Goal: Task Accomplishment & Management: Manage account settings

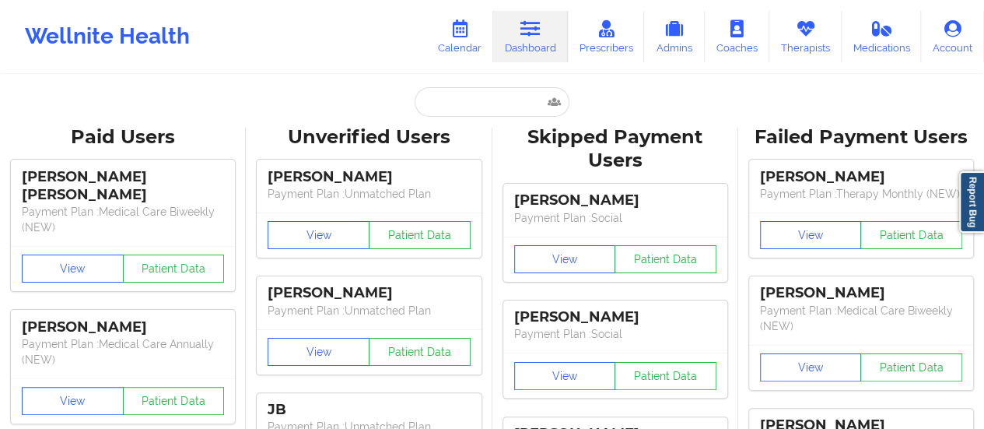
click at [484, 111] on input "text" at bounding box center [492, 102] width 154 height 30
type input "[EMAIL_ADDRESS][DOMAIN_NAME]"
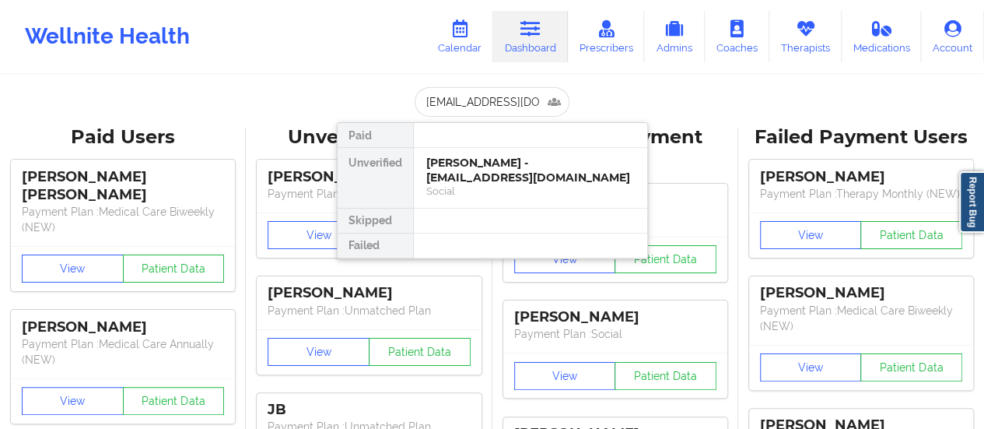
click at [505, 180] on div "[PERSON_NAME] - [EMAIL_ADDRESS][DOMAIN_NAME]" at bounding box center [530, 170] width 208 height 29
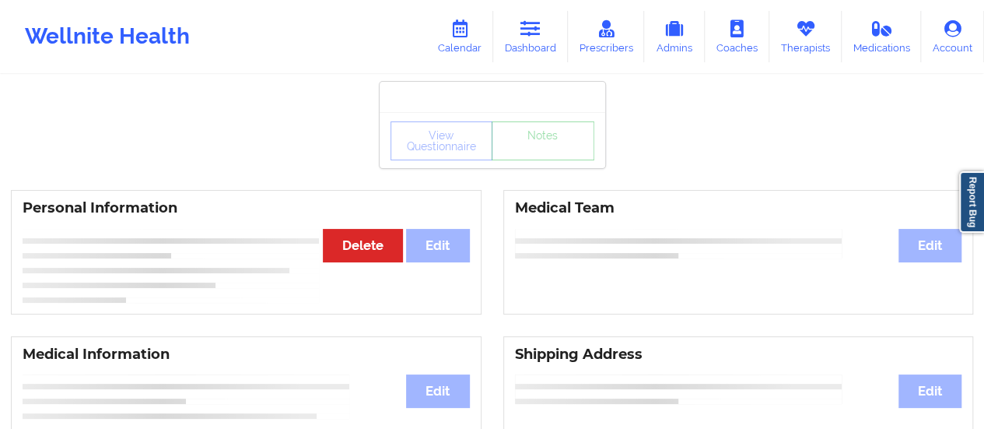
click at [173, 289] on div at bounding box center [171, 292] width 296 height 9
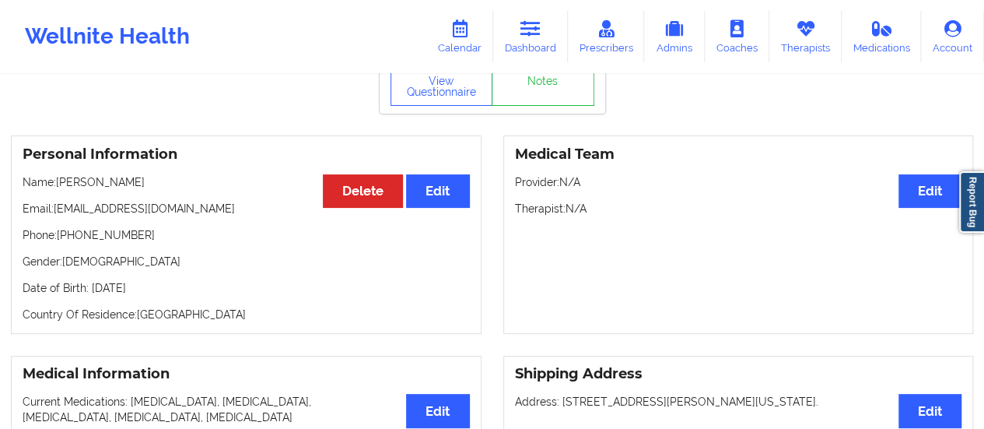
scroll to position [77, 0]
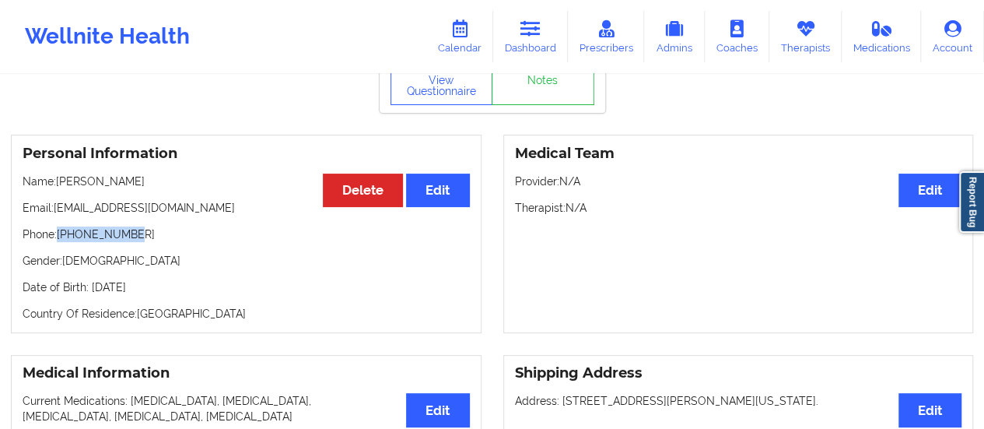
drag, startPoint x: 143, startPoint y: 239, endPoint x: 61, endPoint y: 240, distance: 82.4
click at [61, 240] on p "Phone: [PHONE_NUMBER]" at bounding box center [246, 234] width 447 height 16
copy p "[PHONE_NUMBER]"
click at [803, 39] on link "Therapists" at bounding box center [805, 36] width 72 height 51
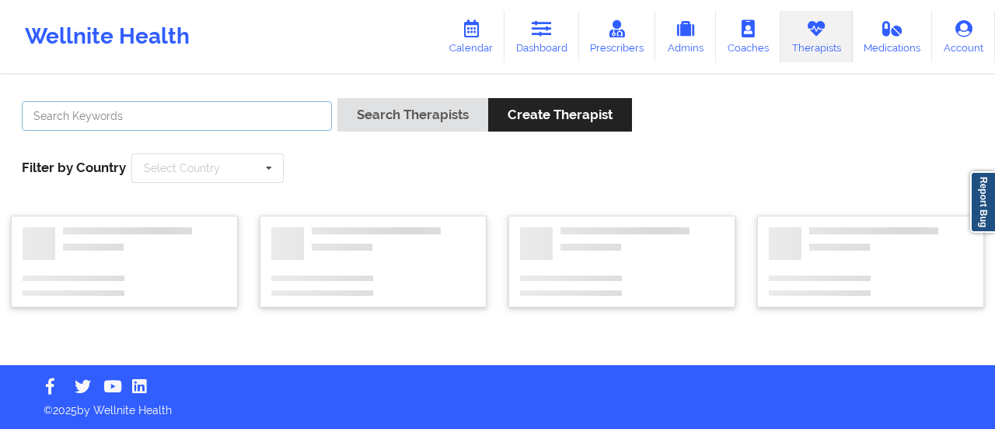
click at [310, 111] on input "text" at bounding box center [177, 116] width 310 height 30
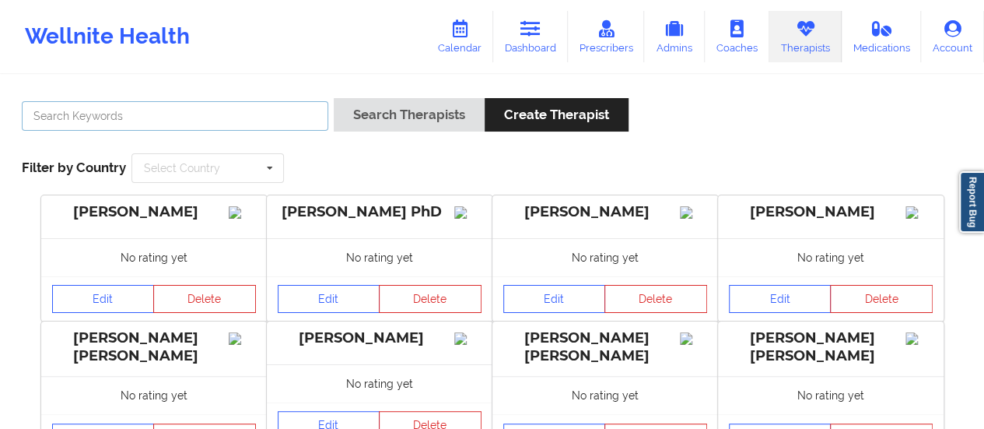
paste input "[PERSON_NAME]"
type input "[PERSON_NAME]"
click at [334, 98] on button "Search Therapists" at bounding box center [409, 114] width 151 height 33
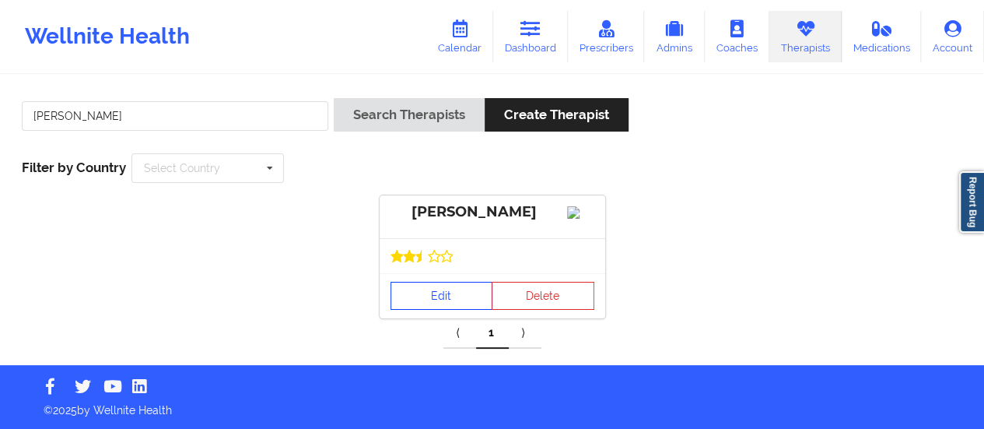
click at [425, 310] on link "Edit" at bounding box center [441, 296] width 103 height 28
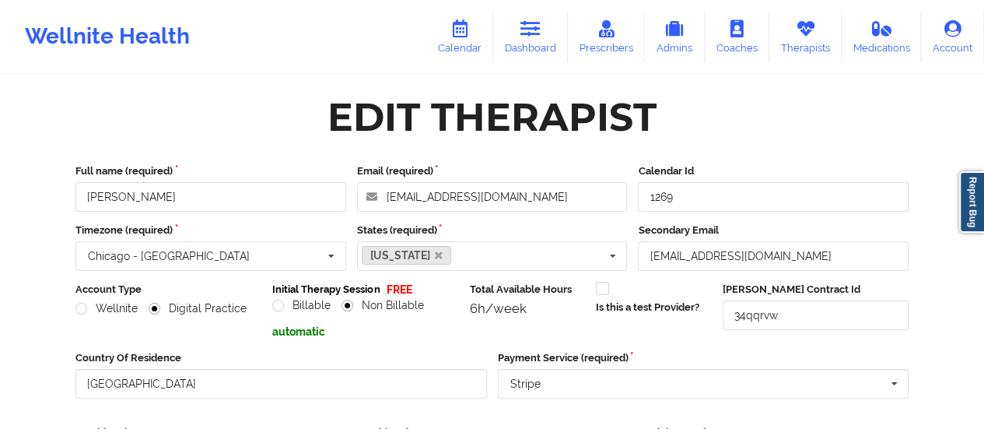
scroll to position [280, 0]
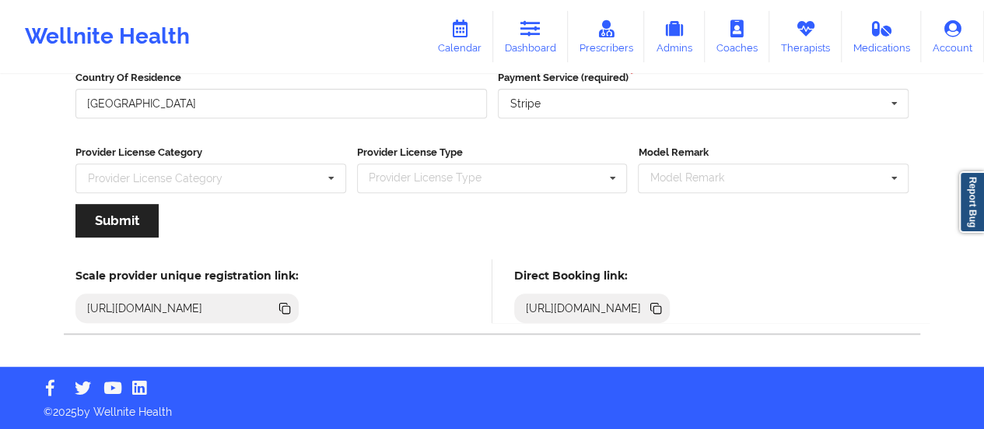
click at [664, 306] on icon at bounding box center [655, 307] width 17 height 17
click at [445, 34] on link "Calendar" at bounding box center [459, 36] width 67 height 51
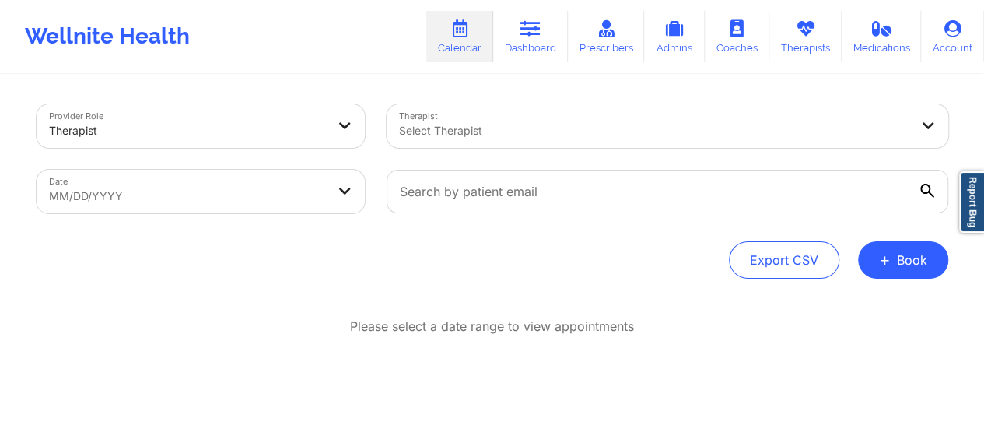
click at [293, 127] on div at bounding box center [187, 130] width 277 height 19
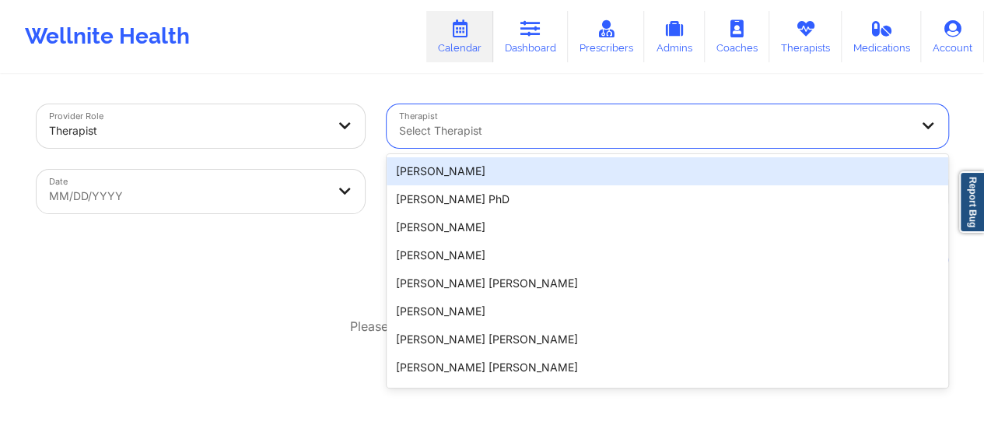
click at [497, 125] on div at bounding box center [654, 130] width 510 height 19
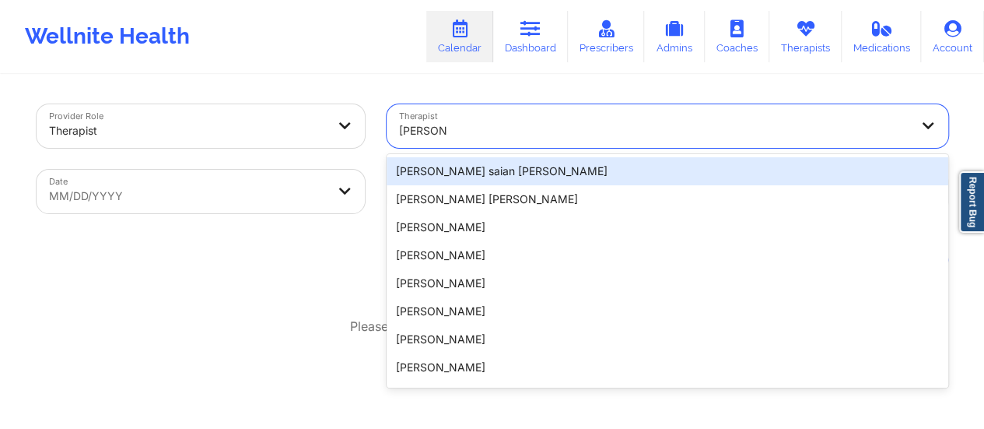
type input "[PERSON_NAME]"
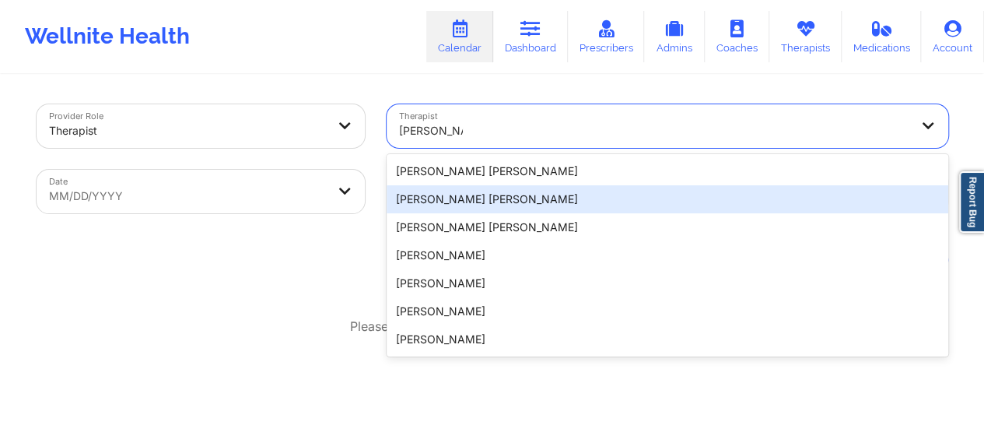
type input "[PERSON_NAME]"
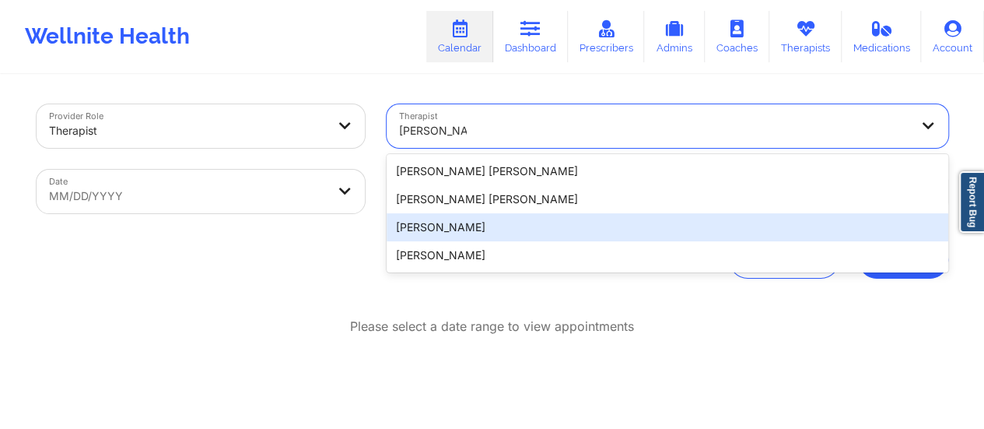
click at [495, 236] on div "[PERSON_NAME]" at bounding box center [667, 227] width 561 height 28
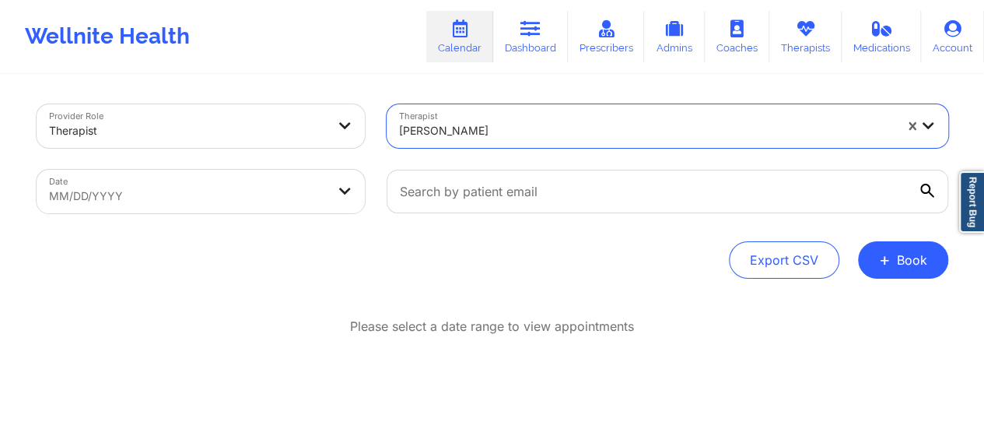
select select "2025-8"
select select "2025-9"
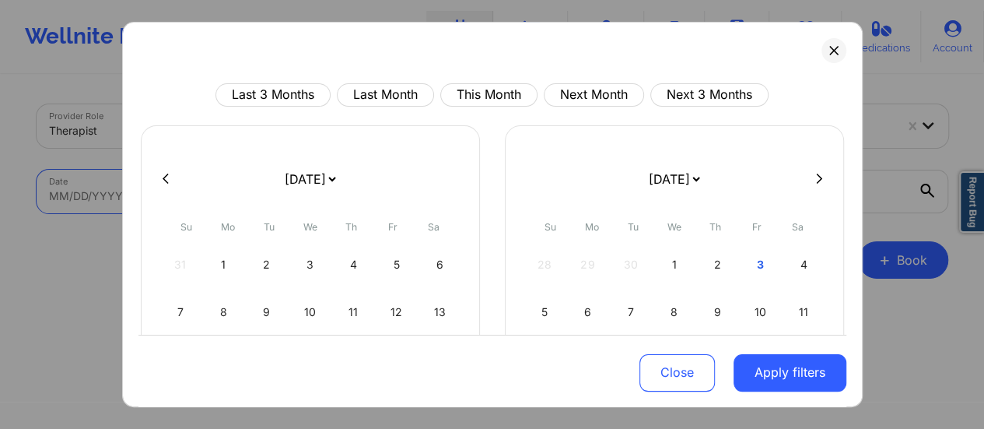
click at [264, 198] on body "Wellnite Health Calendar Dashboard Prescribers Admins Coaches Therapists Medica…" at bounding box center [492, 214] width 984 height 429
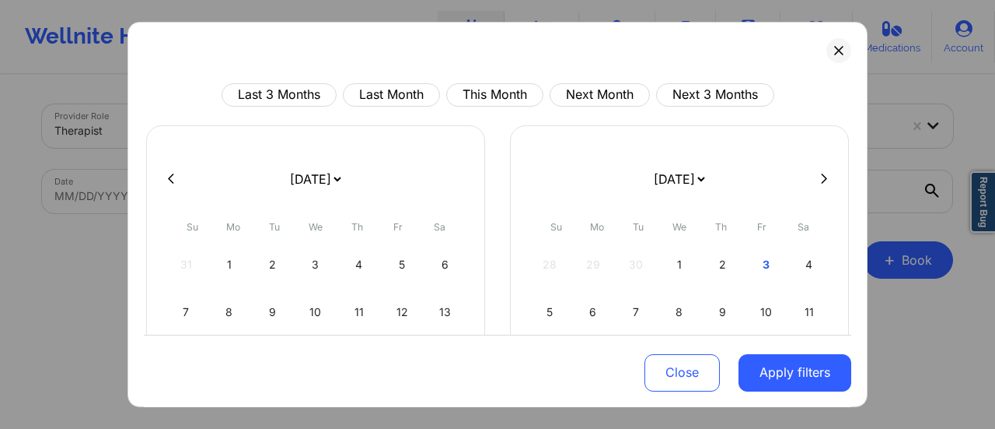
click at [344, 173] on select "[DATE] [DATE] [DATE] [DATE] [DATE] [DATE] [DATE] [DATE] [DATE] [DATE] [DATE] [D…" at bounding box center [315, 179] width 57 height 44
select select "2025-9"
select select "2025-10"
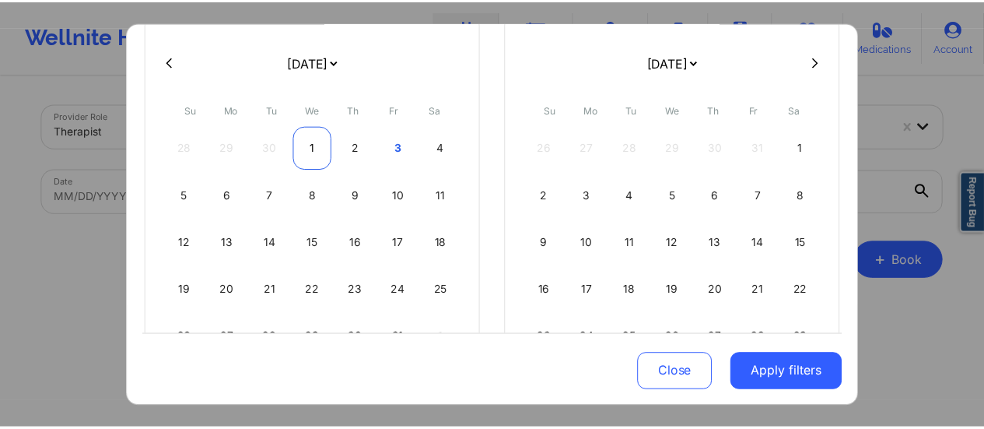
scroll to position [121, 0]
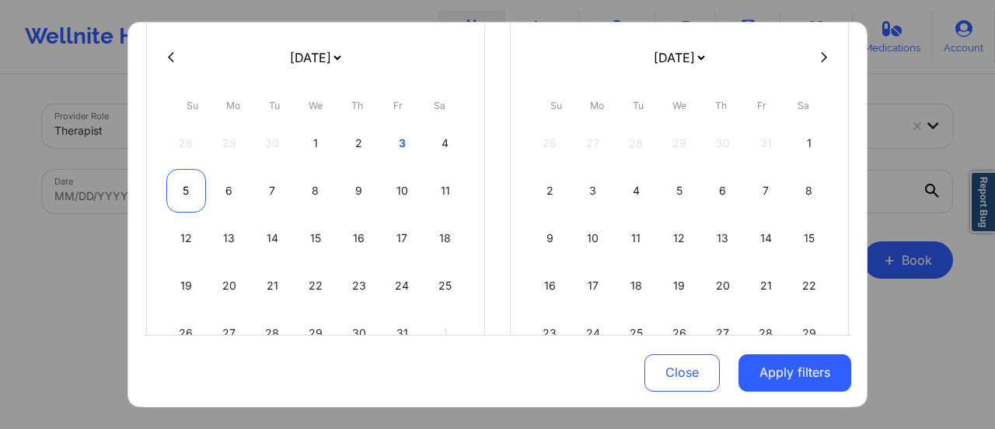
click at [191, 184] on div "5" at bounding box center [186, 191] width 40 height 44
select select "2025-9"
select select "2025-10"
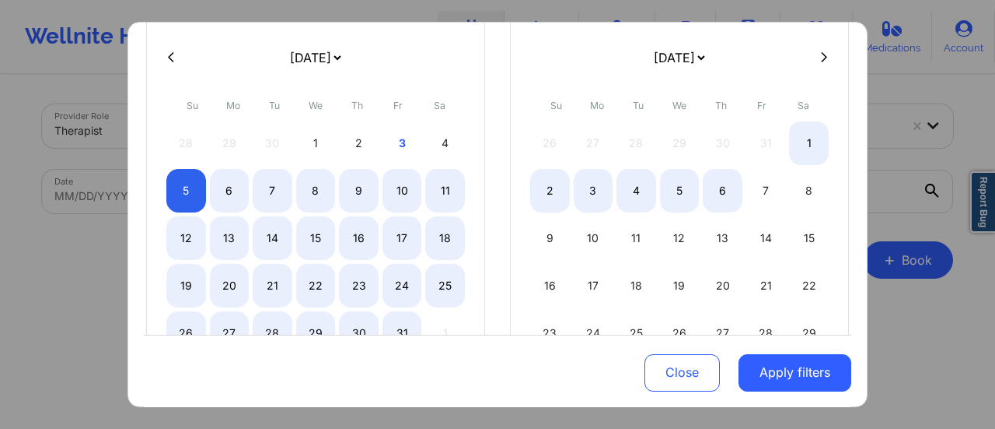
select select "2025-9"
select select "2025-10"
select select "2025-9"
select select "2025-10"
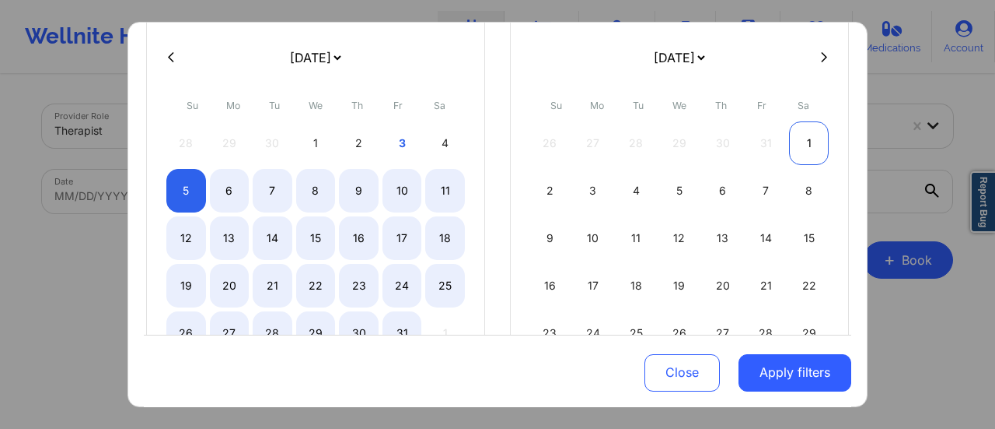
click at [813, 135] on div "1" at bounding box center [809, 143] width 40 height 44
select select "2025-9"
select select "2025-10"
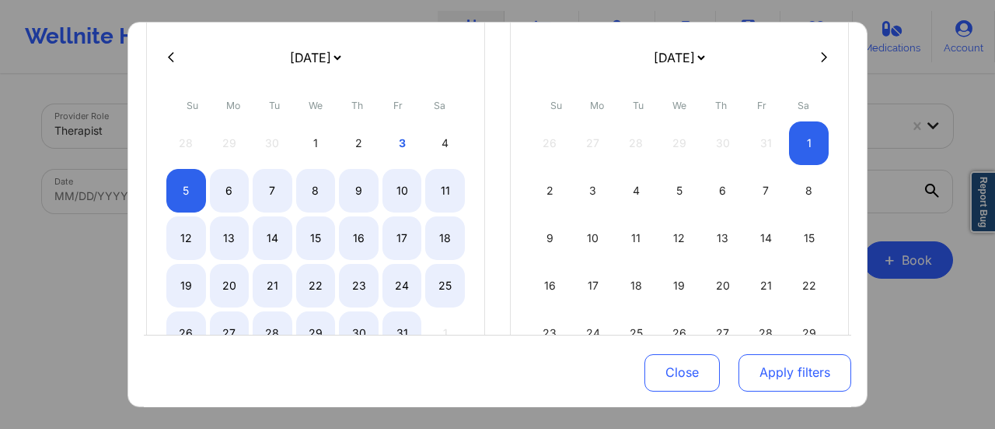
click at [782, 387] on button "Apply filters" at bounding box center [795, 371] width 113 height 37
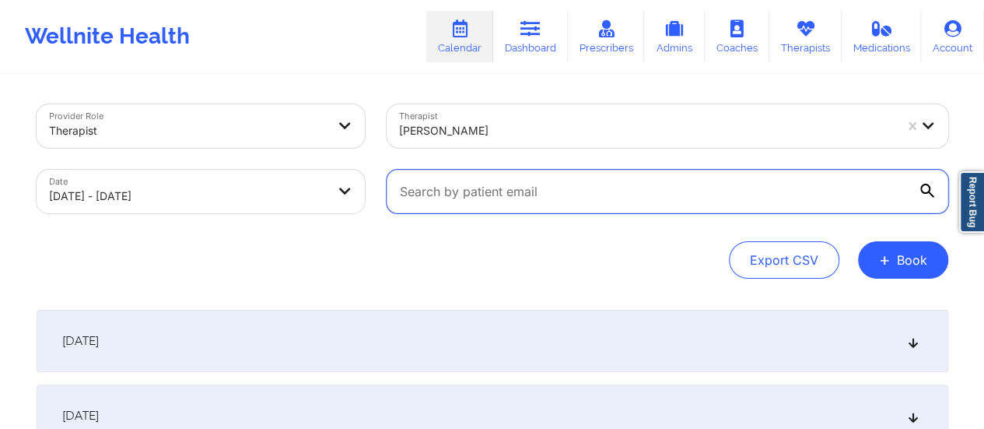
click at [521, 180] on input "text" at bounding box center [667, 192] width 561 height 44
paste input "[EMAIL_ADDRESS][DOMAIN_NAME]"
type input "[EMAIL_ADDRESS][DOMAIN_NAME]"
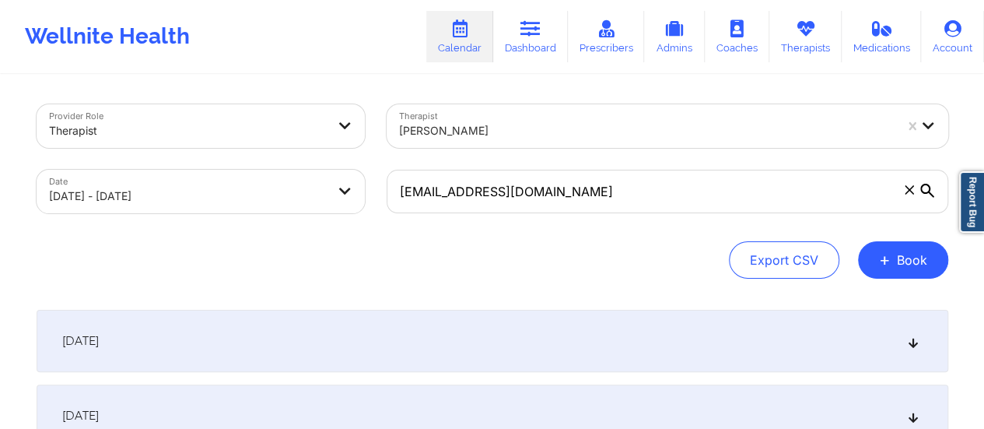
click at [355, 342] on div "[DATE]" at bounding box center [492, 341] width 911 height 62
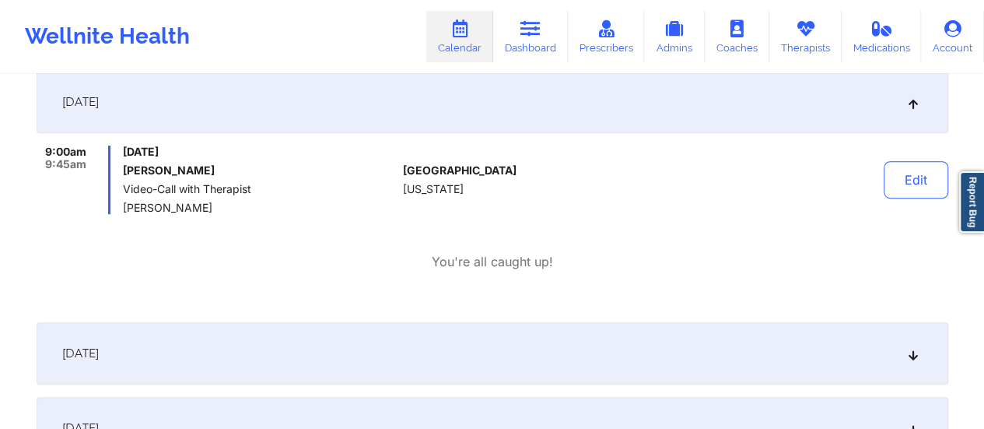
scroll to position [237, 0]
click at [904, 176] on button "Edit" at bounding box center [915, 181] width 65 height 37
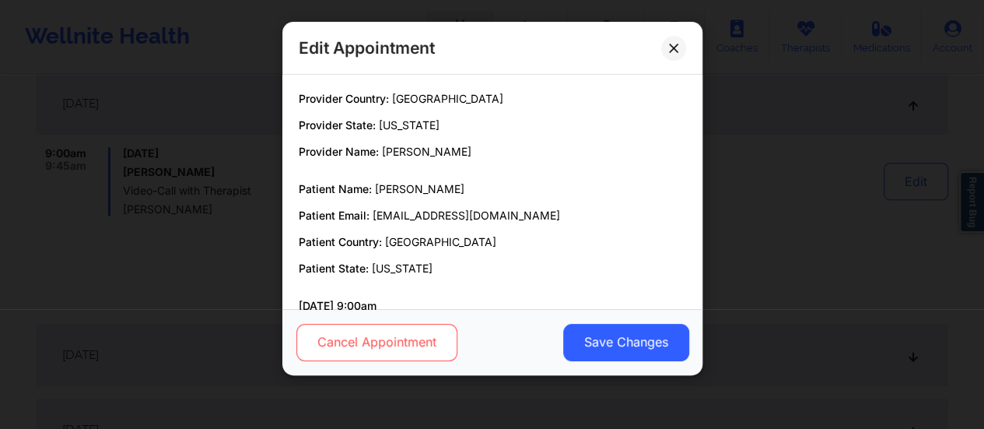
click at [423, 346] on button "Cancel Appointment" at bounding box center [376, 342] width 161 height 37
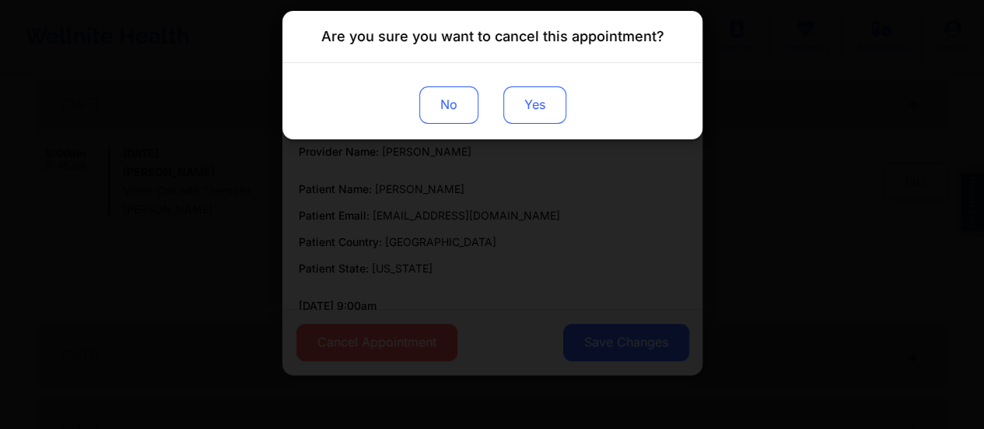
click at [529, 98] on button "Yes" at bounding box center [533, 104] width 63 height 37
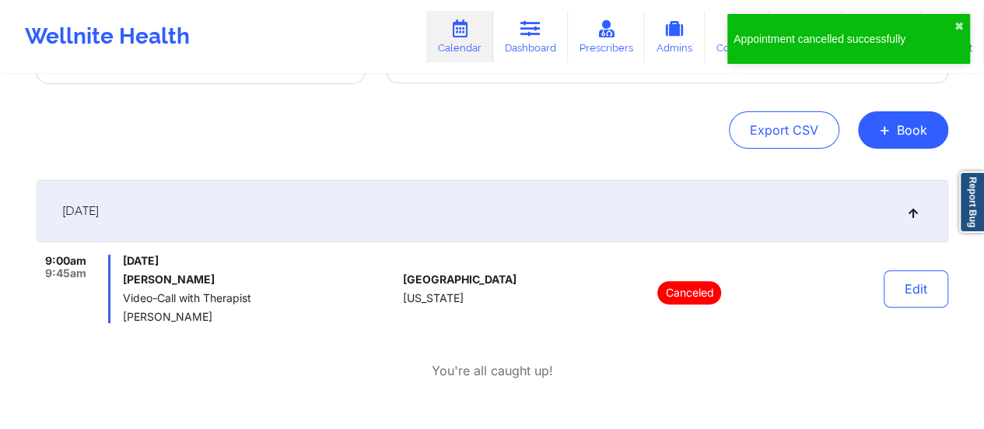
scroll to position [0, 0]
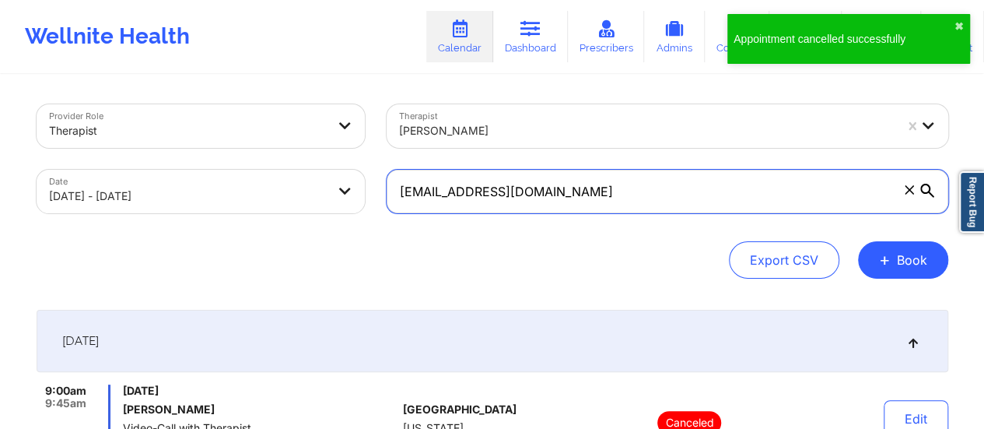
click at [510, 198] on input "[EMAIL_ADDRESS][DOMAIN_NAME]" at bounding box center [667, 192] width 561 height 44
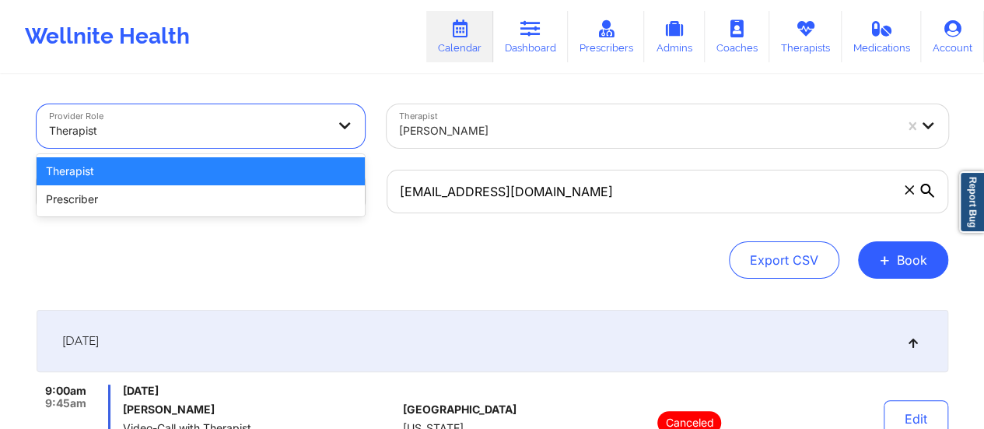
click at [306, 110] on div "Therapist" at bounding box center [182, 126] width 291 height 44
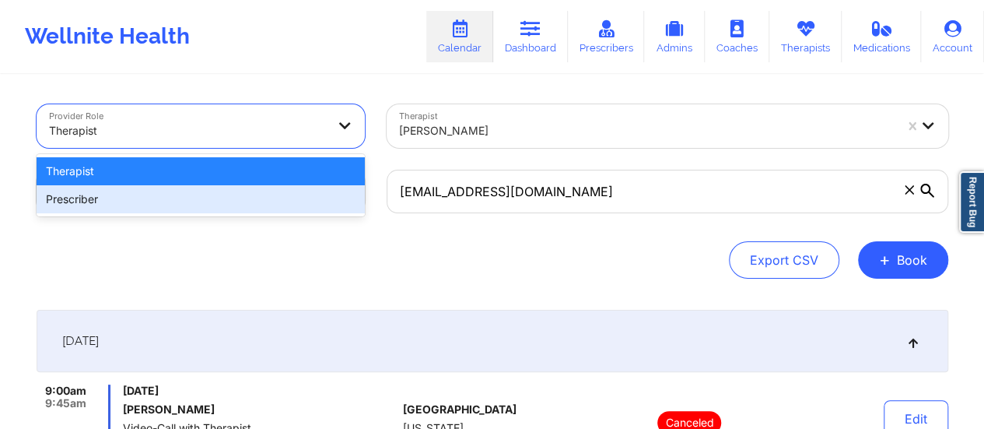
click at [197, 201] on div "Prescriber" at bounding box center [201, 199] width 328 height 28
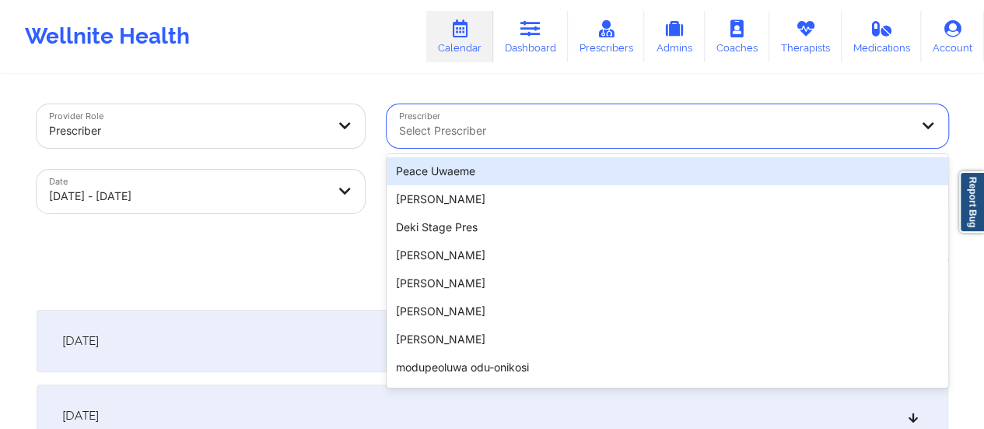
click at [460, 136] on div at bounding box center [654, 130] width 510 height 19
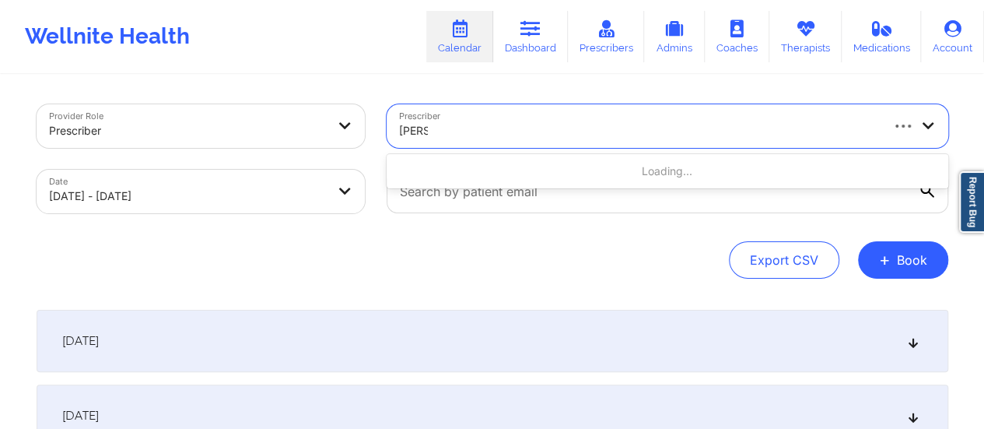
type input "[PERSON_NAME]"
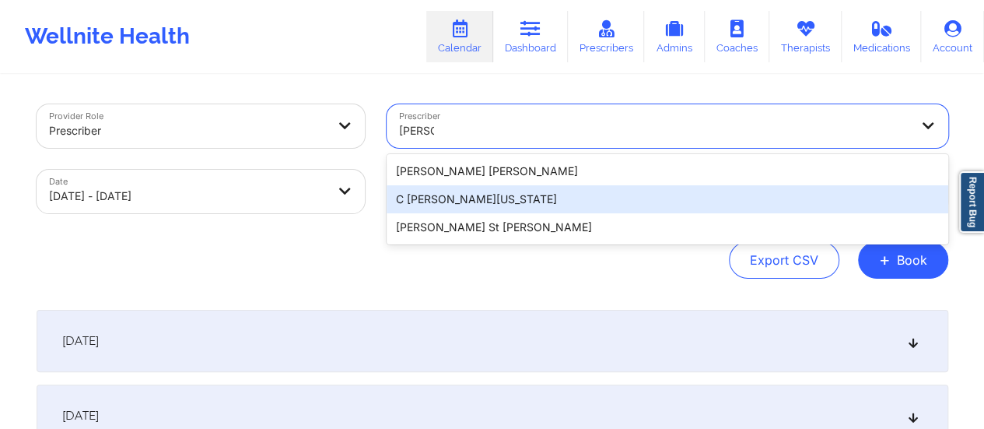
drag, startPoint x: 496, startPoint y: 178, endPoint x: 491, endPoint y: 197, distance: 19.2
click at [491, 197] on div "[PERSON_NAME] [PERSON_NAME] C [PERSON_NAME][US_STATE] St [PERSON_NAME]" at bounding box center [667, 199] width 561 height 90
click at [491, 197] on div "C [PERSON_NAME][US_STATE]" at bounding box center [667, 199] width 561 height 28
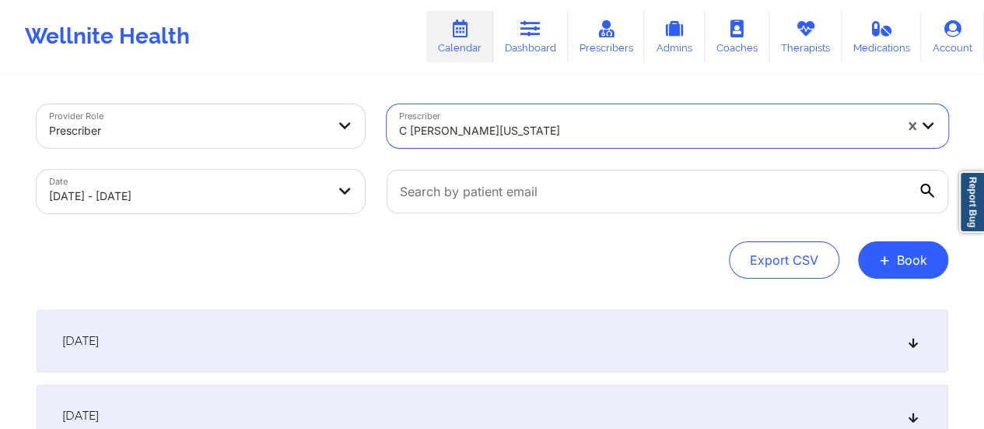
select select "2025-9"
select select "2025-10"
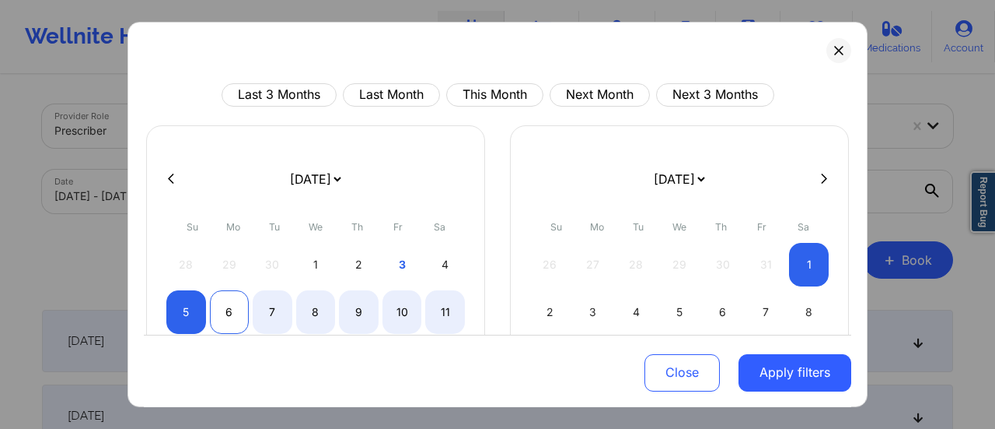
click at [235, 314] on div "6" at bounding box center [230, 312] width 40 height 44
select select "2025-9"
select select "2025-10"
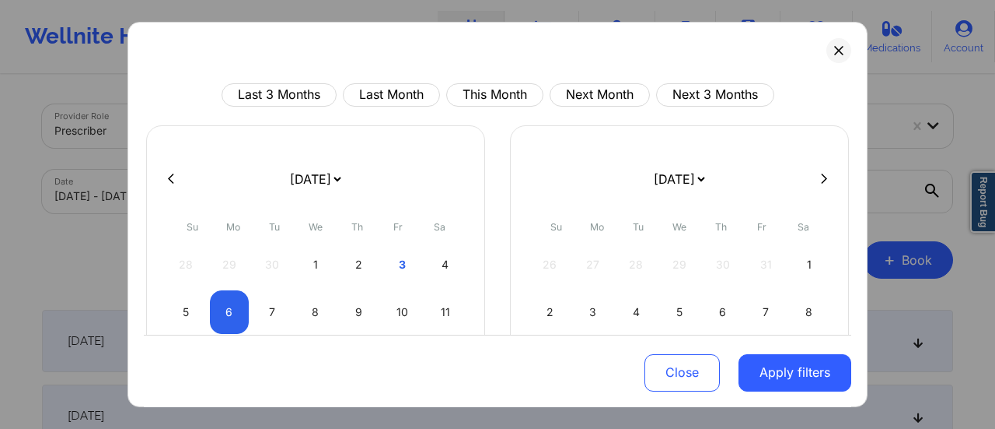
select select "2025-9"
select select "2025-10"
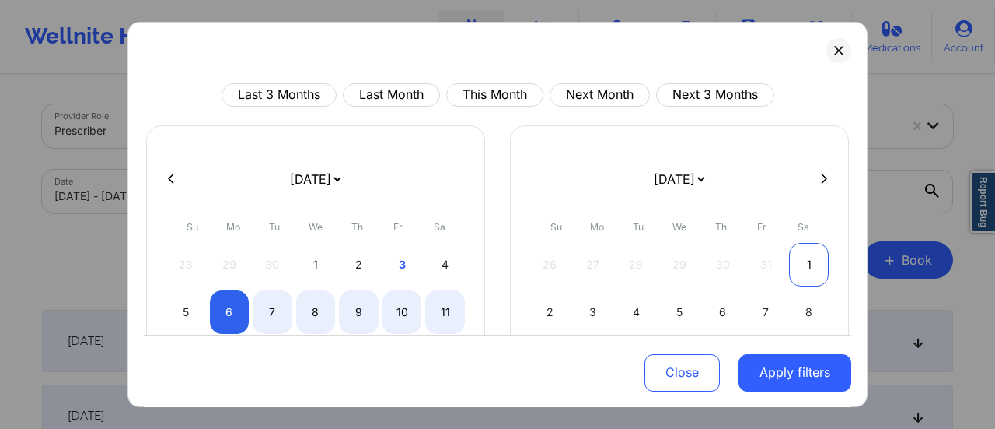
select select "2025-9"
select select "2025-10"
click at [813, 265] on div "1" at bounding box center [809, 265] width 40 height 44
select select "2025-9"
select select "2025-10"
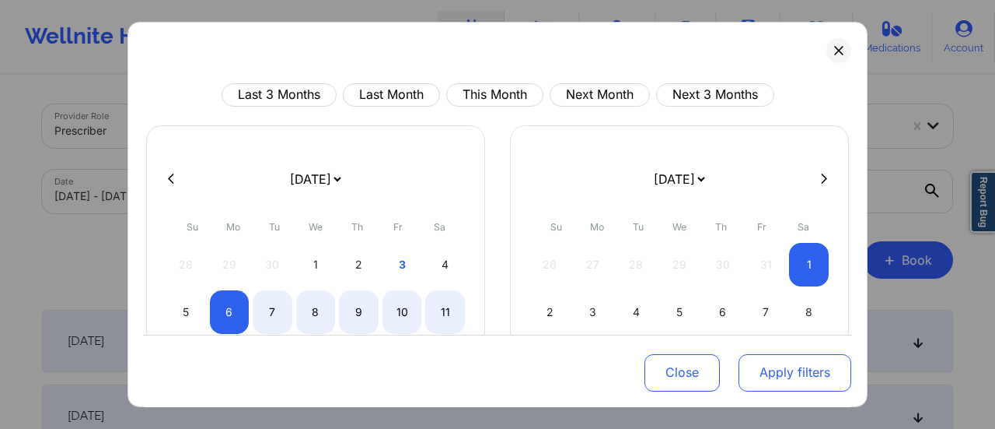
click at [785, 379] on button "Apply filters" at bounding box center [795, 371] width 113 height 37
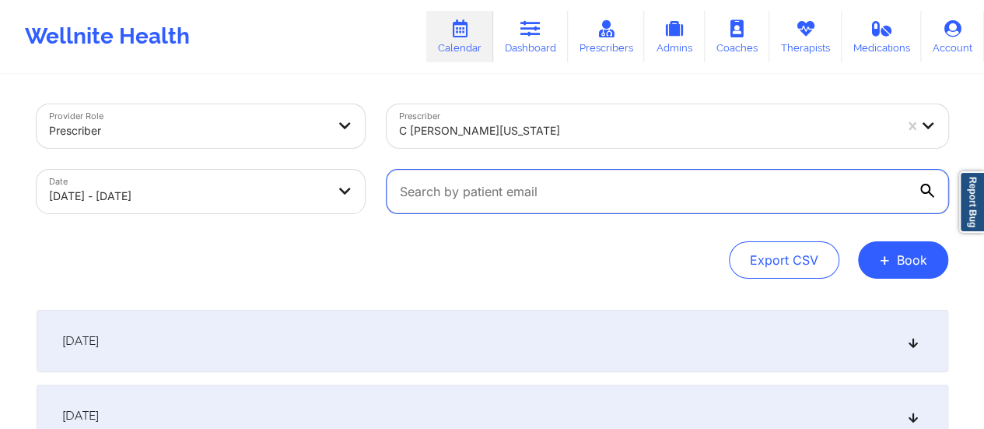
click at [569, 192] on input "text" at bounding box center [667, 192] width 561 height 44
paste input "[EMAIL_ADDRESS][DOMAIN_NAME]"
type input "[EMAIL_ADDRESS][DOMAIN_NAME]"
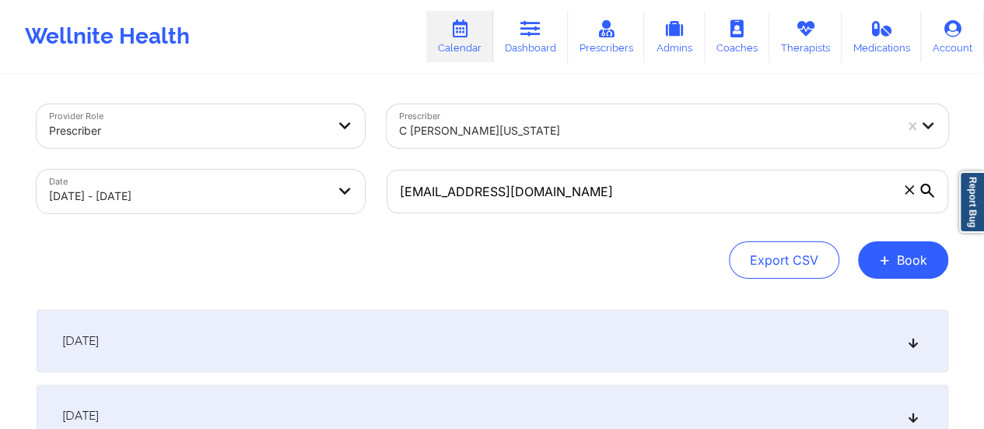
click at [509, 327] on div "[DATE]" at bounding box center [492, 341] width 911 height 62
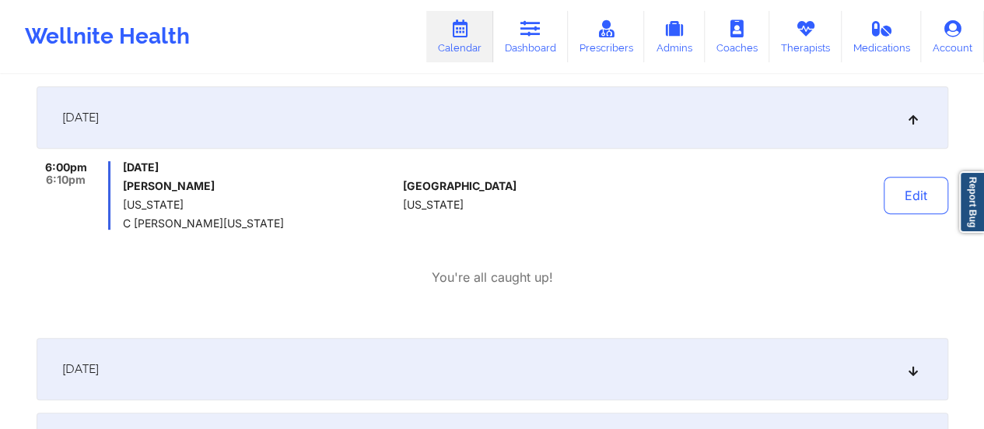
scroll to position [226, 0]
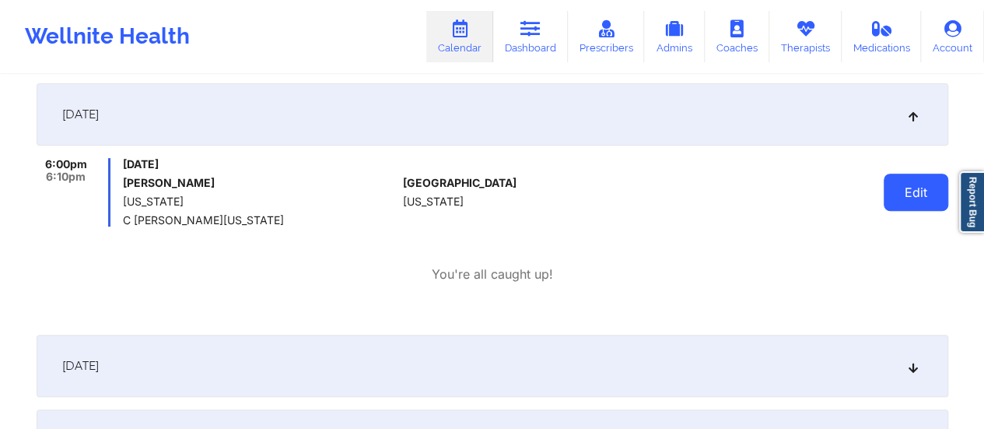
click at [902, 193] on button "Edit" at bounding box center [915, 191] width 65 height 37
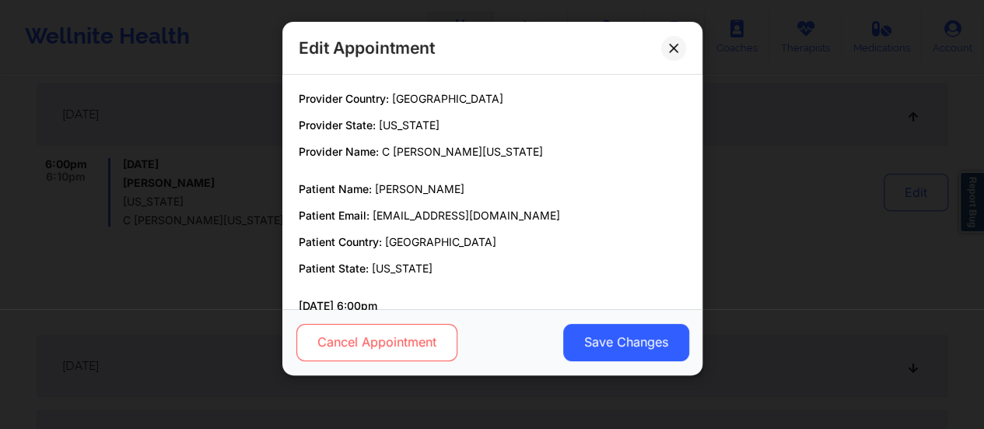
click at [446, 340] on button "Cancel Appointment" at bounding box center [376, 342] width 161 height 37
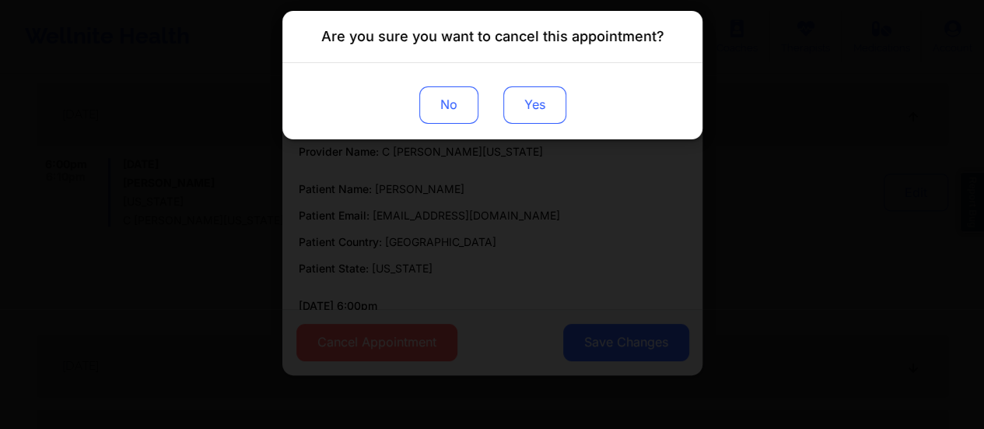
click at [520, 113] on button "Yes" at bounding box center [533, 104] width 63 height 37
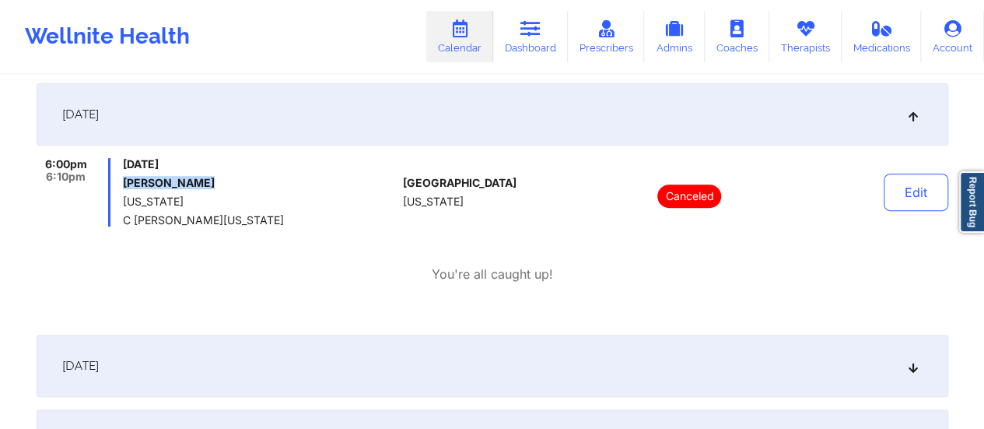
drag, startPoint x: 206, startPoint y: 191, endPoint x: 120, endPoint y: 177, distance: 87.3
click at [120, 177] on div "6:00pm 6:10pm [DATE] [PERSON_NAME] [US_STATE] C [PERSON_NAME][US_STATE]" at bounding box center [217, 192] width 360 height 68
copy h6 "[PERSON_NAME]"
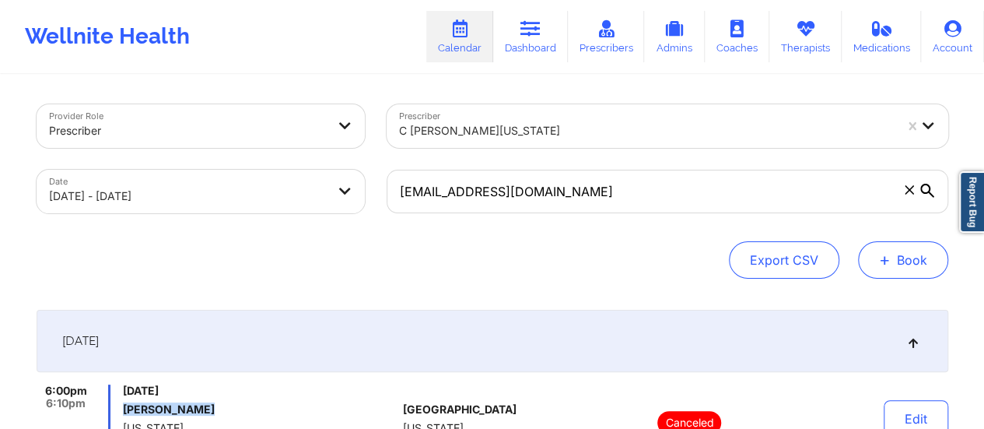
click at [902, 267] on button "+ Book" at bounding box center [903, 259] width 90 height 37
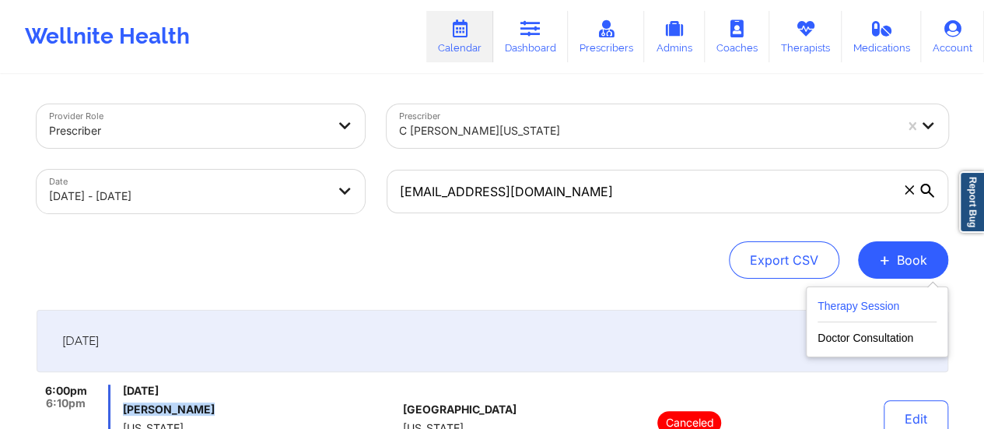
click at [862, 303] on button "Therapy Session" at bounding box center [876, 309] width 119 height 26
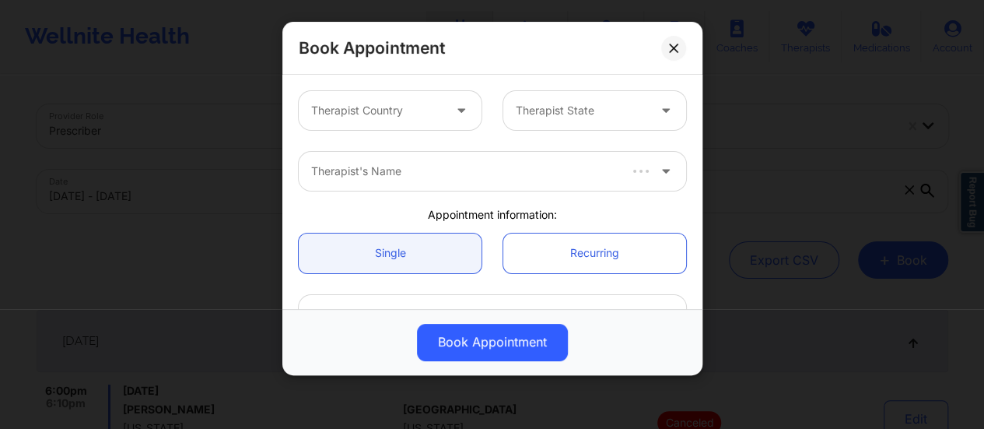
click at [411, 111] on div at bounding box center [376, 110] width 131 height 19
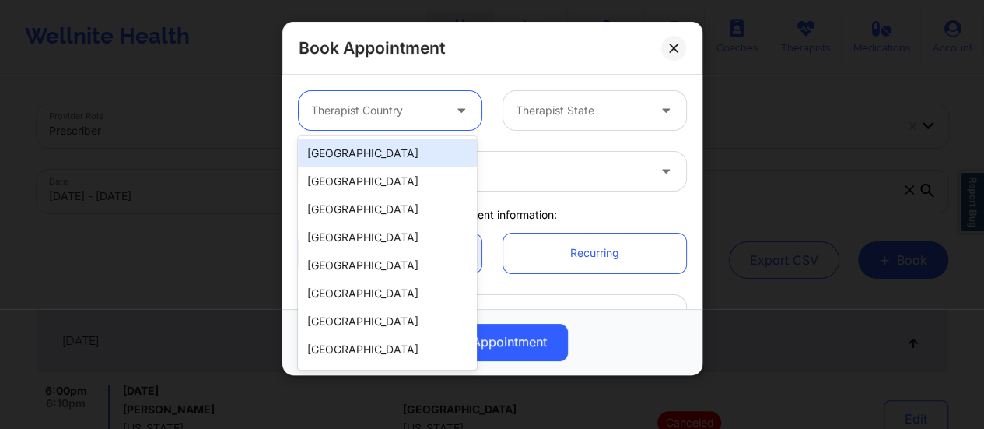
click at [380, 147] on div "[GEOGRAPHIC_DATA]" at bounding box center [387, 153] width 179 height 28
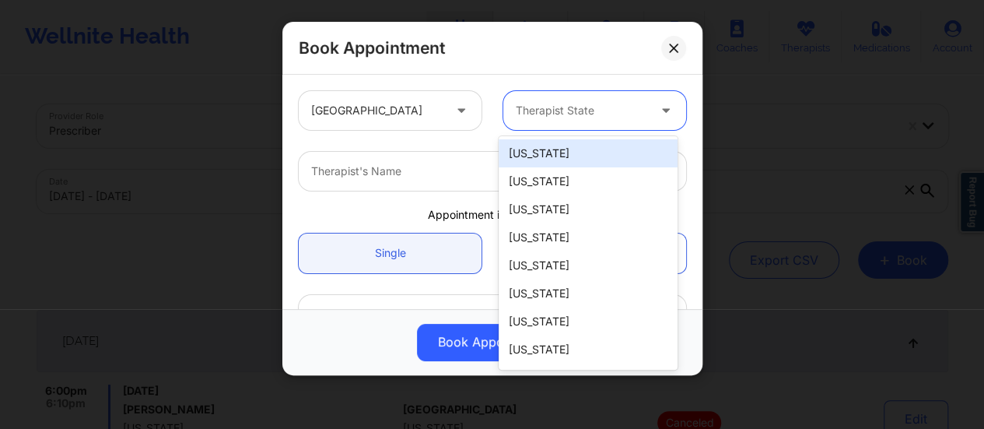
click at [515, 122] on div "Therapist State" at bounding box center [575, 110] width 145 height 39
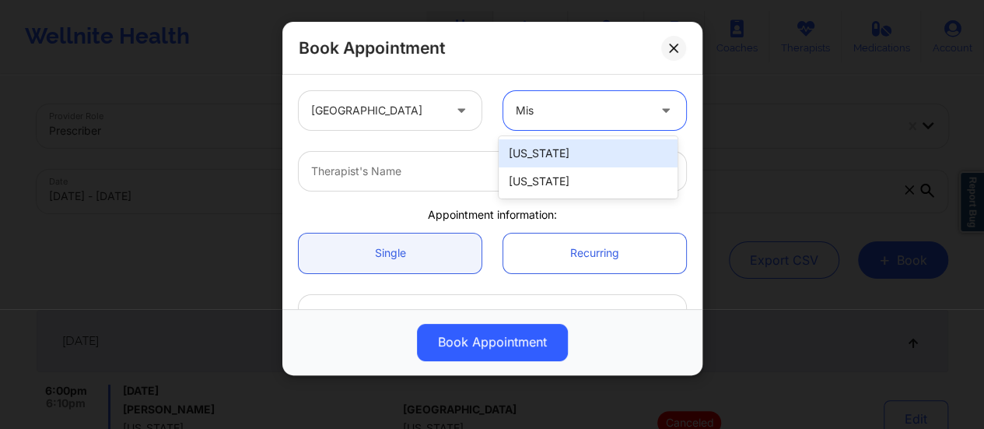
type input "Miss"
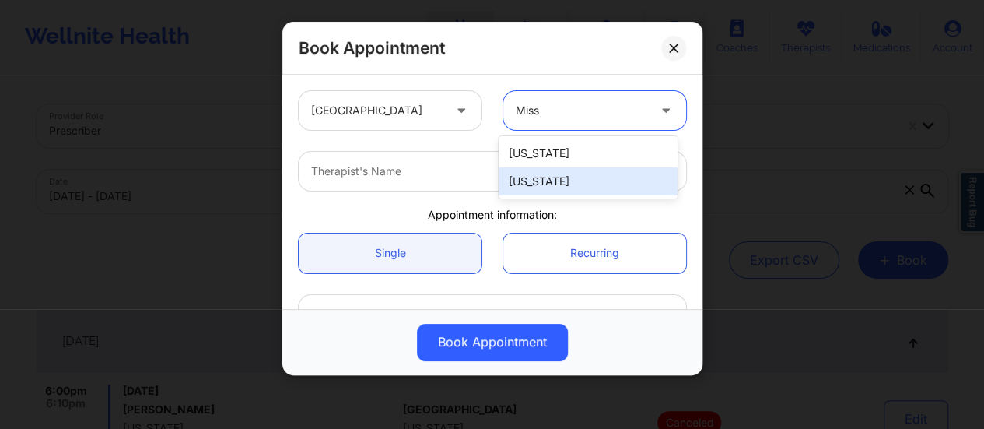
click at [526, 175] on div "[US_STATE]" at bounding box center [587, 181] width 179 height 28
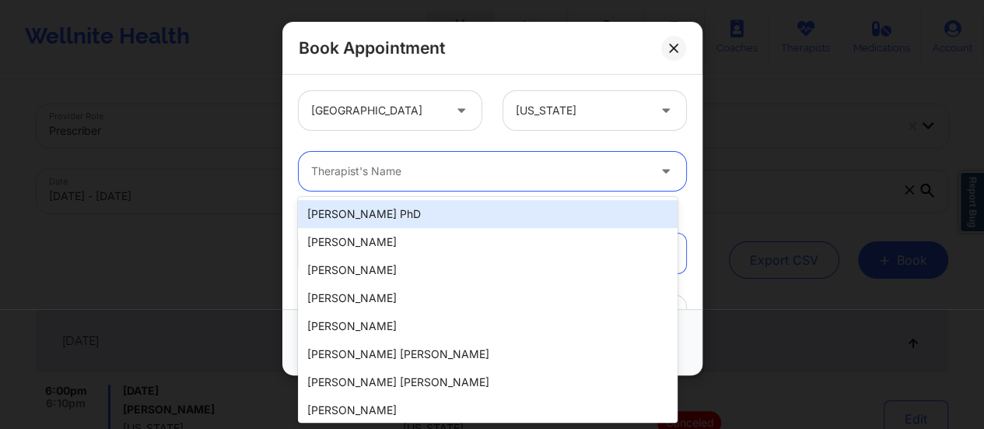
click at [450, 177] on div at bounding box center [479, 171] width 336 height 19
type input "C"
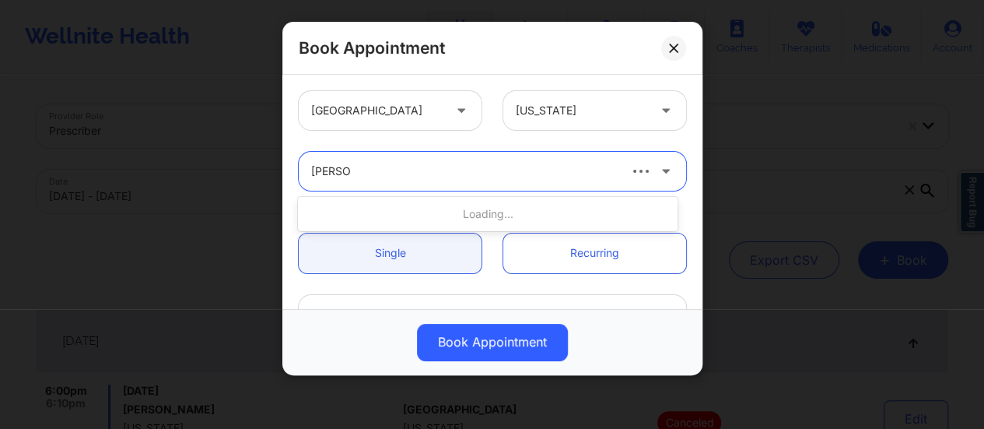
type input "Darcel ty"
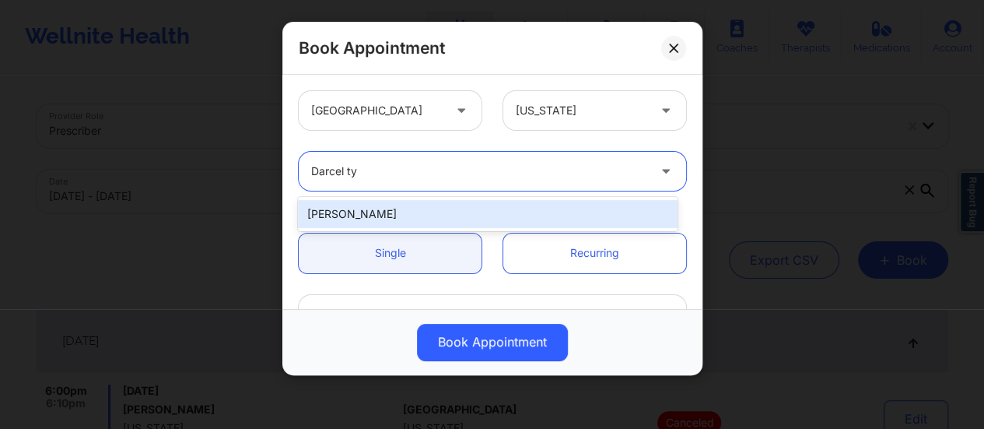
click at [488, 220] on div "[PERSON_NAME]" at bounding box center [488, 214] width 380 height 28
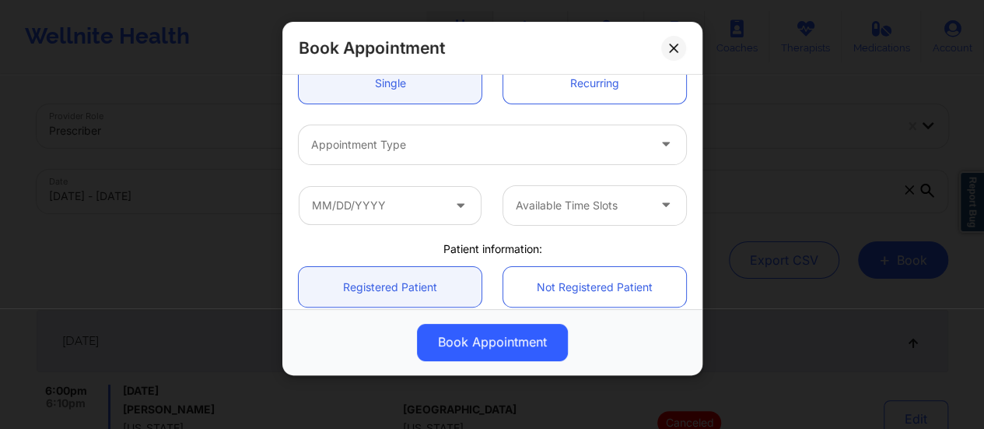
scroll to position [177, 0]
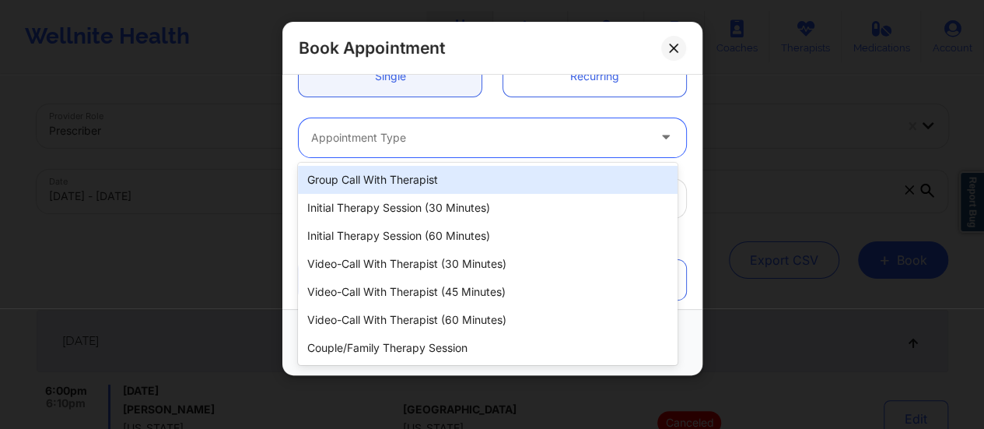
click at [431, 146] on div "Appointment Type" at bounding box center [474, 137] width 350 height 39
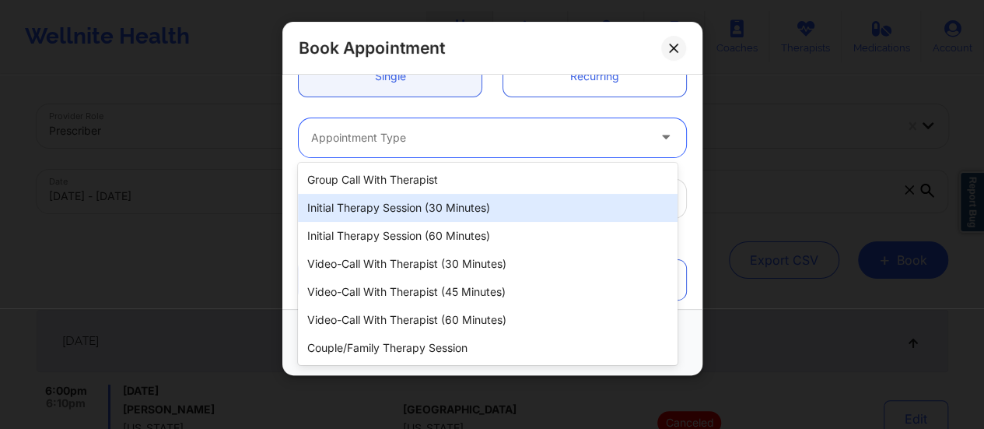
click at [460, 211] on div "Initial Therapy Session (30 minutes)" at bounding box center [488, 208] width 380 height 28
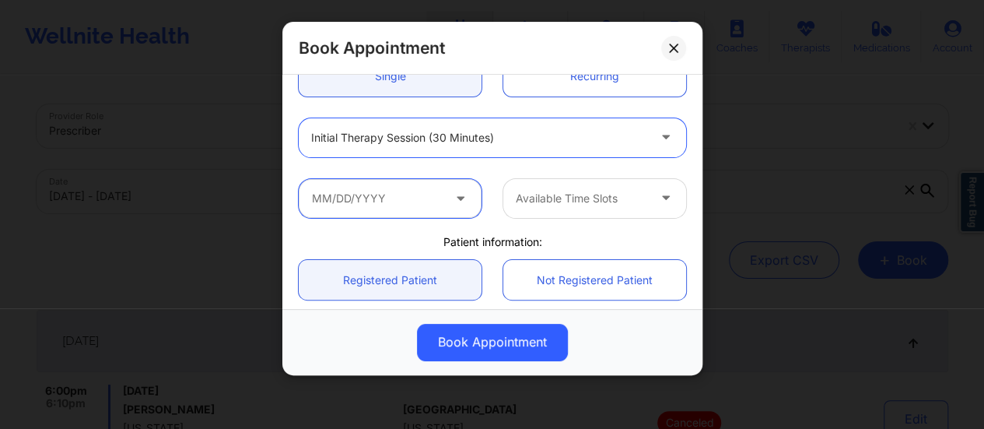
click at [446, 198] on input "text" at bounding box center [390, 198] width 183 height 39
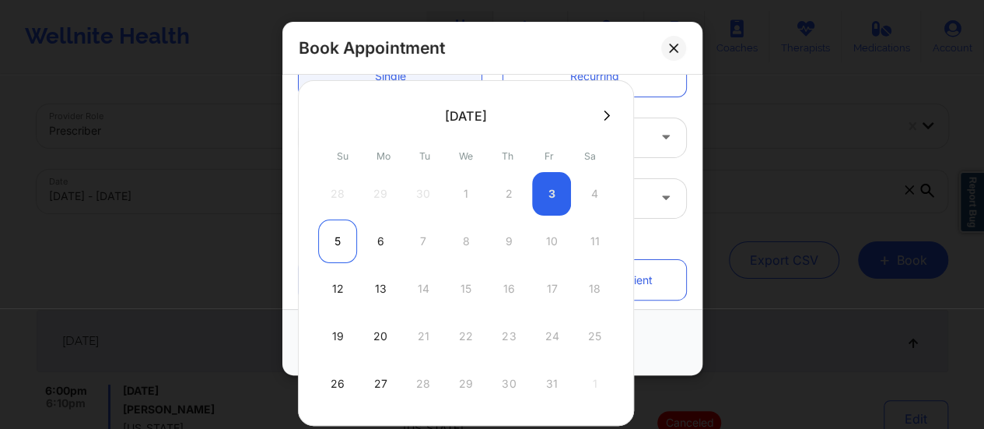
click at [333, 240] on div "5" at bounding box center [337, 241] width 39 height 44
type input "[DATE]"
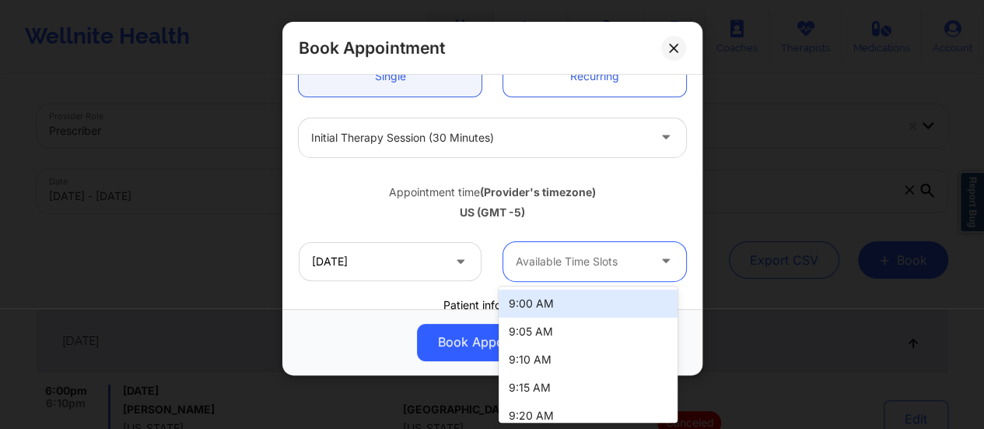
click at [574, 275] on div "Available Time Slots" at bounding box center [575, 261] width 145 height 39
click at [572, 299] on div "9:00 AM" at bounding box center [587, 303] width 179 height 28
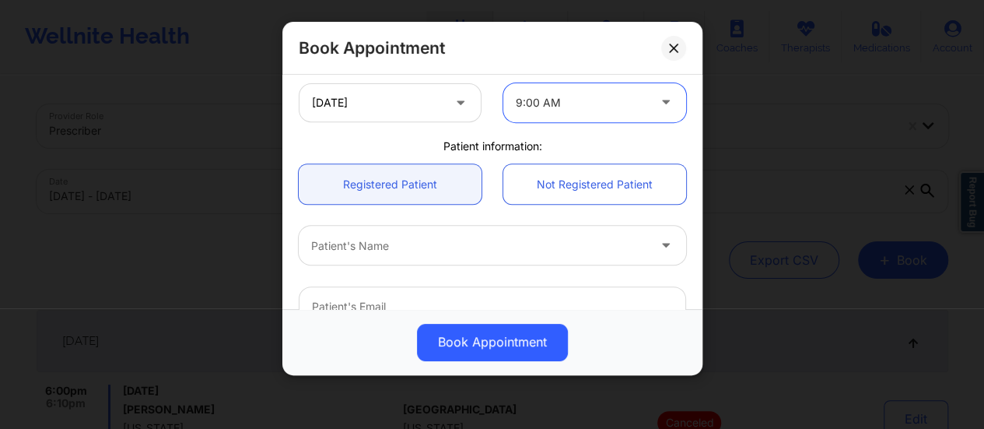
scroll to position [346, 0]
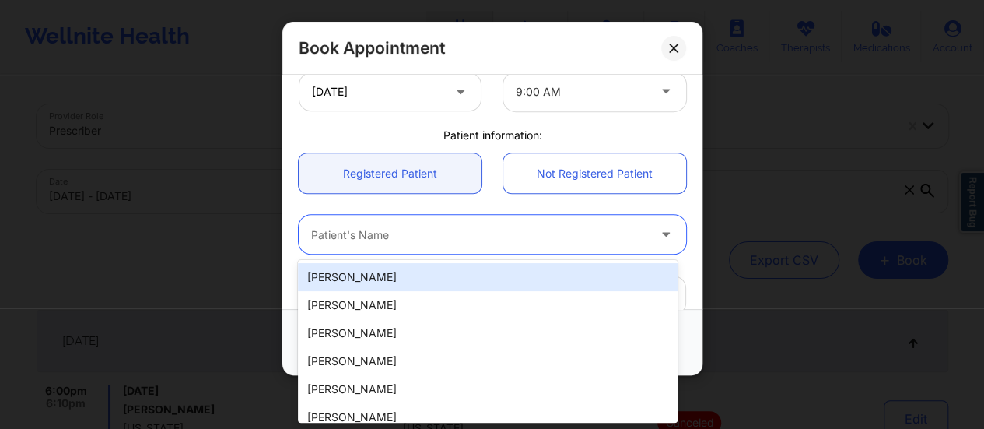
click at [494, 244] on div "Patient's Name" at bounding box center [474, 234] width 350 height 39
paste input "[PERSON_NAME]"
type input "[PERSON_NAME]"
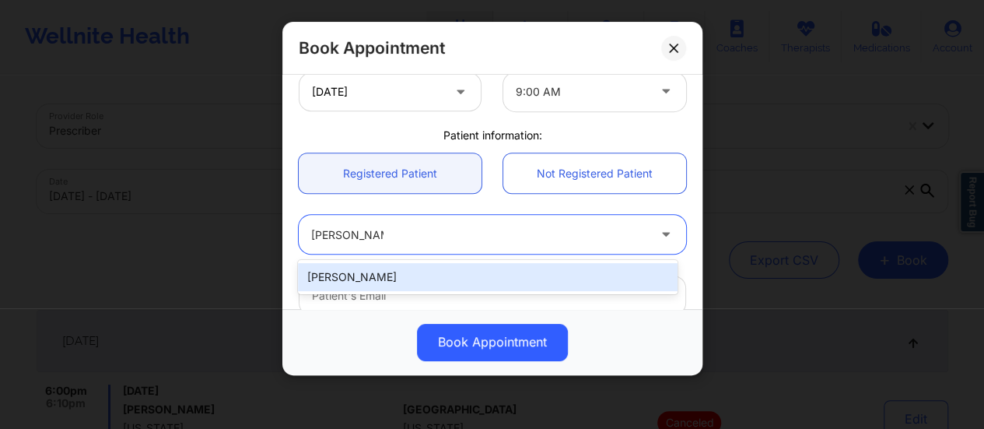
click at [421, 285] on div "[PERSON_NAME]" at bounding box center [488, 277] width 380 height 28
type input "[EMAIL_ADDRESS][DOMAIN_NAME]"
type input "[PHONE_NUMBER]"
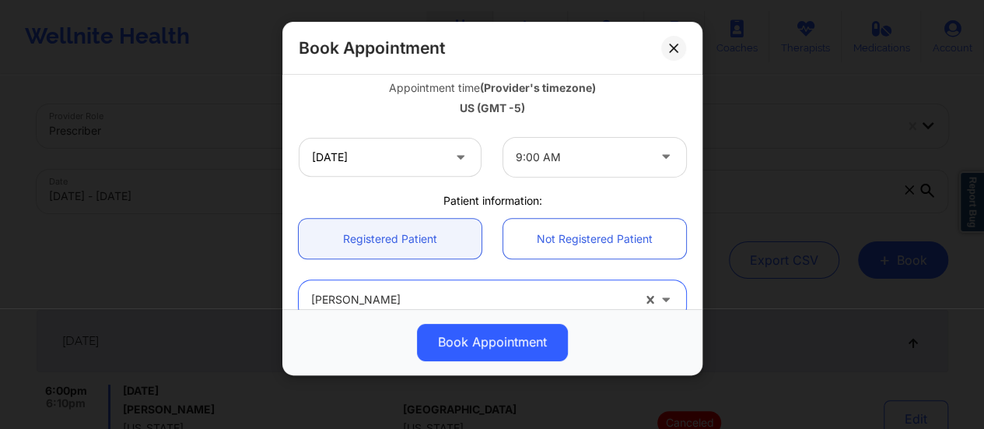
scroll to position [572, 0]
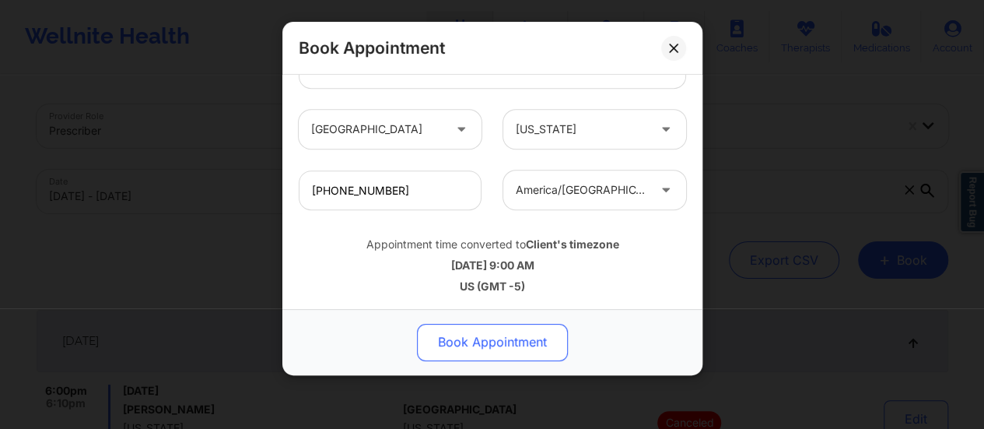
click at [524, 329] on button "Book Appointment" at bounding box center [492, 342] width 151 height 37
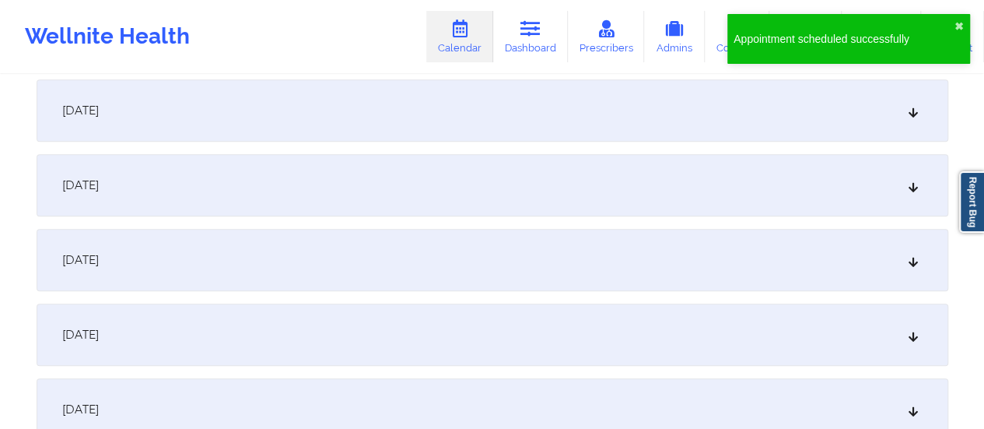
scroll to position [616, 0]
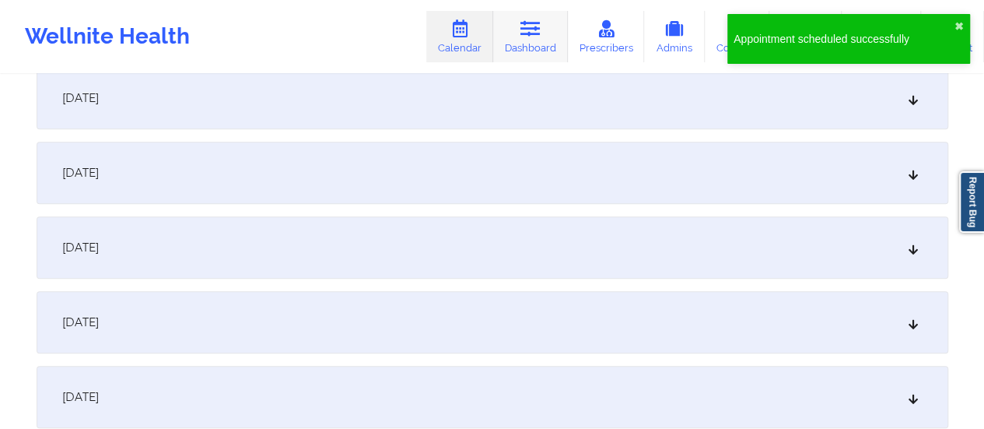
click at [552, 26] on link "Dashboard" at bounding box center [530, 36] width 75 height 51
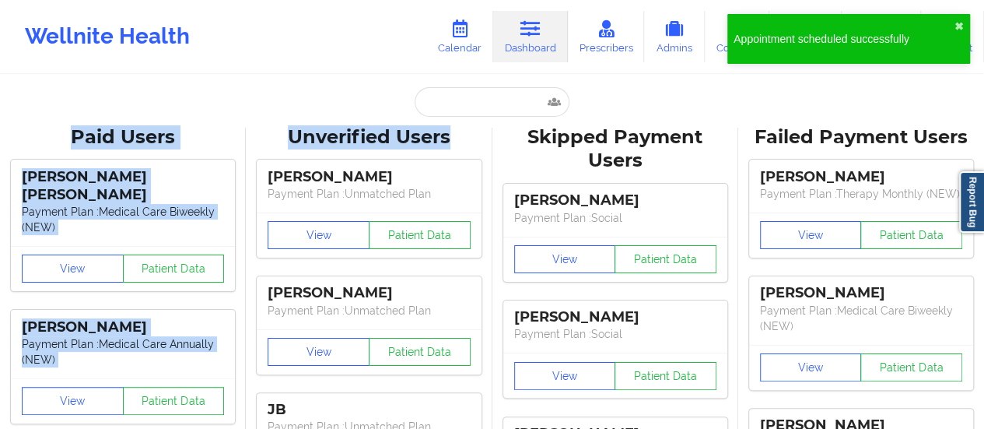
drag, startPoint x: 483, startPoint y: 120, endPoint x: 448, endPoint y: 83, distance: 50.6
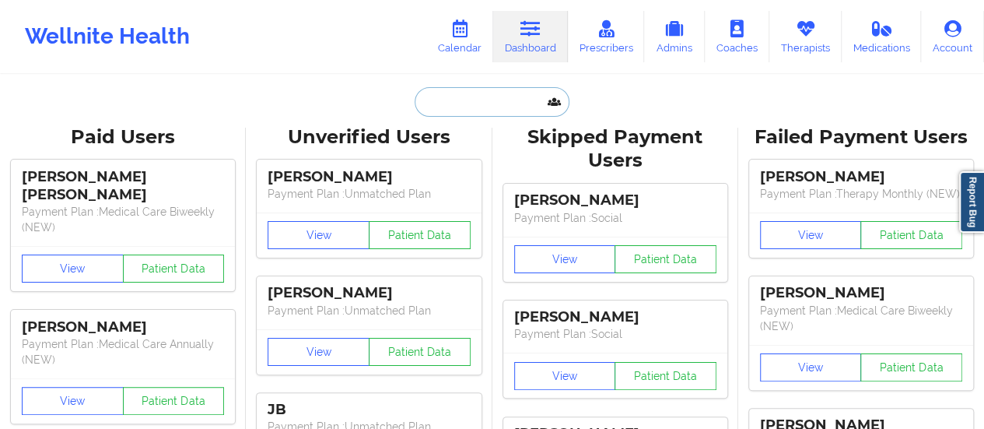
click at [471, 106] on input "text" at bounding box center [492, 102] width 154 height 30
paste input "[EMAIL_ADDRESS][DOMAIN_NAME]"
type input "[EMAIL_ADDRESS][DOMAIN_NAME]"
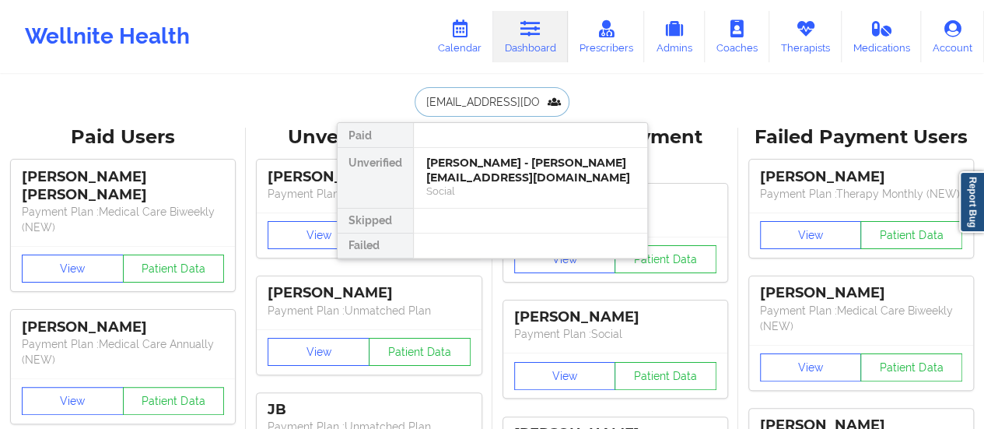
click at [460, 159] on div "[PERSON_NAME] - [PERSON_NAME][EMAIL_ADDRESS][DOMAIN_NAME]" at bounding box center [530, 170] width 208 height 29
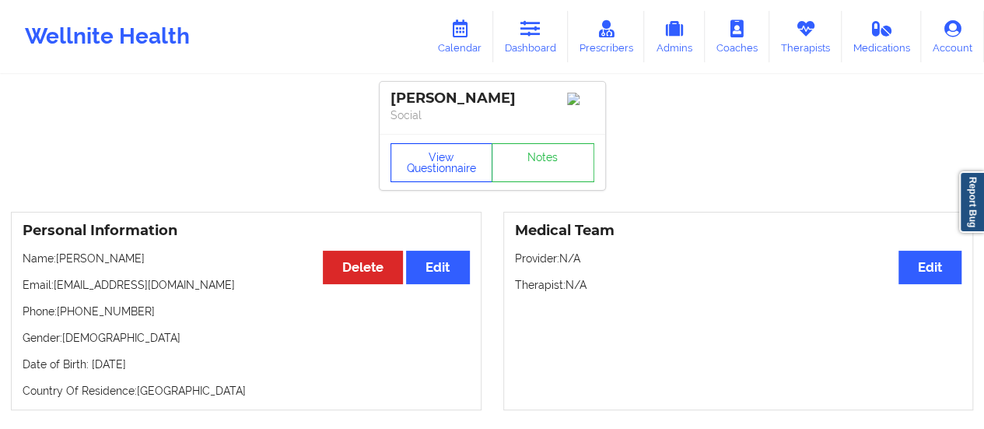
click at [465, 164] on button "View Questionnaire" at bounding box center [441, 162] width 103 height 39
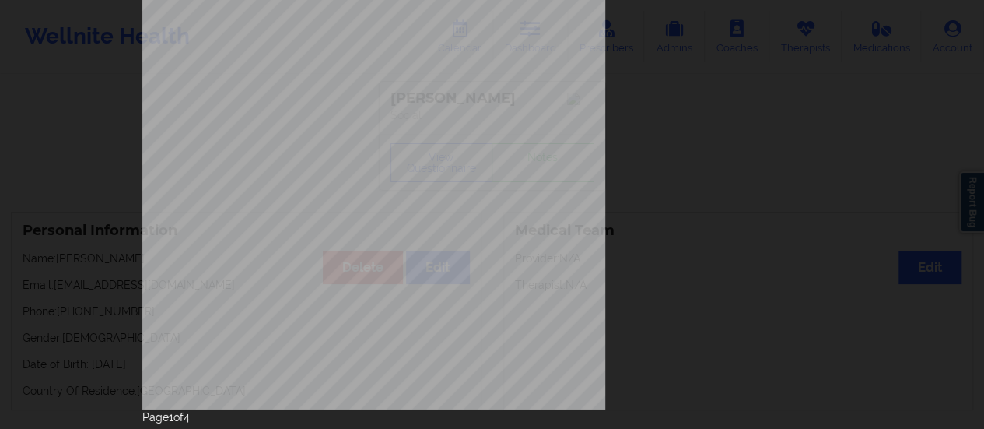
scroll to position [313, 0]
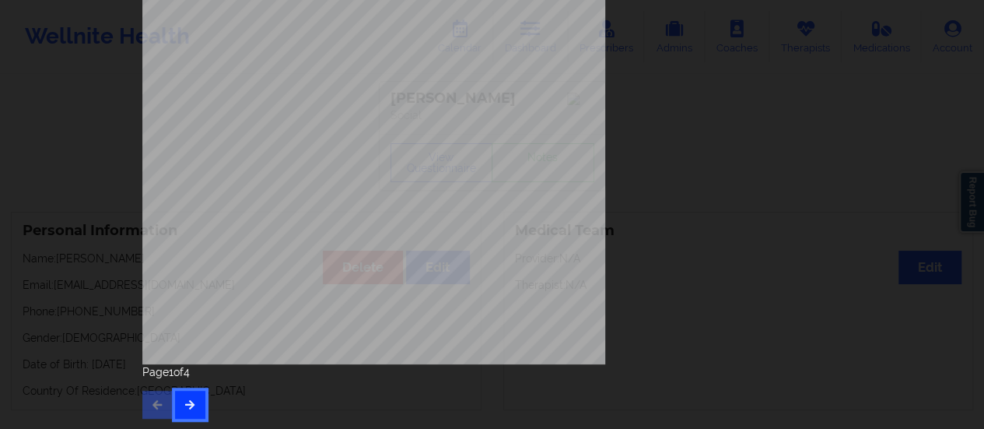
click at [188, 407] on icon "button" at bounding box center [190, 403] width 13 height 9
click at [188, 405] on icon "button" at bounding box center [190, 403] width 13 height 9
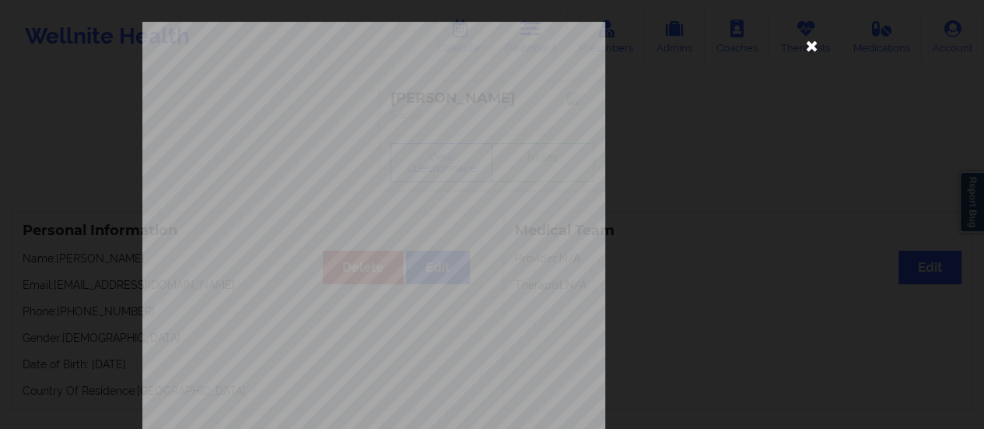
click at [805, 51] on icon at bounding box center [811, 45] width 25 height 25
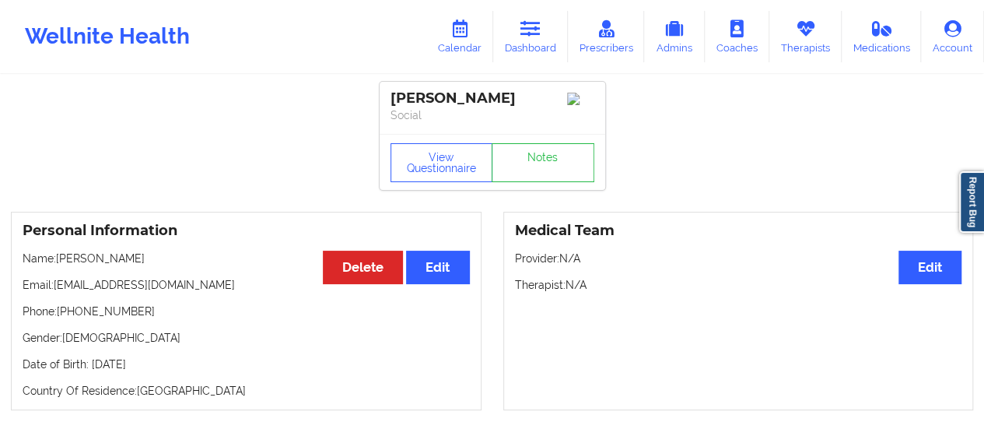
drag, startPoint x: 92, startPoint y: 262, endPoint x: 167, endPoint y: 265, distance: 75.5
click at [167, 265] on p "Name: [PERSON_NAME]" at bounding box center [246, 258] width 447 height 16
copy p "Smyrychynski"
drag, startPoint x: 58, startPoint y: 261, endPoint x: 208, endPoint y: 255, distance: 150.2
click at [208, 255] on p "Name: [PERSON_NAME]" at bounding box center [246, 258] width 447 height 16
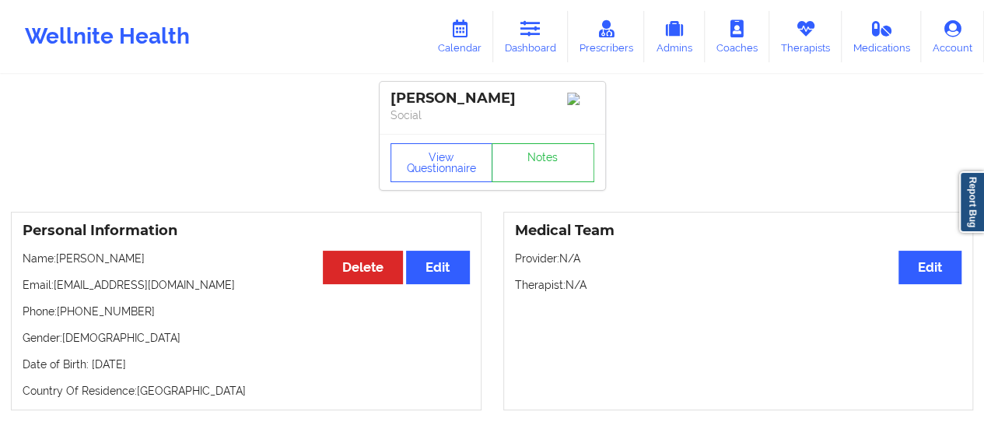
copy p "[PERSON_NAME]"
click at [533, 30] on icon at bounding box center [530, 28] width 20 height 17
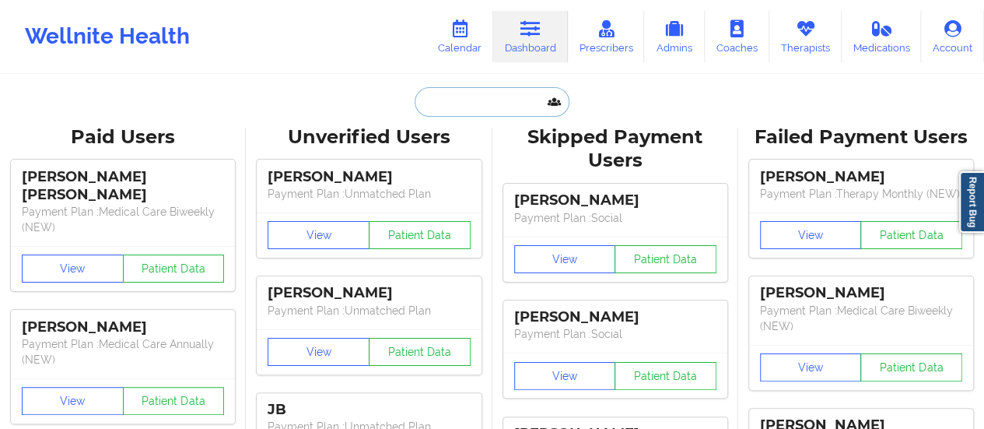
drag, startPoint x: 513, startPoint y: 86, endPoint x: 506, endPoint y: 97, distance: 12.9
click at [506, 97] on input "text" at bounding box center [492, 102] width 154 height 30
paste input "[EMAIL_ADDRESS][DOMAIN_NAME]"
type input "[EMAIL_ADDRESS][DOMAIN_NAME]"
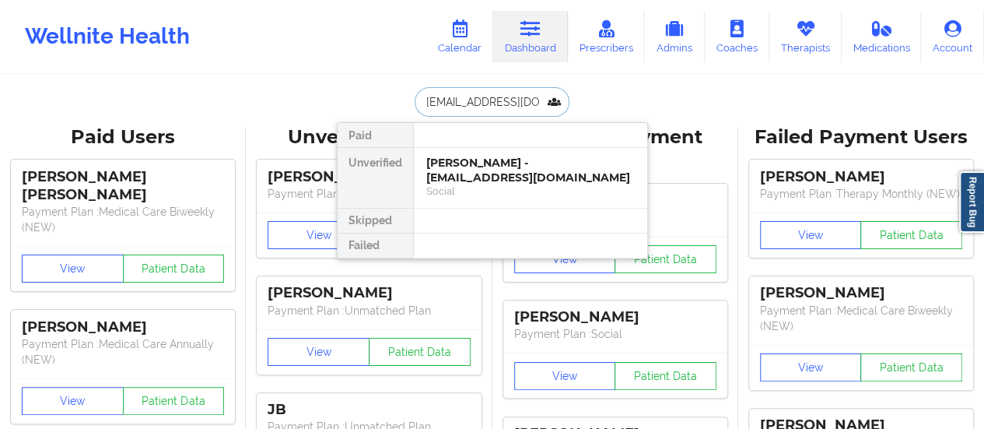
click at [479, 167] on div "[PERSON_NAME] - [EMAIL_ADDRESS][DOMAIN_NAME]" at bounding box center [530, 170] width 208 height 29
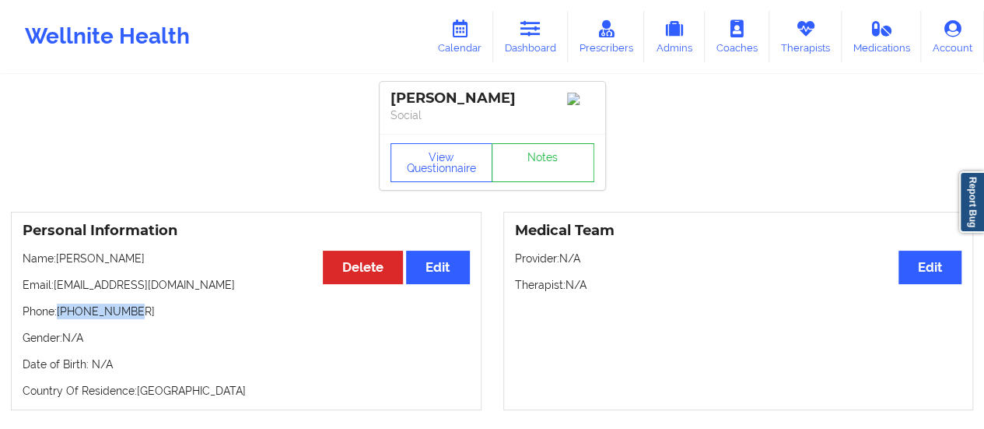
drag, startPoint x: 132, startPoint y: 320, endPoint x: 61, endPoint y: 313, distance: 71.9
click at [61, 313] on p "Phone: [PHONE_NUMBER]" at bounding box center [246, 311] width 447 height 16
copy p "[PHONE_NUMBER]"
drag, startPoint x: 58, startPoint y: 262, endPoint x: 173, endPoint y: 260, distance: 114.3
click at [173, 260] on p "Name: [PERSON_NAME]" at bounding box center [246, 258] width 447 height 16
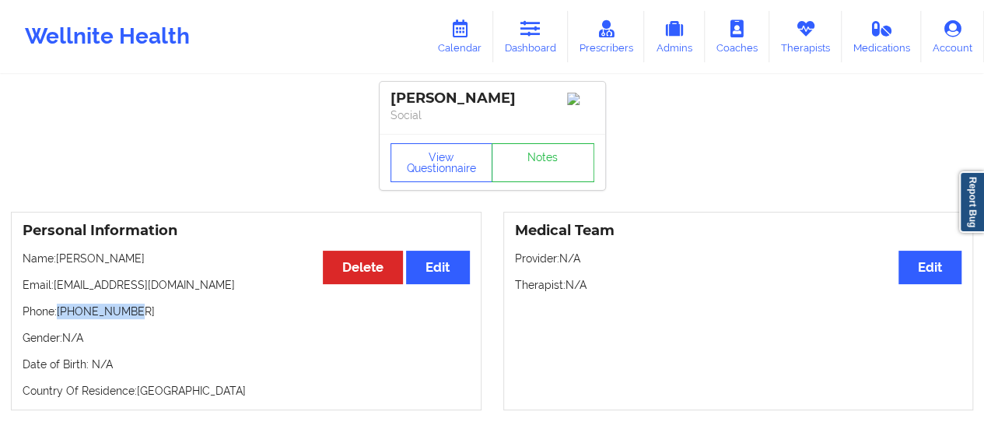
copy p "[PERSON_NAME]"
click at [547, 33] on link "Dashboard" at bounding box center [530, 36] width 75 height 51
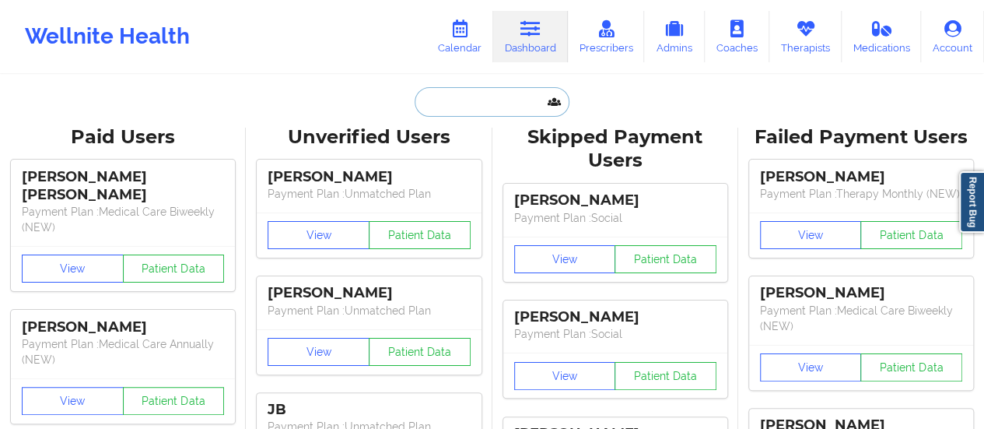
click at [488, 104] on input "text" at bounding box center [492, 102] width 154 height 30
paste input "[EMAIL_ADDRESS][DOMAIN_NAME]"
type input "[EMAIL_ADDRESS][DOMAIN_NAME]"
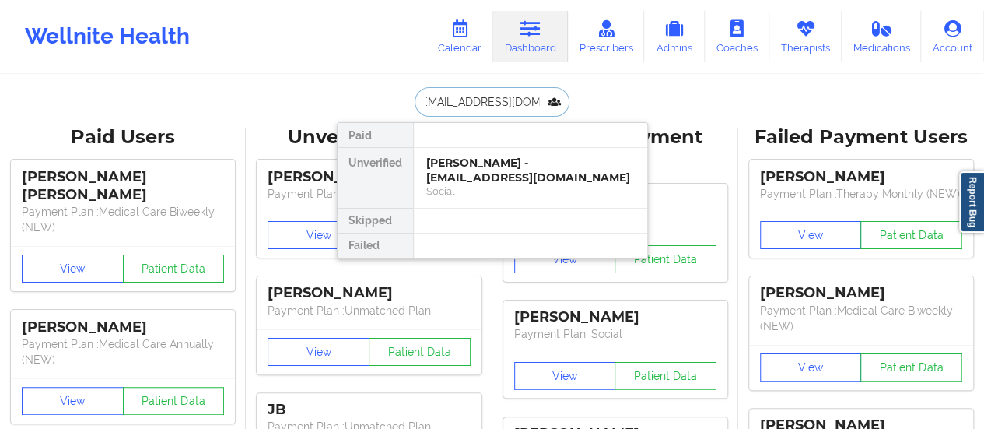
click at [454, 168] on div "[PERSON_NAME] - [EMAIL_ADDRESS][DOMAIN_NAME]" at bounding box center [530, 170] width 208 height 29
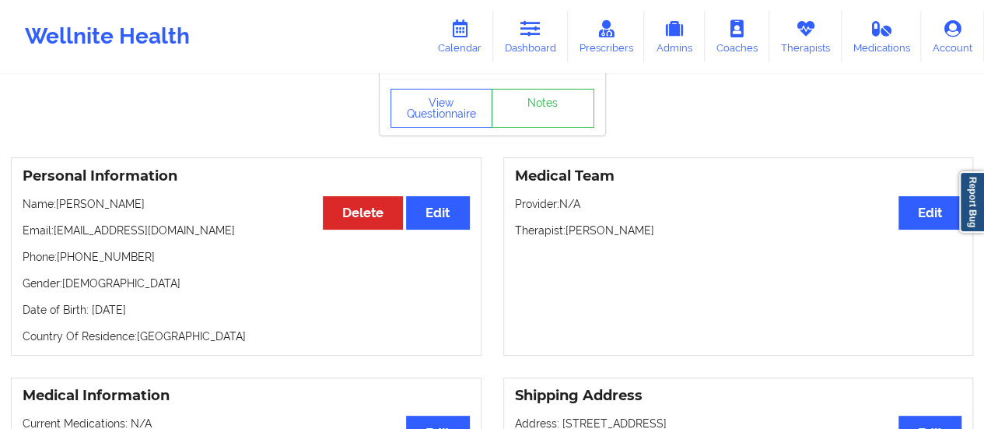
scroll to position [50, 0]
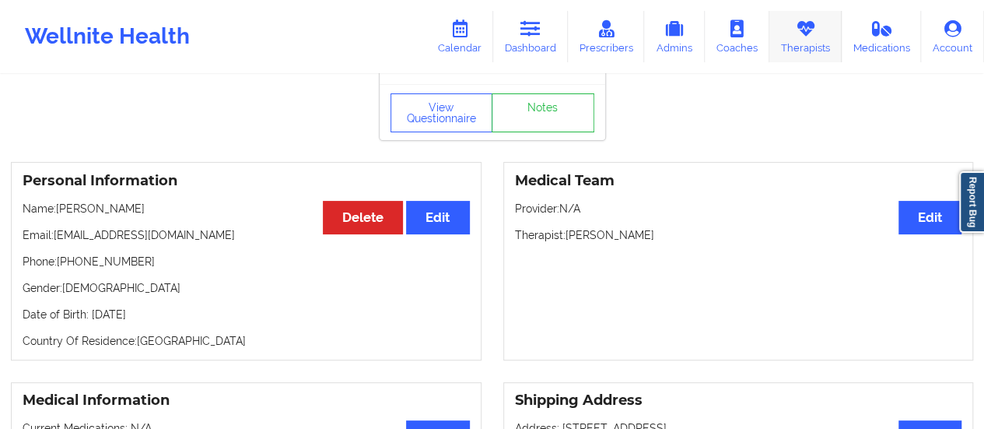
click at [803, 35] on icon at bounding box center [805, 28] width 20 height 17
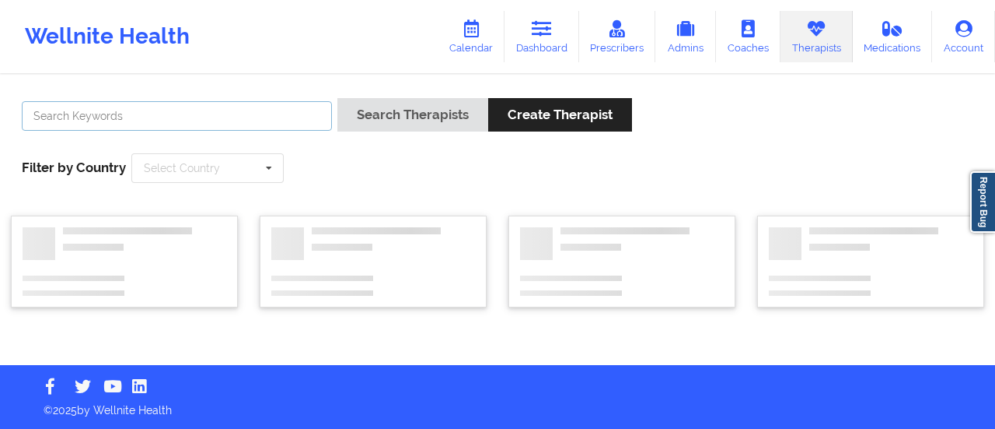
click at [317, 111] on input "text" at bounding box center [177, 116] width 310 height 30
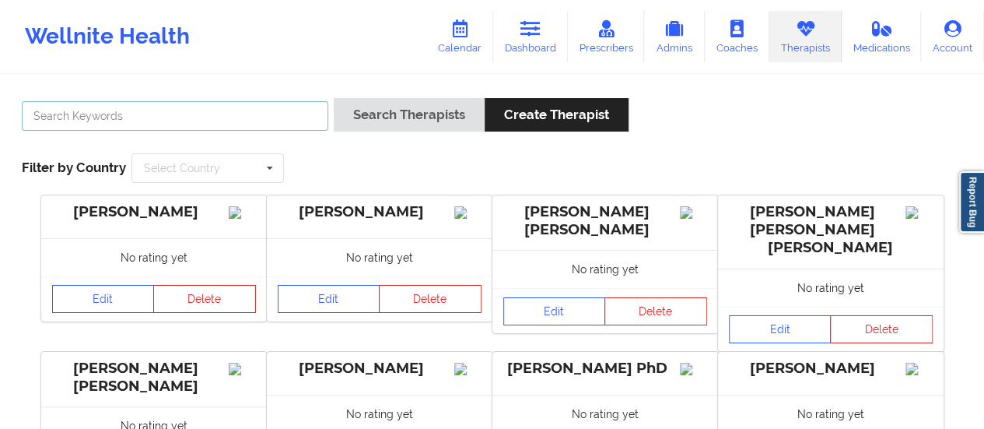
paste input "[PERSON_NAME]"
click at [334, 98] on button "Search Therapists" at bounding box center [409, 114] width 151 height 33
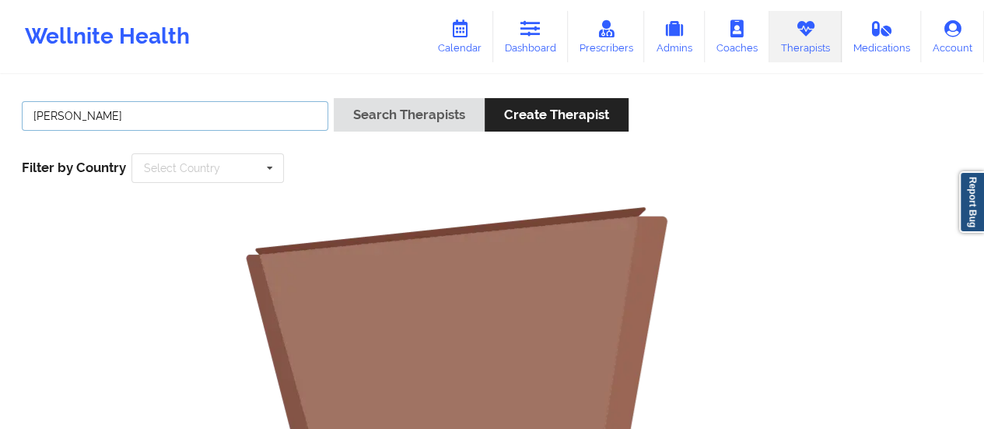
drag, startPoint x: 69, startPoint y: 111, endPoint x: 2, endPoint y: 110, distance: 66.9
click at [334, 98] on button "Search Therapists" at bounding box center [409, 114] width 151 height 33
click at [87, 114] on input "[PERSON_NAME]" at bounding box center [175, 116] width 306 height 30
drag, startPoint x: 69, startPoint y: 114, endPoint x: 285, endPoint y: 116, distance: 215.4
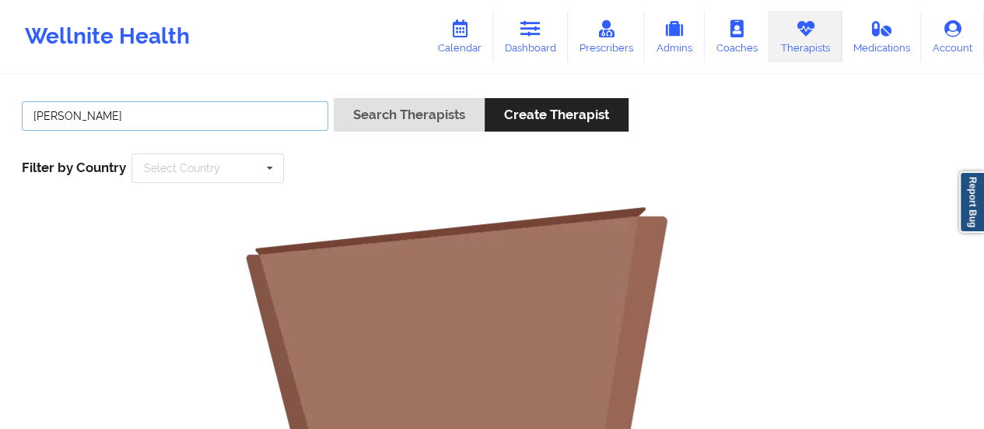
click at [285, 116] on input "[PERSON_NAME]" at bounding box center [175, 116] width 306 height 30
type input "[PERSON_NAME]"
click at [334, 98] on button "Search Therapists" at bounding box center [409, 114] width 151 height 33
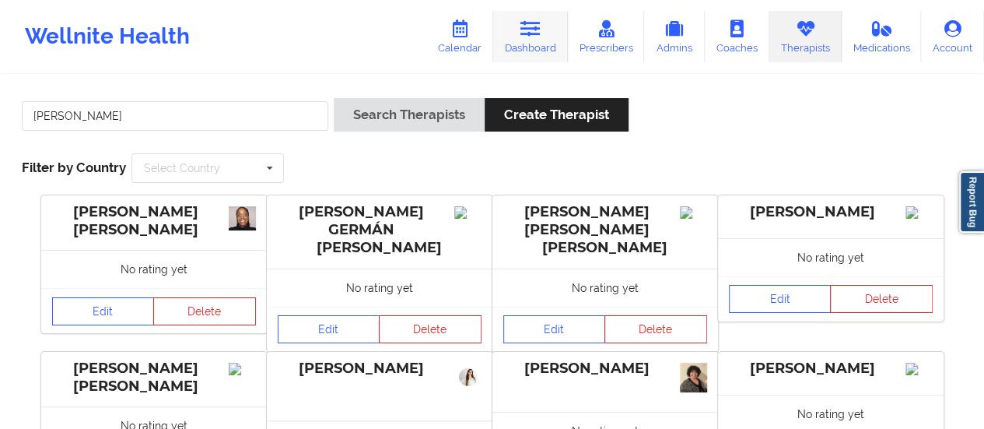
click at [519, 46] on link "Dashboard" at bounding box center [530, 36] width 75 height 51
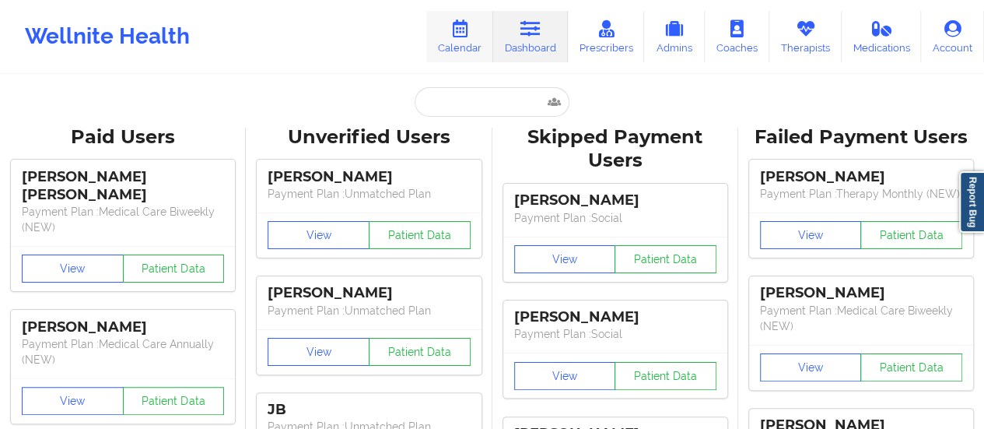
click at [471, 47] on link "Calendar" at bounding box center [459, 36] width 67 height 51
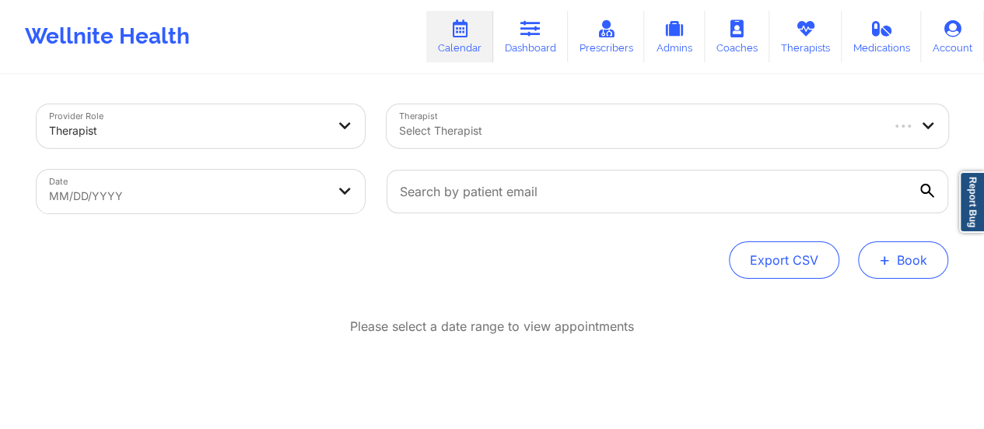
click at [904, 272] on button "+ Book" at bounding box center [903, 259] width 90 height 37
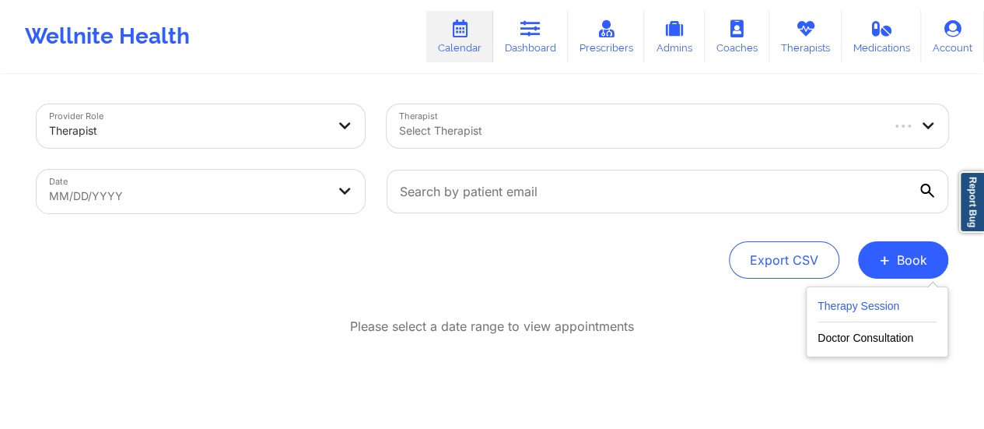
click at [824, 304] on button "Therapy Session" at bounding box center [876, 309] width 119 height 26
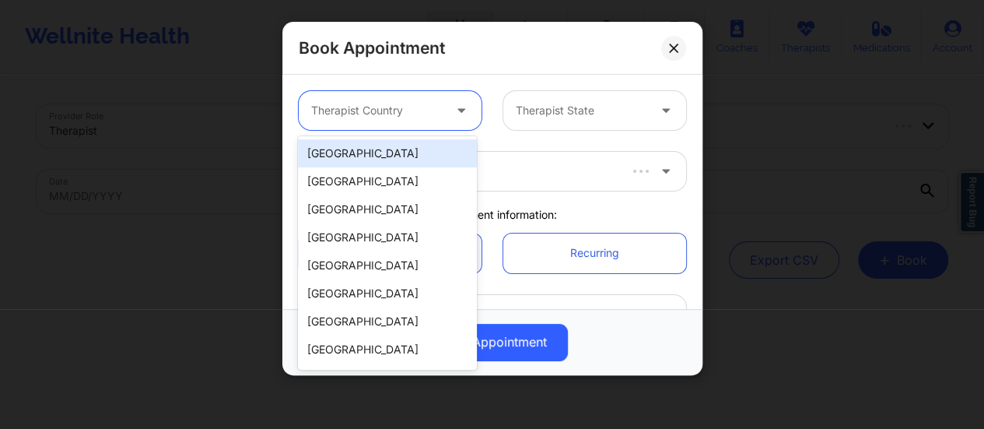
click at [380, 128] on div "Therapist Country" at bounding box center [371, 110] width 145 height 39
click at [375, 145] on div "[GEOGRAPHIC_DATA]" at bounding box center [387, 153] width 179 height 28
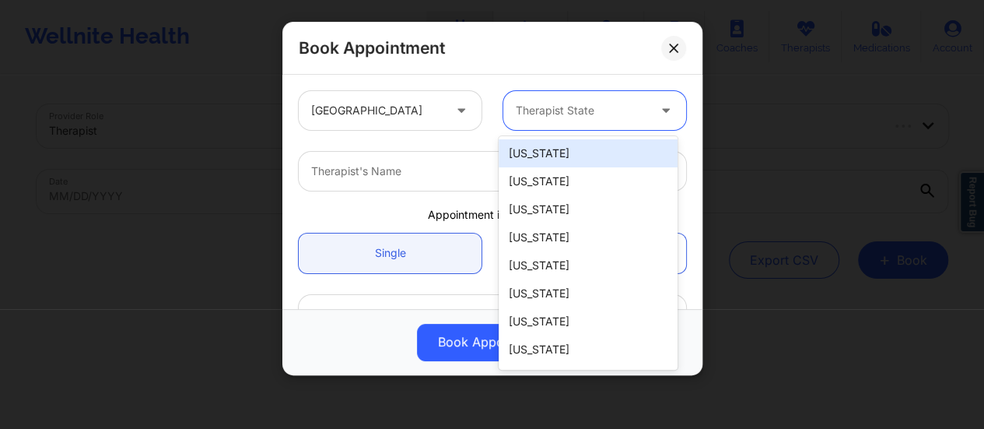
click at [519, 108] on div at bounding box center [581, 110] width 131 height 19
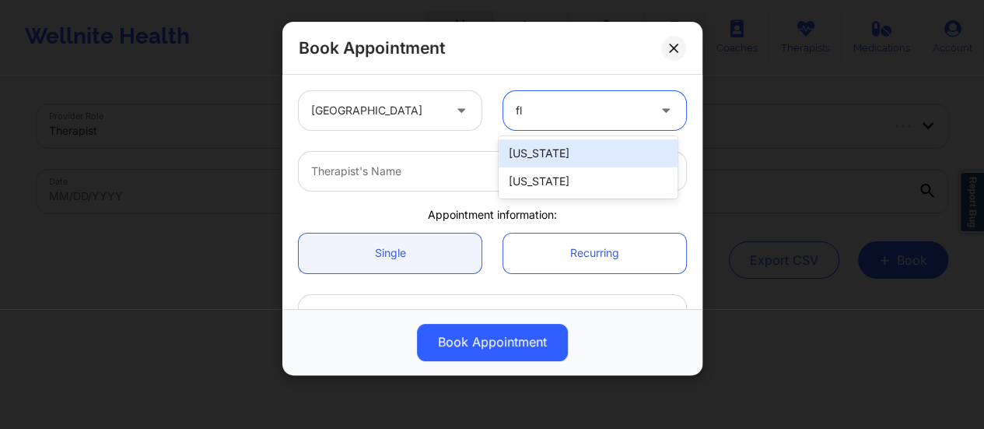
type input "flo"
click at [560, 158] on div "[US_STATE]" at bounding box center [587, 153] width 179 height 28
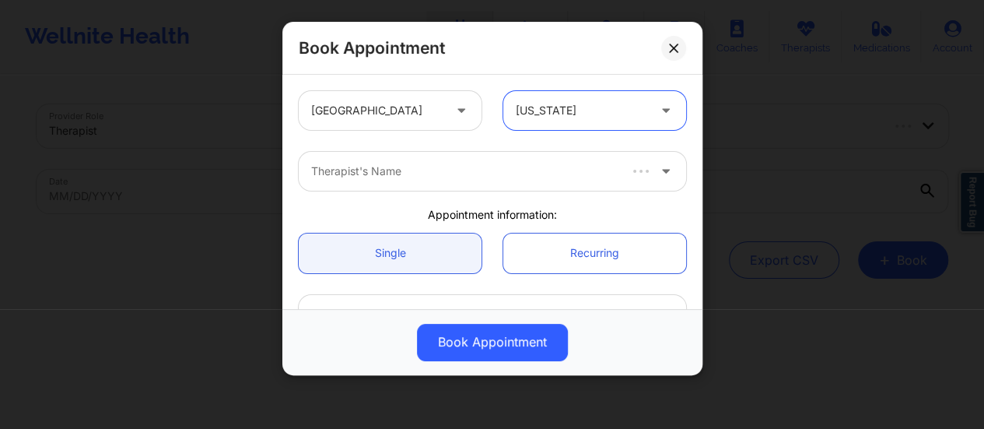
click at [510, 166] on div at bounding box center [463, 171] width 305 height 19
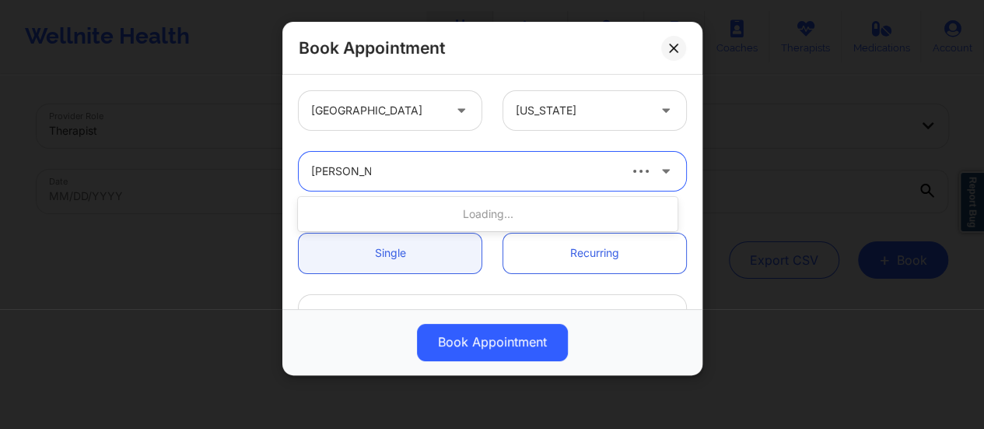
type input "[PERSON_NAME]"
click at [505, 174] on div at bounding box center [479, 171] width 336 height 19
type input "[PERSON_NAME]"
click at [422, 160] on div "Therapist's Name" at bounding box center [458, 171] width 319 height 39
type input "[PERSON_NAME]"
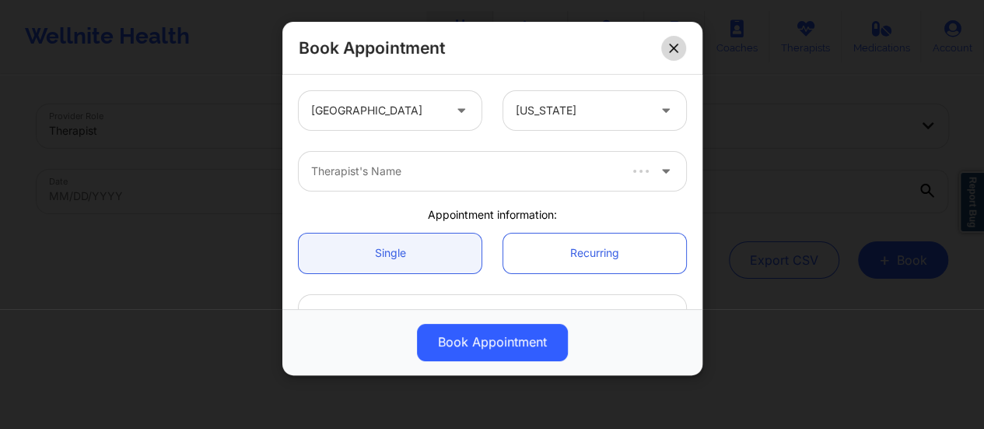
click at [670, 54] on button at bounding box center [673, 48] width 25 height 25
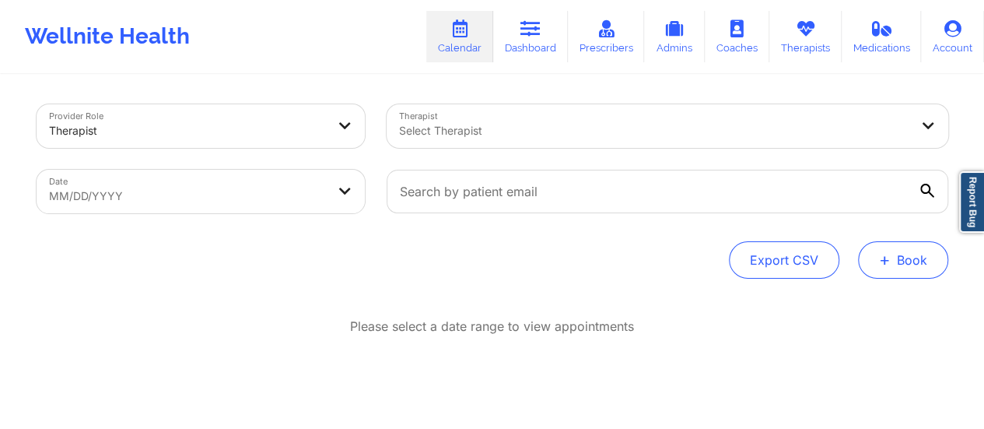
click at [907, 250] on button "+ Book" at bounding box center [903, 259] width 90 height 37
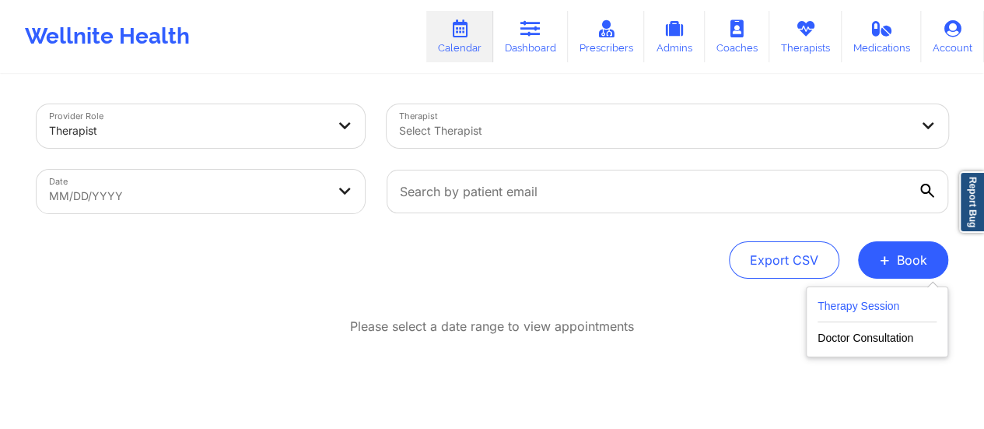
click at [862, 303] on button "Therapy Session" at bounding box center [876, 309] width 119 height 26
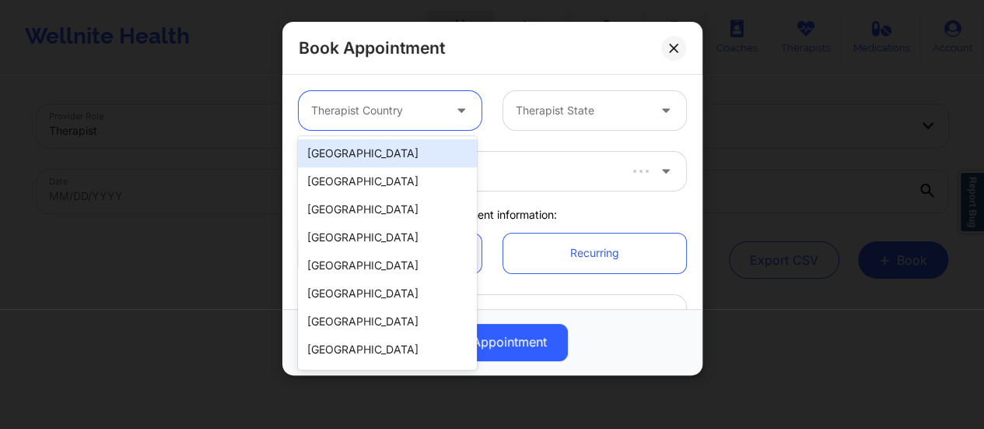
click at [418, 110] on div at bounding box center [376, 110] width 131 height 19
click at [401, 152] on div "[GEOGRAPHIC_DATA]" at bounding box center [387, 153] width 179 height 28
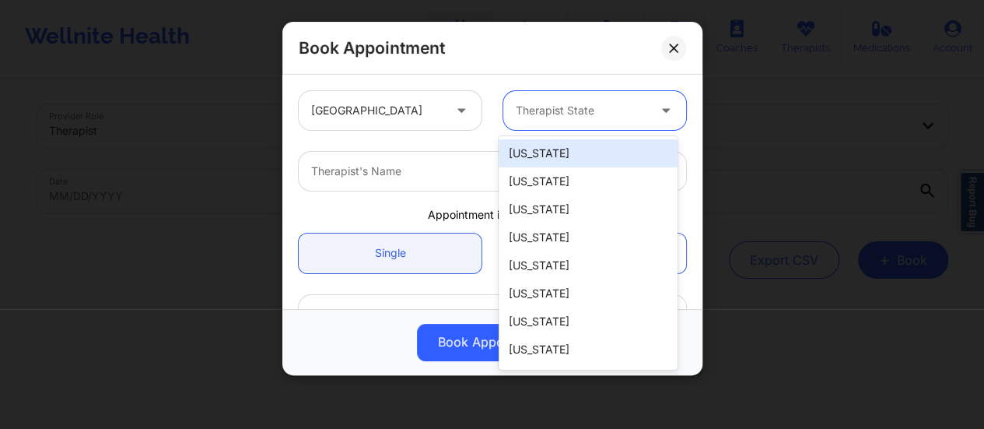
click at [507, 126] on div "Therapist State" at bounding box center [575, 110] width 145 height 39
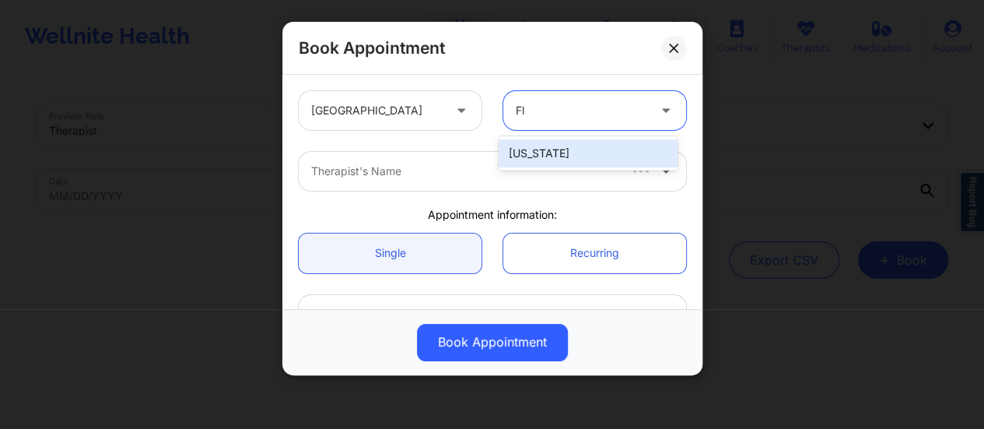
type input "Flo"
click at [572, 142] on div "[US_STATE]" at bounding box center [587, 153] width 179 height 28
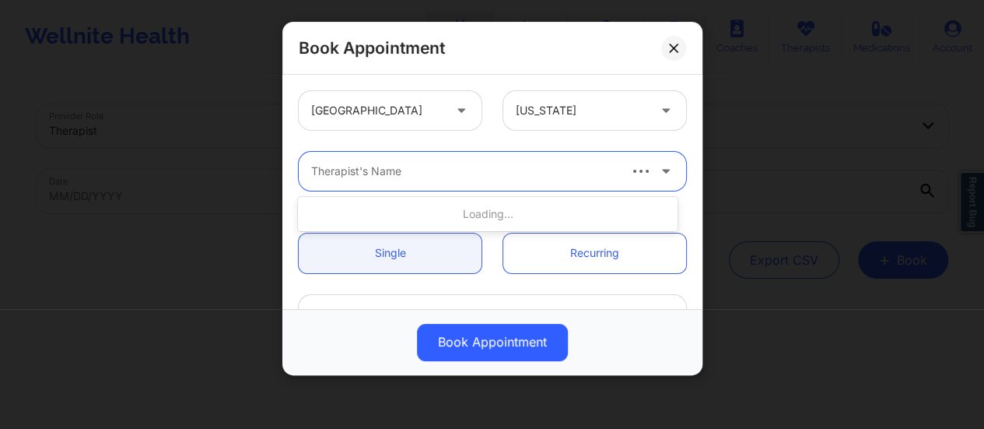
click at [473, 187] on div "Therapist's Name" at bounding box center [458, 171] width 319 height 39
type input "[PERSON_NAME]"
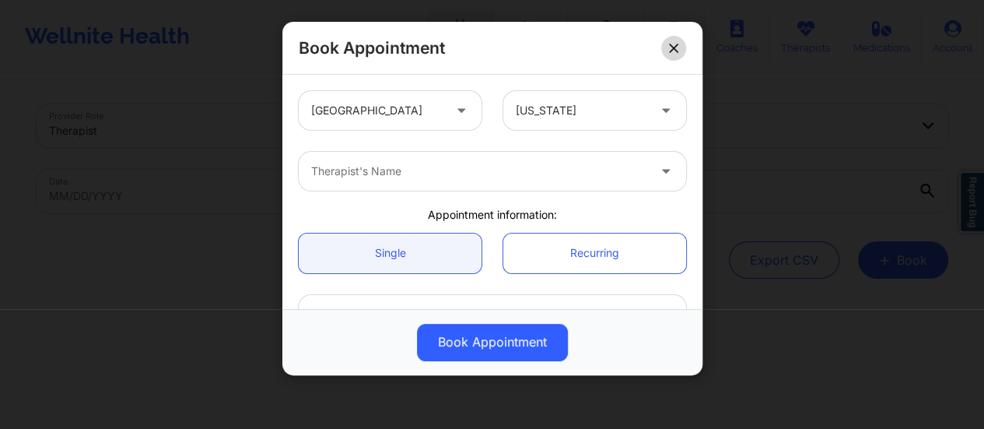
click at [678, 43] on button at bounding box center [673, 48] width 25 height 25
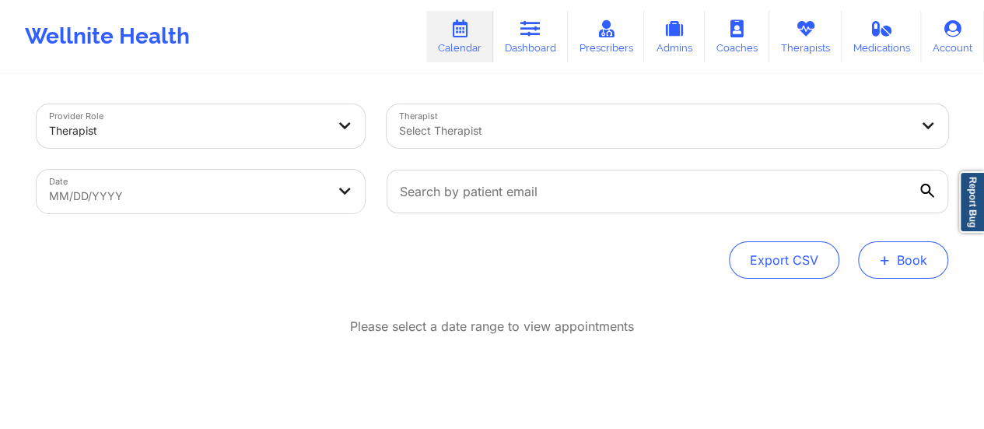
click at [879, 270] on button "+ Book" at bounding box center [903, 259] width 90 height 37
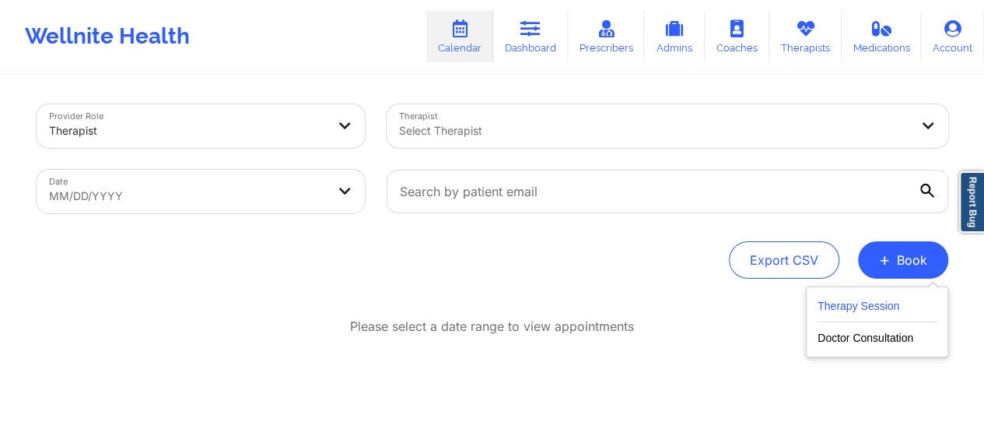
click at [847, 313] on button "Therapy Session" at bounding box center [876, 309] width 119 height 26
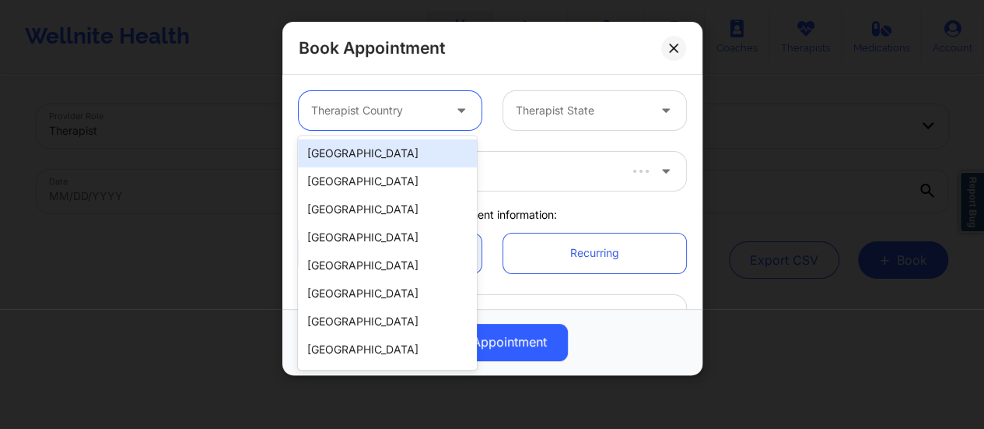
click at [380, 119] on div at bounding box center [376, 110] width 131 height 19
click at [425, 152] on div "[GEOGRAPHIC_DATA]" at bounding box center [387, 153] width 179 height 28
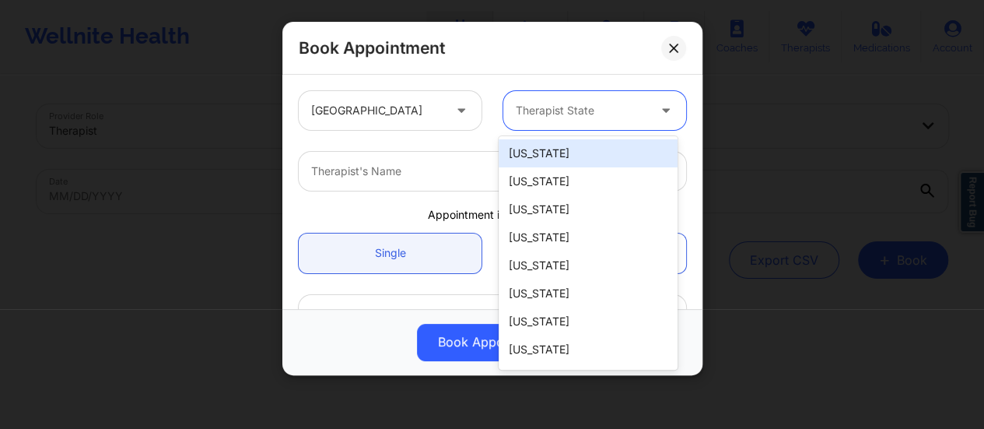
click at [533, 119] on div at bounding box center [581, 110] width 131 height 19
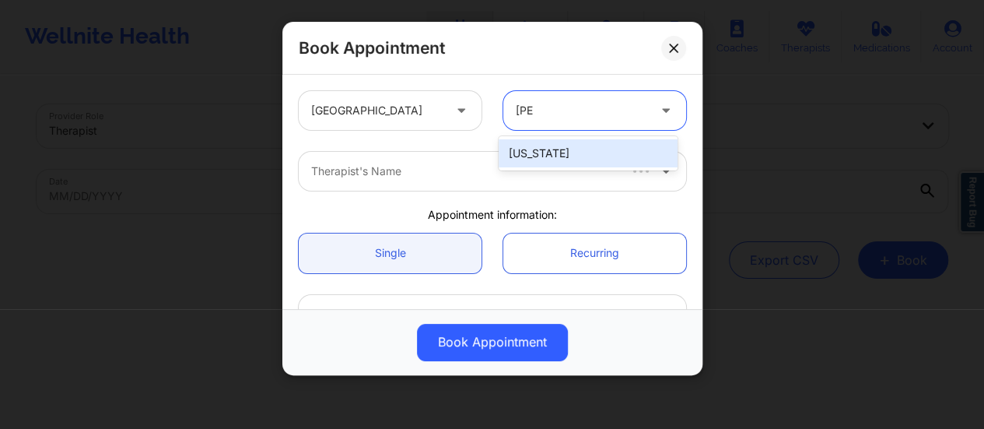
type input "Flori"
click at [562, 148] on div "[US_STATE]" at bounding box center [587, 153] width 179 height 28
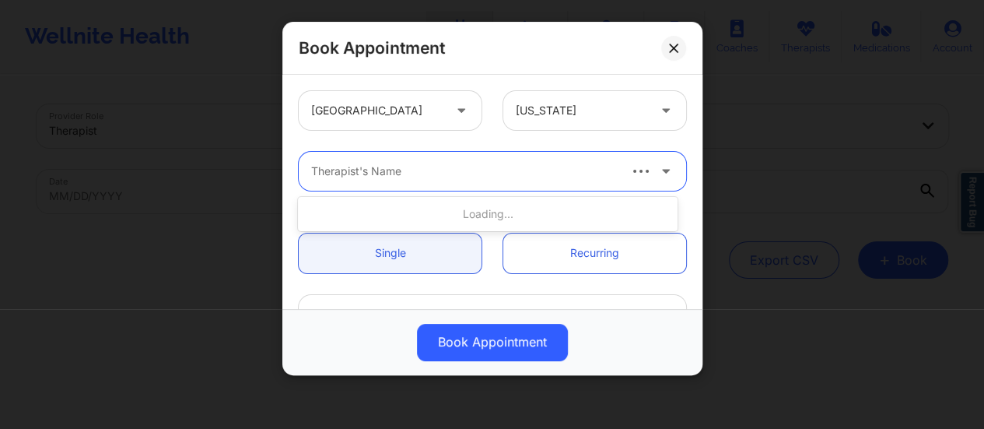
click at [497, 169] on div at bounding box center [463, 171] width 305 height 19
type input "[PERSON_NAME]"
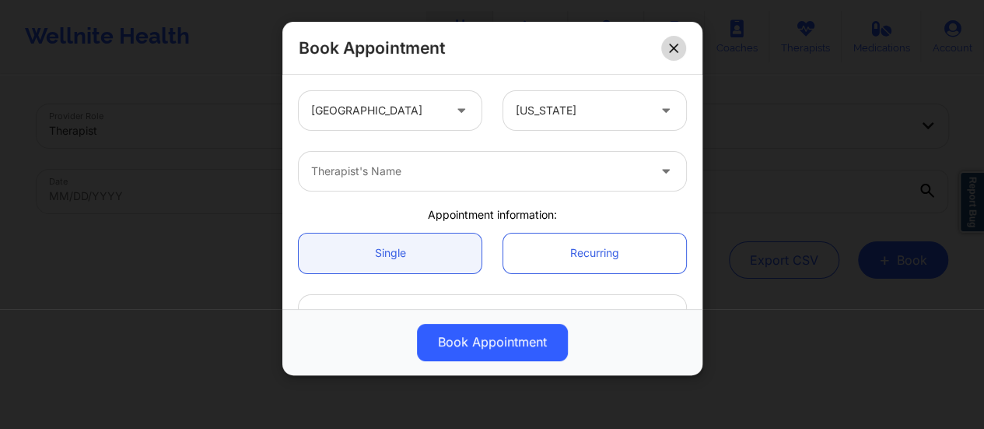
click at [662, 51] on button at bounding box center [673, 48] width 25 height 25
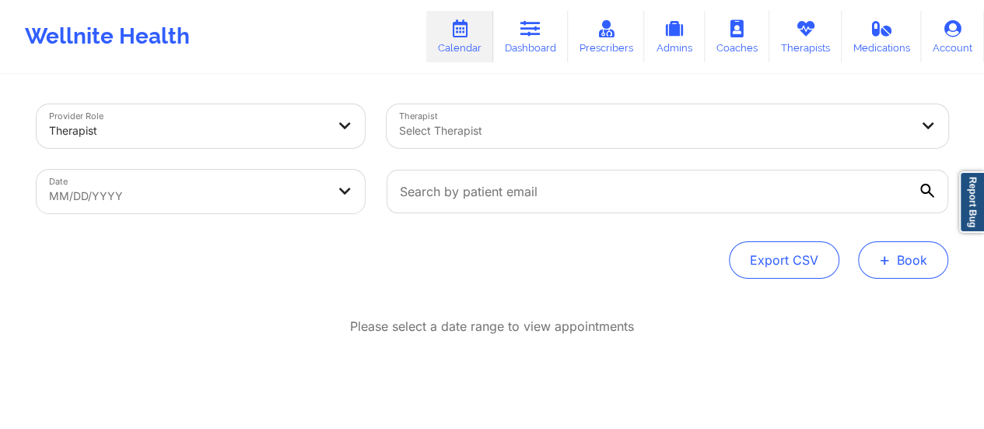
click at [882, 247] on button "+ Book" at bounding box center [903, 259] width 90 height 37
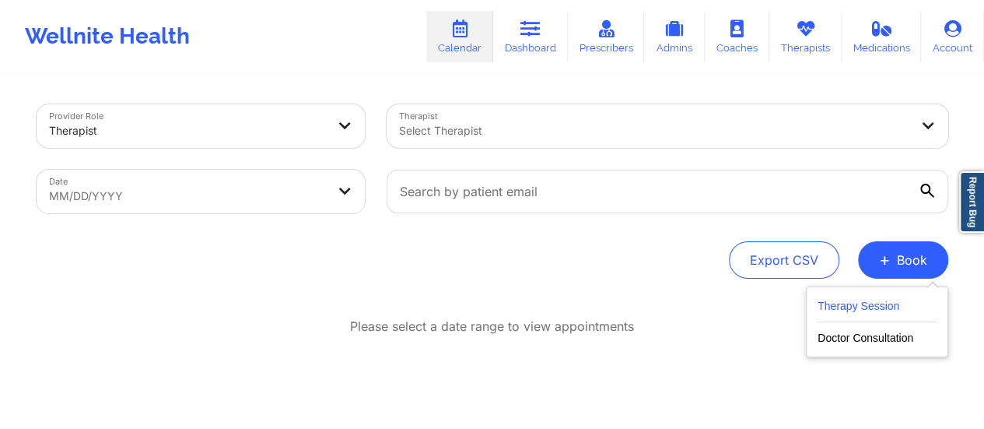
click at [857, 312] on button "Therapy Session" at bounding box center [876, 309] width 119 height 26
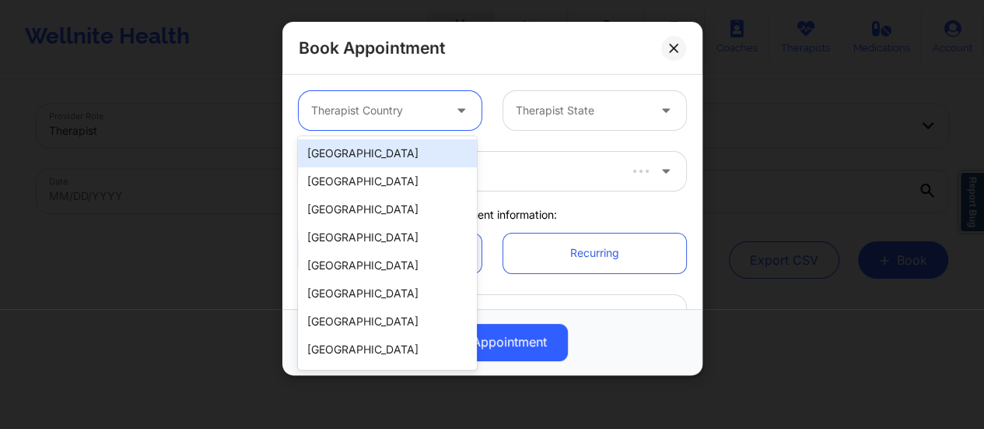
click at [457, 96] on div at bounding box center [462, 110] width 37 height 39
click at [391, 152] on div "[GEOGRAPHIC_DATA]" at bounding box center [387, 153] width 179 height 28
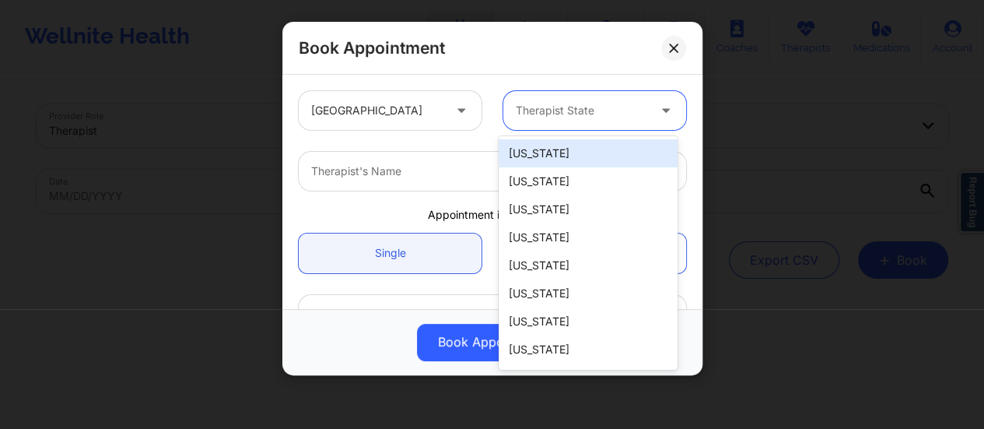
click at [526, 117] on div at bounding box center [581, 110] width 131 height 19
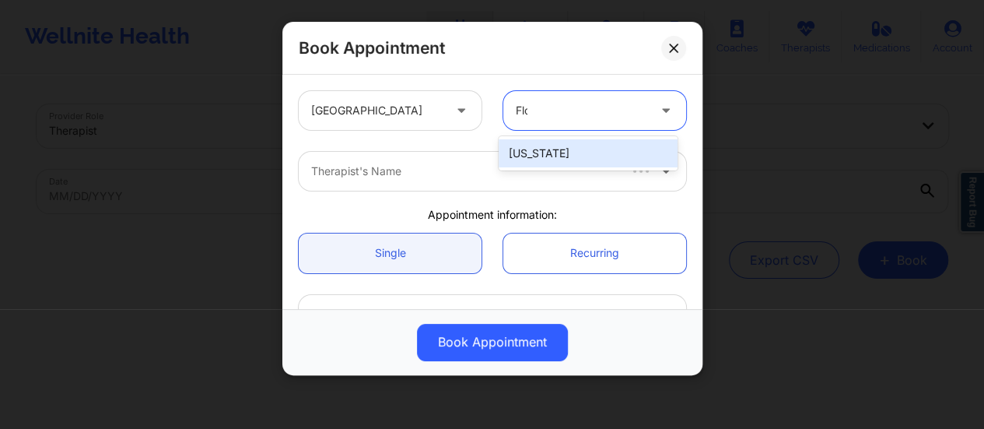
type input "[PERSON_NAME]"
click at [540, 139] on div "[US_STATE]" at bounding box center [587, 153] width 179 height 28
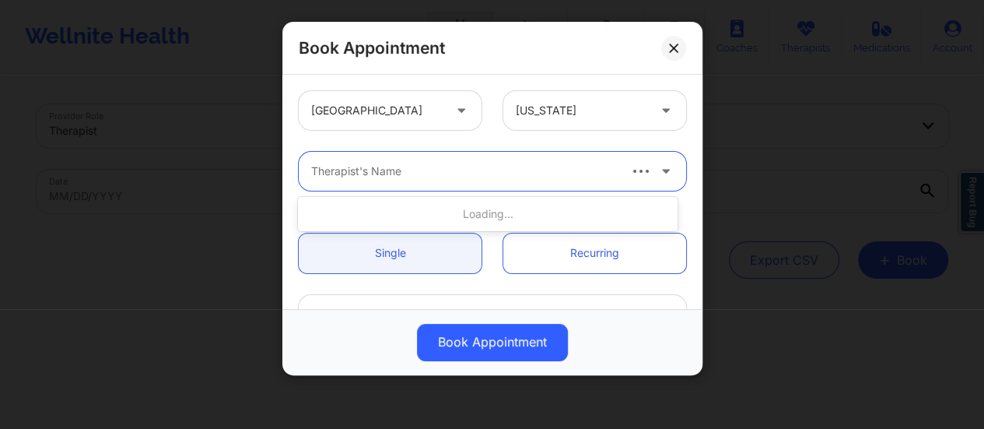
click at [463, 174] on div at bounding box center [463, 171] width 305 height 19
type input "[PERSON_NAME]"
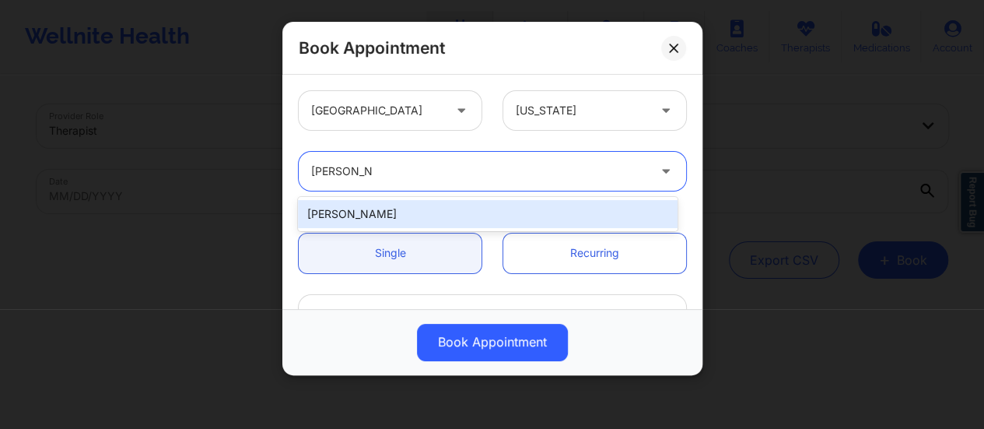
click at [468, 205] on div "[PERSON_NAME]" at bounding box center [488, 214] width 380 height 28
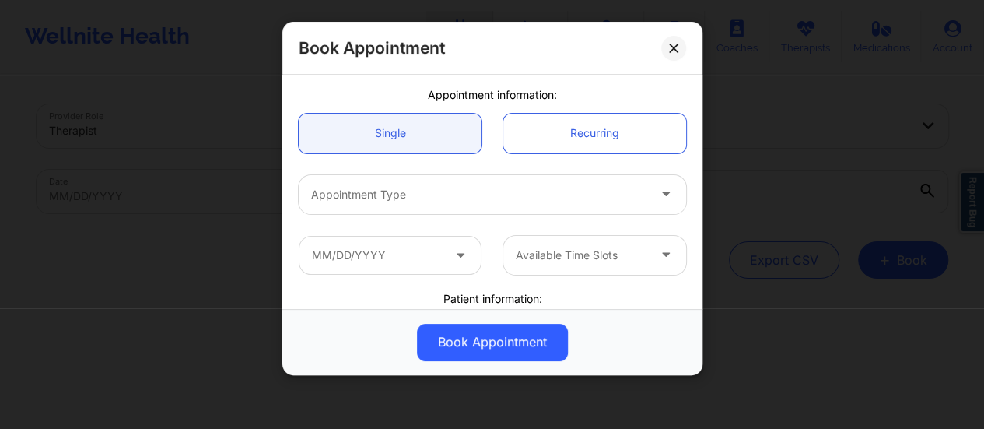
scroll to position [119, 0]
click at [381, 254] on input "text" at bounding box center [390, 255] width 183 height 39
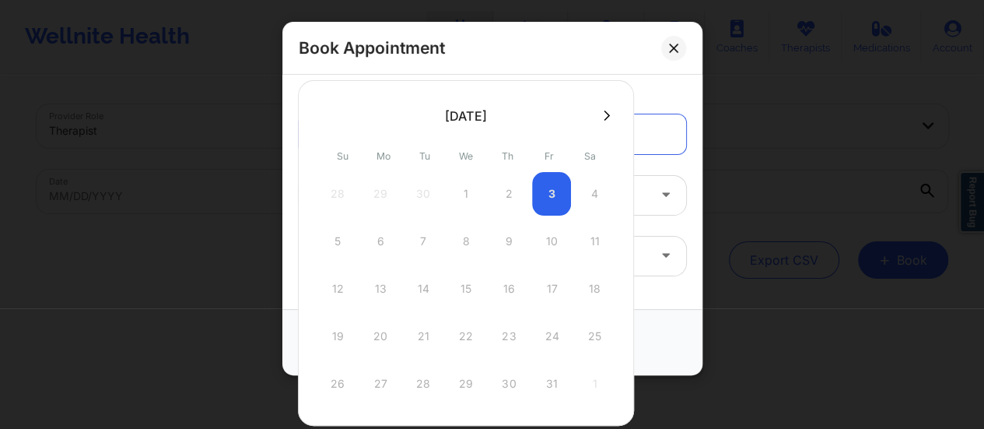
click at [594, 123] on div at bounding box center [466, 114] width 336 height 23
click at [603, 115] on icon at bounding box center [606, 116] width 6 height 12
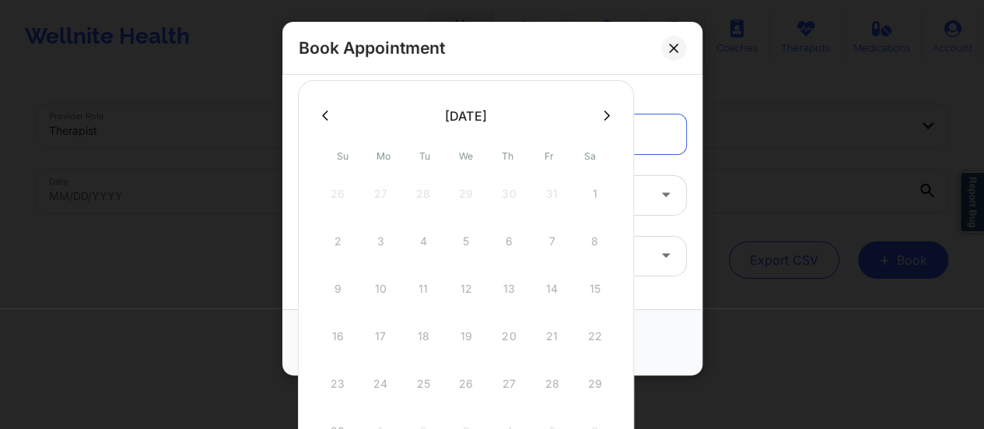
click at [327, 115] on icon at bounding box center [325, 116] width 6 height 12
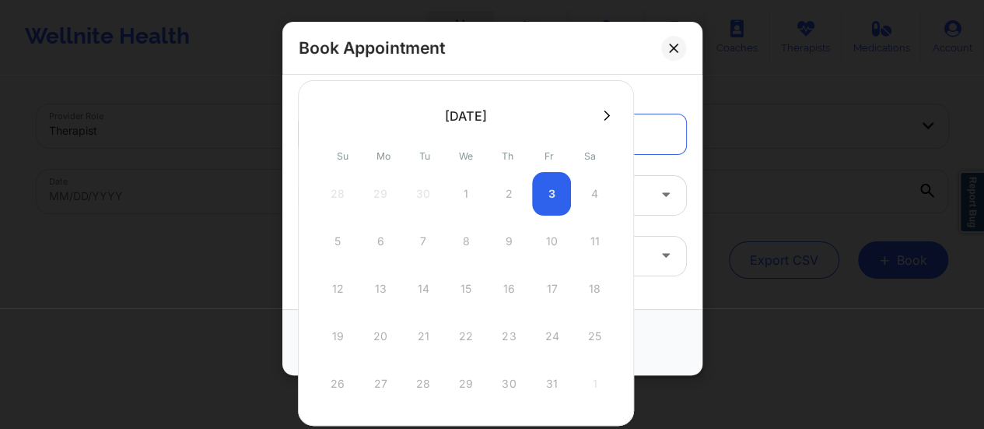
click at [585, 191] on div "28 29 30 1 2 3 4" at bounding box center [466, 194] width 296 height 44
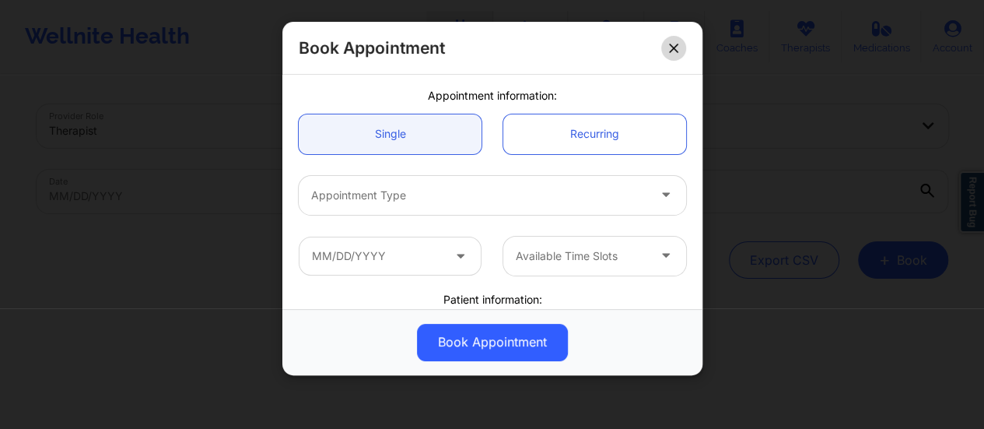
click at [667, 47] on button at bounding box center [673, 48] width 25 height 25
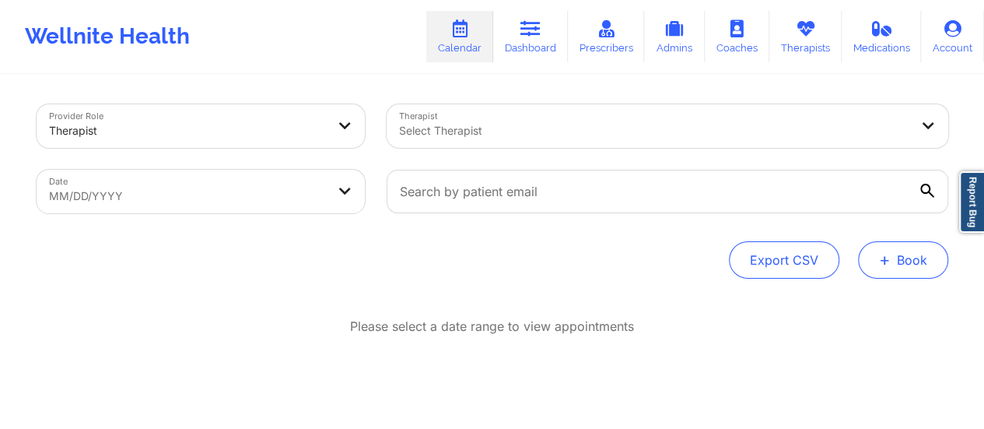
click at [893, 265] on button "+ Book" at bounding box center [903, 259] width 90 height 37
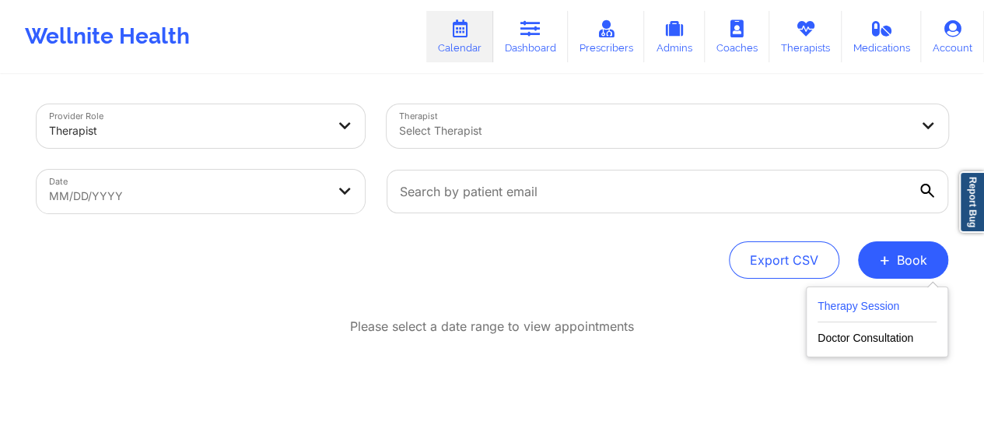
click at [846, 313] on button "Therapy Session" at bounding box center [876, 309] width 119 height 26
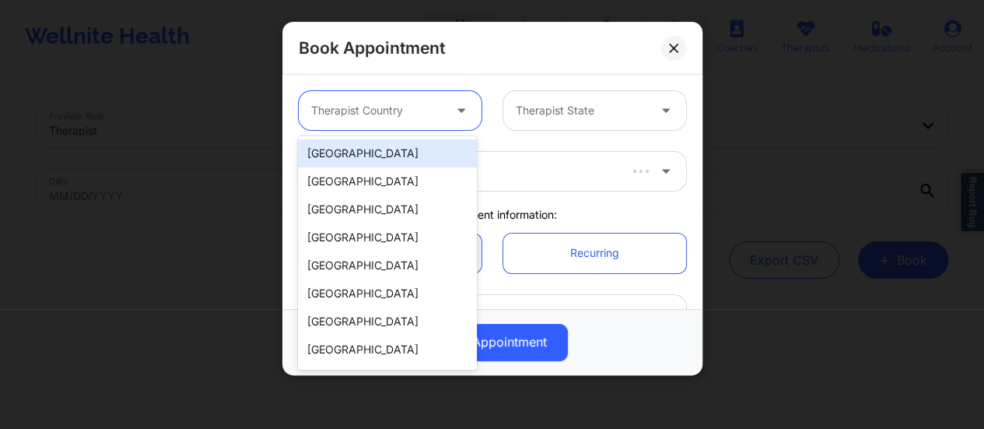
click at [467, 98] on div at bounding box center [462, 110] width 37 height 39
click at [383, 154] on div "[GEOGRAPHIC_DATA]" at bounding box center [387, 153] width 179 height 28
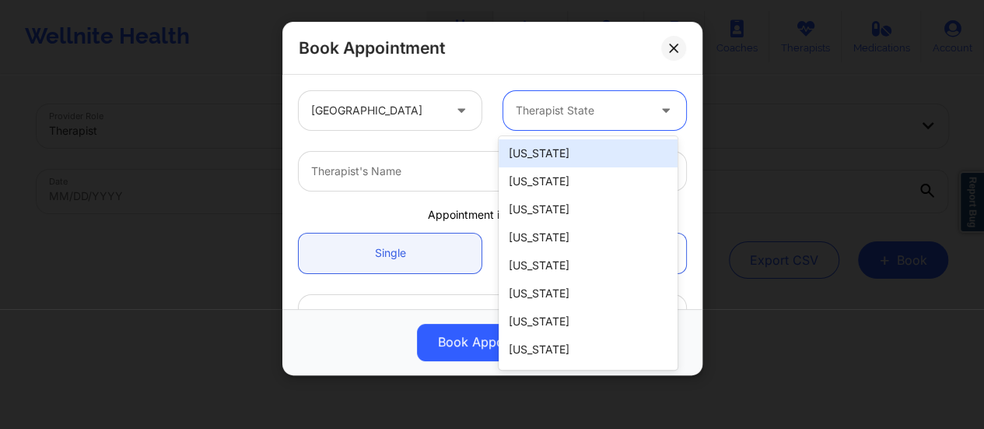
click at [544, 119] on div at bounding box center [581, 110] width 131 height 19
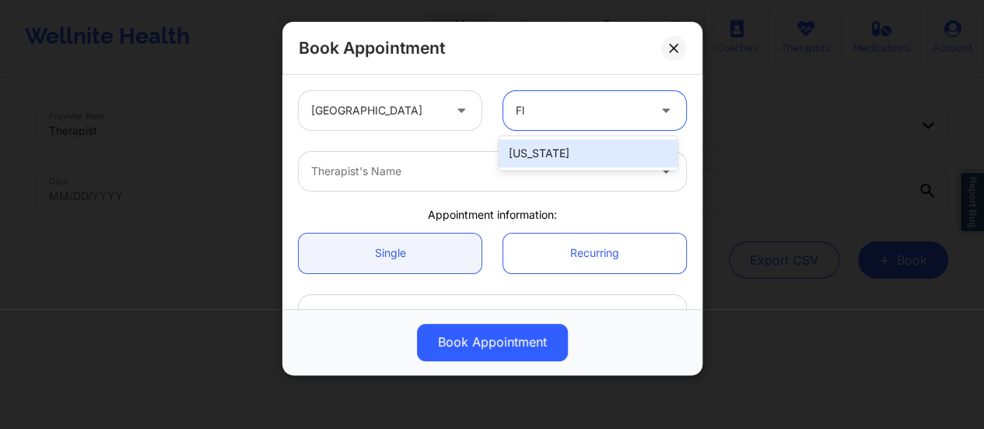
type input "Flo"
click at [543, 144] on div "[US_STATE]" at bounding box center [587, 153] width 179 height 28
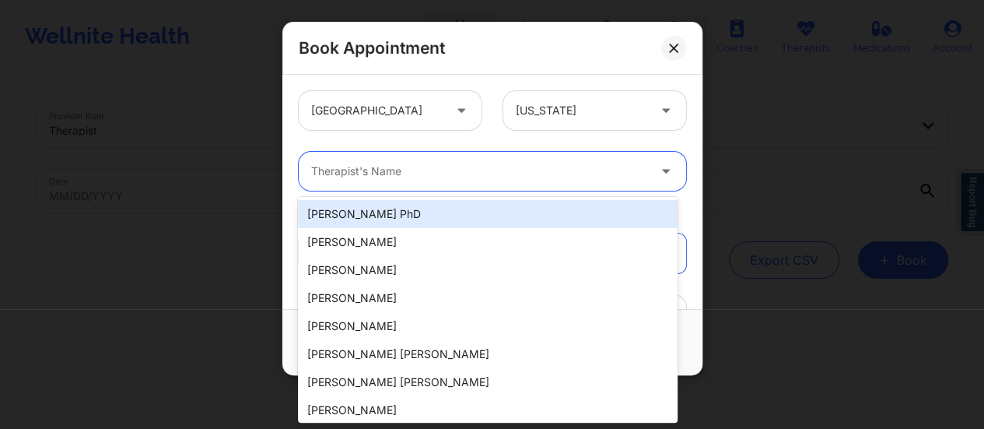
click at [507, 166] on div at bounding box center [479, 171] width 336 height 19
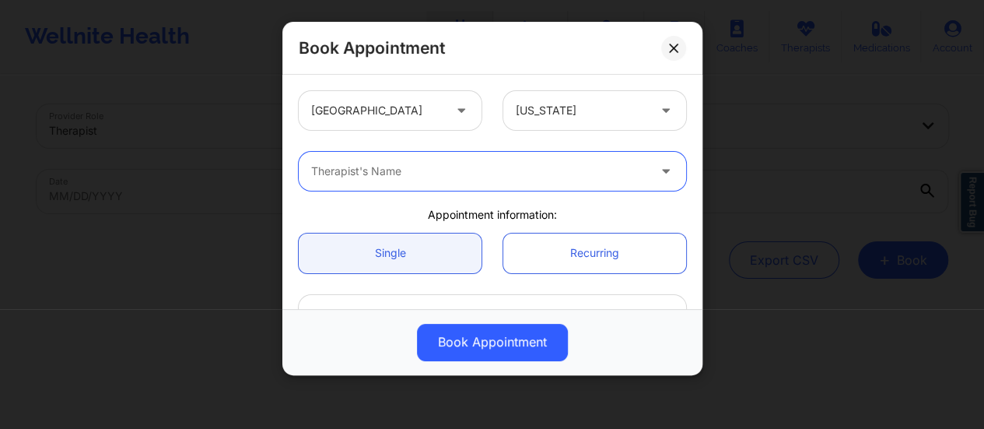
click at [507, 166] on div at bounding box center [479, 171] width 336 height 19
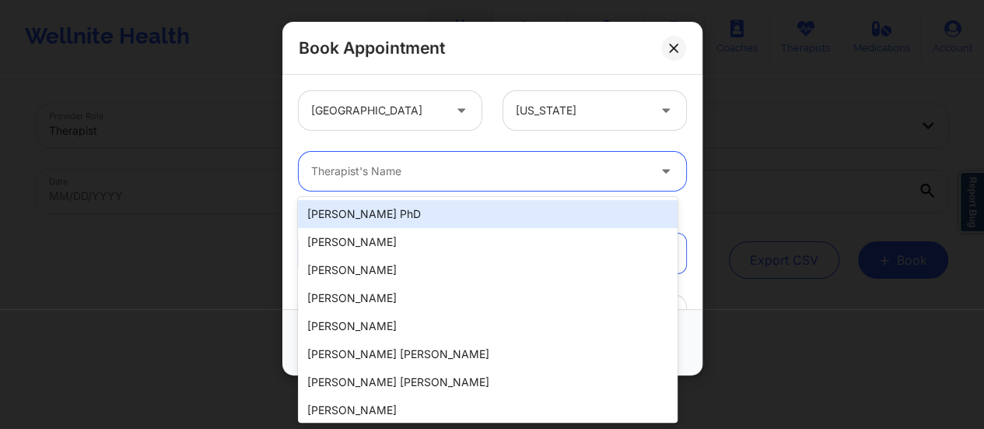
click at [507, 166] on div at bounding box center [479, 171] width 336 height 19
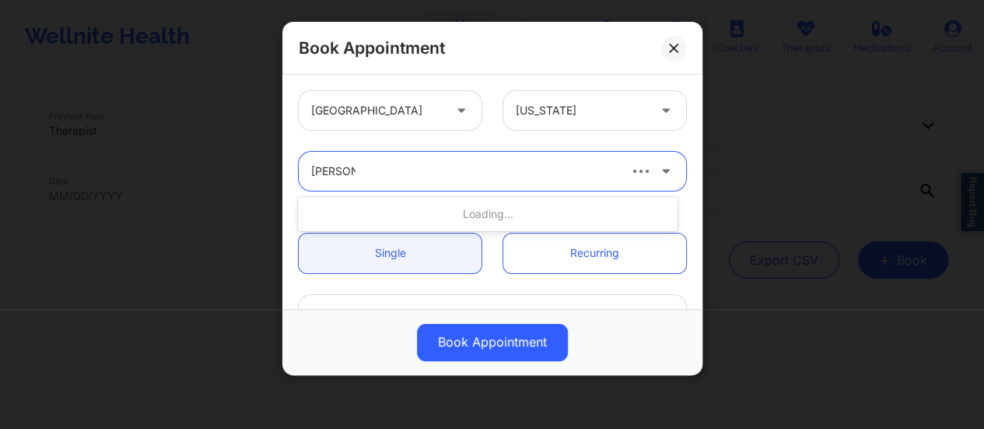
type input "[PERSON_NAME]"
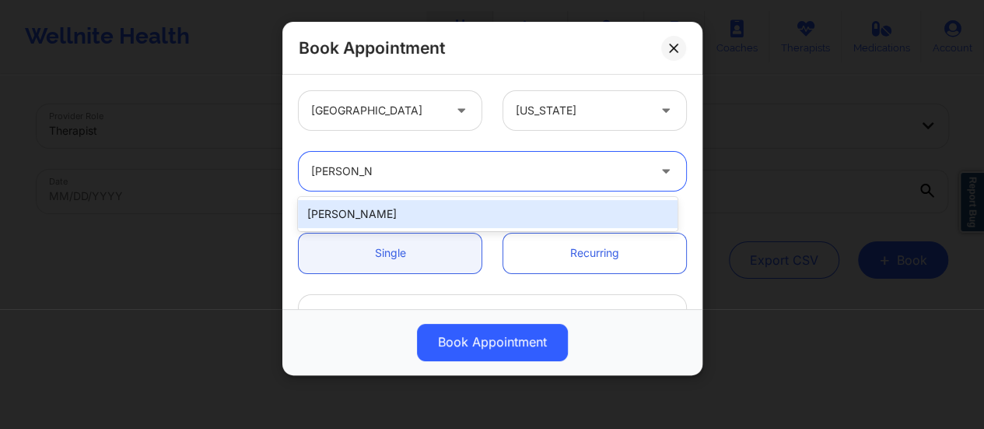
click at [518, 209] on div "[PERSON_NAME]" at bounding box center [488, 214] width 380 height 28
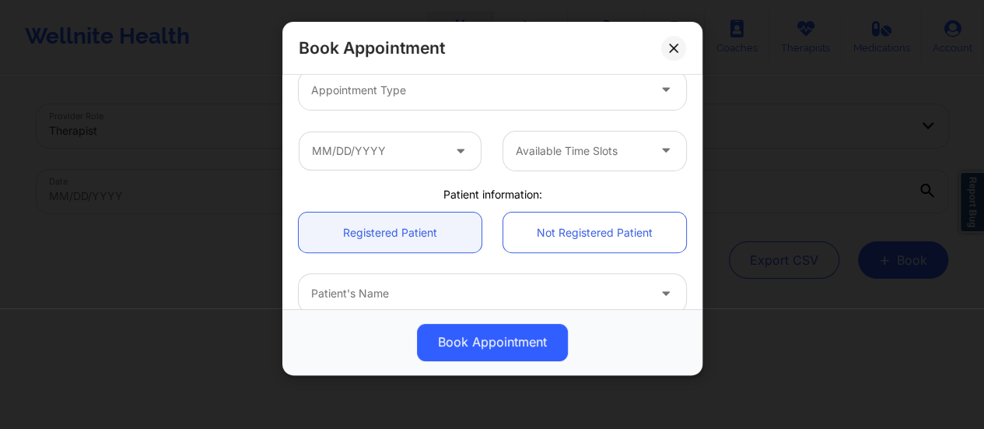
scroll to position [225, 0]
click at [392, 85] on div at bounding box center [479, 89] width 336 height 19
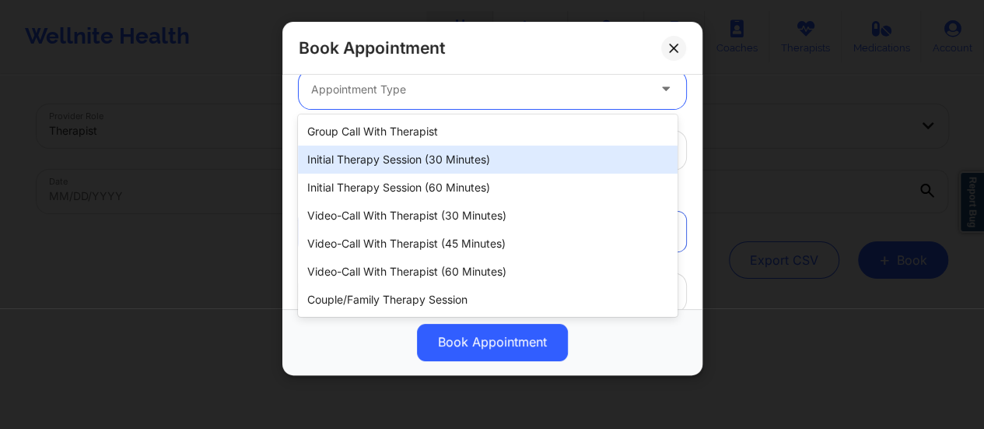
click at [408, 163] on div "Initial Therapy Session (30 minutes)" at bounding box center [488, 159] width 380 height 28
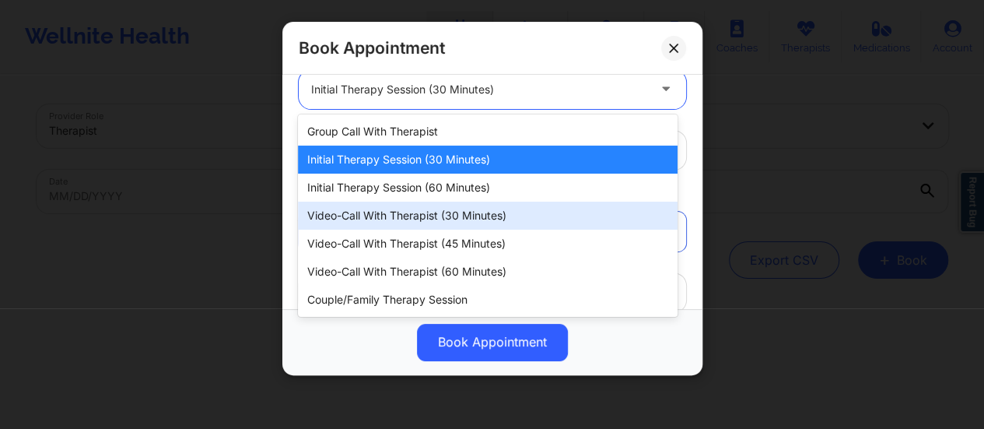
drag, startPoint x: 453, startPoint y: 82, endPoint x: 442, endPoint y: 186, distance: 104.9
click at [442, 186] on body "Wellnite Health Calendar Dashboard Prescribers Admins Coaches Therapists Medica…" at bounding box center [492, 214] width 984 height 429
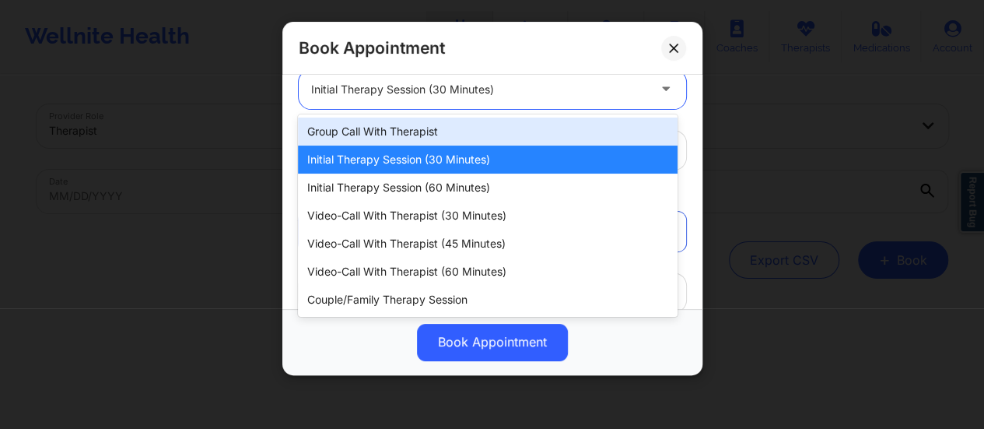
click at [442, 186] on div "Initial Therapy Session (60 minutes)" at bounding box center [488, 187] width 380 height 28
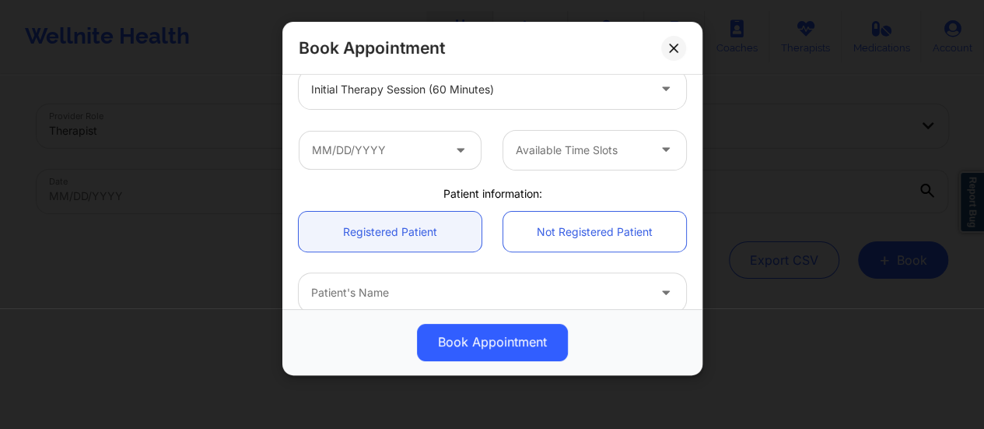
drag, startPoint x: 432, startPoint y: 179, endPoint x: 416, endPoint y: 143, distance: 39.0
click at [416, 143] on div "Available Time Slots" at bounding box center [492, 150] width 409 height 61
click at [416, 143] on input "text" at bounding box center [390, 150] width 183 height 39
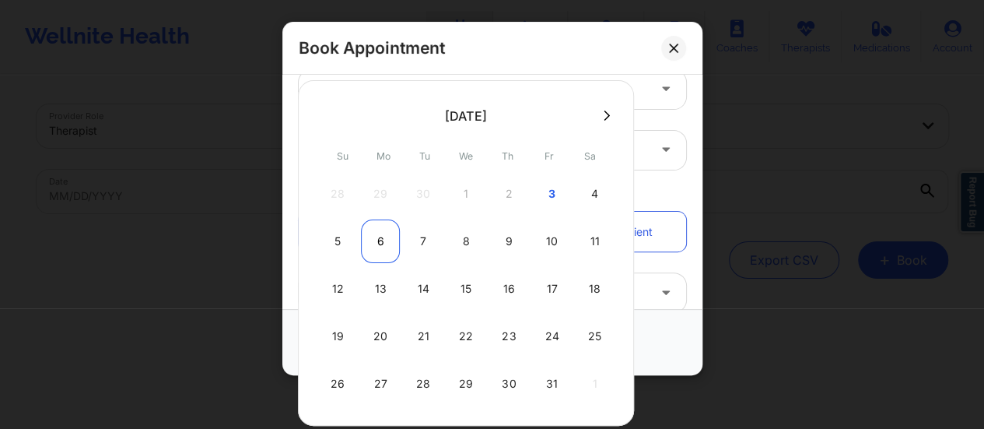
click at [381, 241] on div "6" at bounding box center [380, 241] width 39 height 44
type input "[DATE]"
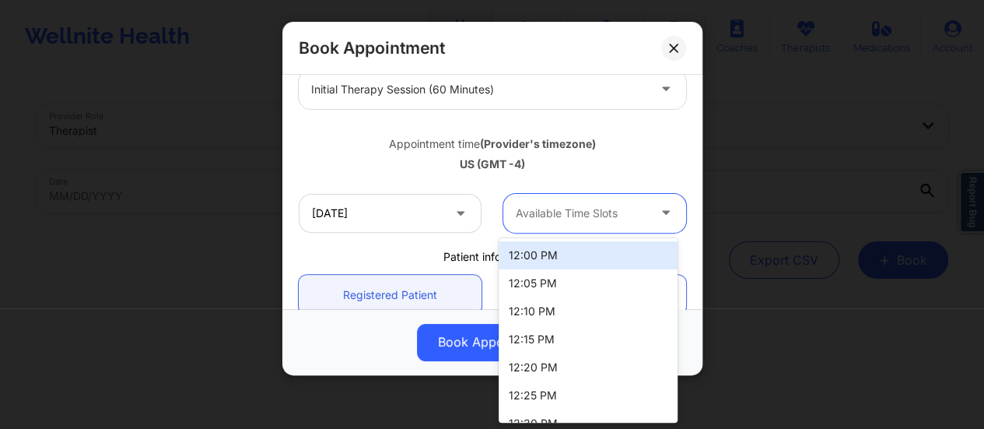
click at [558, 207] on div at bounding box center [581, 213] width 131 height 19
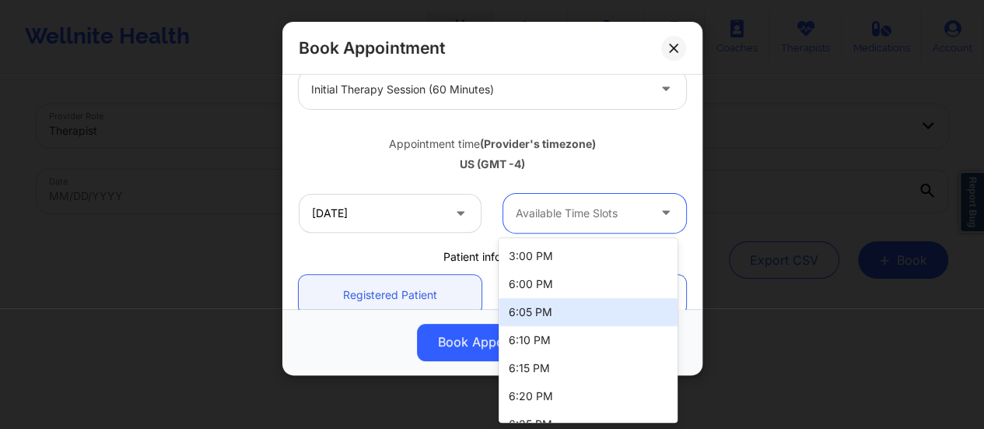
scroll to position [1006, 0]
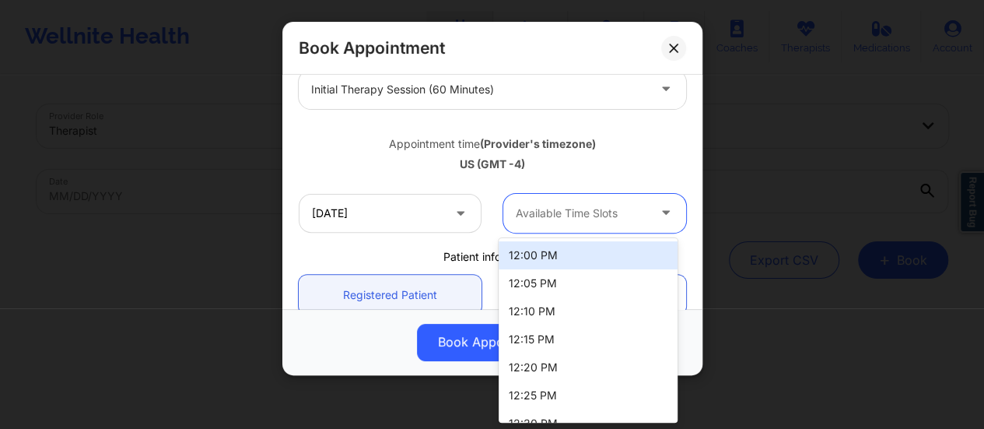
click at [567, 231] on div "Available Time Slots" at bounding box center [575, 213] width 145 height 39
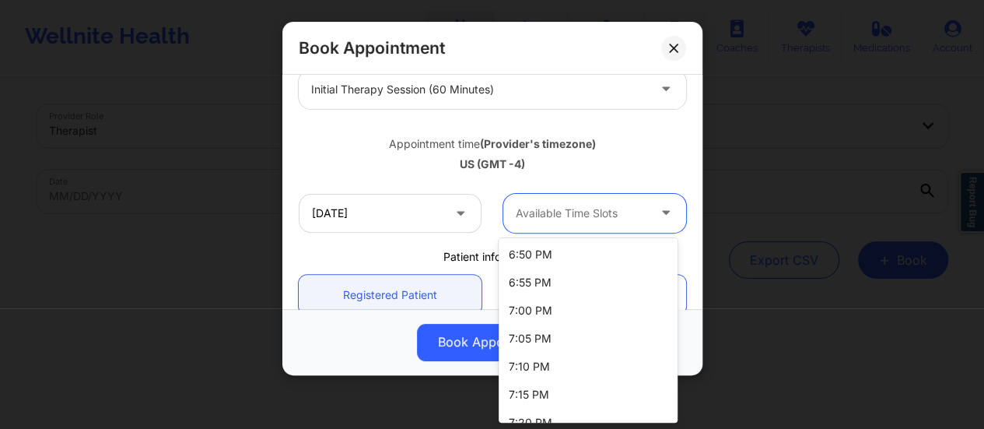
scroll to position [1316, 0]
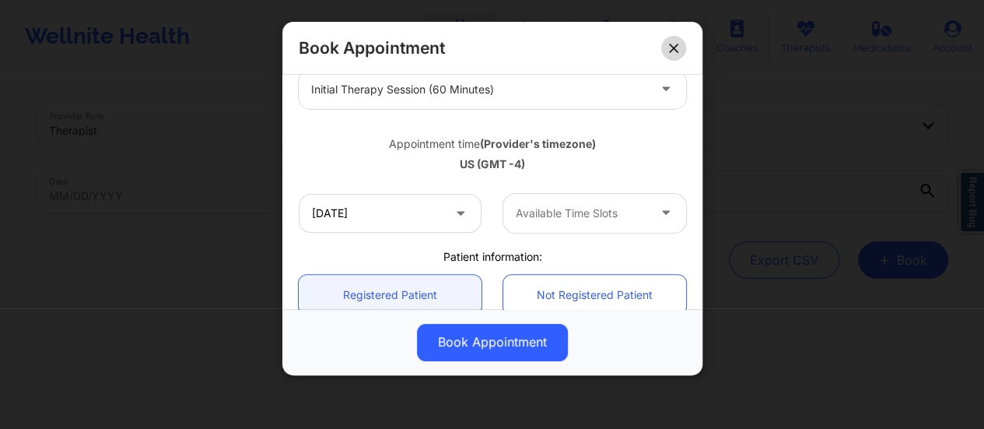
click at [672, 47] on icon at bounding box center [673, 48] width 9 height 9
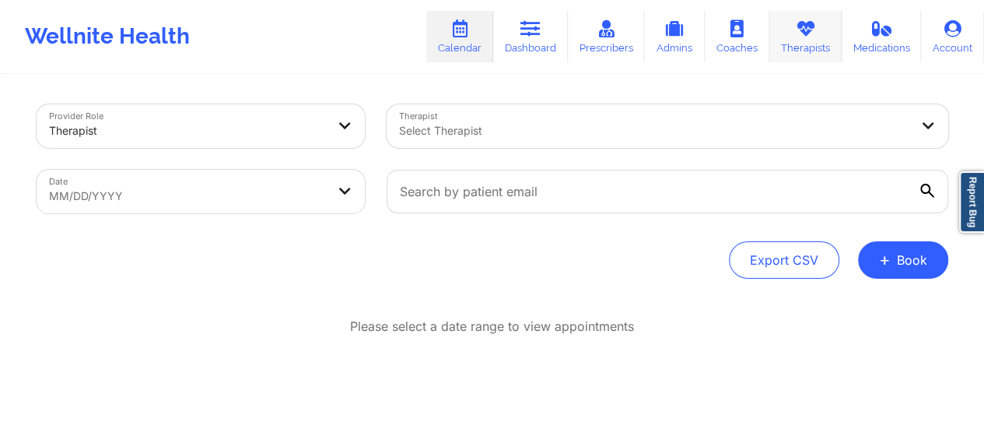
click at [788, 29] on link "Therapists" at bounding box center [805, 36] width 72 height 51
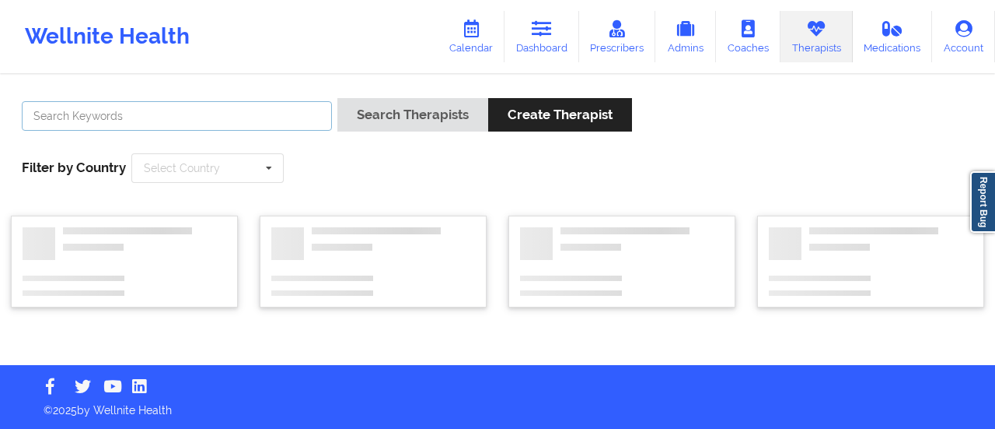
click at [310, 103] on input "text" at bounding box center [177, 116] width 310 height 30
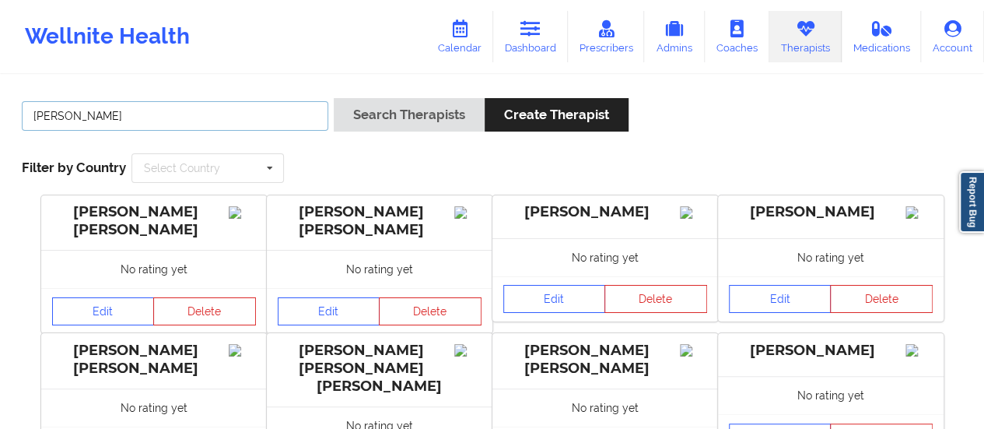
type input "[PERSON_NAME]"
click at [334, 98] on button "Search Therapists" at bounding box center [409, 114] width 151 height 33
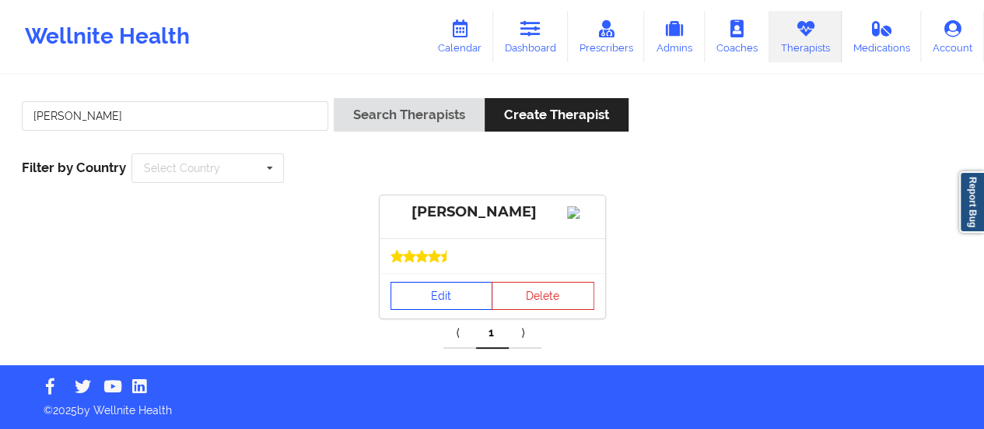
click at [405, 299] on link "Edit" at bounding box center [441, 296] width 103 height 28
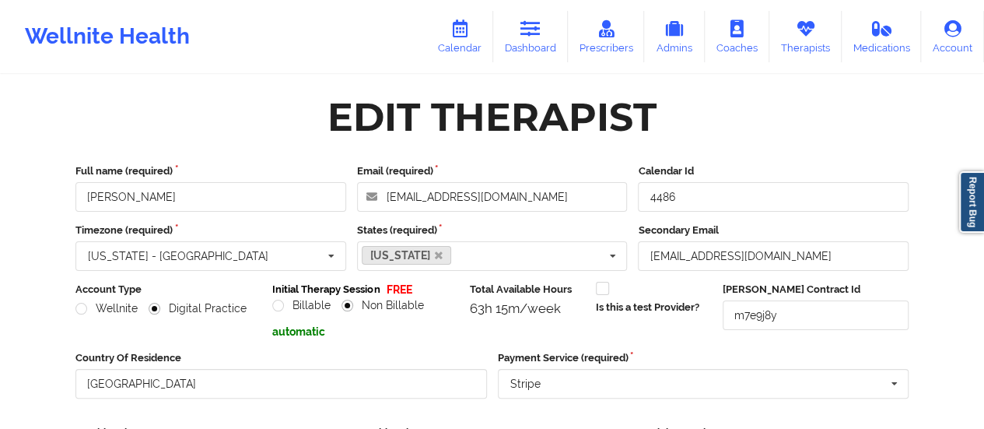
scroll to position [280, 0]
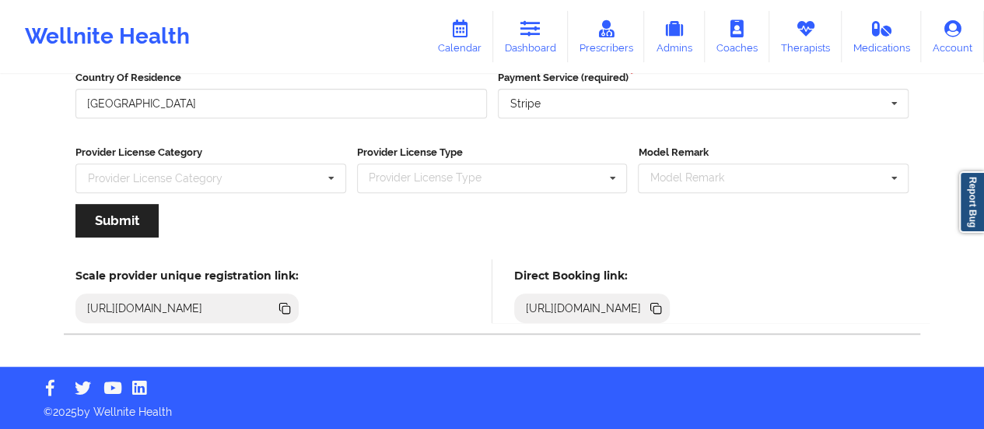
click at [661, 306] on icon at bounding box center [657, 310] width 8 height 8
click at [474, 40] on link "Calendar" at bounding box center [459, 36] width 67 height 51
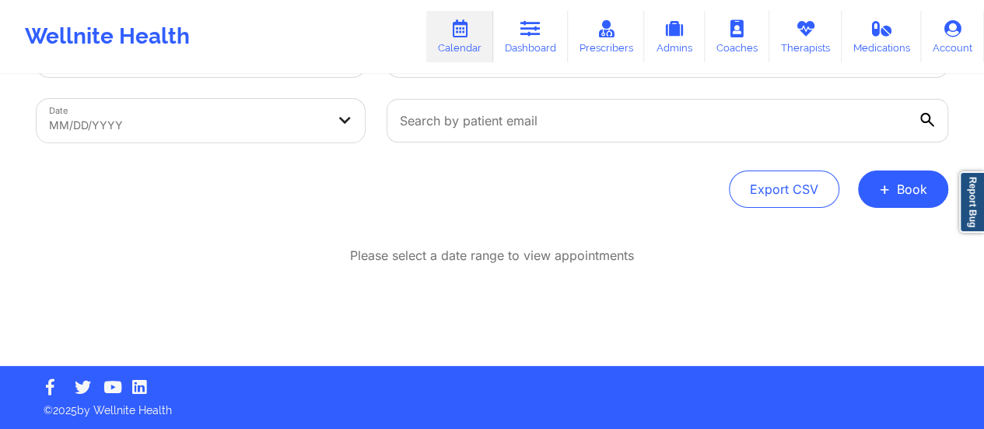
scroll to position [71, 0]
click at [922, 201] on button "+ Book" at bounding box center [903, 188] width 90 height 37
click at [835, 242] on button "Therapy Session" at bounding box center [876, 239] width 119 height 26
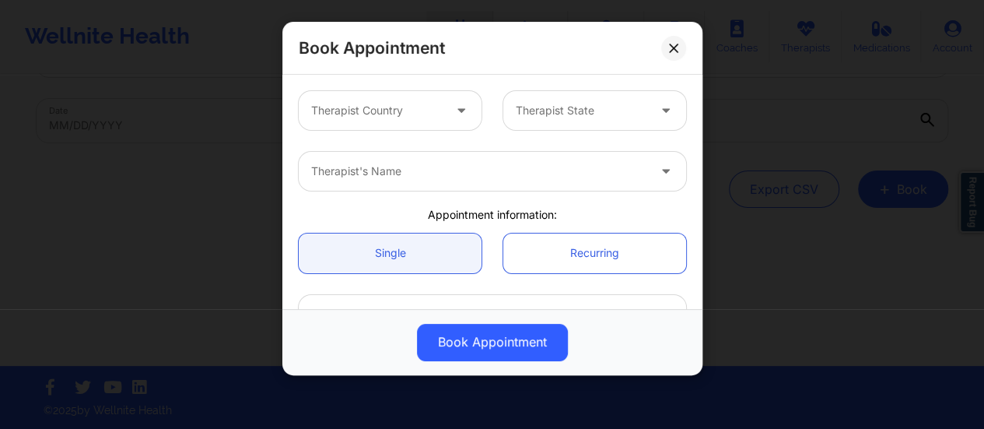
click at [444, 106] on div at bounding box center [462, 110] width 37 height 39
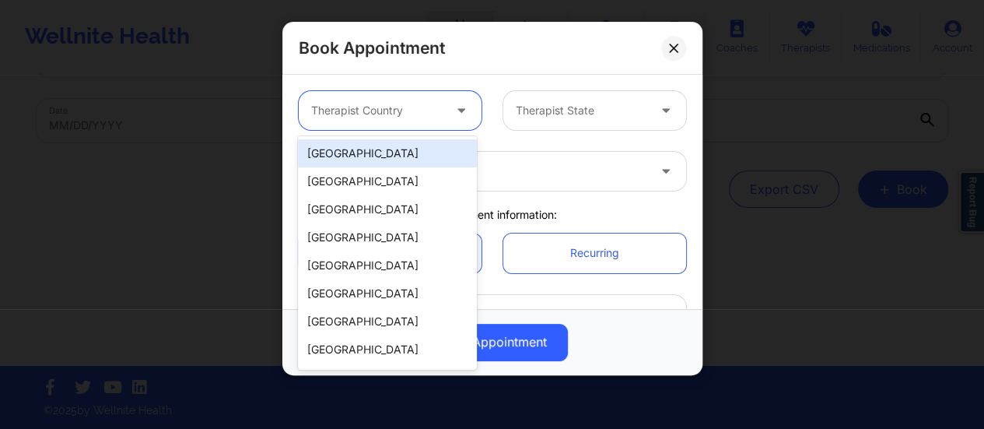
click at [427, 148] on div "[GEOGRAPHIC_DATA]" at bounding box center [387, 153] width 179 height 28
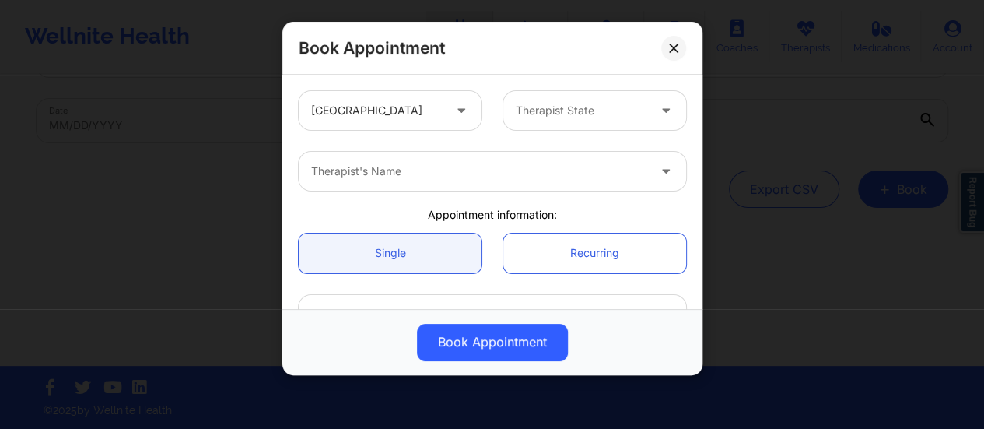
drag, startPoint x: 586, startPoint y: 139, endPoint x: 575, endPoint y: 121, distance: 21.2
click at [575, 121] on div "United States Therapist State" at bounding box center [492, 110] width 409 height 61
click at [575, 121] on div "Therapist State" at bounding box center [575, 110] width 145 height 39
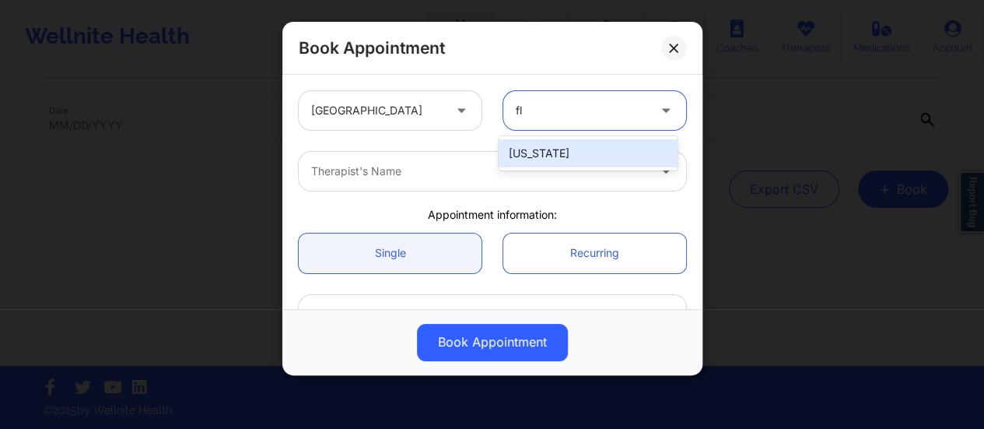
type input "flo"
click at [583, 148] on div "[US_STATE]" at bounding box center [587, 153] width 179 height 28
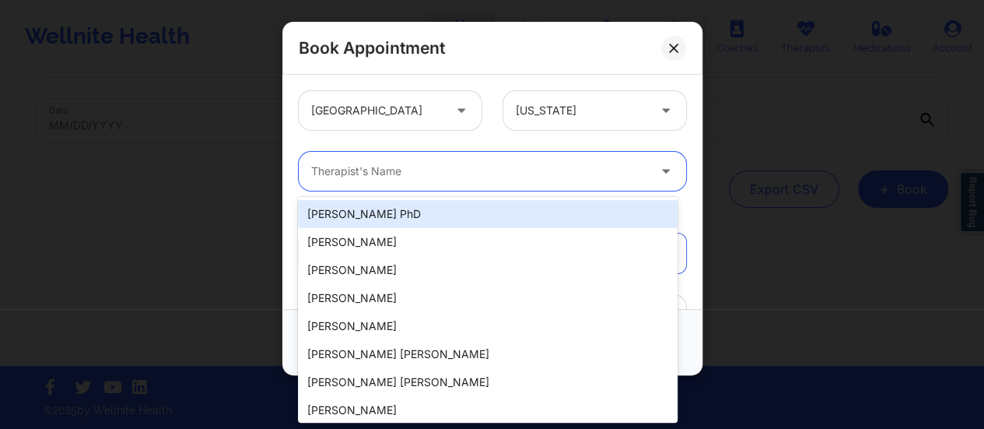
click at [483, 158] on div "Therapist's Name" at bounding box center [474, 171] width 350 height 39
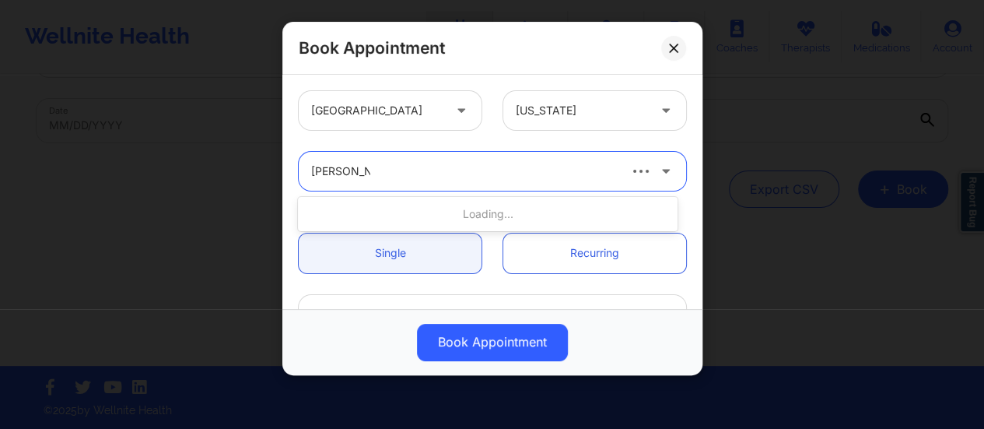
type input "[PERSON_NAME]"
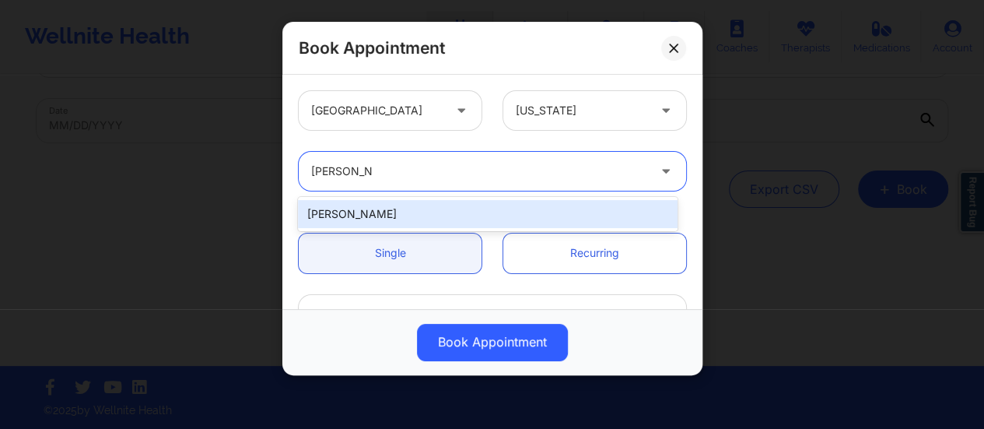
click at [461, 209] on div "[PERSON_NAME]" at bounding box center [488, 214] width 380 height 28
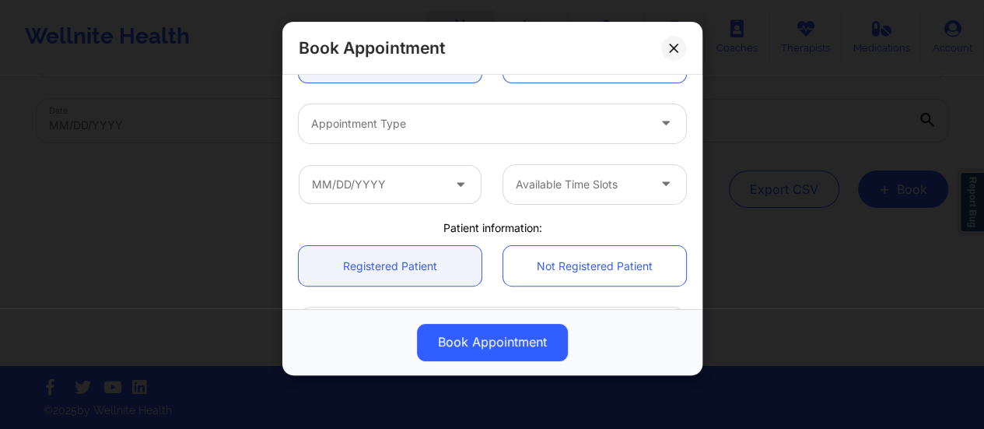
scroll to position [192, 0]
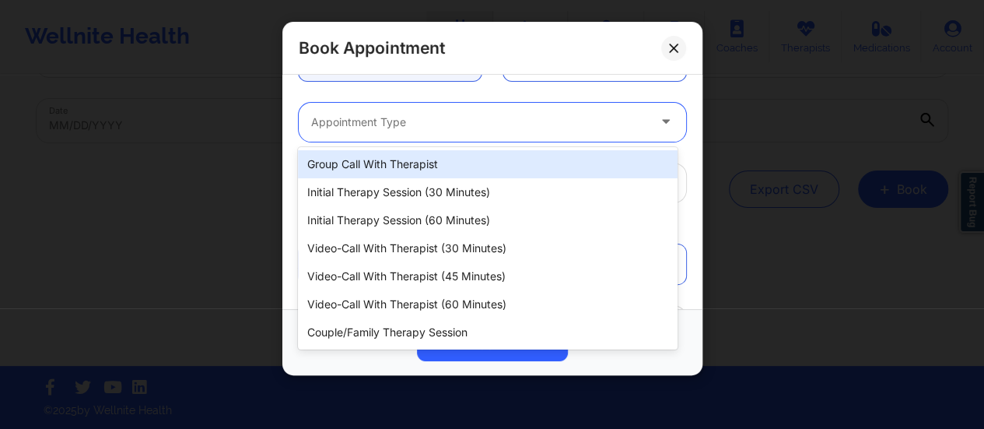
click at [420, 128] on div at bounding box center [479, 122] width 336 height 19
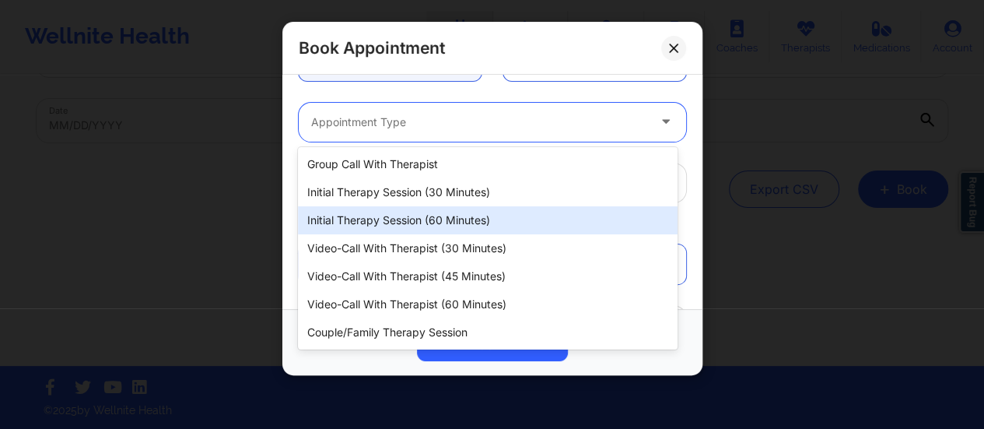
click at [398, 223] on div "Initial Therapy Session (60 minutes)" at bounding box center [488, 220] width 380 height 28
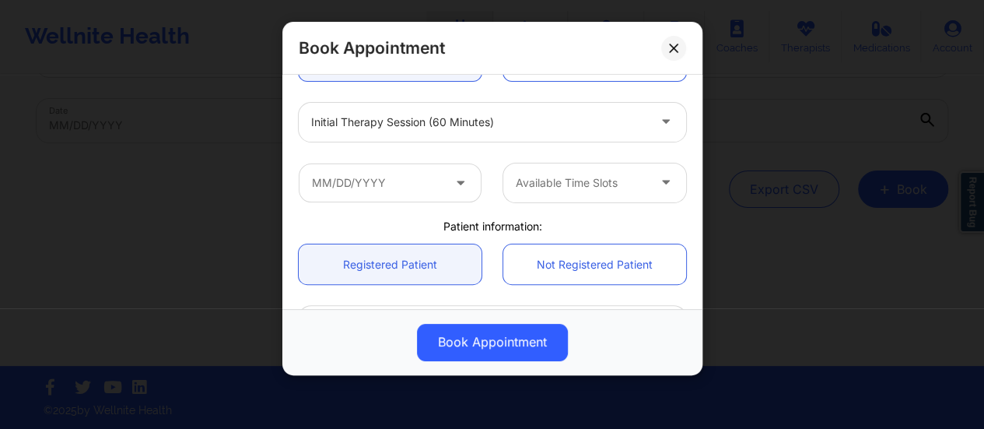
click at [453, 187] on span at bounding box center [462, 182] width 19 height 19
click at [439, 189] on input "text" at bounding box center [390, 182] width 183 height 39
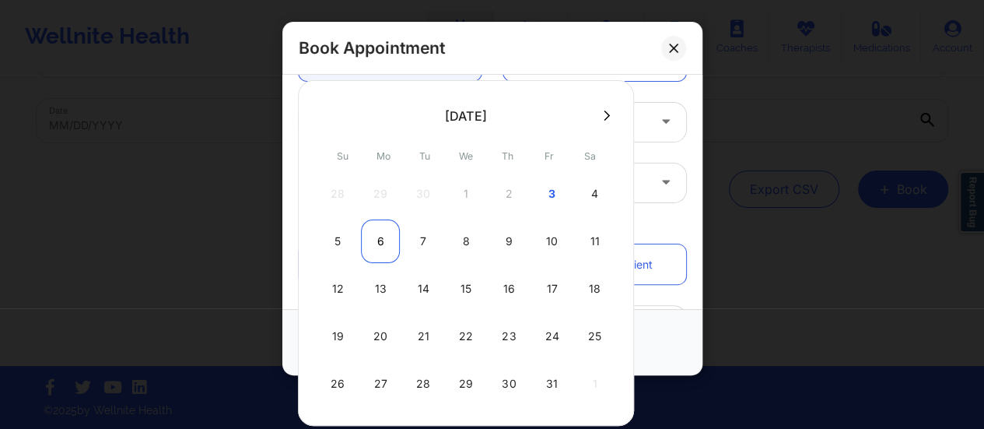
click at [383, 240] on div "6" at bounding box center [380, 241] width 39 height 44
type input "[DATE]"
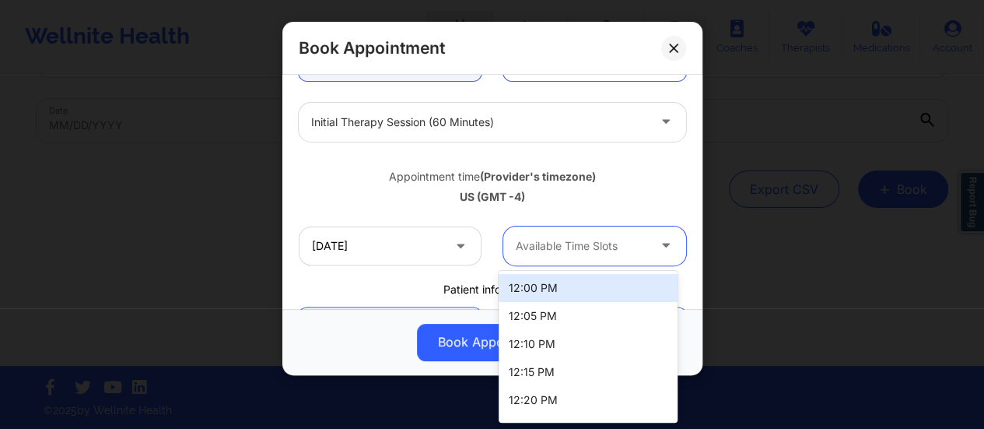
click at [557, 245] on div at bounding box center [581, 245] width 131 height 19
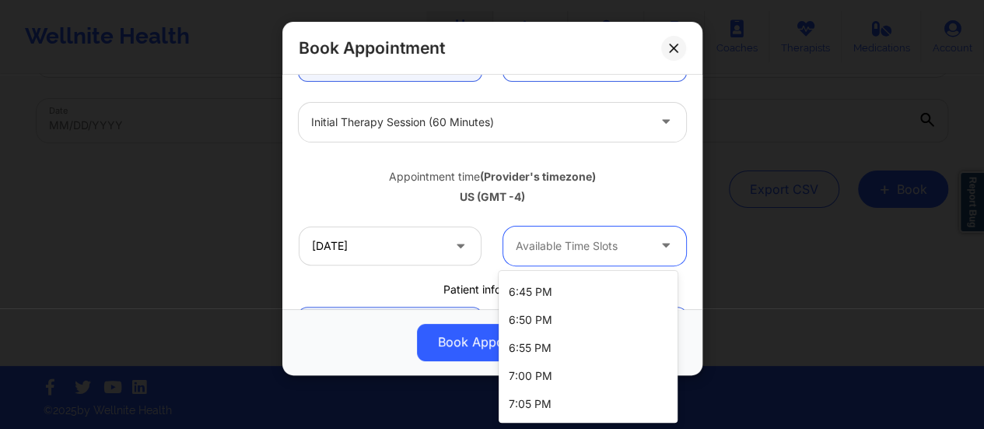
scroll to position [1285, 0]
click at [543, 366] on div "7:00 PM" at bounding box center [587, 375] width 179 height 28
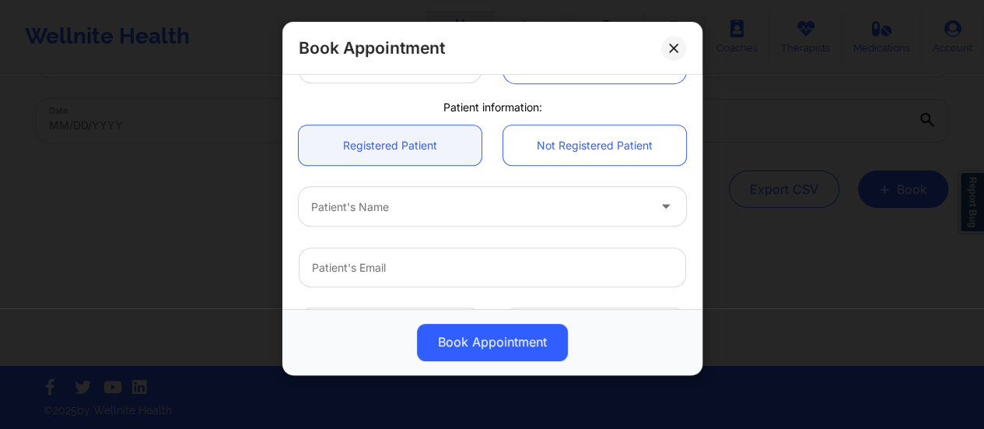
scroll to position [376, 0]
click at [562, 152] on link "Not Registered Patient" at bounding box center [594, 144] width 183 height 40
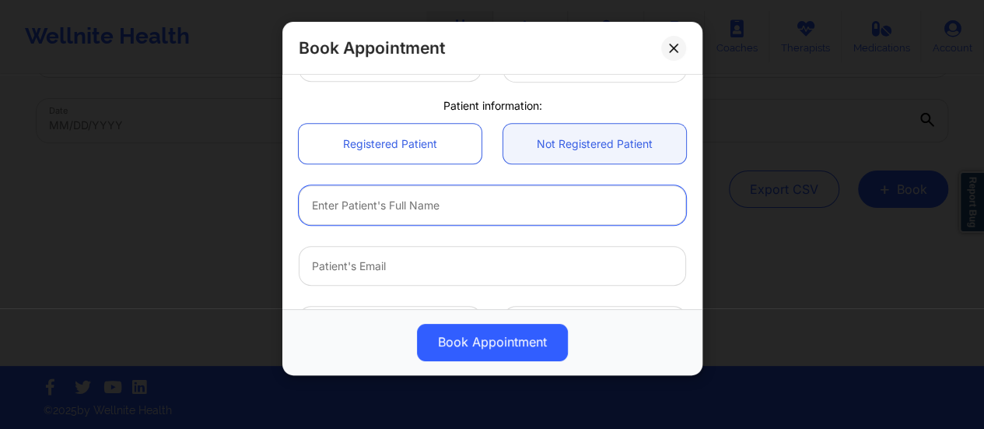
click at [456, 206] on input "text" at bounding box center [492, 205] width 387 height 40
paste input "[PERSON_NAME]"
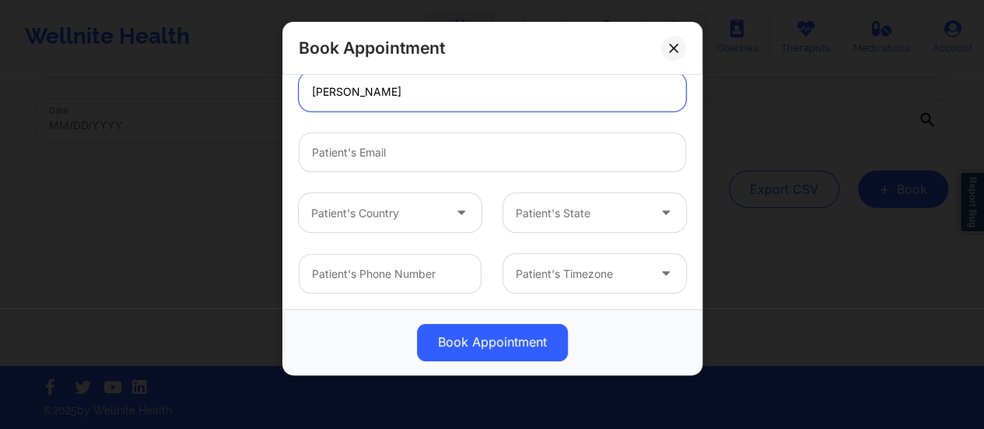
type input "[PERSON_NAME]"
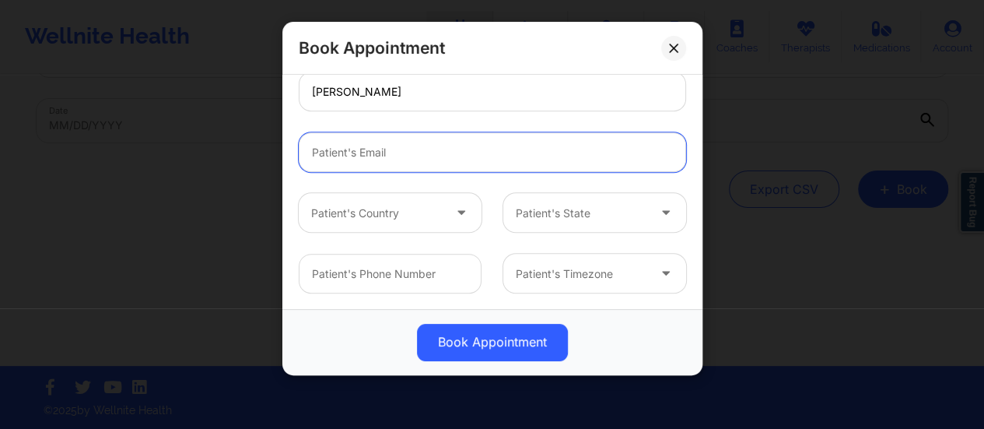
click at [436, 144] on input "email" at bounding box center [492, 152] width 387 height 40
paste input "[EMAIL_ADDRESS][DOMAIN_NAME]"
type input "[EMAIL_ADDRESS][DOMAIN_NAME]"
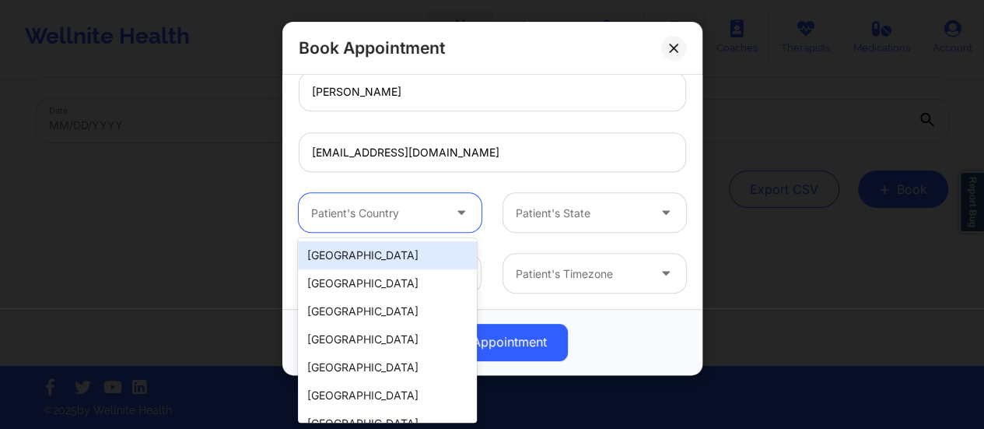
click at [376, 222] on div "Patient's Country" at bounding box center [371, 212] width 145 height 39
click at [373, 257] on div "[GEOGRAPHIC_DATA]" at bounding box center [387, 255] width 179 height 28
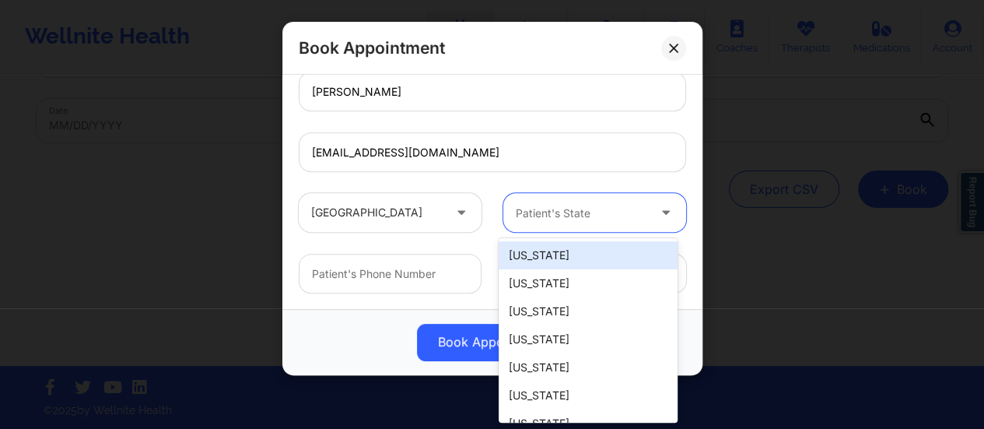
click at [518, 205] on div at bounding box center [581, 213] width 131 height 19
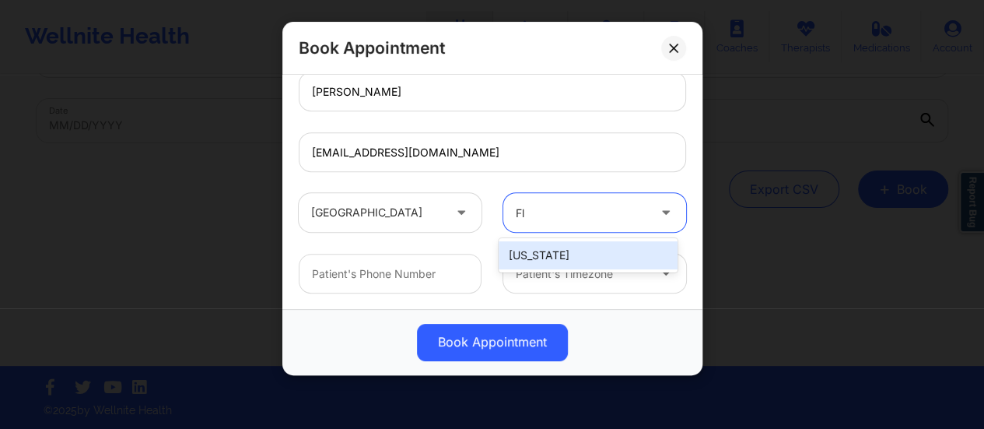
type input "Flo"
click at [537, 248] on div "[US_STATE]" at bounding box center [587, 255] width 179 height 28
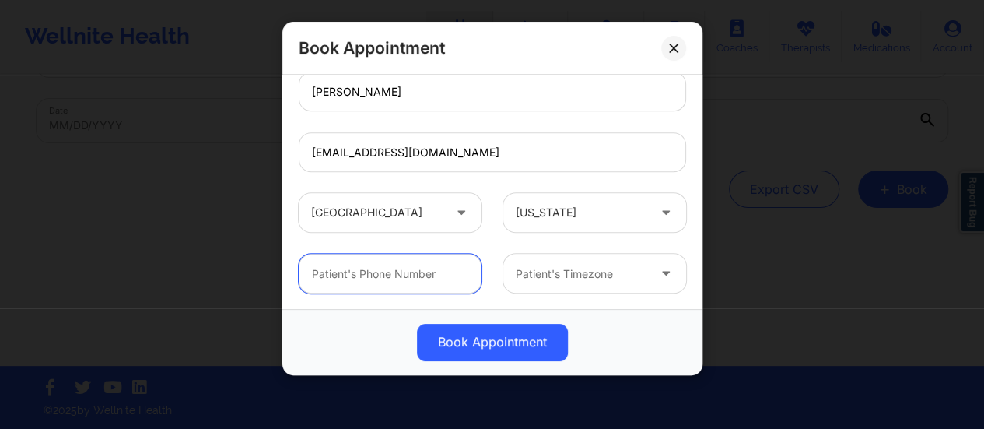
click at [366, 261] on input "text" at bounding box center [390, 274] width 183 height 40
paste input "[PHONE_NUMBER]"
type input "[PHONE_NUMBER]"
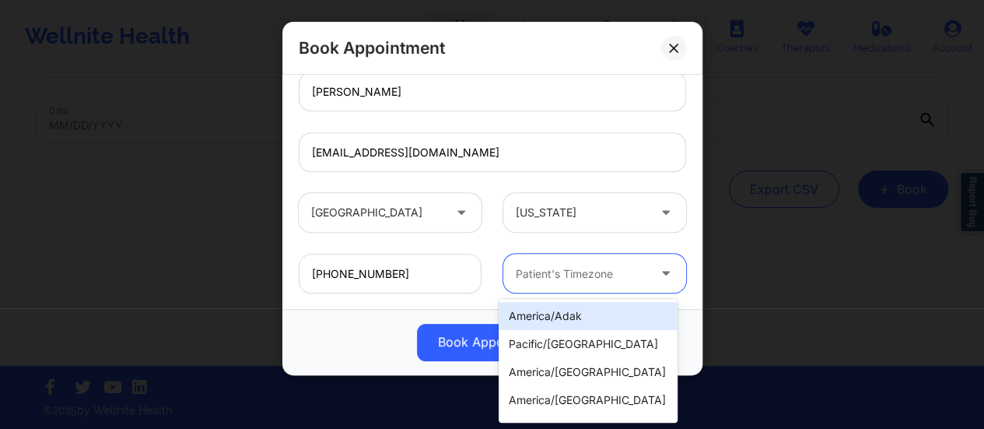
click at [546, 276] on div at bounding box center [581, 273] width 131 height 19
type input "New"
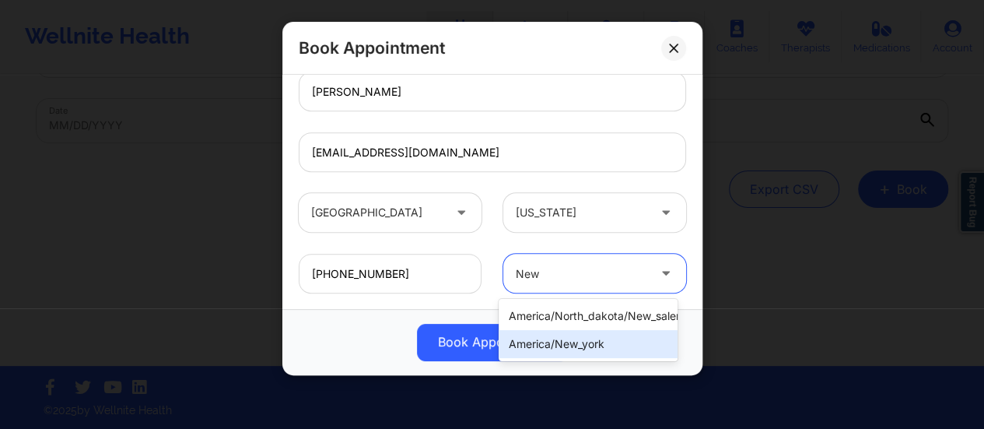
click at [585, 350] on div "america/new_york" at bounding box center [587, 344] width 179 height 28
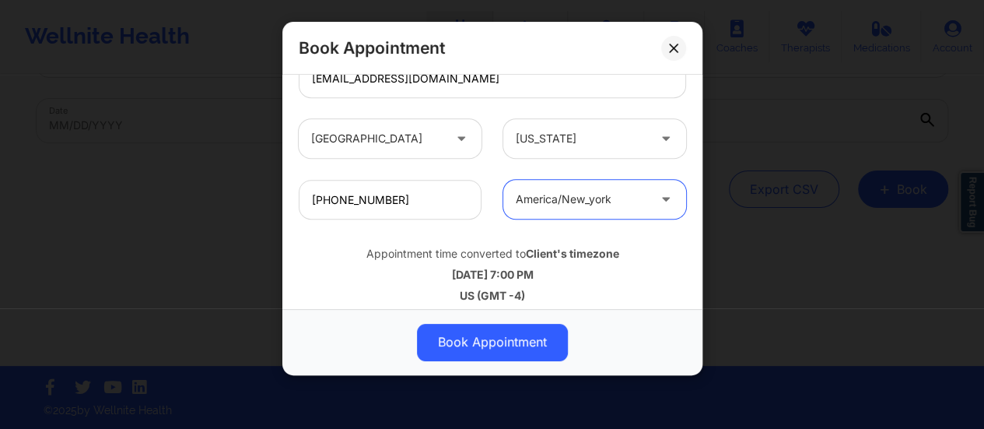
scroll to position [572, 0]
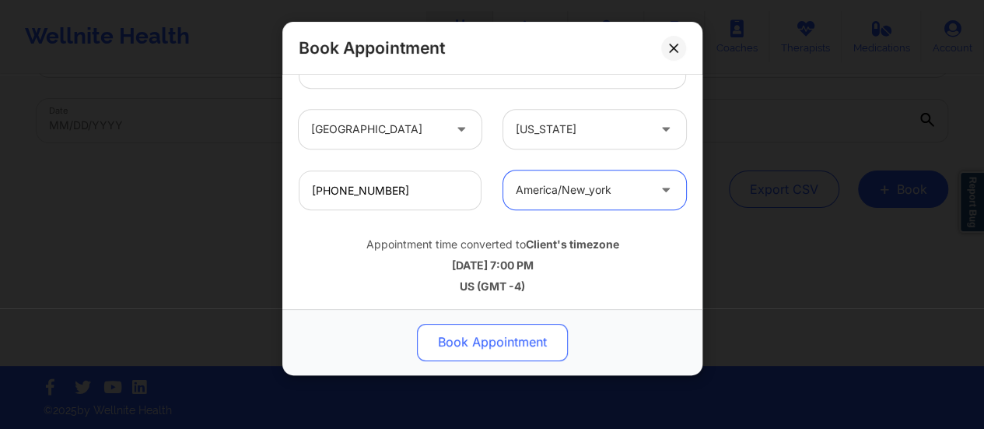
click at [512, 348] on button "Book Appointment" at bounding box center [492, 342] width 151 height 37
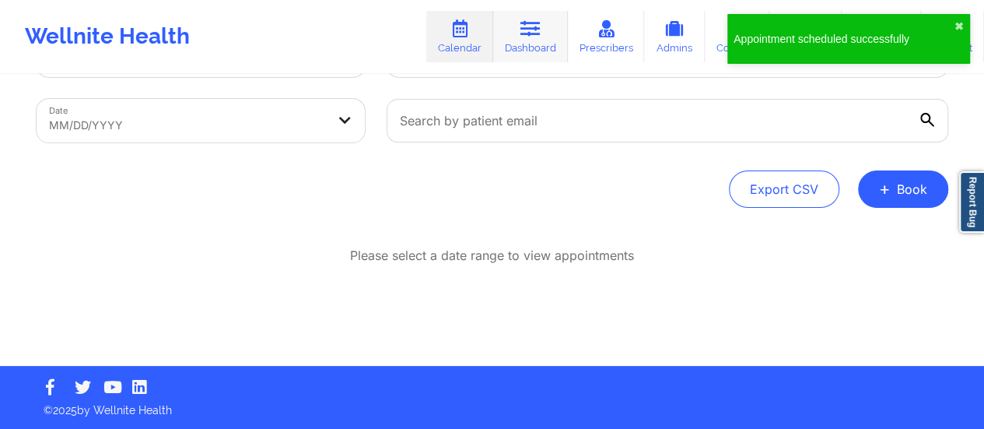
click at [518, 46] on link "Dashboard" at bounding box center [530, 36] width 75 height 51
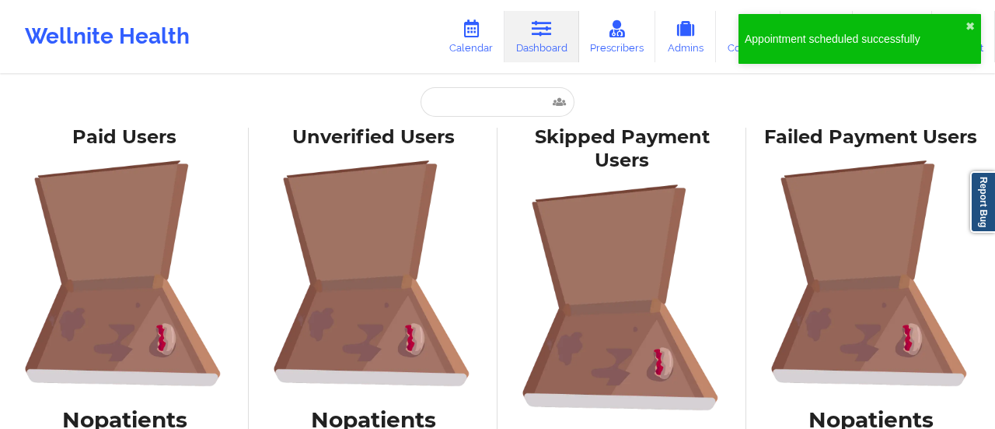
click at [497, 86] on div "Paid Unverified [PERSON_NAME] - [EMAIL_ADDRESS][DOMAIN_NAME] Social Skipped Fai…" at bounding box center [497, 234] width 995 height 468
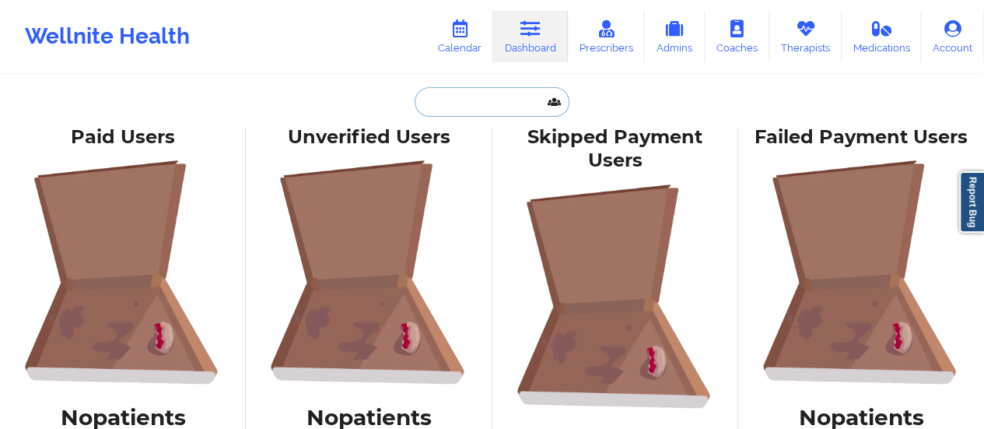
click at [496, 90] on input "text" at bounding box center [492, 102] width 154 height 30
paste input "[EMAIL_ADDRESS][PERSON_NAME][DOMAIN_NAME]"
type input "[EMAIL_ADDRESS][PERSON_NAME][DOMAIN_NAME]"
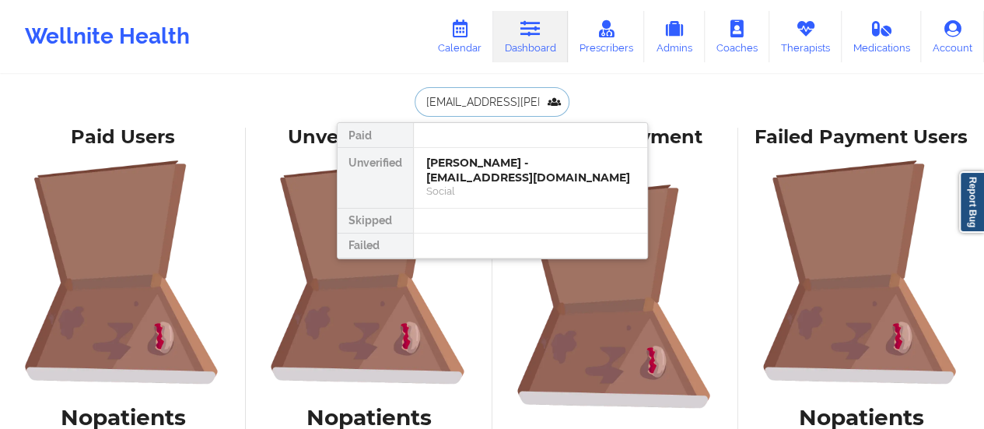
scroll to position [0, 12]
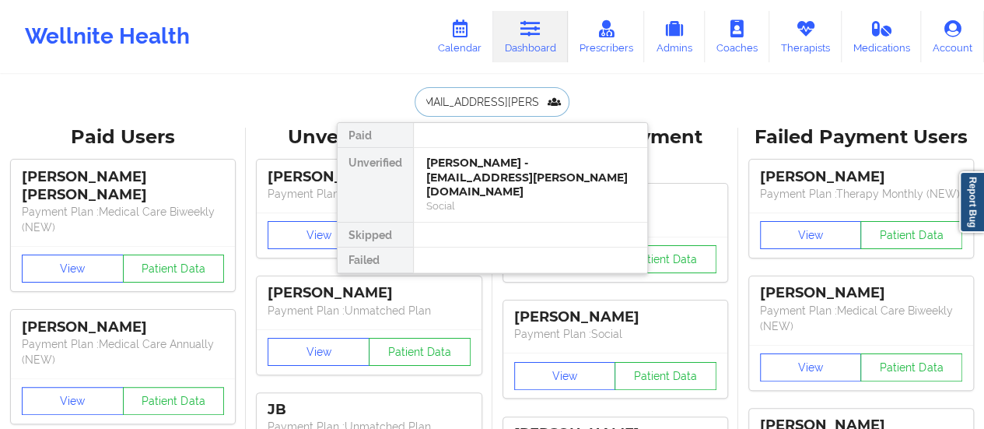
click at [492, 181] on div "[PERSON_NAME] - [EMAIL_ADDRESS][PERSON_NAME][DOMAIN_NAME]" at bounding box center [530, 178] width 208 height 44
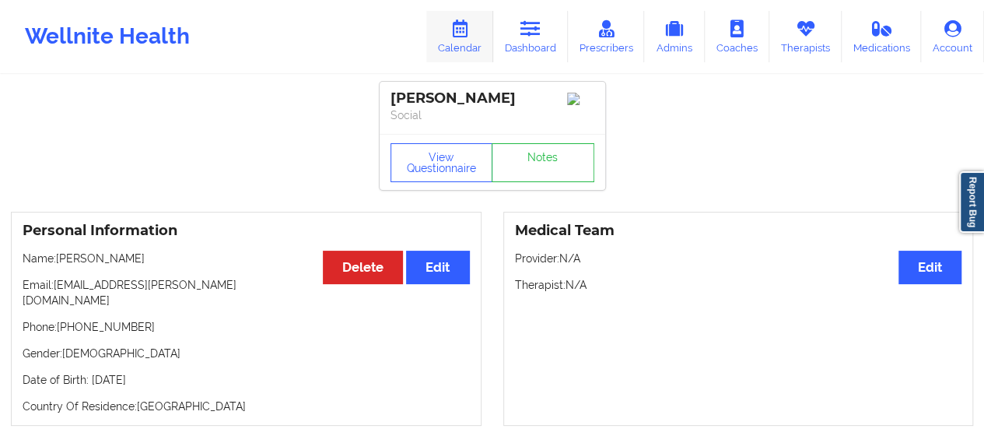
click at [451, 27] on link "Calendar" at bounding box center [459, 36] width 67 height 51
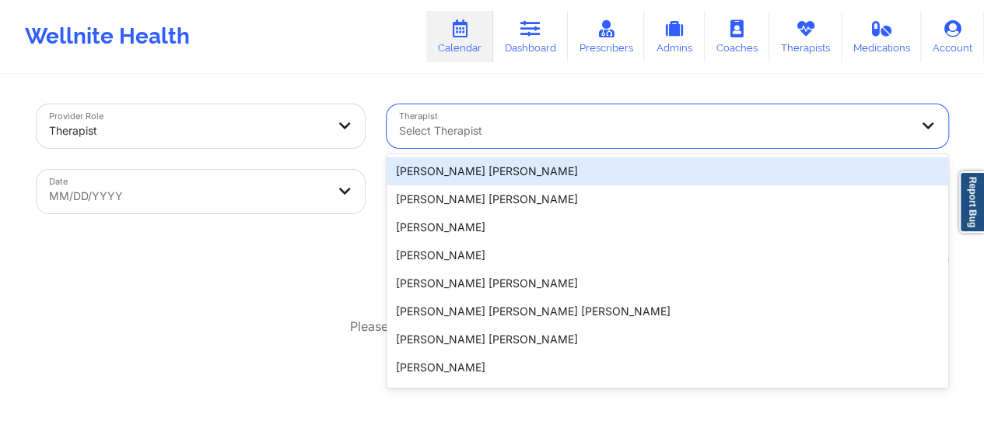
click at [510, 130] on div at bounding box center [654, 130] width 510 height 19
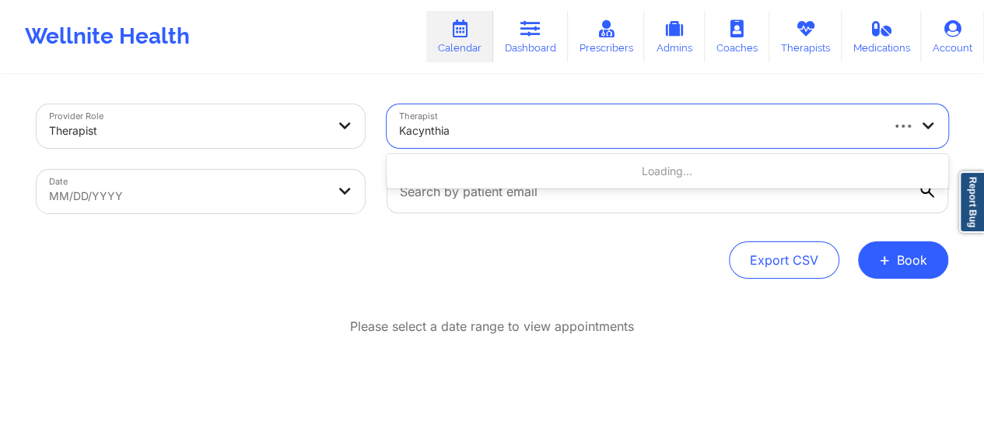
type input "Kacynthia B"
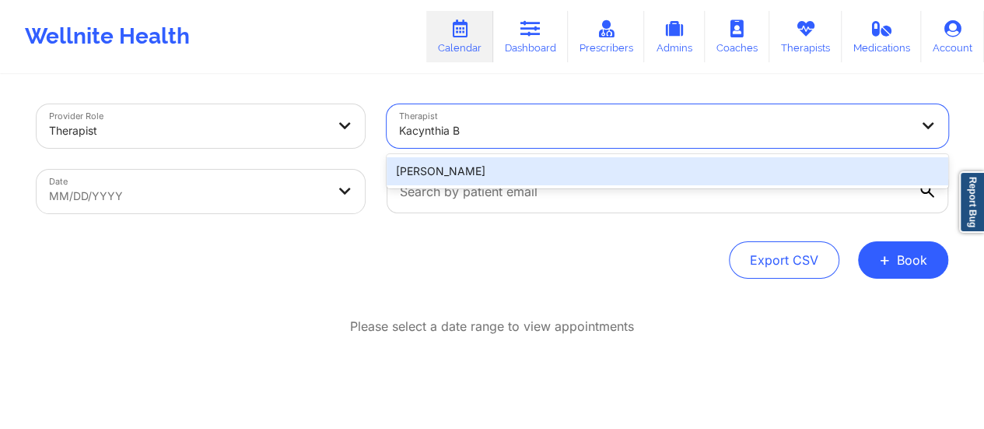
click at [493, 163] on div "[PERSON_NAME]" at bounding box center [667, 171] width 561 height 28
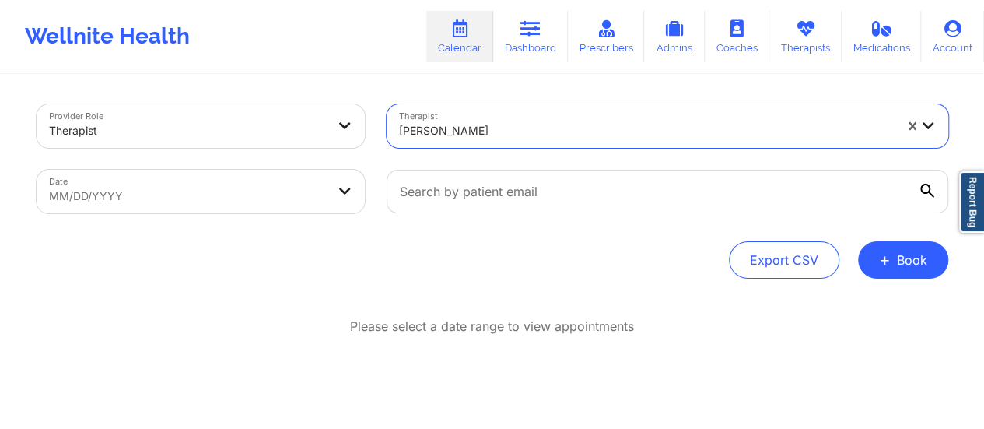
select select "2025-8"
select select "2025-9"
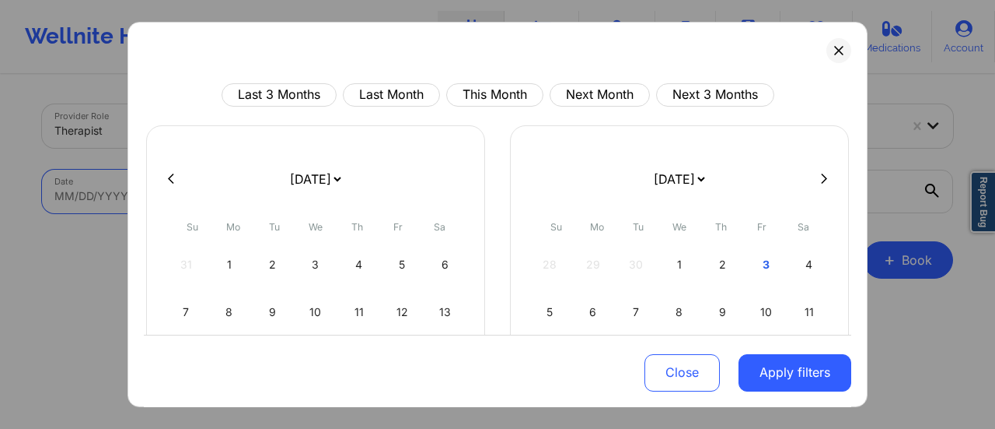
click at [317, 198] on body "Wellnite Health Calendar Dashboard Prescribers Admins Coaches Therapists Medica…" at bounding box center [497, 214] width 995 height 429
drag, startPoint x: 355, startPoint y: 175, endPoint x: 298, endPoint y: 145, distance: 64.0
click at [298, 145] on div "[DATE] [DATE] [DATE] [DATE] [DATE] [DATE] [DATE] [DATE] [DATE] [DATE] [DATE] [D…" at bounding box center [315, 316] width 339 height 383
select select "2025-9"
select select "2025-10"
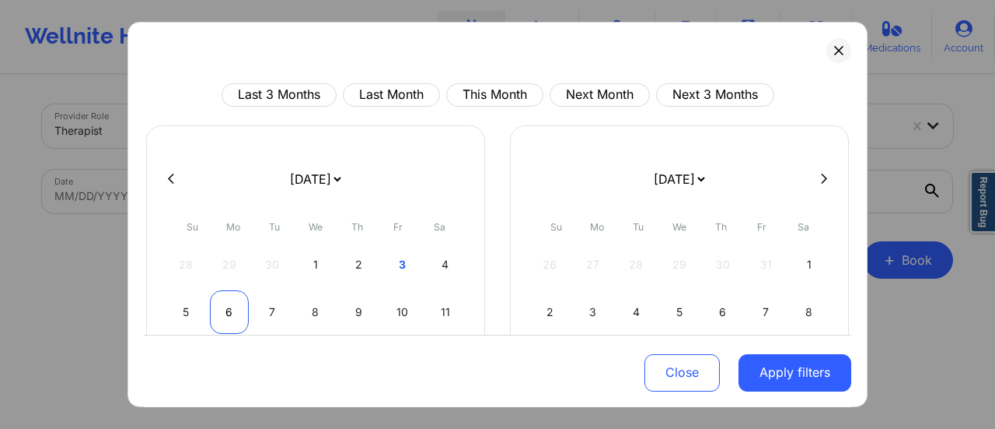
click at [234, 310] on div "6" at bounding box center [230, 312] width 40 height 44
select select "2025-9"
select select "2025-10"
select select "2025-9"
select select "2025-10"
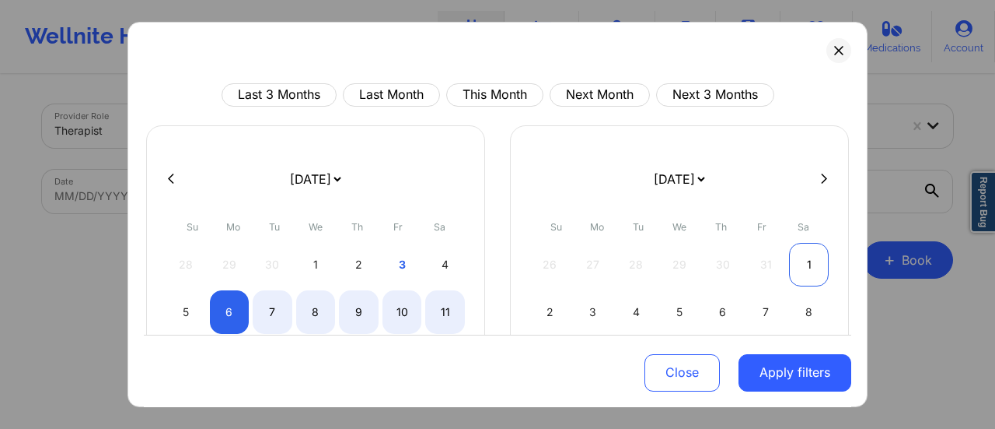
select select "2025-9"
select select "2025-10"
click at [809, 268] on div "1" at bounding box center [809, 265] width 40 height 44
select select "2025-9"
select select "2025-10"
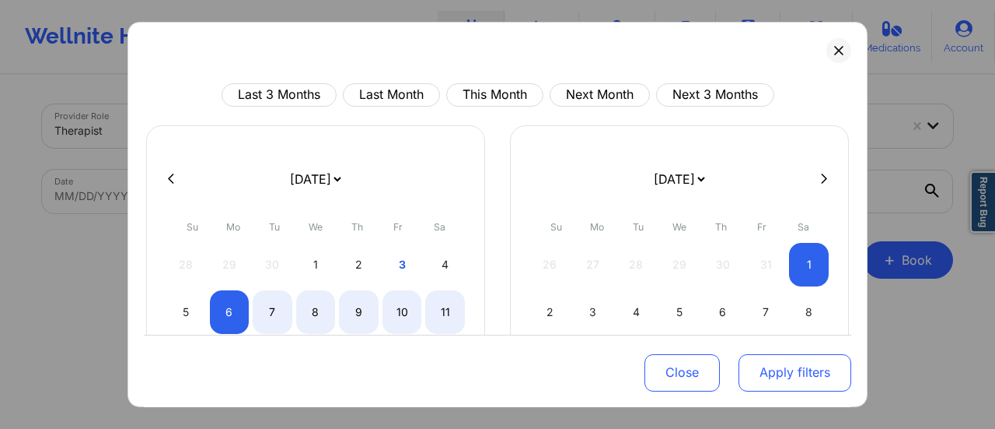
click at [792, 387] on button "Apply filters" at bounding box center [795, 371] width 113 height 37
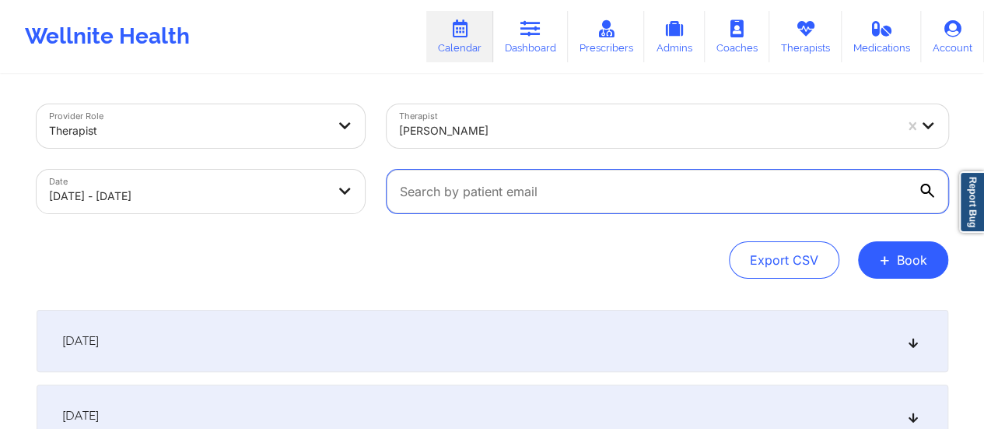
click at [594, 184] on input "text" at bounding box center [667, 192] width 561 height 44
paste input "[EMAIL_ADDRESS][PERSON_NAME][DOMAIN_NAME]"
type input "[EMAIL_ADDRESS][PERSON_NAME][DOMAIN_NAME]"
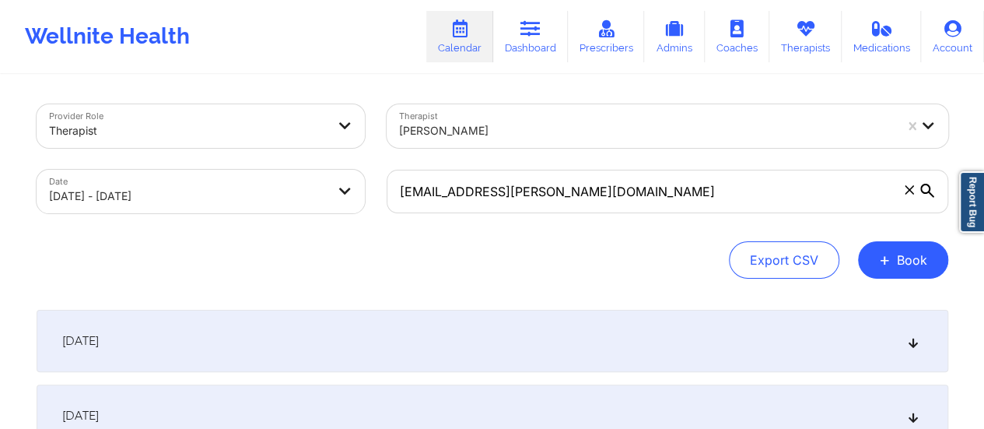
click at [353, 355] on div "[DATE]" at bounding box center [492, 341] width 911 height 62
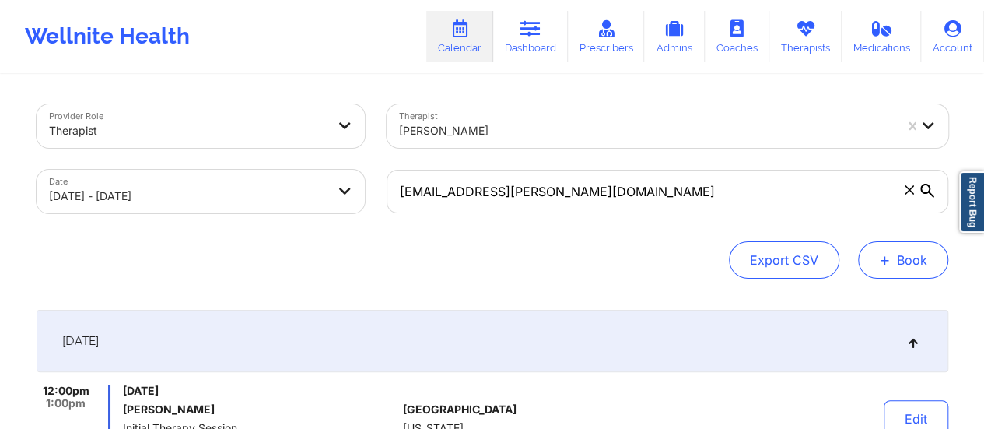
click at [910, 267] on button "+ Book" at bounding box center [903, 259] width 90 height 37
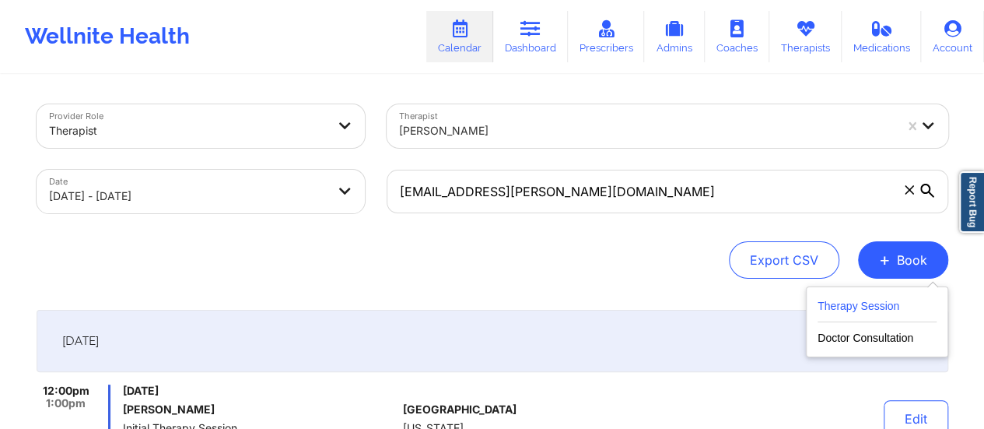
click at [831, 310] on button "Therapy Session" at bounding box center [876, 309] width 119 height 26
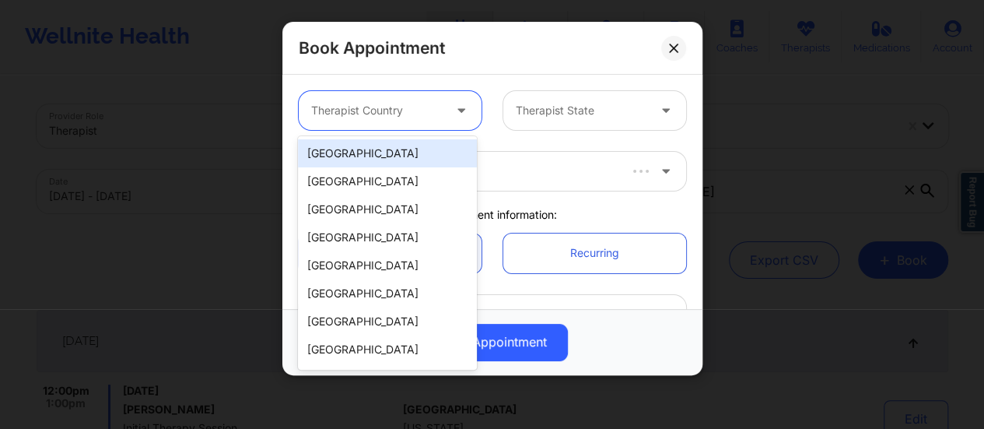
drag, startPoint x: 400, startPoint y: 102, endPoint x: 401, endPoint y: 159, distance: 57.6
click at [401, 159] on body "Wellnite Health Calendar Dashboard Prescribers Admins Coaches Therapists Medica…" at bounding box center [492, 214] width 984 height 429
click at [401, 159] on div "[GEOGRAPHIC_DATA]" at bounding box center [387, 153] width 179 height 28
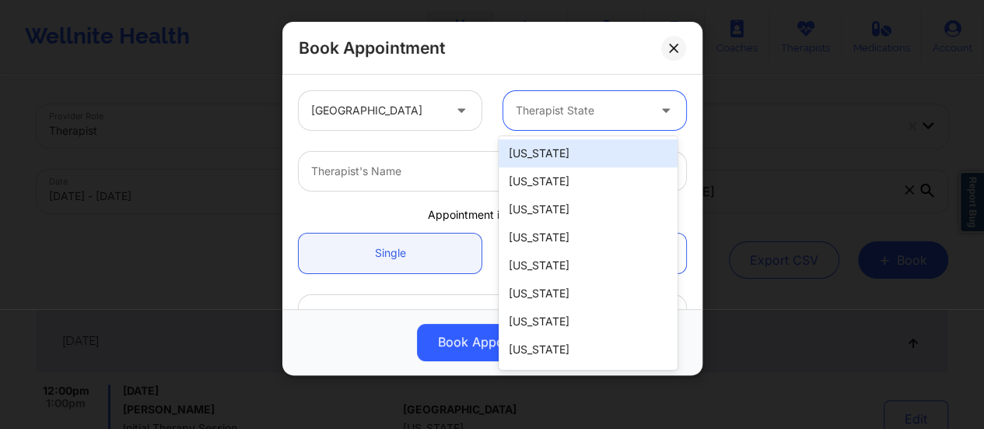
click at [527, 112] on div at bounding box center [581, 110] width 131 height 19
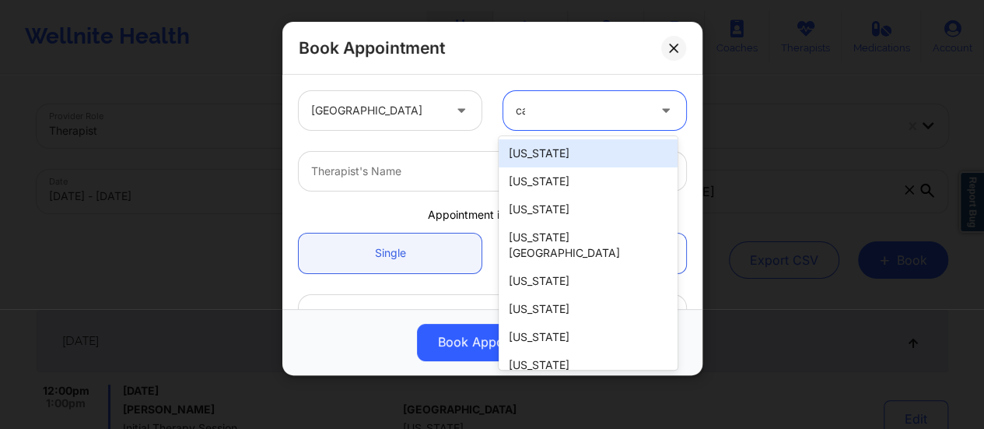
type input "cal"
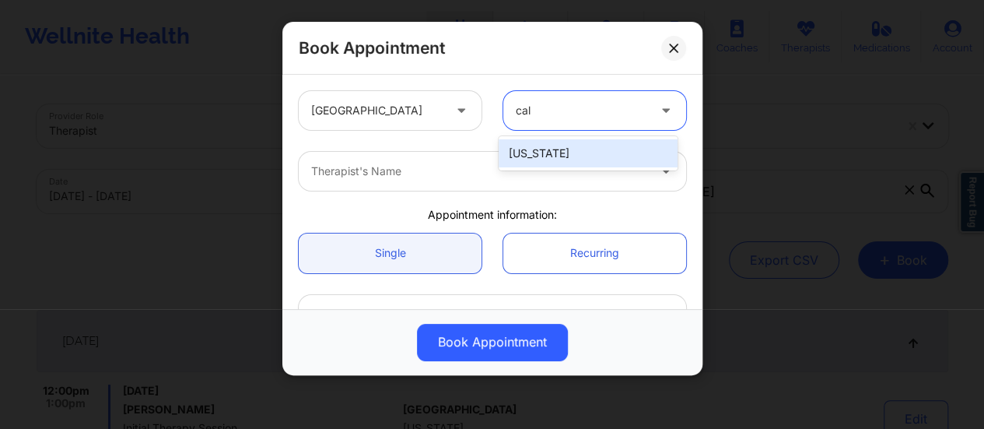
click at [575, 146] on div "[US_STATE]" at bounding box center [587, 153] width 179 height 28
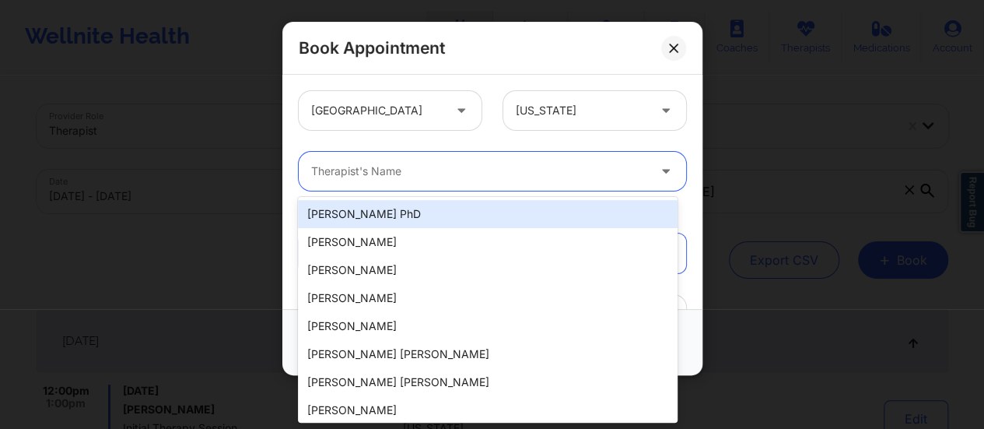
click at [524, 176] on div at bounding box center [479, 171] width 336 height 19
type input "s"
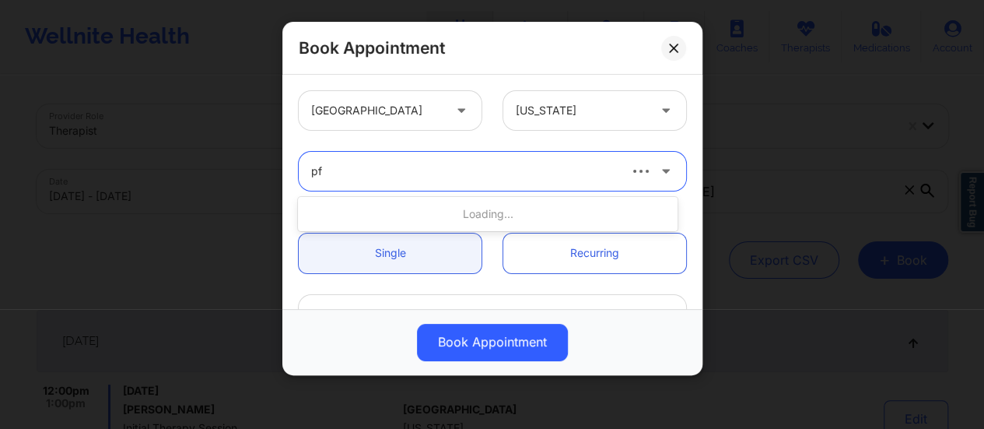
type input "pfe"
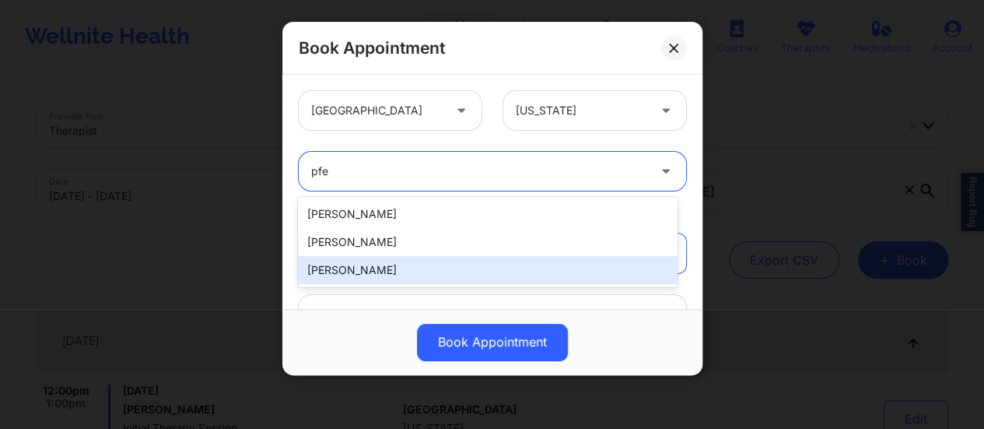
click at [401, 269] on div "[PERSON_NAME]" at bounding box center [488, 270] width 380 height 28
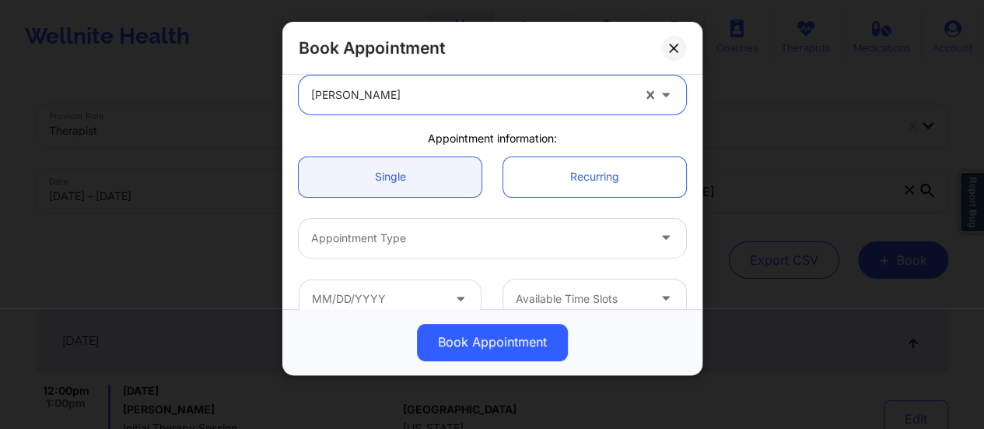
scroll to position [79, 0]
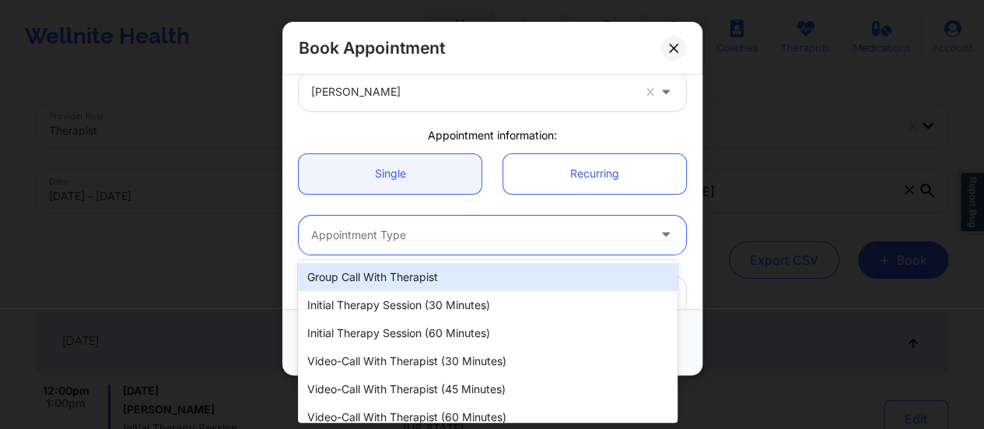
click at [450, 234] on div at bounding box center [479, 235] width 336 height 19
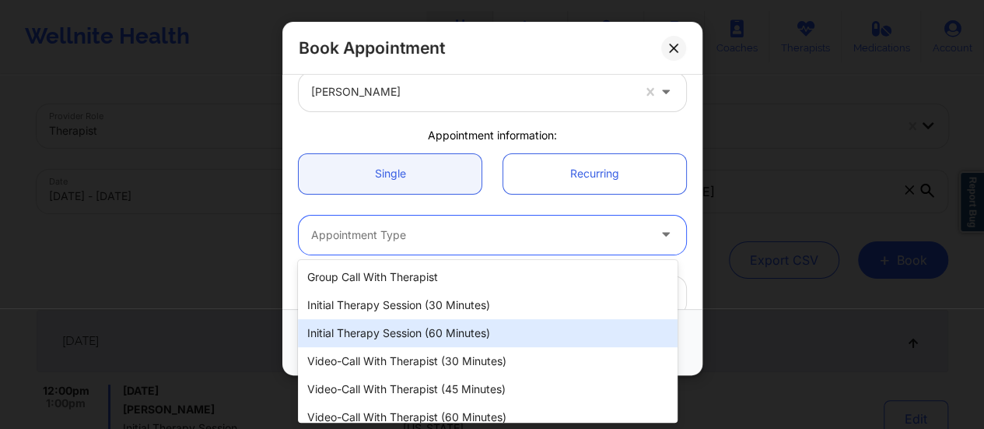
click at [476, 337] on div "Initial Therapy Session (60 minutes)" at bounding box center [488, 333] width 380 height 28
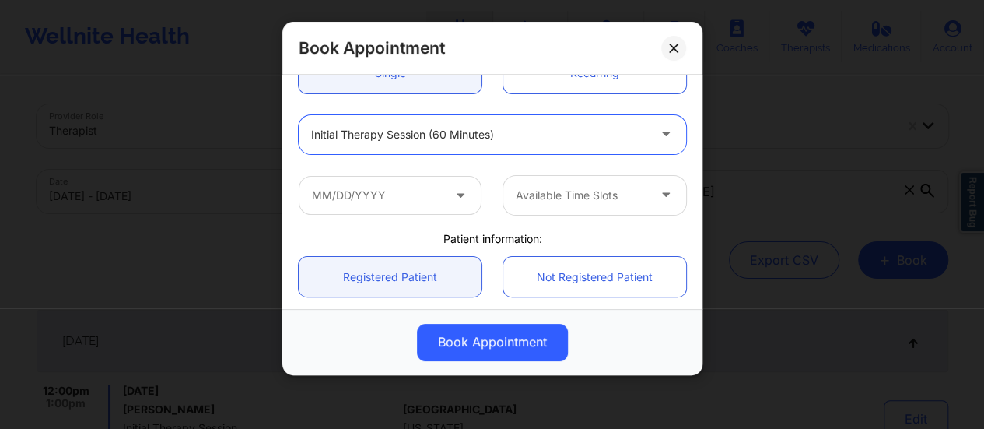
scroll to position [188, 0]
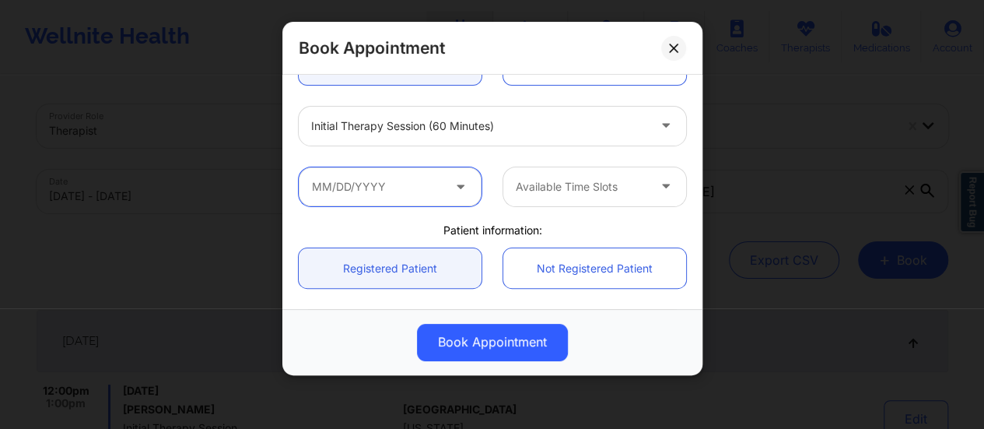
click at [422, 197] on input "text" at bounding box center [390, 186] width 183 height 39
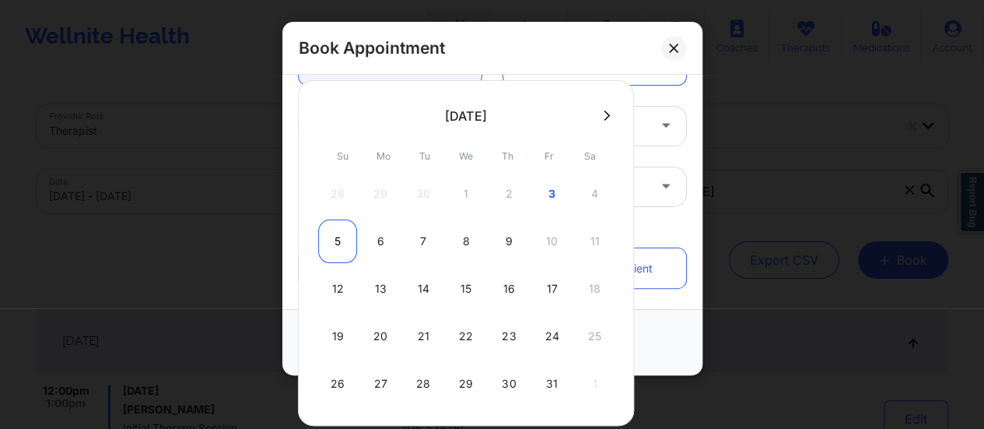
click at [331, 247] on div "5" at bounding box center [337, 241] width 39 height 44
type input "[DATE]"
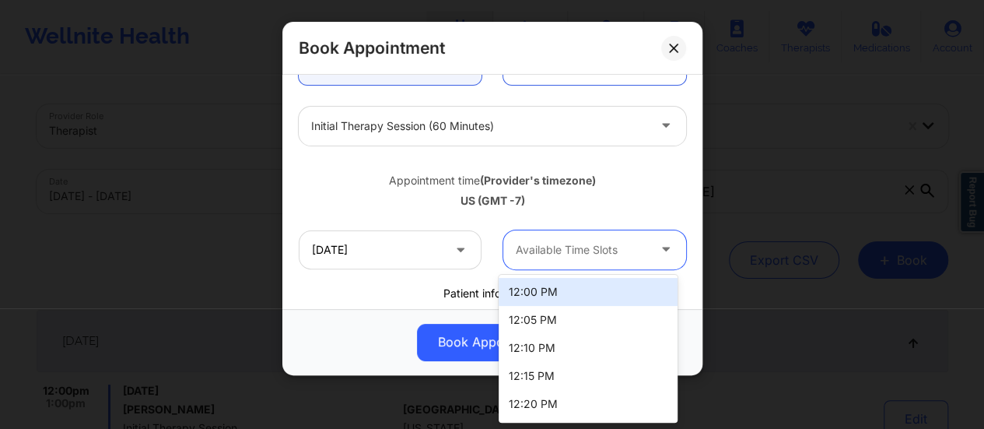
click at [575, 251] on div at bounding box center [581, 249] width 131 height 19
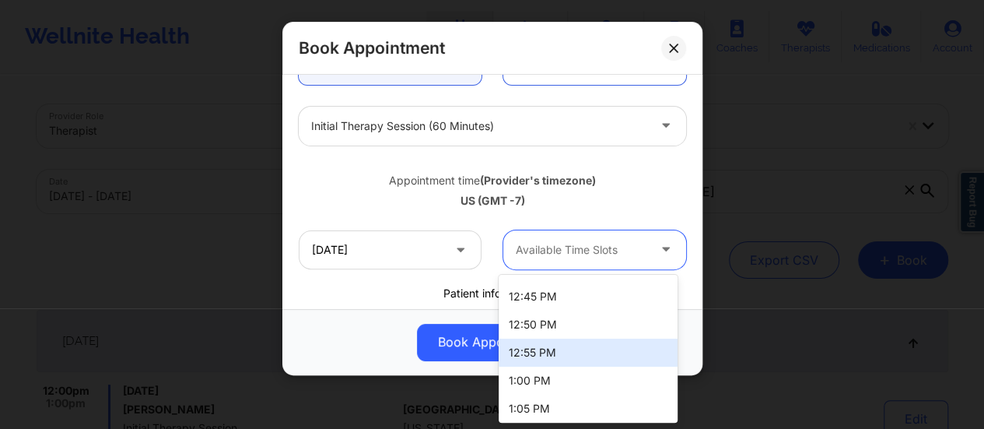
scroll to position [0, 0]
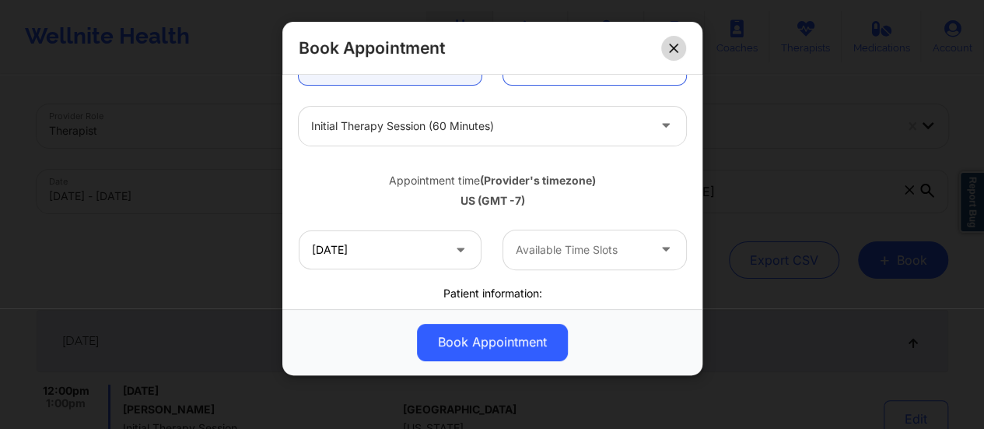
click at [666, 44] on button at bounding box center [673, 48] width 25 height 25
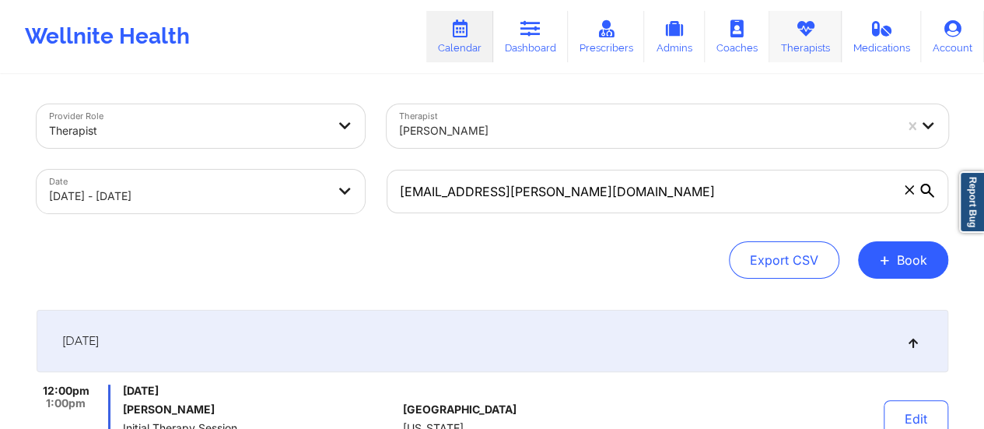
click at [795, 38] on link "Therapists" at bounding box center [805, 36] width 72 height 51
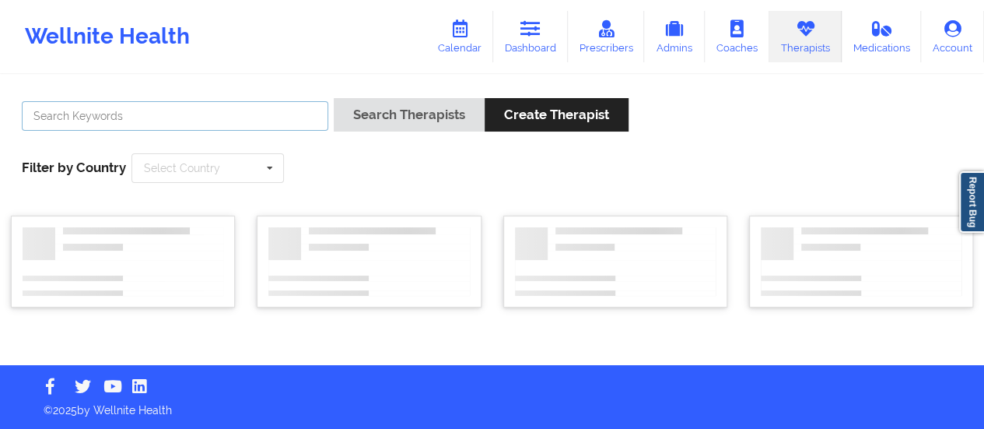
click at [317, 111] on input "text" at bounding box center [175, 116] width 306 height 30
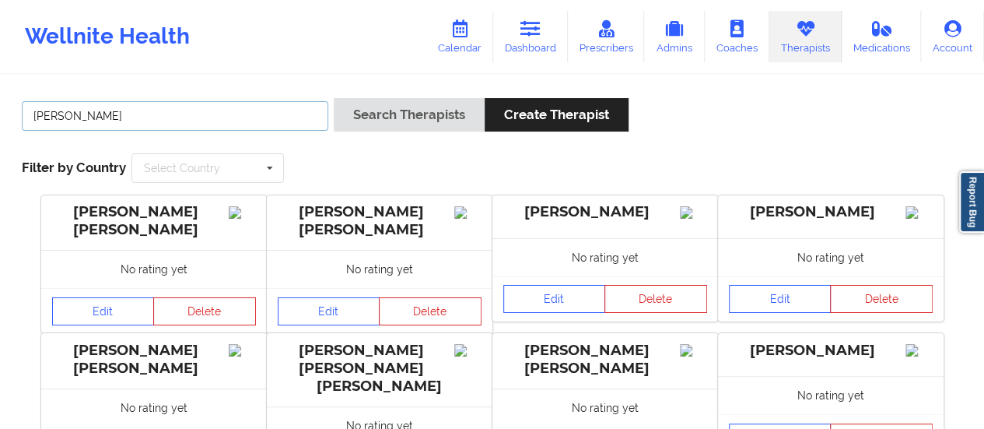
type input "[PERSON_NAME]"
click at [334, 98] on button "Search Therapists" at bounding box center [409, 114] width 151 height 33
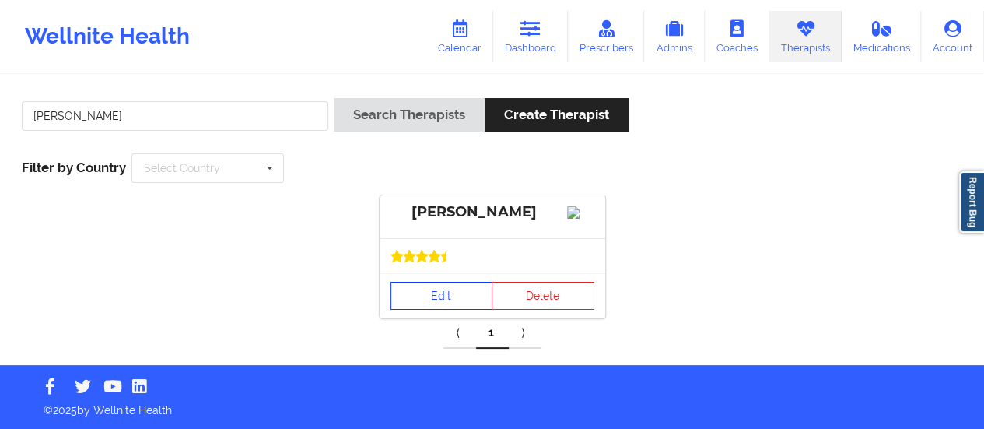
click at [409, 310] on link "Edit" at bounding box center [441, 296] width 103 height 28
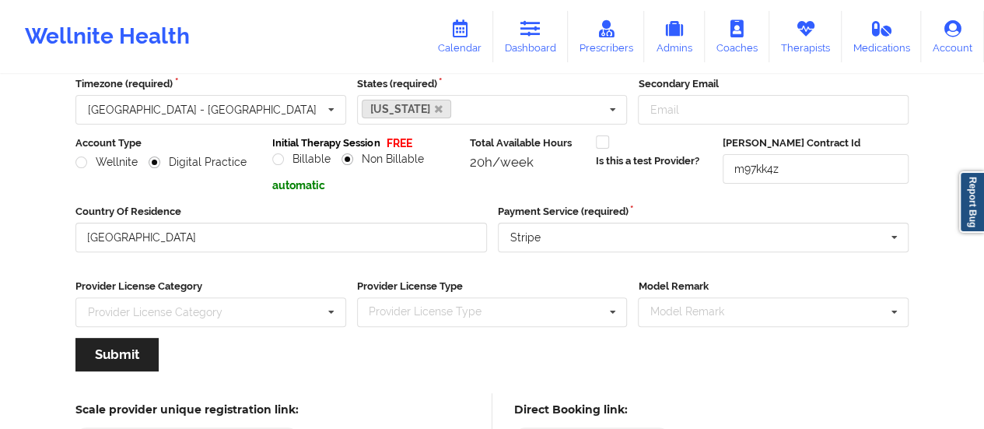
scroll to position [280, 0]
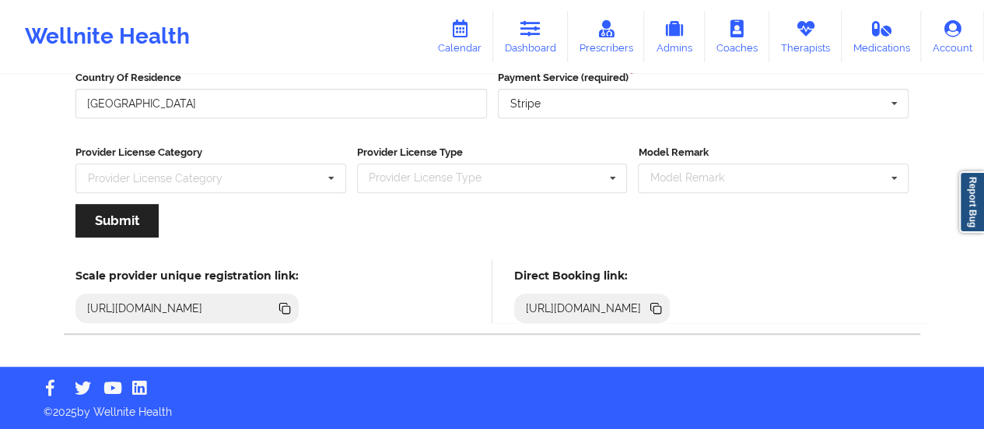
click at [661, 306] on icon at bounding box center [657, 310] width 8 height 8
click at [481, 35] on link "Calendar" at bounding box center [459, 36] width 67 height 51
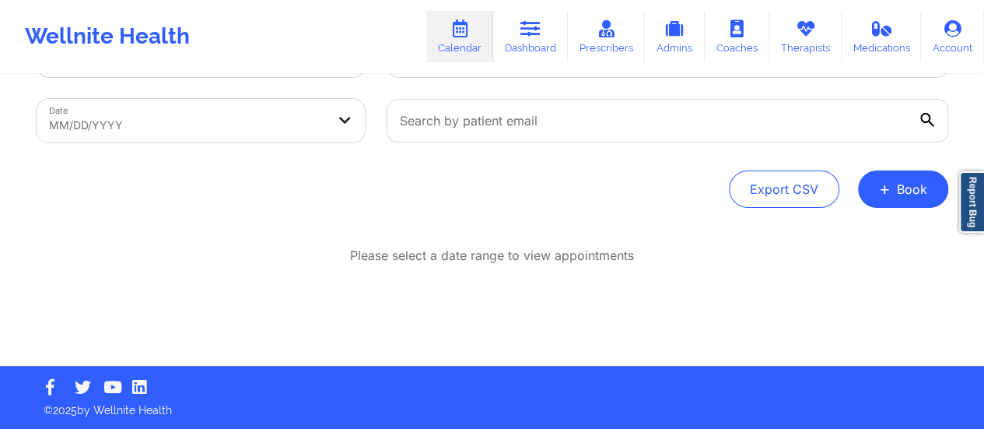
scroll to position [71, 0]
click at [890, 205] on button "+ Book" at bounding box center [903, 188] width 90 height 37
click at [837, 245] on button "Therapy Session" at bounding box center [876, 239] width 119 height 26
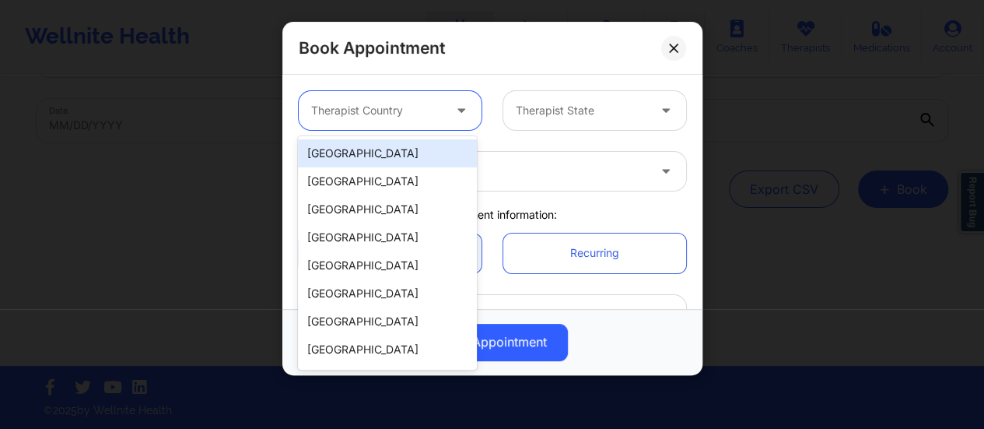
click at [445, 110] on div at bounding box center [462, 110] width 37 height 39
click at [417, 150] on div "[GEOGRAPHIC_DATA]" at bounding box center [387, 153] width 179 height 28
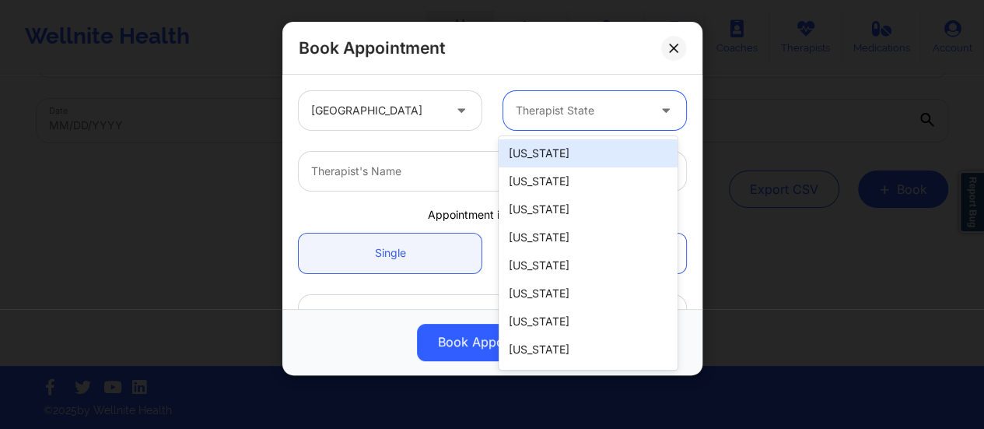
click at [594, 106] on div at bounding box center [581, 110] width 131 height 19
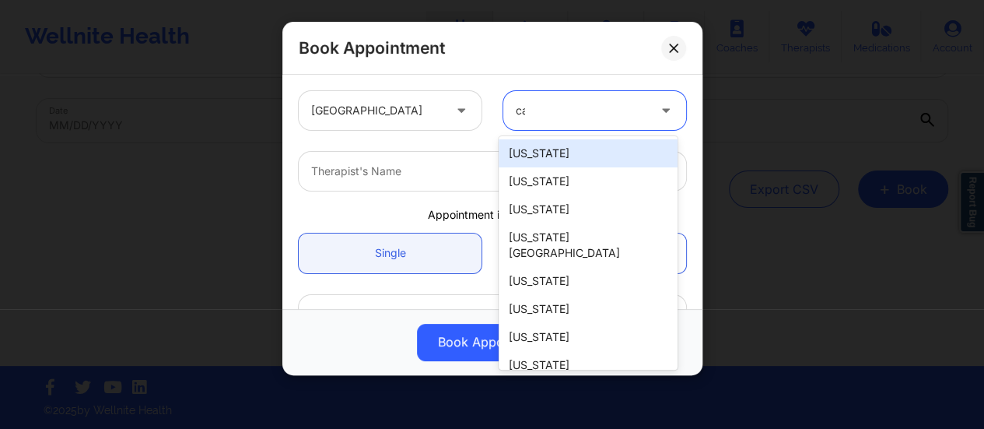
type input "cal"
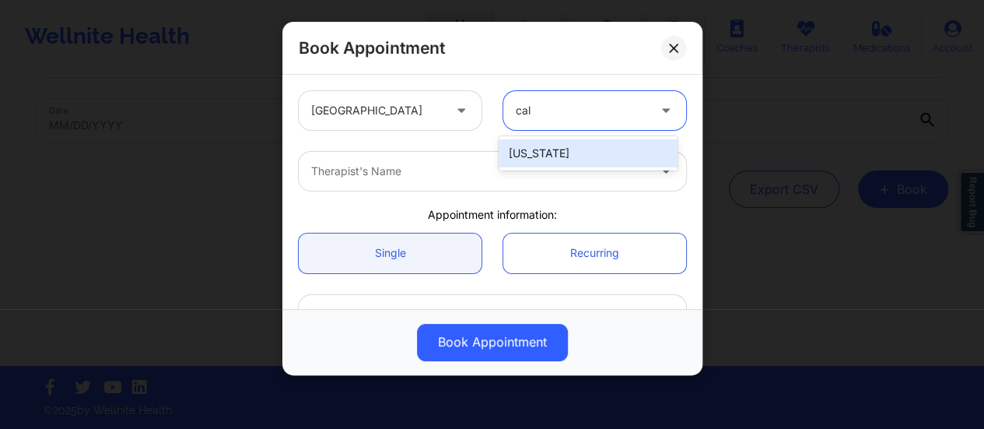
click at [594, 149] on div "[US_STATE]" at bounding box center [587, 153] width 179 height 28
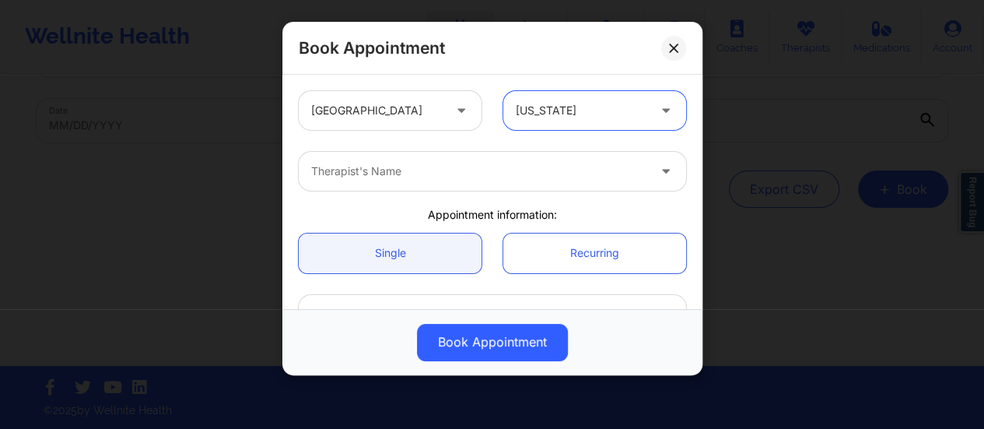
click at [485, 170] on div at bounding box center [479, 171] width 336 height 19
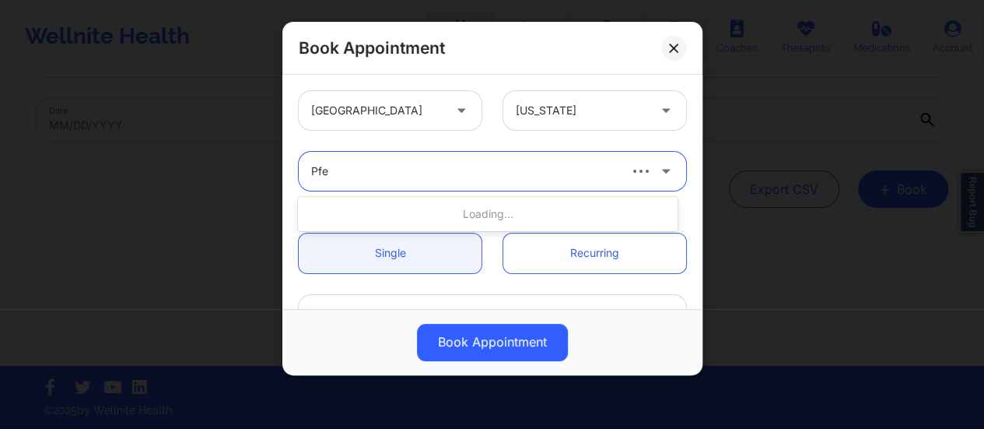
type input "Pfei"
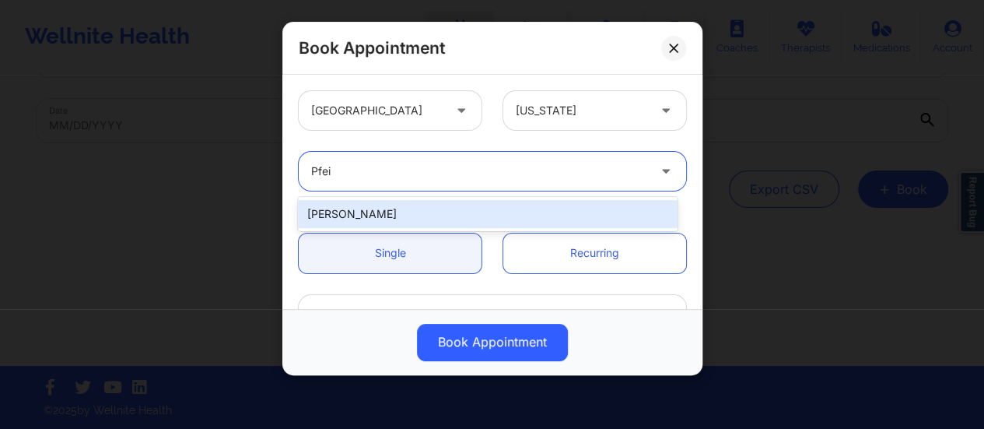
click at [431, 198] on div "[PERSON_NAME]" at bounding box center [488, 214] width 380 height 34
click at [432, 208] on div "[PERSON_NAME]" at bounding box center [488, 214] width 380 height 28
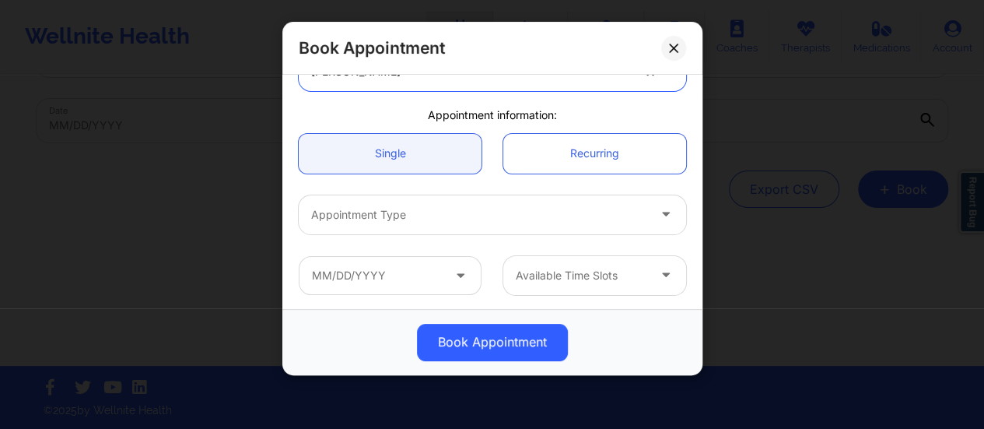
scroll to position [109, 0]
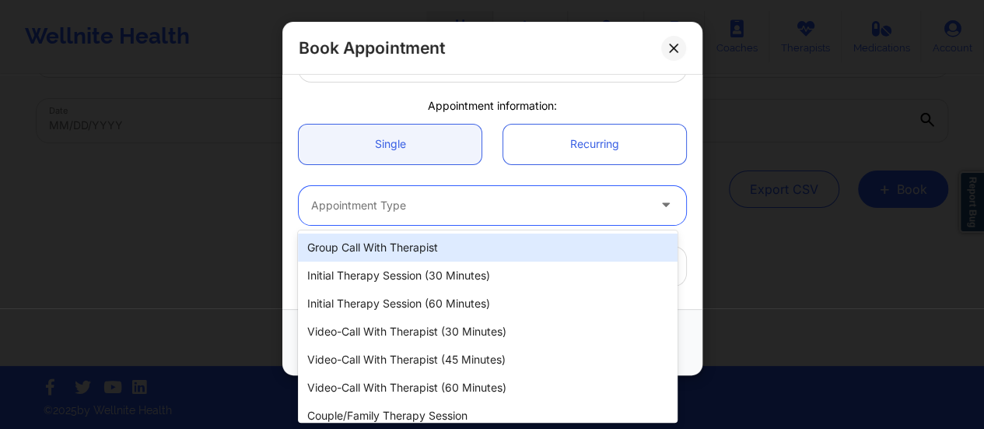
click at [474, 186] on div "Appointment Type" at bounding box center [474, 205] width 350 height 39
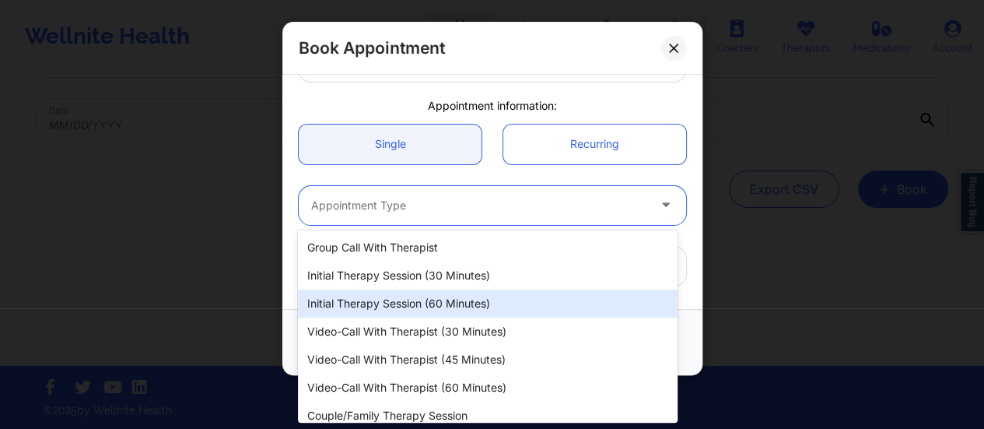
click at [476, 301] on div "Initial Therapy Session (60 minutes)" at bounding box center [488, 303] width 380 height 28
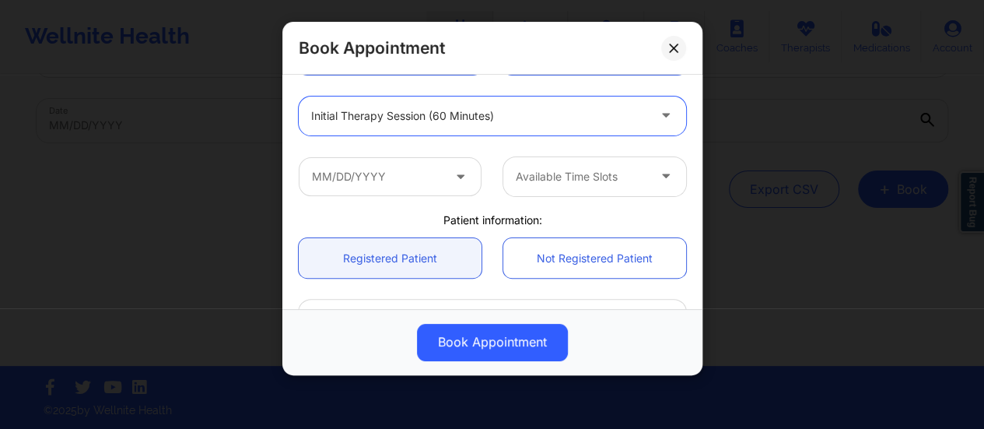
scroll to position [201, 0]
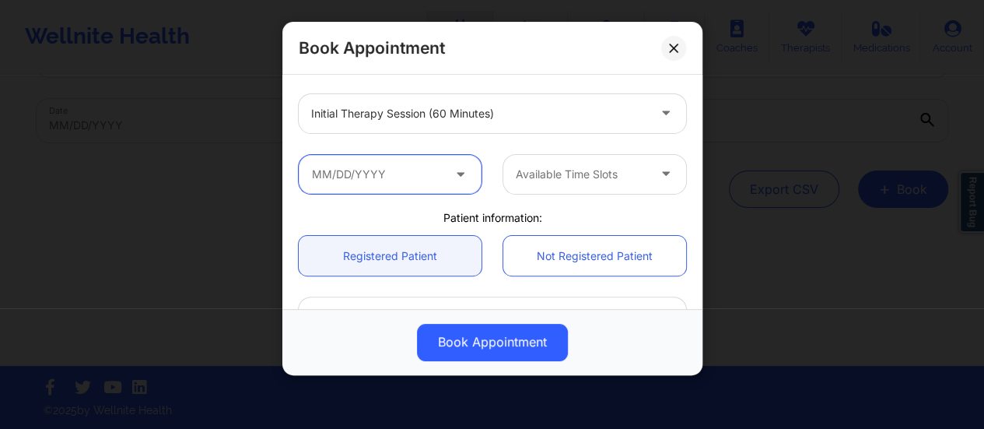
click at [429, 164] on input "text" at bounding box center [390, 174] width 183 height 39
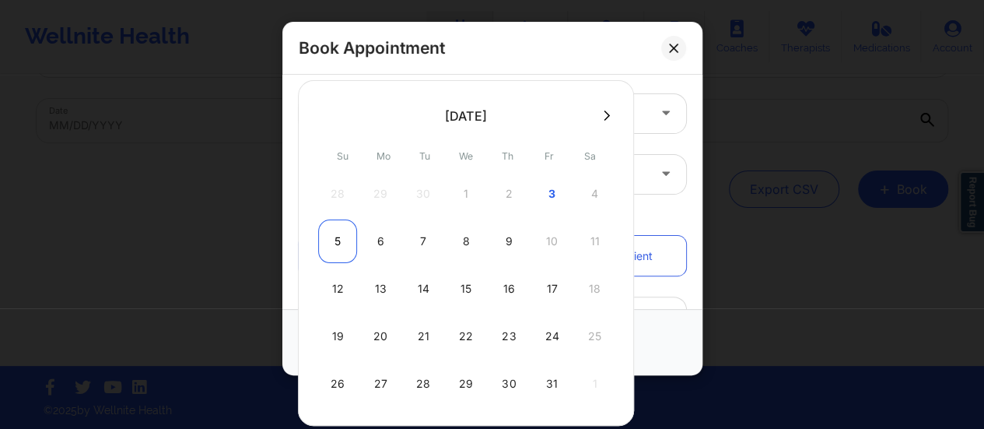
click at [342, 243] on div "5" at bounding box center [337, 241] width 39 height 44
type input "[DATE]"
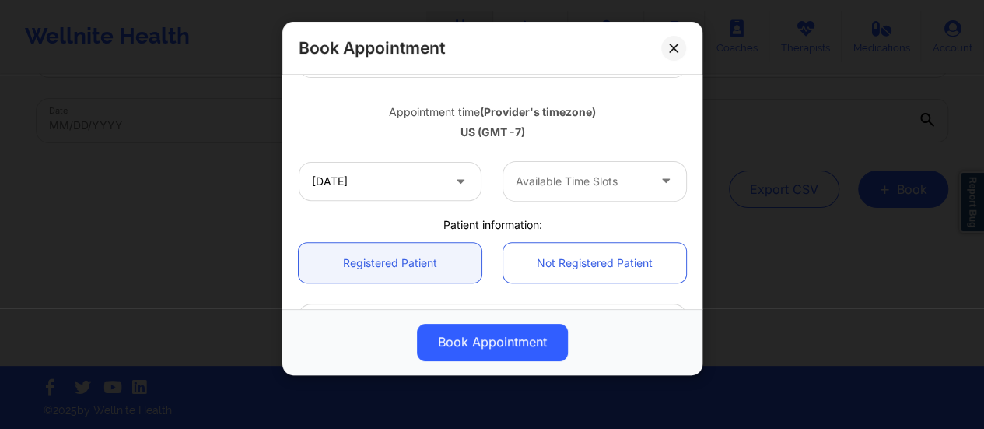
scroll to position [258, 0]
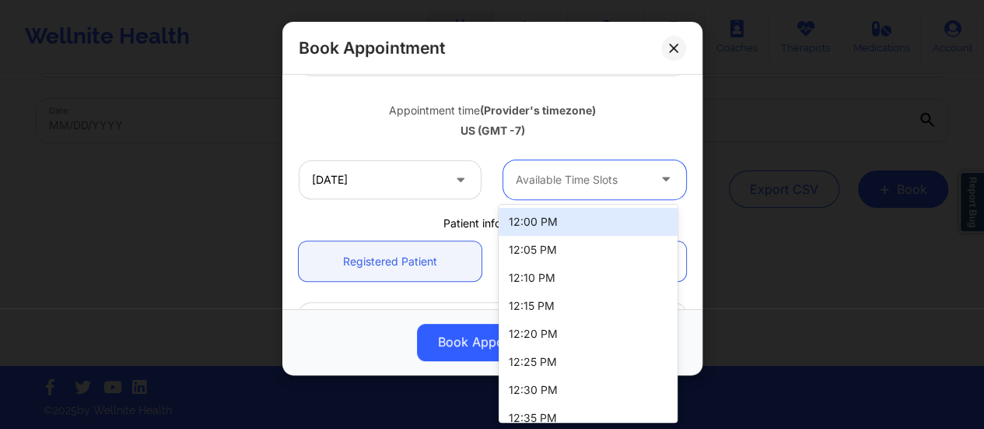
click at [583, 160] on div "Available Time Slots" at bounding box center [575, 179] width 145 height 39
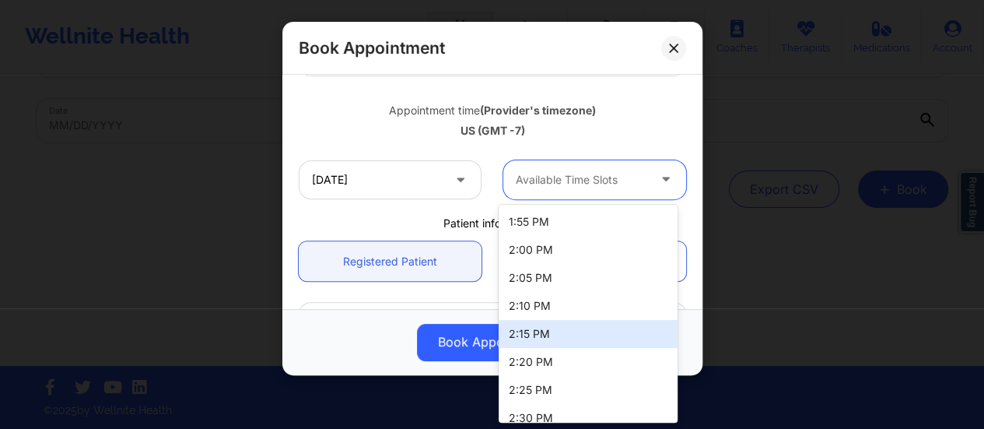
scroll to position [643, 0]
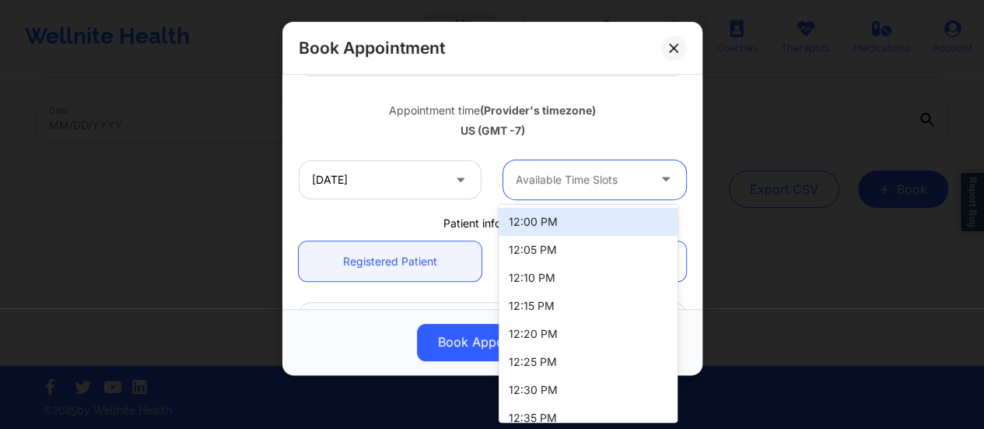
click at [573, 193] on div "Available Time Slots" at bounding box center [575, 179] width 145 height 39
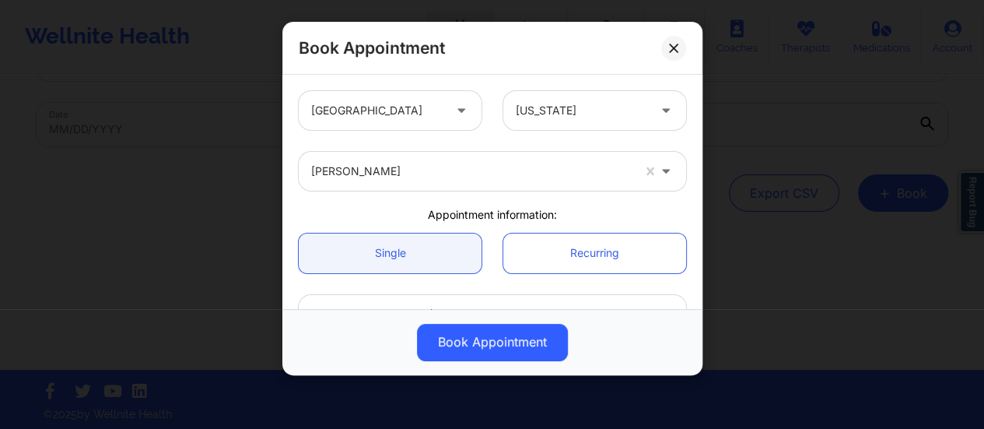
scroll to position [66, 0]
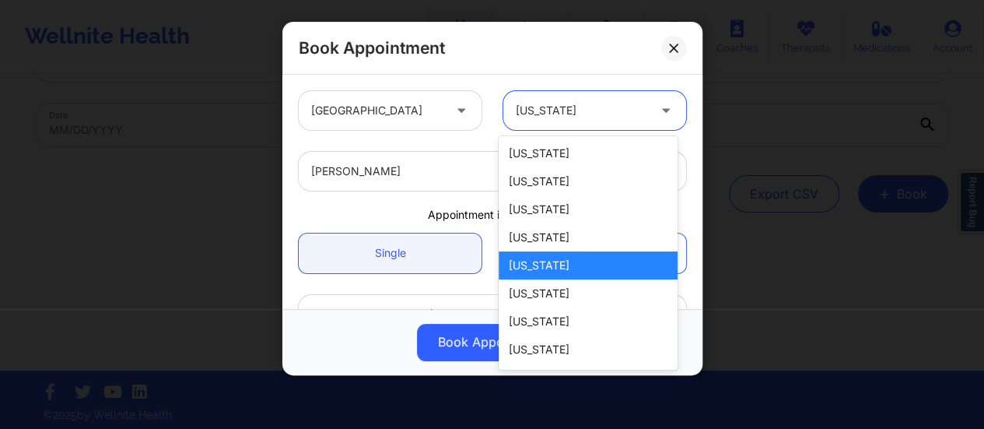
click at [577, 122] on div "[US_STATE]" at bounding box center [581, 110] width 131 height 39
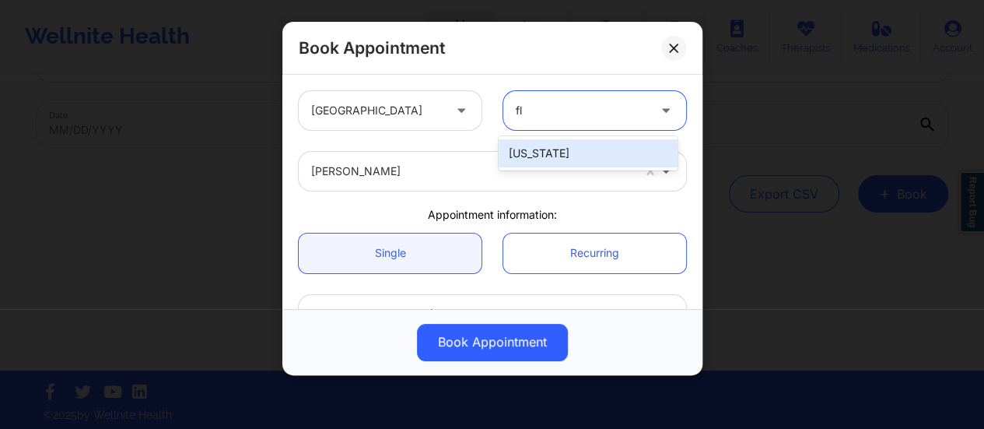
type input "flo"
click at [569, 149] on div "[US_STATE]" at bounding box center [587, 153] width 179 height 28
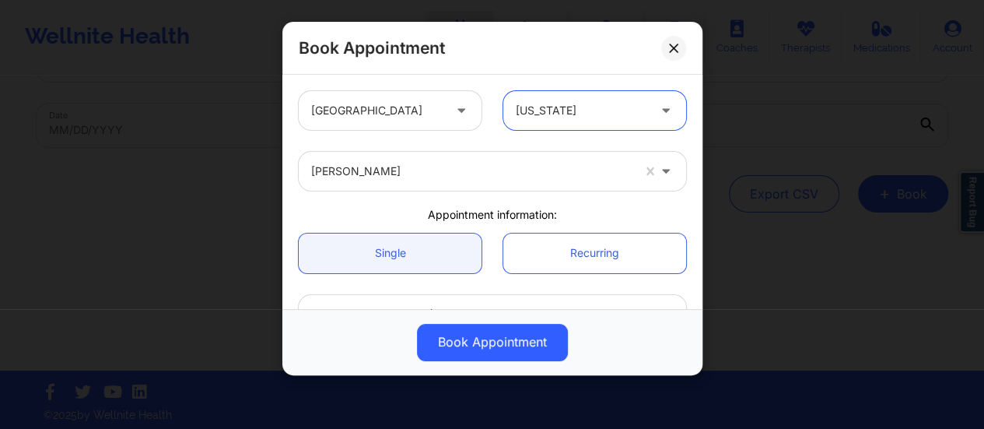
click at [487, 173] on div at bounding box center [471, 171] width 320 height 19
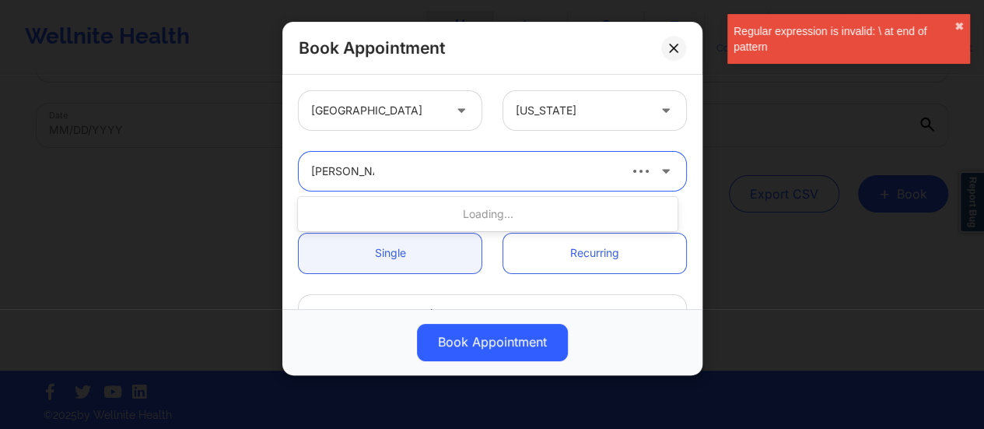
type input "[PERSON_NAME]"
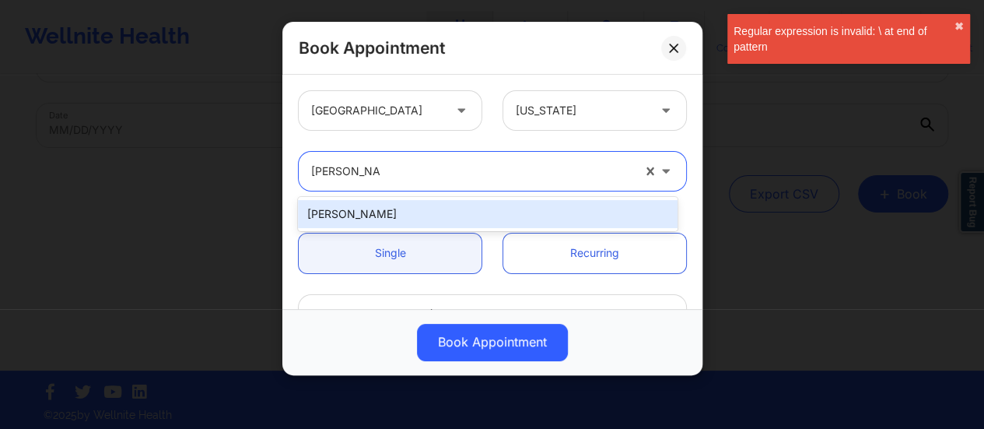
click at [471, 215] on div "[PERSON_NAME]" at bounding box center [488, 214] width 380 height 28
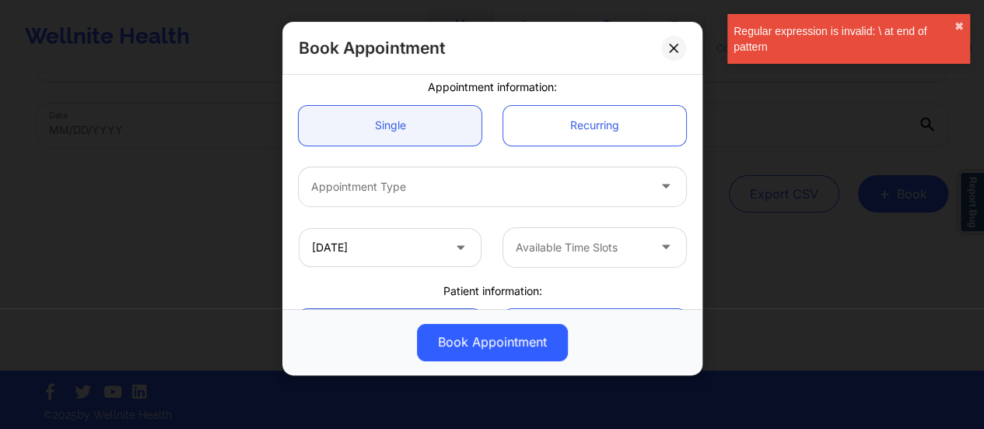
scroll to position [128, 0]
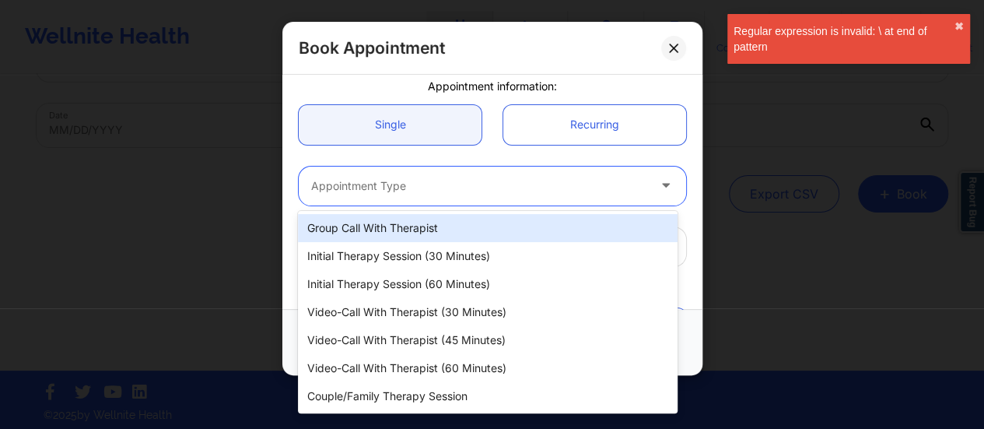
click at [463, 178] on div at bounding box center [479, 186] width 336 height 19
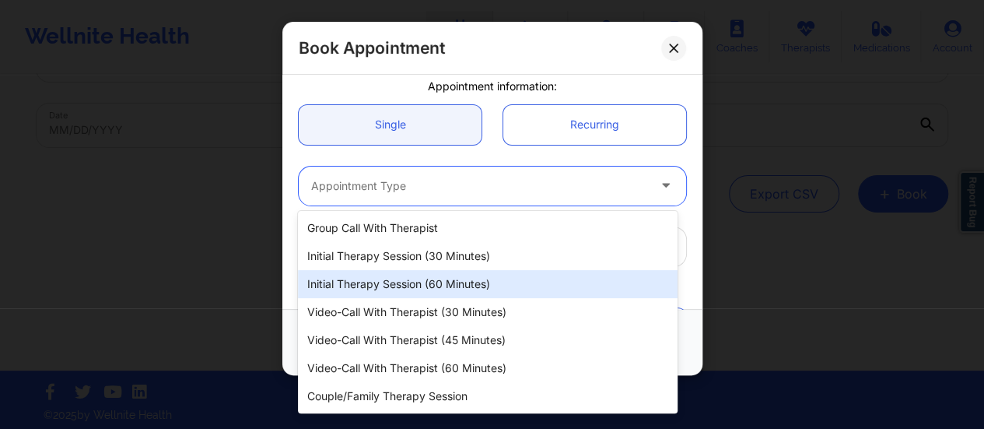
click at [460, 279] on div "Initial Therapy Session (60 minutes)" at bounding box center [488, 284] width 380 height 28
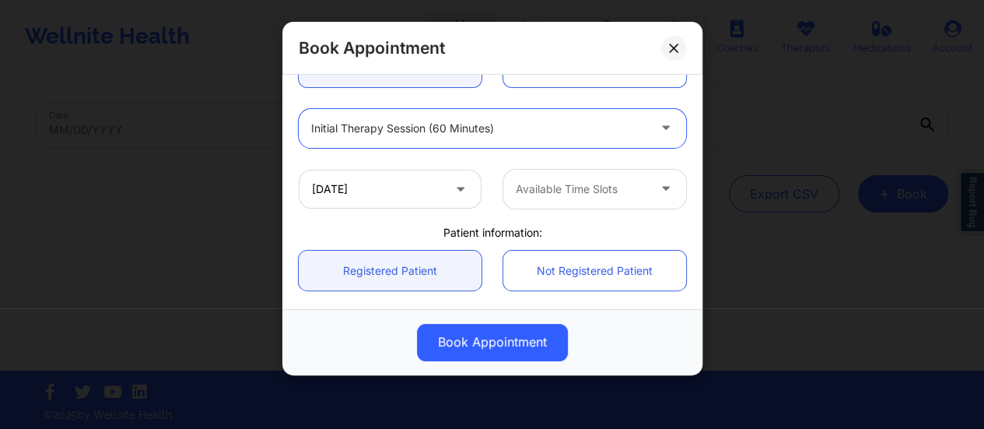
scroll to position [194, 0]
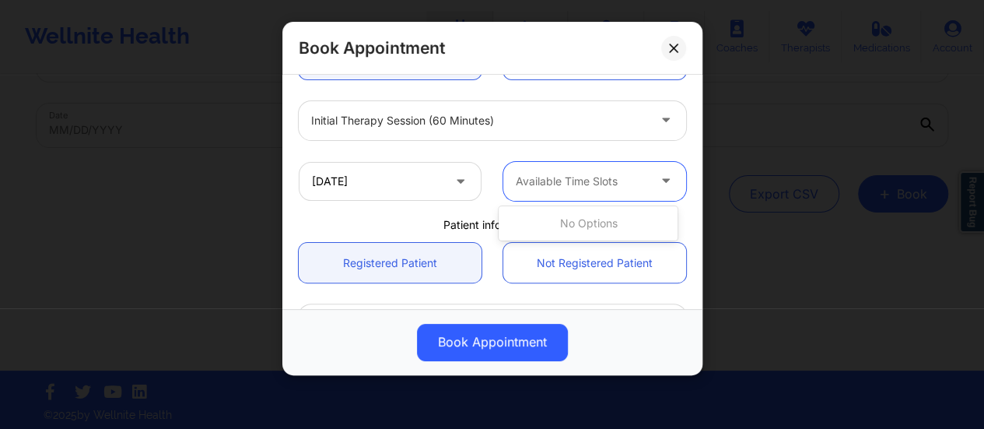
click at [563, 172] on div at bounding box center [581, 181] width 131 height 19
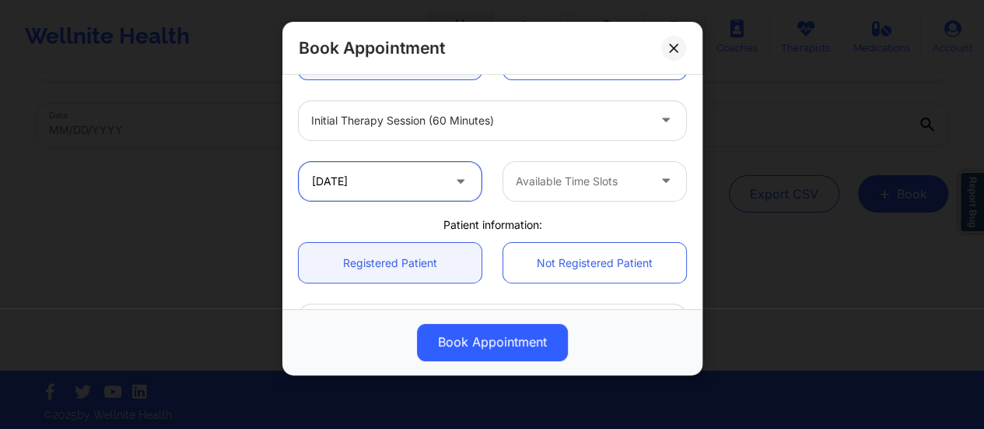
click at [429, 185] on input "[DATE]" at bounding box center [390, 181] width 183 height 39
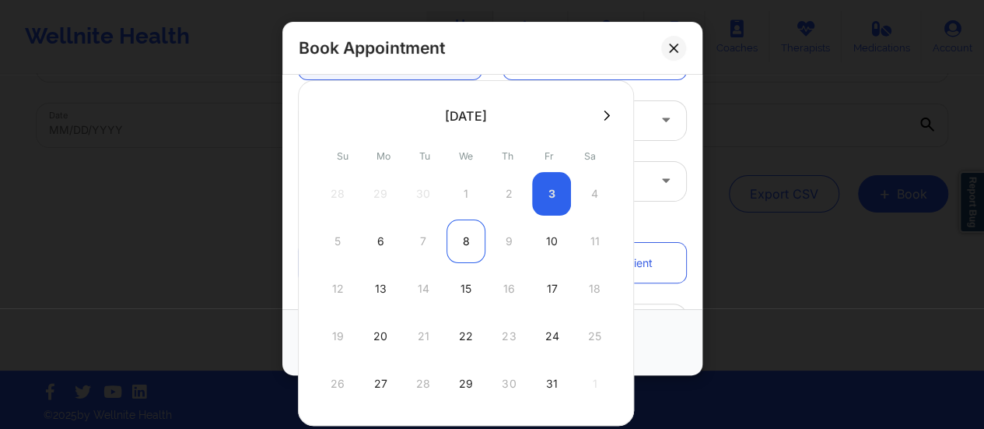
click at [460, 240] on div "8" at bounding box center [465, 241] width 39 height 44
type input "[DATE]"
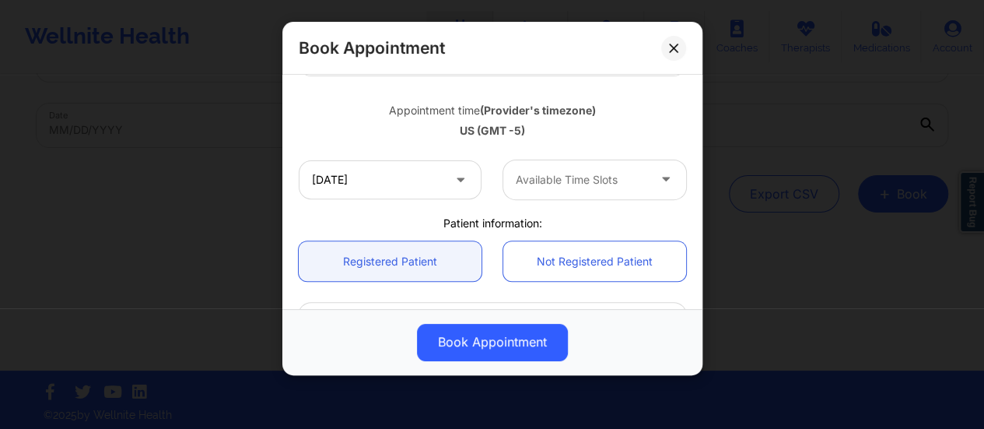
scroll to position [259, 0]
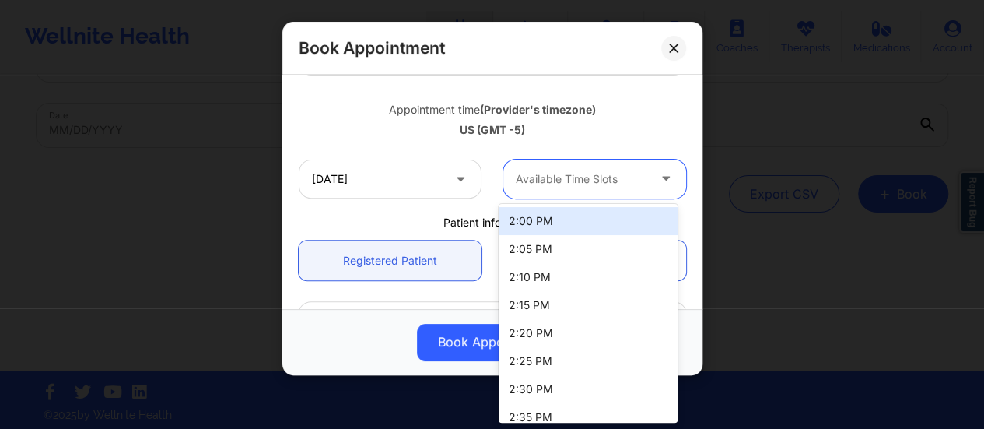
click at [575, 163] on div "Available Time Slots" at bounding box center [575, 178] width 145 height 39
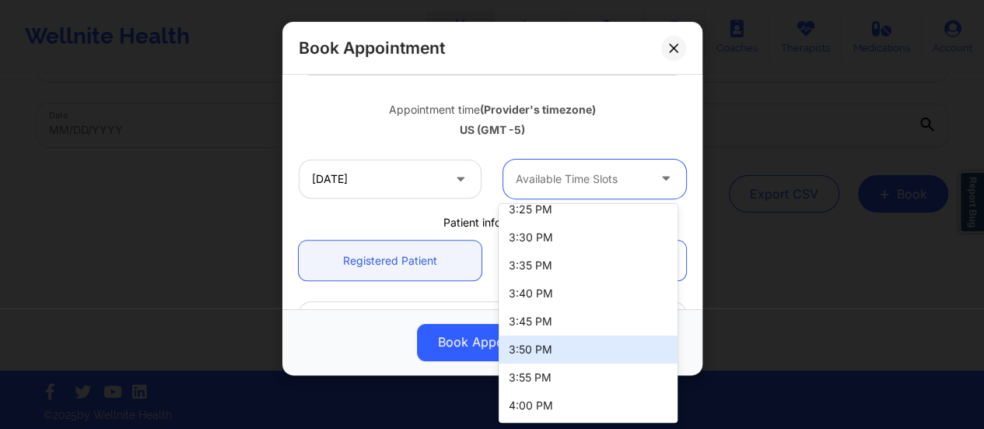
scroll to position [488, 0]
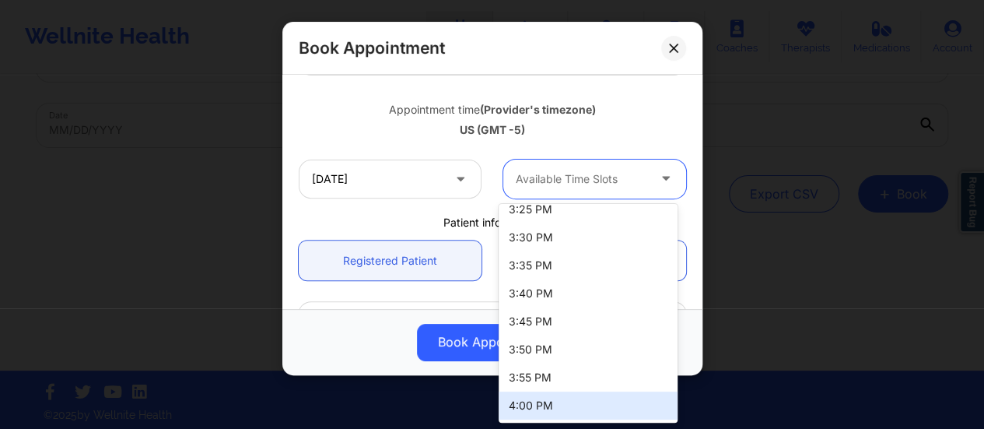
click at [541, 396] on div "4:00 PM" at bounding box center [587, 405] width 179 height 28
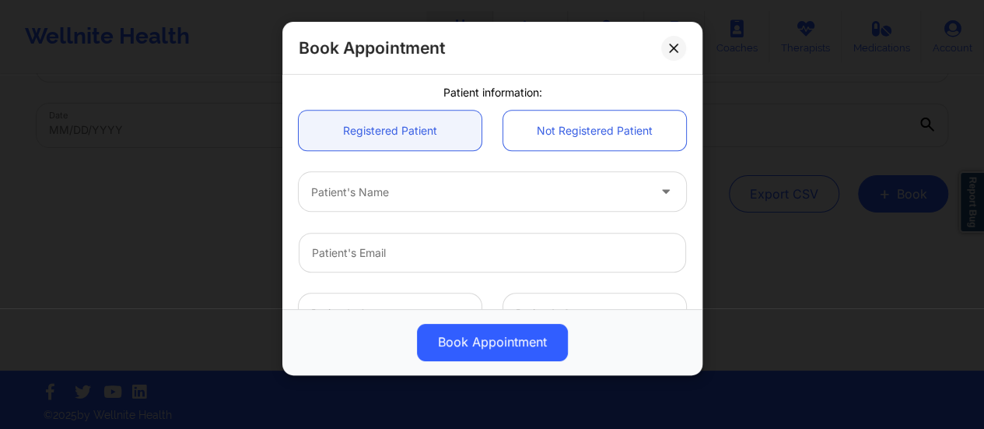
scroll to position [390, 0]
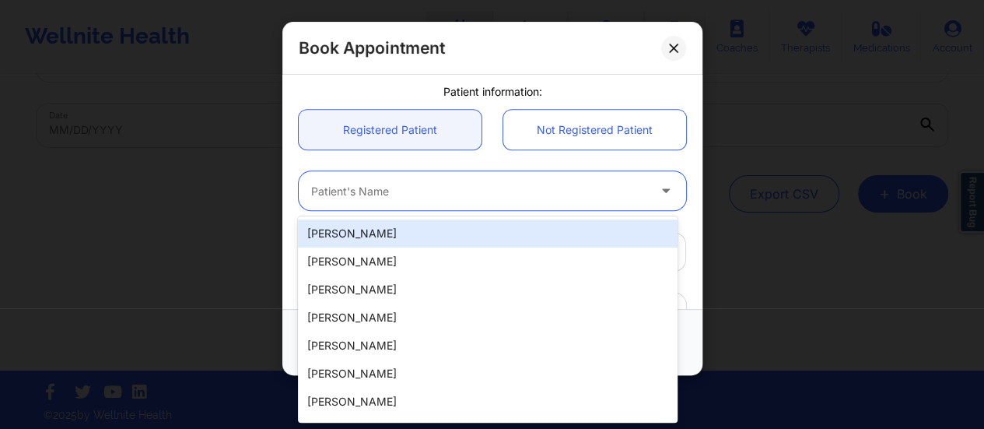
click at [460, 186] on div at bounding box center [479, 191] width 336 height 19
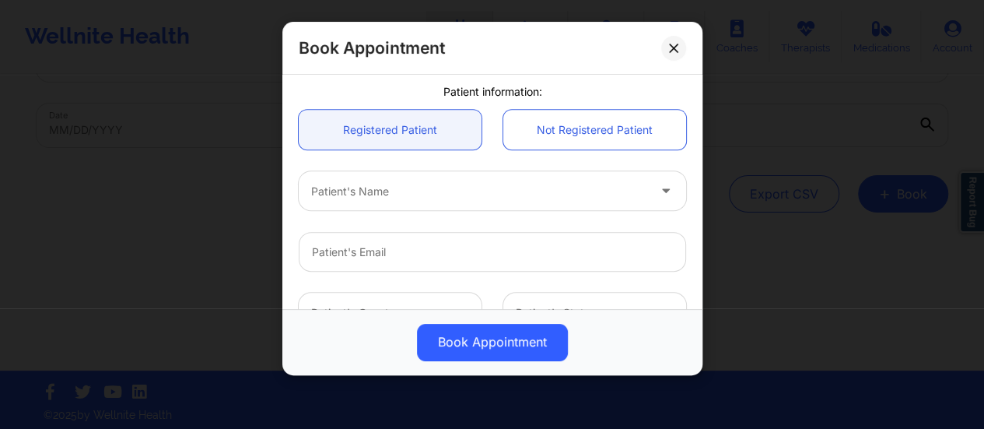
click at [480, 169] on div "Patient's Name" at bounding box center [492, 190] width 409 height 61
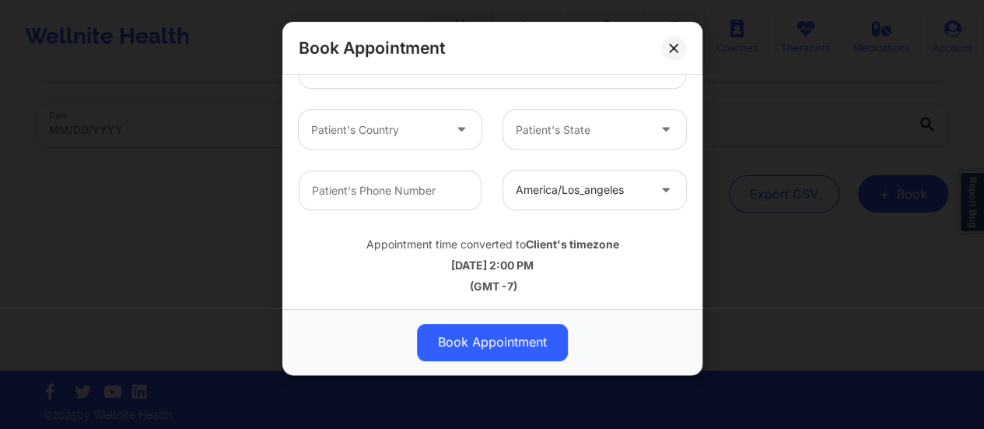
scroll to position [71, 0]
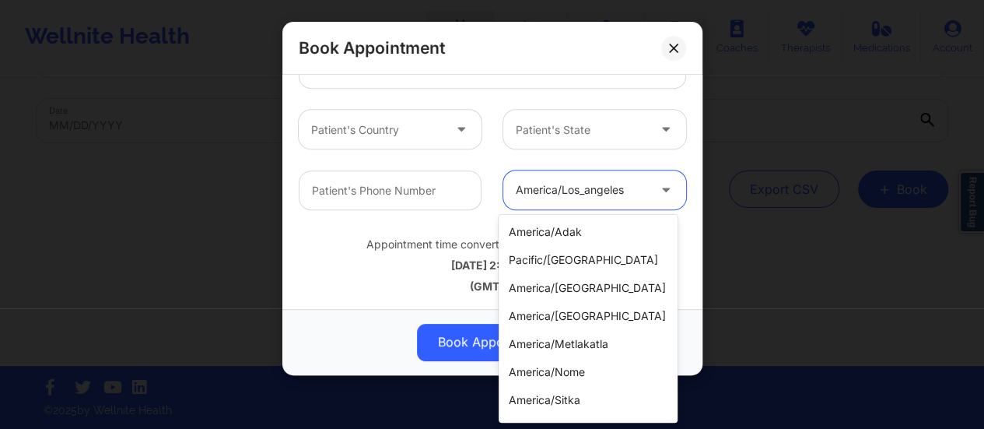
click at [571, 194] on div at bounding box center [581, 190] width 131 height 19
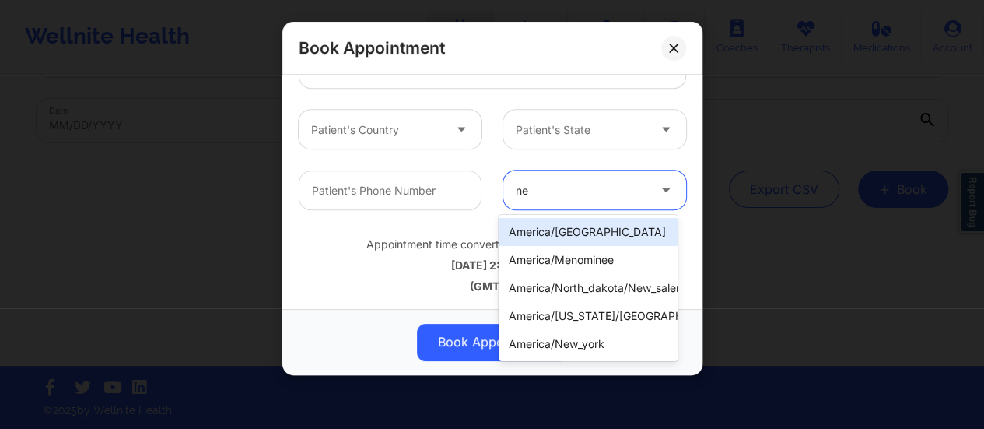
type input "new"
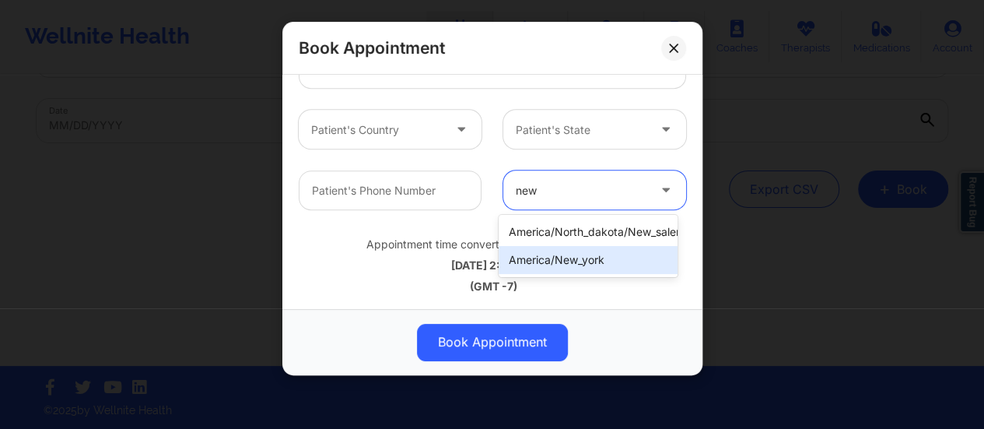
click at [579, 270] on div "america/new_york" at bounding box center [587, 260] width 179 height 28
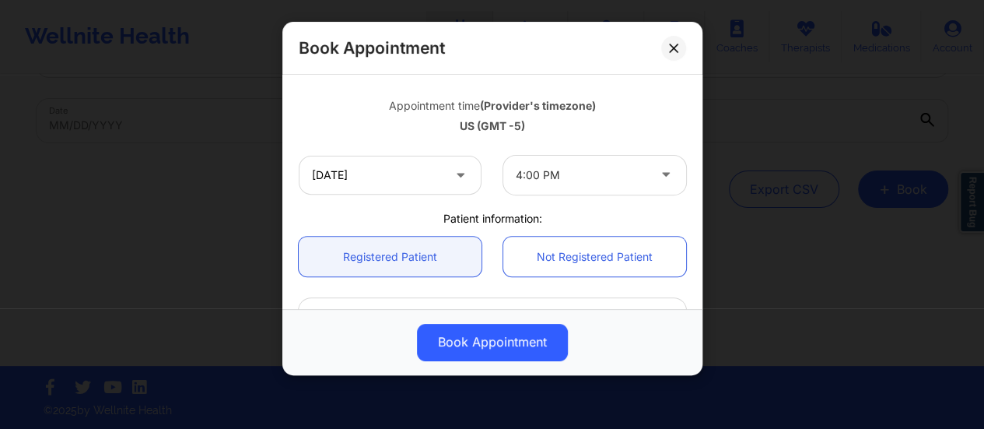
scroll to position [572, 0]
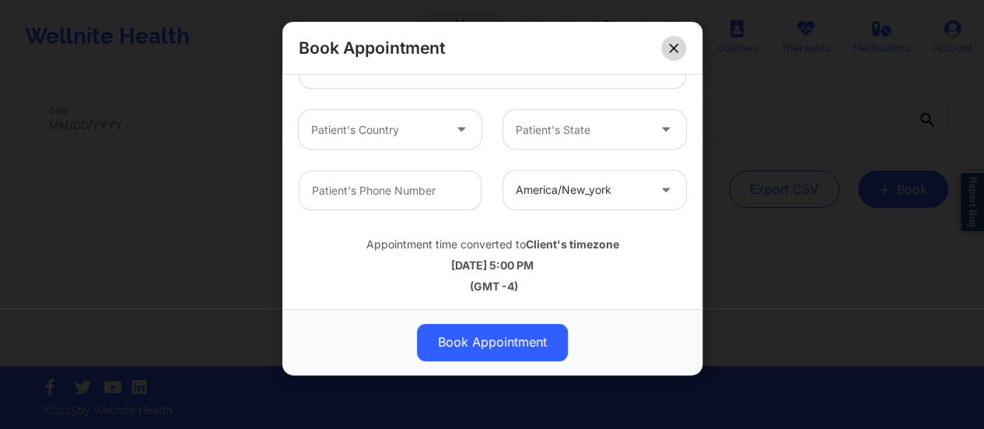
click at [662, 51] on button at bounding box center [673, 48] width 25 height 25
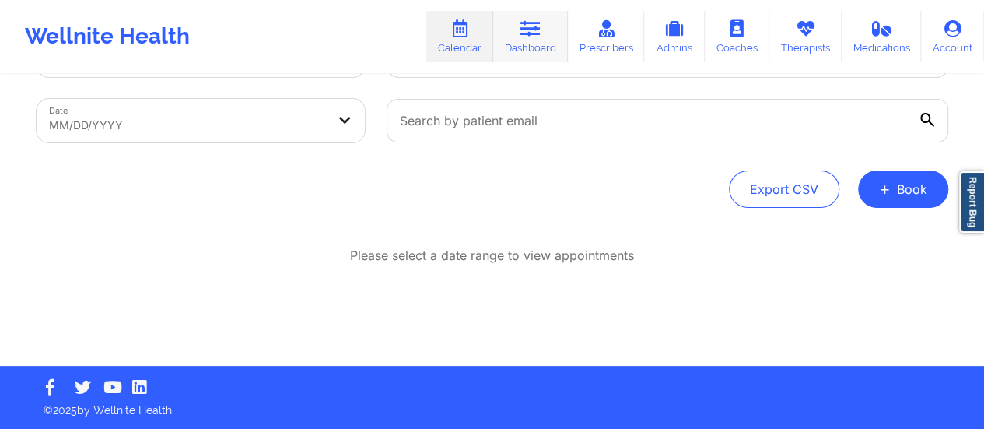
click at [513, 36] on link "Dashboard" at bounding box center [530, 36] width 75 height 51
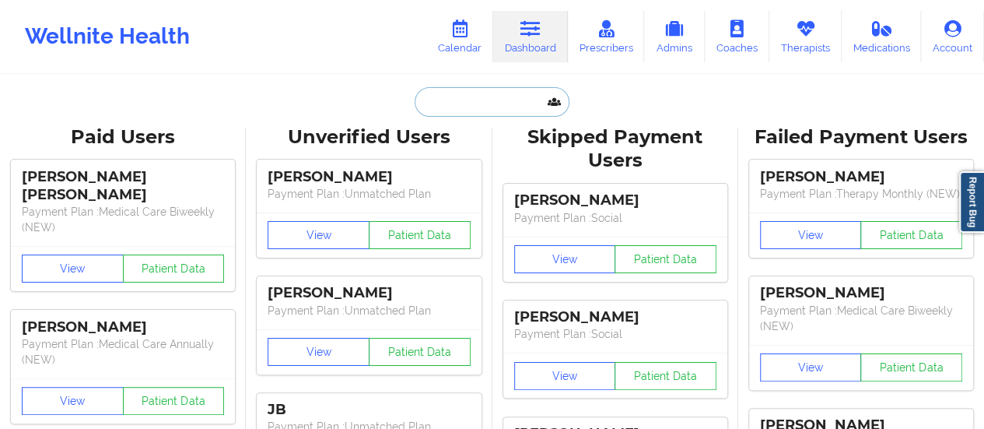
click at [468, 90] on input "text" at bounding box center [492, 102] width 154 height 30
paste input "[EMAIL_ADDRESS][DOMAIN_NAME]"
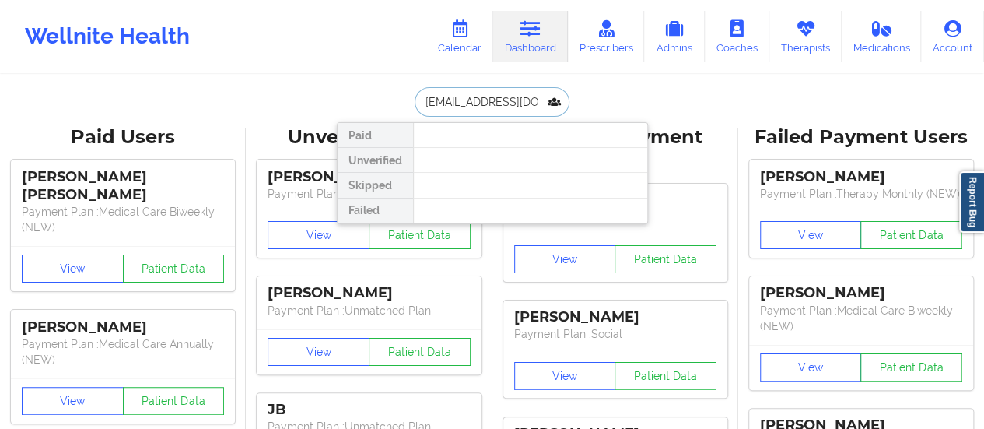
type input "[EMAIL_ADDRESS][DOMAIN_NAME]"
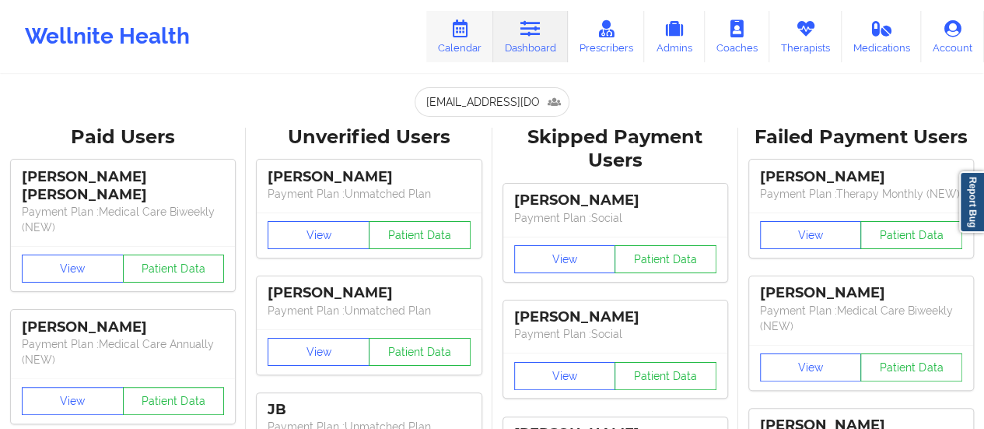
click at [470, 34] on icon at bounding box center [460, 28] width 20 height 17
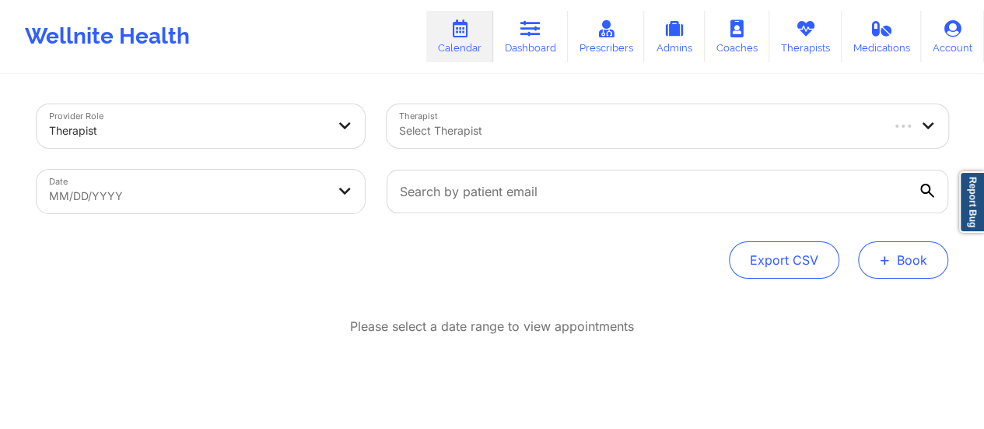
click at [872, 255] on button "+ Book" at bounding box center [903, 259] width 90 height 37
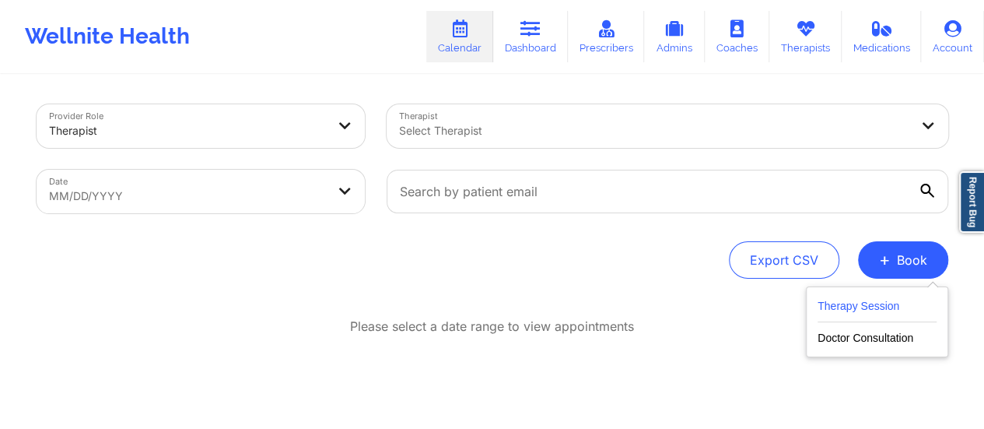
click at [852, 309] on button "Therapy Session" at bounding box center [876, 309] width 119 height 26
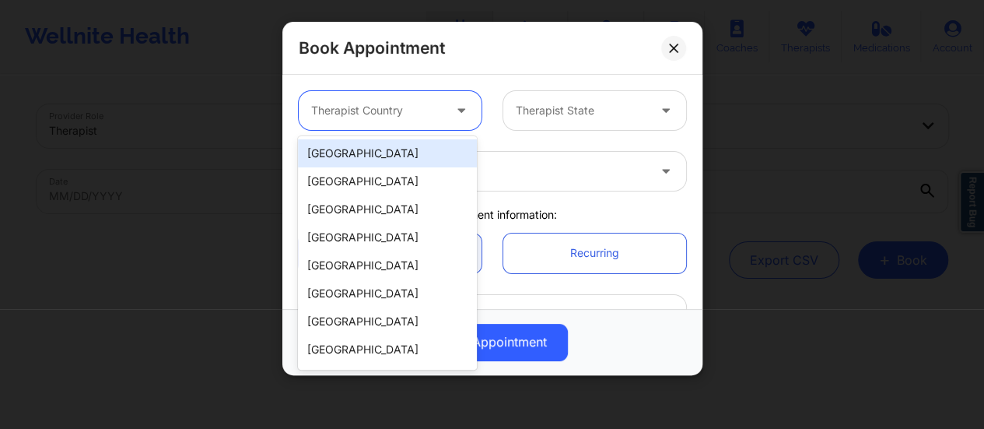
click at [385, 97] on div "Therapist Country" at bounding box center [371, 110] width 145 height 39
click at [378, 149] on div "[GEOGRAPHIC_DATA]" at bounding box center [387, 153] width 179 height 28
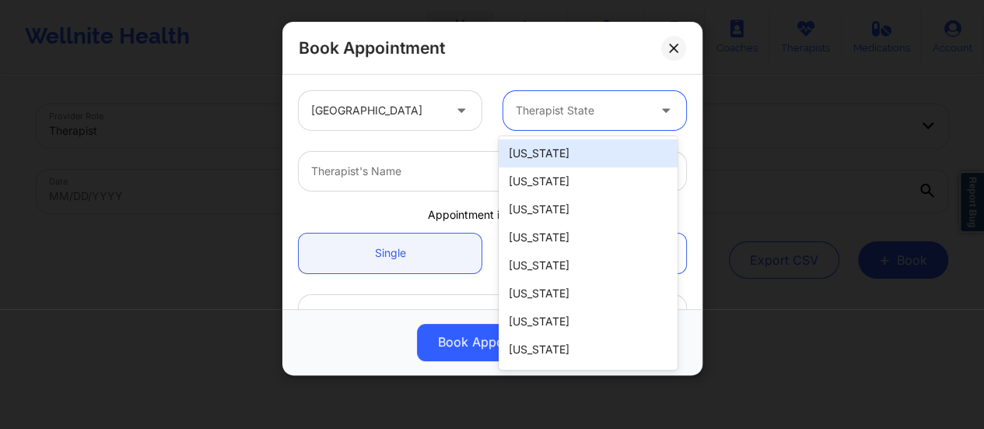
click at [529, 121] on div "Therapist State" at bounding box center [575, 110] width 145 height 39
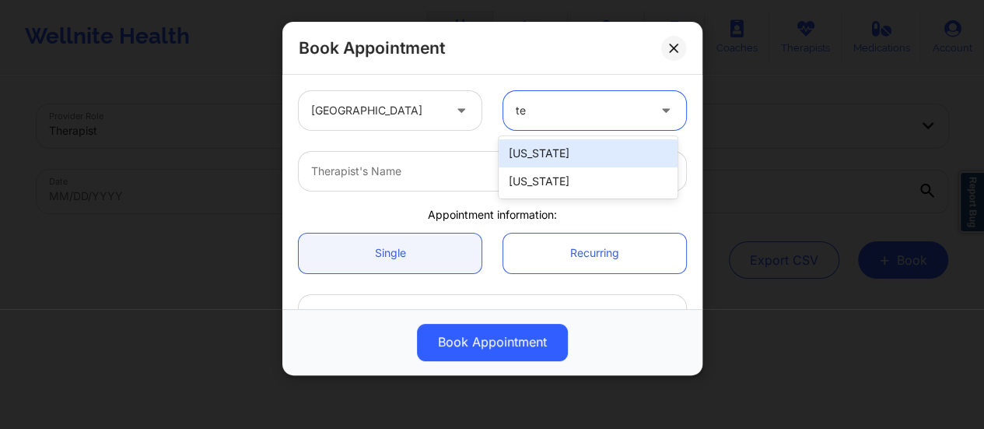
type input "tex"
click at [547, 163] on div "[US_STATE]" at bounding box center [587, 153] width 179 height 28
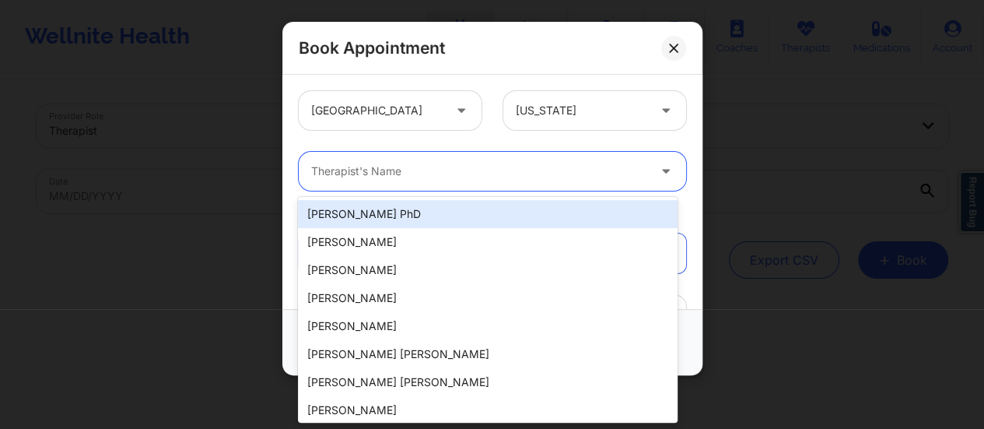
click at [490, 183] on div "Therapist's Name" at bounding box center [474, 171] width 350 height 39
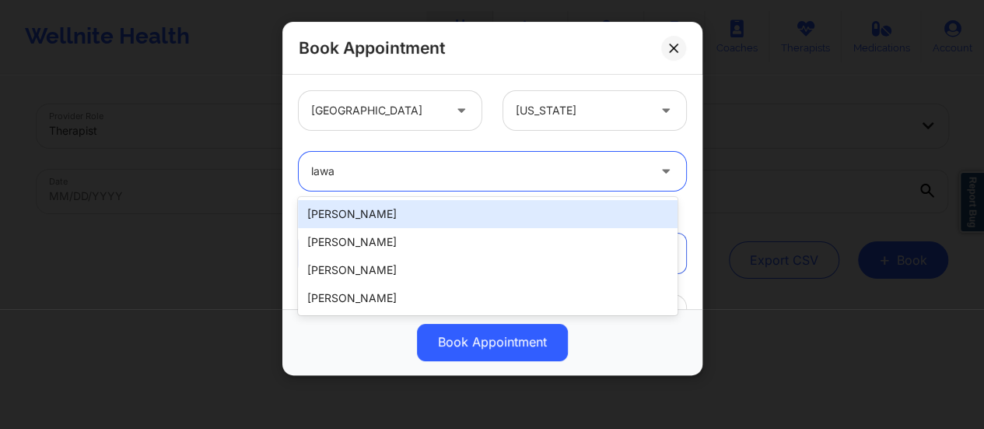
type input "lawan"
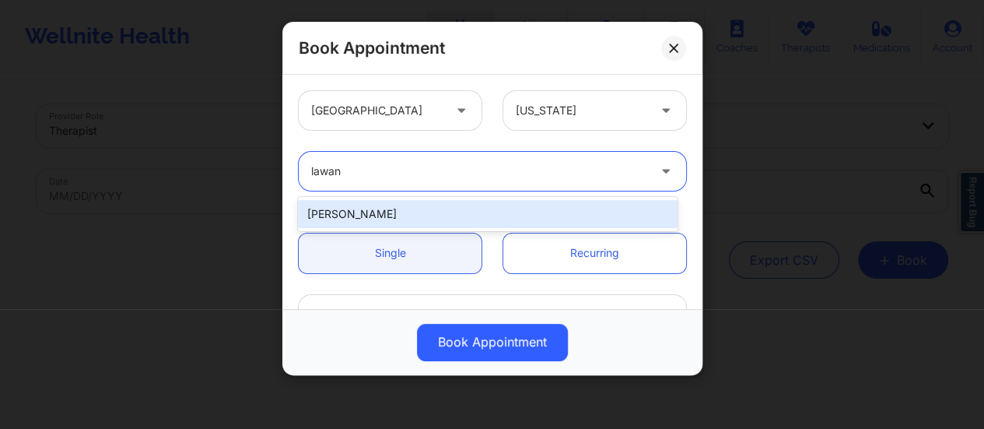
click at [452, 222] on div "[PERSON_NAME]" at bounding box center [488, 214] width 380 height 28
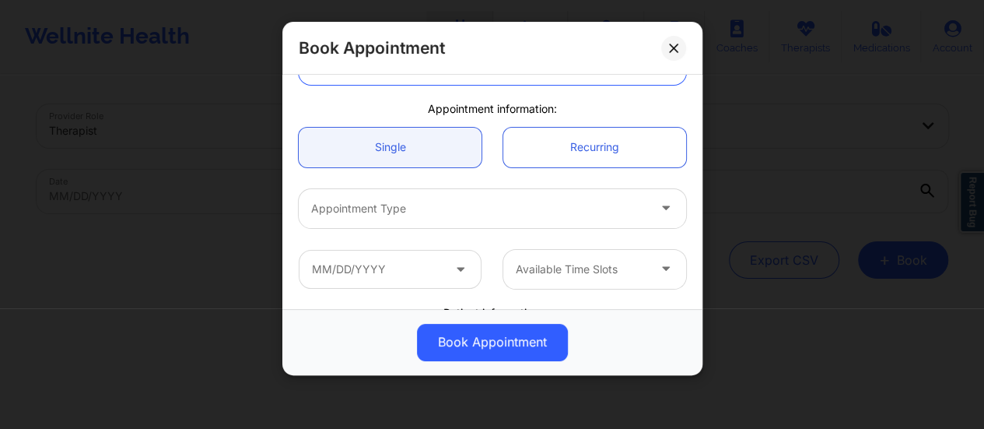
scroll to position [110, 0]
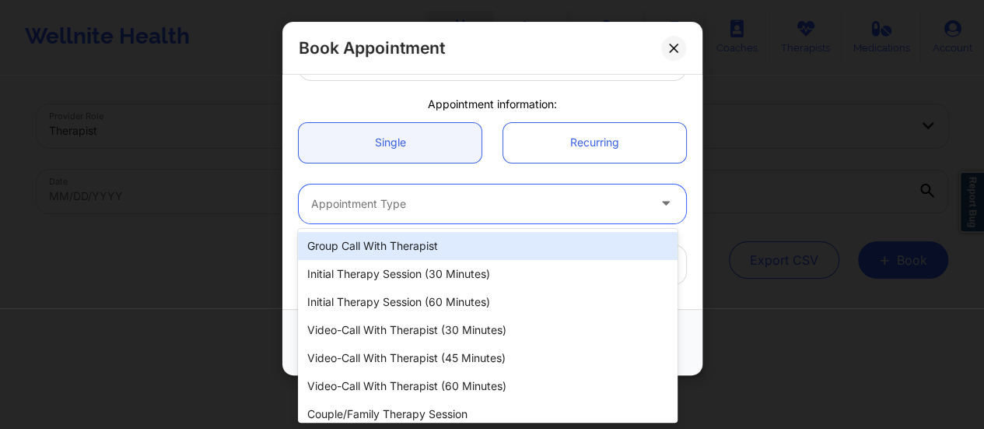
click at [435, 212] on div at bounding box center [479, 203] width 336 height 19
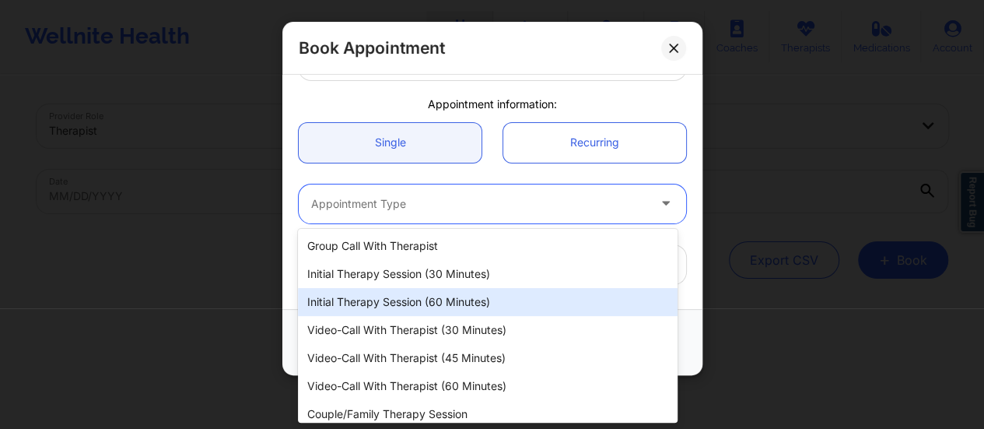
click at [441, 310] on div "Initial Therapy Session (60 minutes)" at bounding box center [488, 302] width 380 height 28
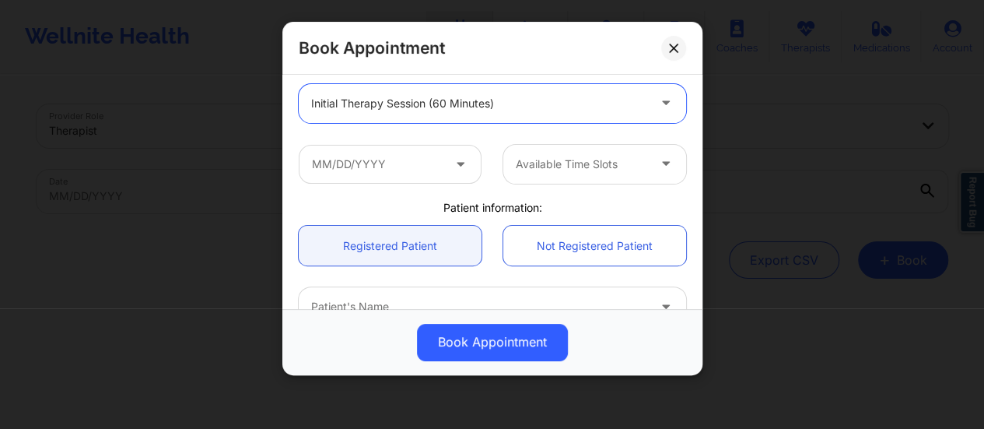
scroll to position [217, 0]
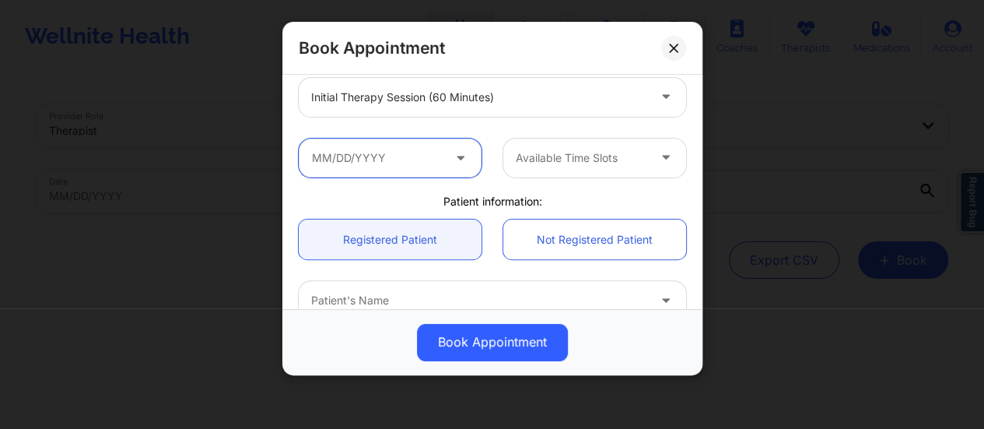
click at [426, 153] on input "text" at bounding box center [390, 157] width 183 height 39
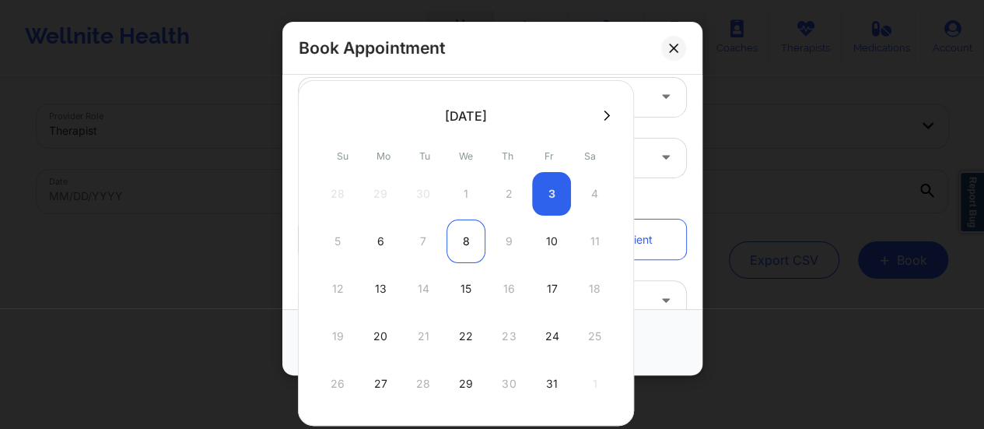
click at [461, 248] on div "8" at bounding box center [465, 241] width 39 height 44
type input "[DATE]"
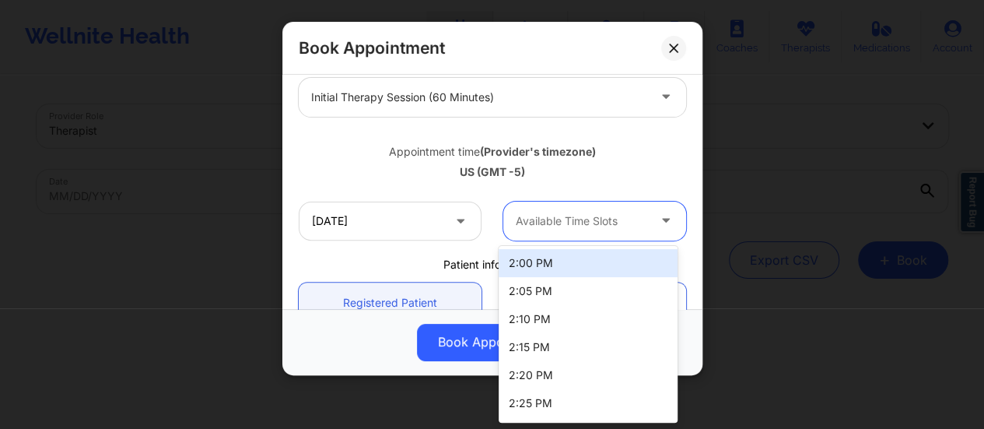
click at [602, 233] on div "Available Time Slots" at bounding box center [575, 220] width 145 height 39
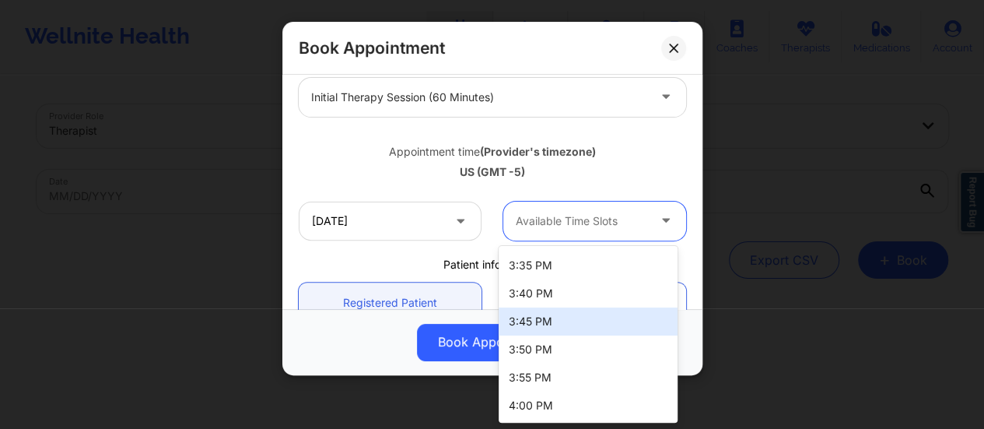
scroll to position [529, 0]
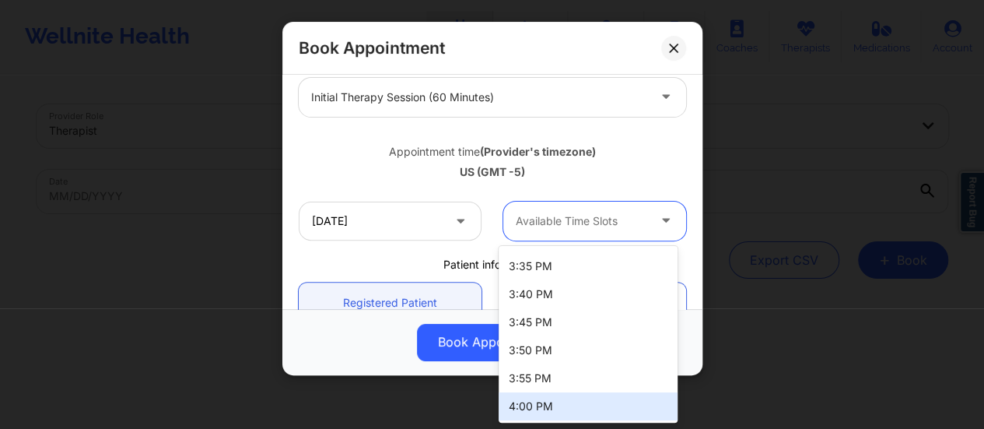
click at [558, 403] on div "4:00 PM" at bounding box center [587, 406] width 179 height 28
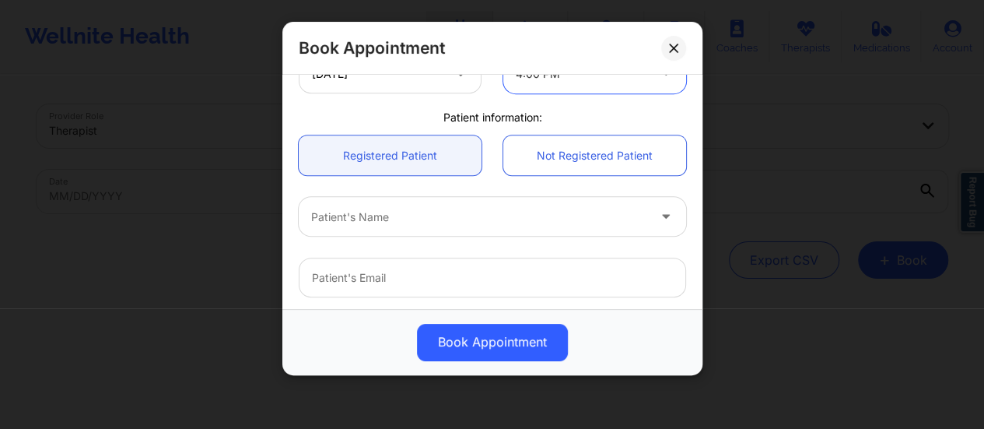
scroll to position [370, 0]
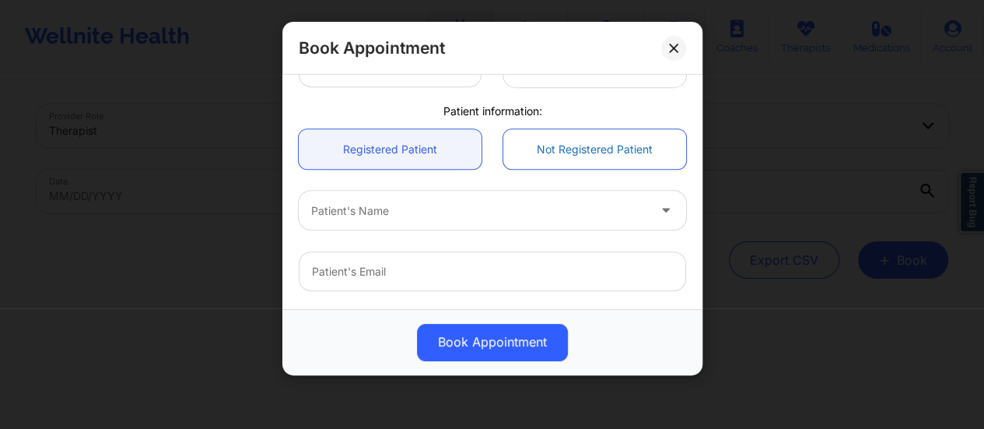
click at [555, 151] on link "Not Registered Patient" at bounding box center [594, 149] width 183 height 40
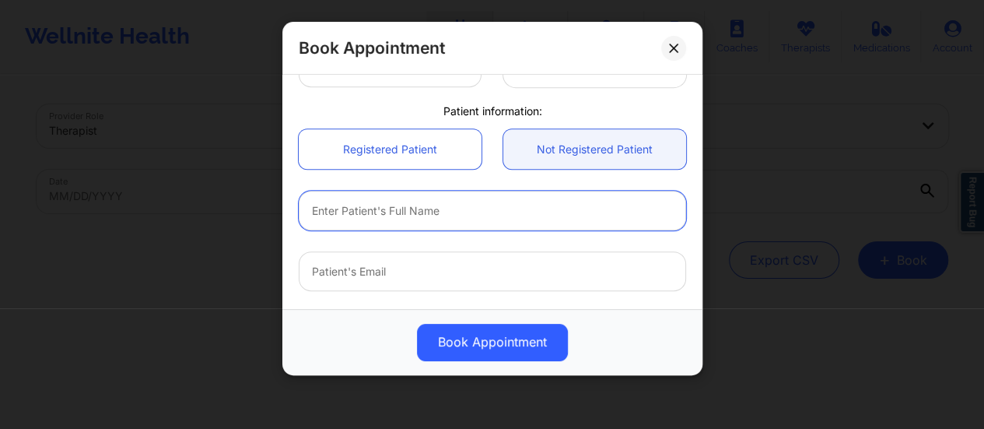
click at [442, 210] on input "text" at bounding box center [492, 211] width 387 height 40
paste input "[PERSON_NAME]"
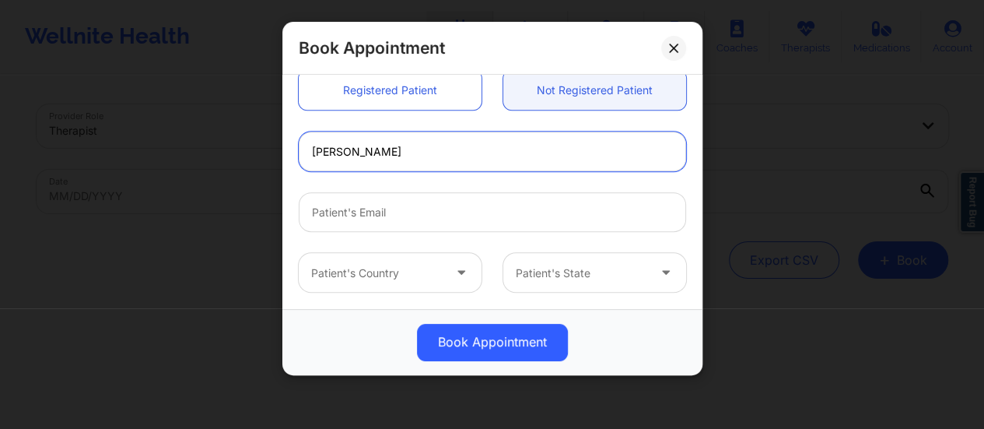
scroll to position [430, 0]
type input "[PERSON_NAME]"
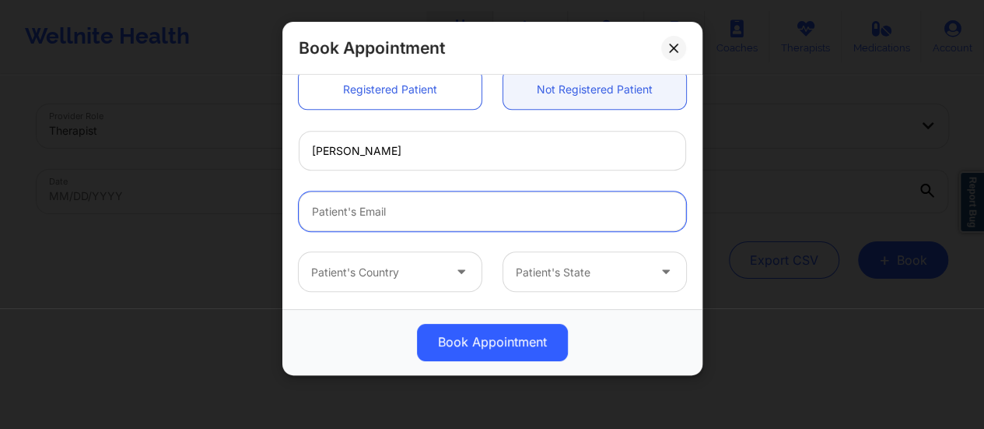
click at [393, 205] on input "email" at bounding box center [492, 211] width 387 height 40
paste input "[EMAIL_ADDRESS][DOMAIN_NAME]"
type input "[EMAIL_ADDRESS][DOMAIN_NAME]"
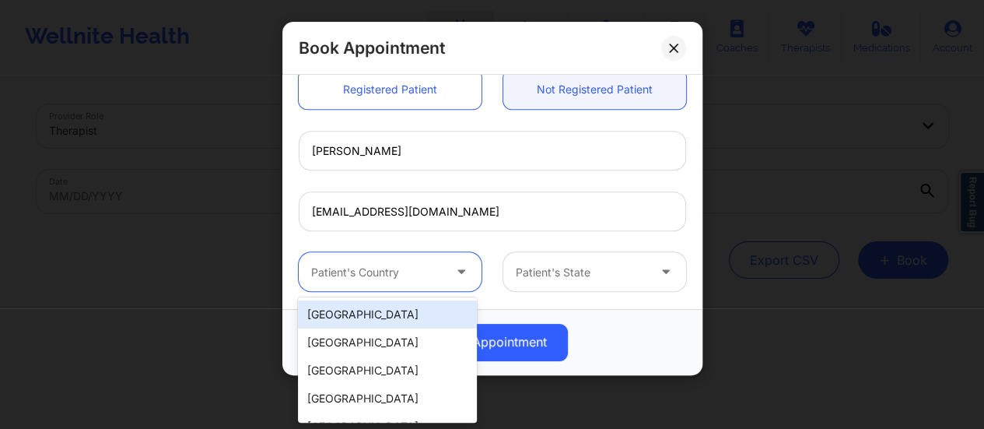
click at [409, 278] on div at bounding box center [376, 272] width 131 height 19
click at [359, 320] on div "[GEOGRAPHIC_DATA]" at bounding box center [387, 314] width 179 height 28
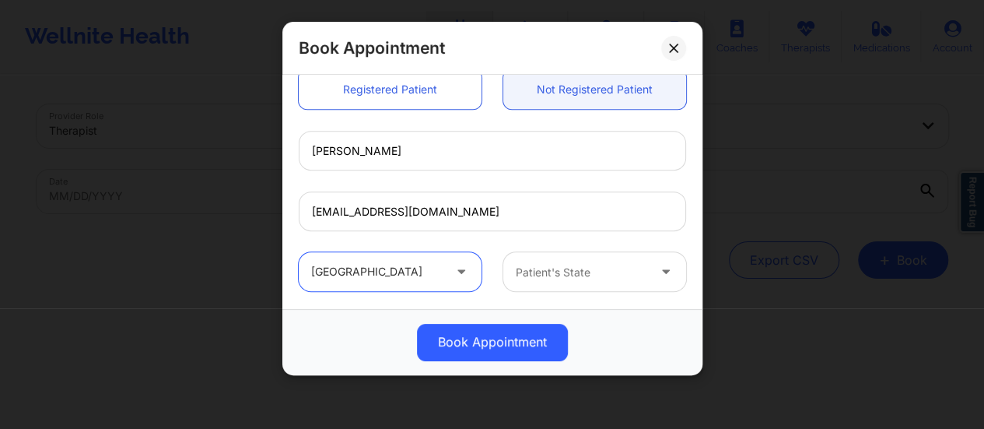
scroll to position [489, 0]
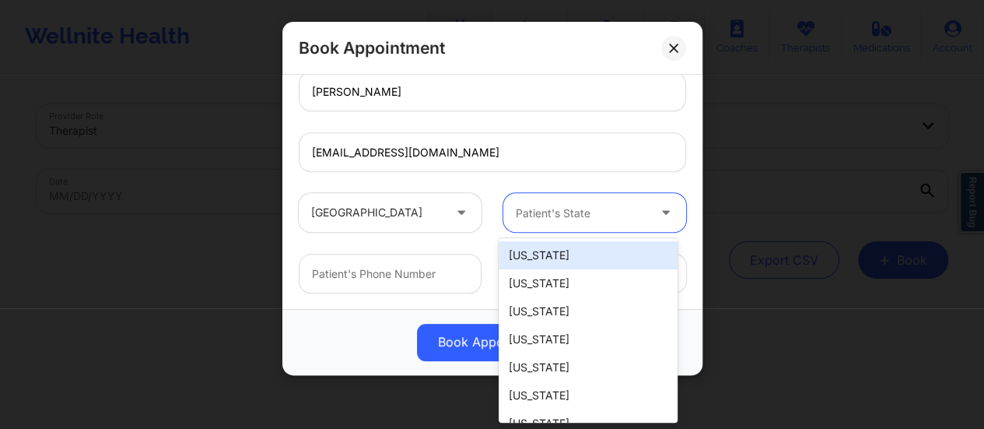
click at [577, 231] on div "Patient's State" at bounding box center [575, 212] width 145 height 39
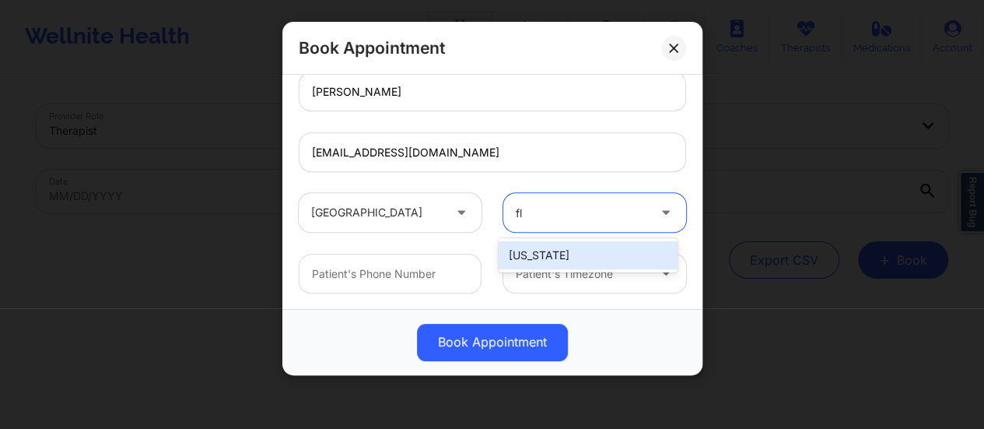
type input "flo"
click at [575, 256] on div "[US_STATE]" at bounding box center [587, 255] width 179 height 28
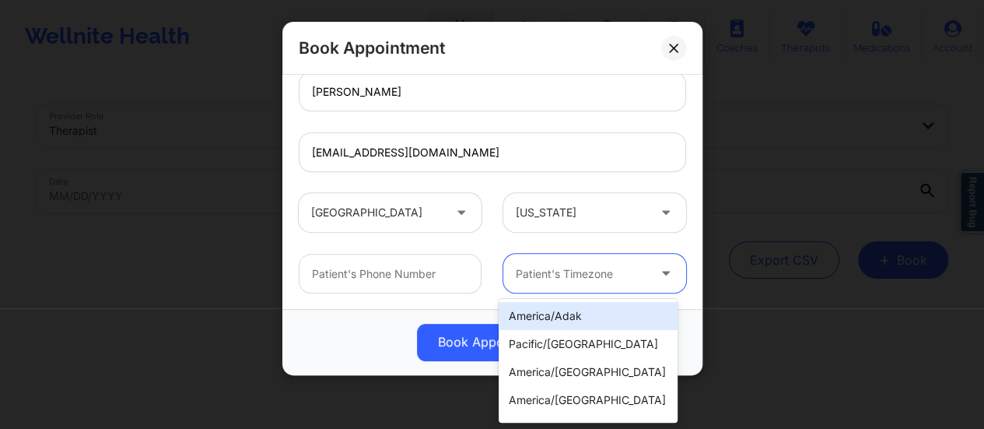
click at [600, 275] on div at bounding box center [581, 273] width 131 height 19
type input "new"
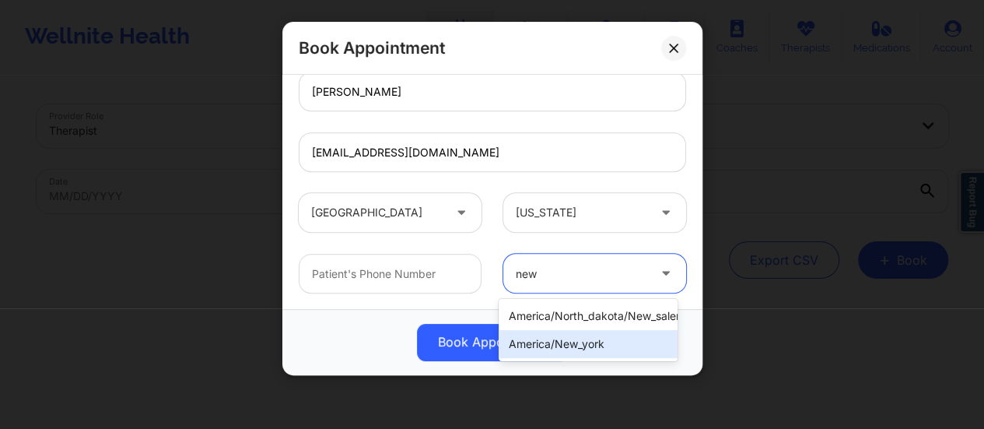
click at [618, 340] on div "america/new_york" at bounding box center [587, 344] width 179 height 28
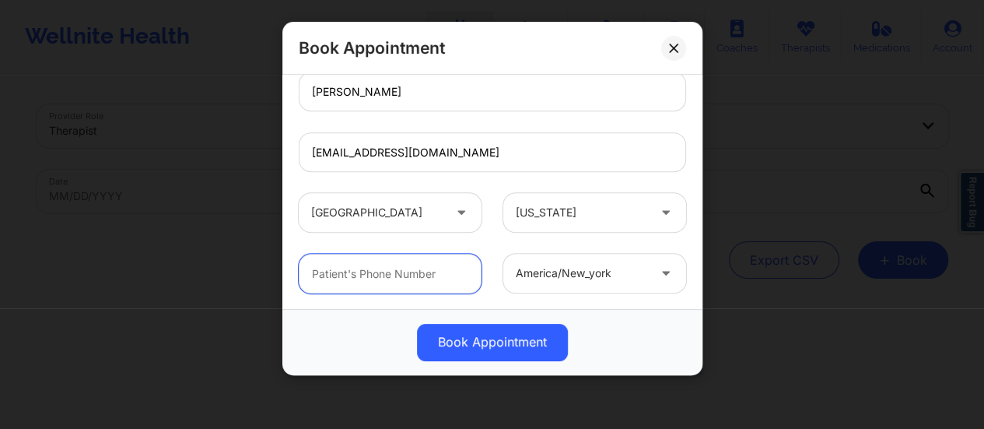
click at [397, 262] on input "text" at bounding box center [390, 274] width 183 height 40
paste input "[PHONE_NUMBER]"
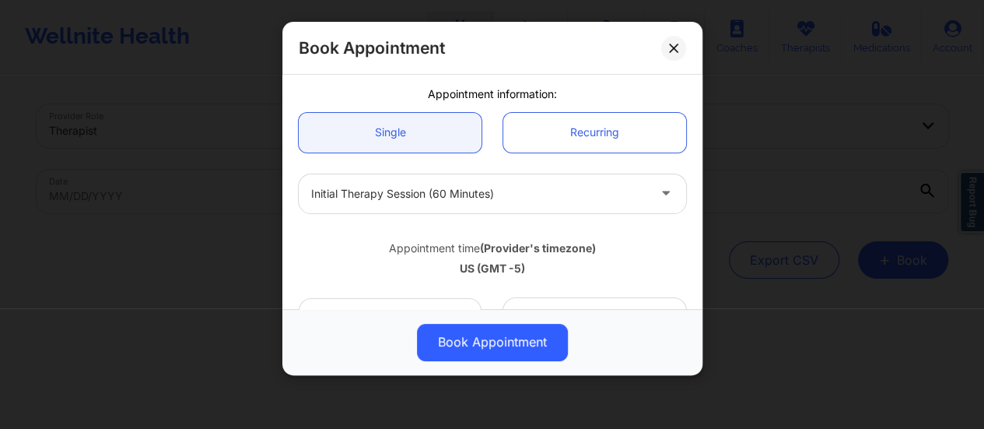
scroll to position [0, 0]
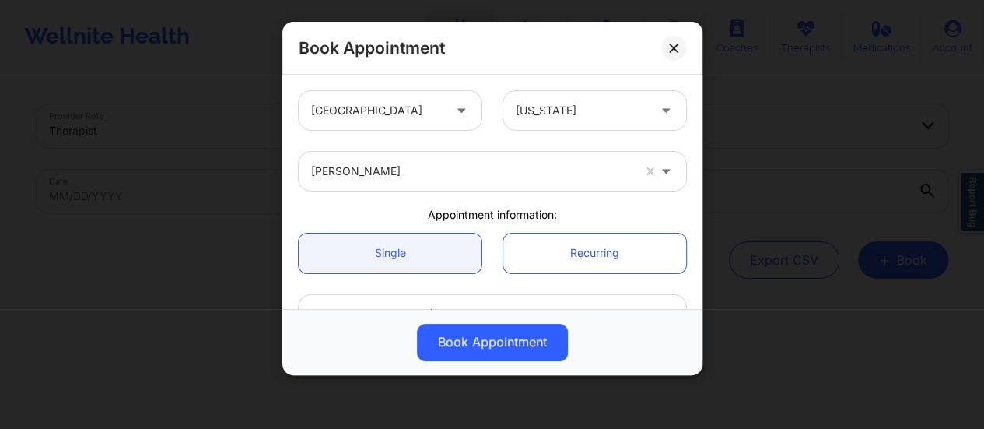
type input "[PHONE_NUMBER]"
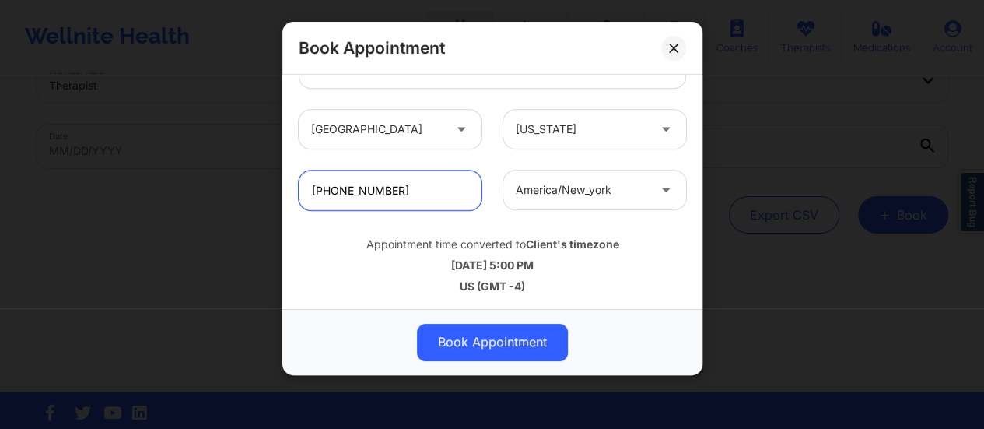
scroll to position [71, 0]
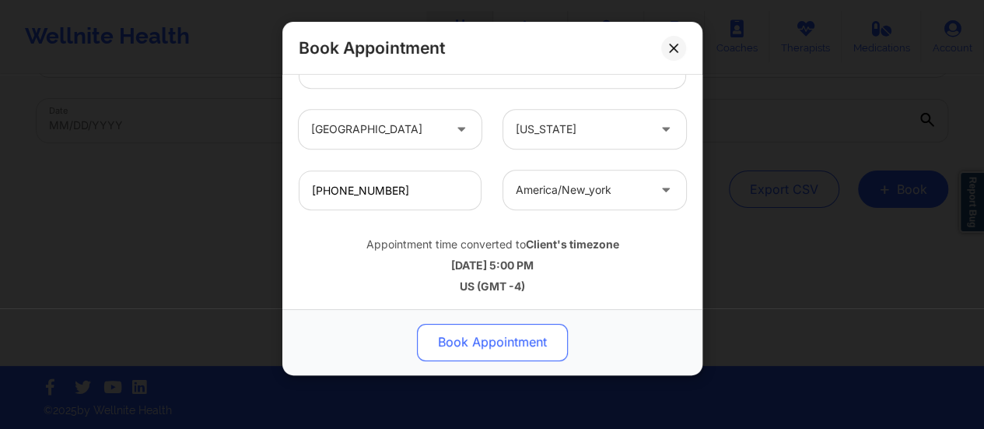
click at [494, 342] on button "Book Appointment" at bounding box center [492, 342] width 151 height 37
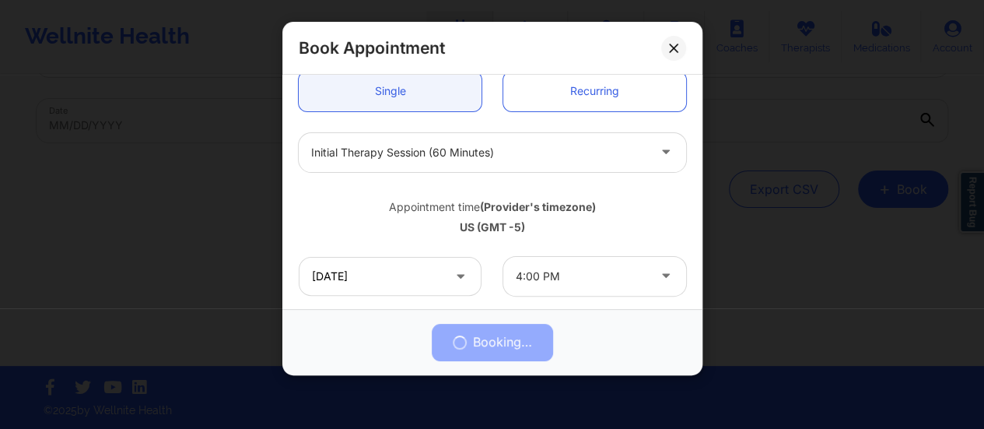
scroll to position [0, 0]
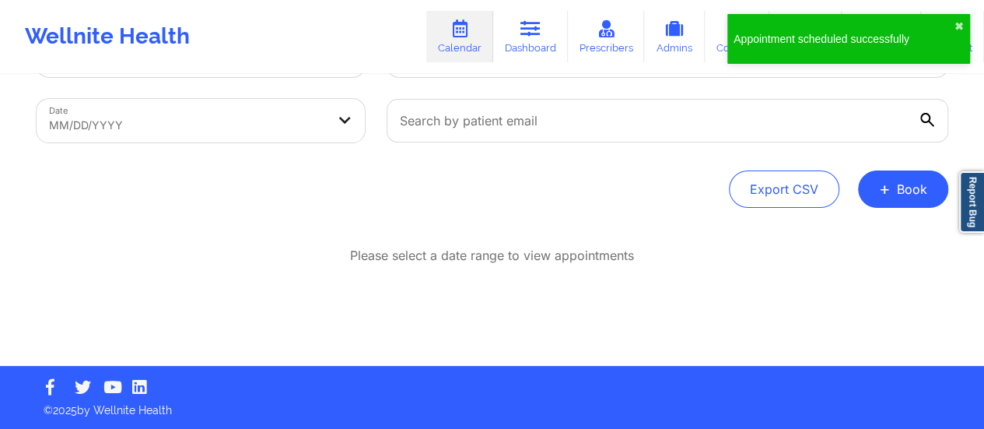
click at [949, 27] on div "Appointment scheduled successfully ✖︎" at bounding box center [848, 39] width 243 height 50
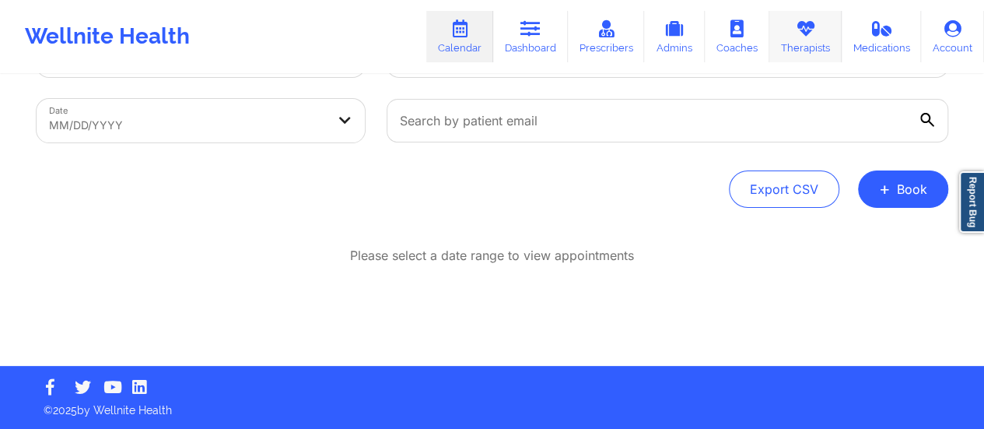
click at [790, 42] on link "Therapists" at bounding box center [805, 36] width 72 height 51
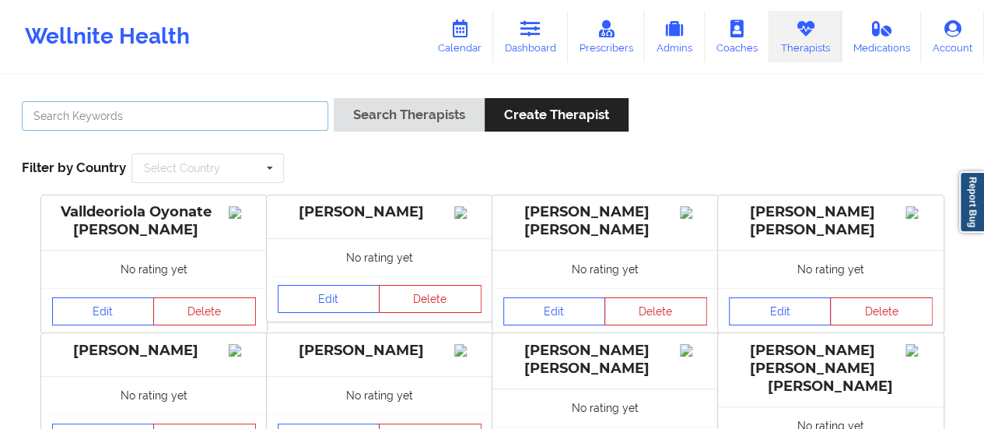
paste input "[PERSON_NAME]"
click at [292, 121] on input "text" at bounding box center [175, 116] width 306 height 30
click at [334, 98] on button "Search Therapists" at bounding box center [409, 114] width 151 height 33
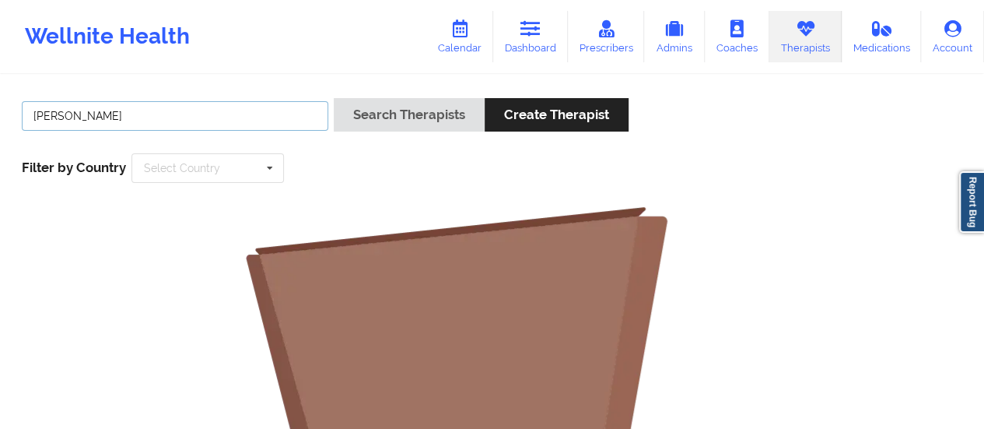
click at [195, 112] on input "[PERSON_NAME]" at bounding box center [175, 116] width 306 height 30
type input "[PERSON_NAME]"
click at [334, 98] on button "Search Therapists" at bounding box center [409, 114] width 151 height 33
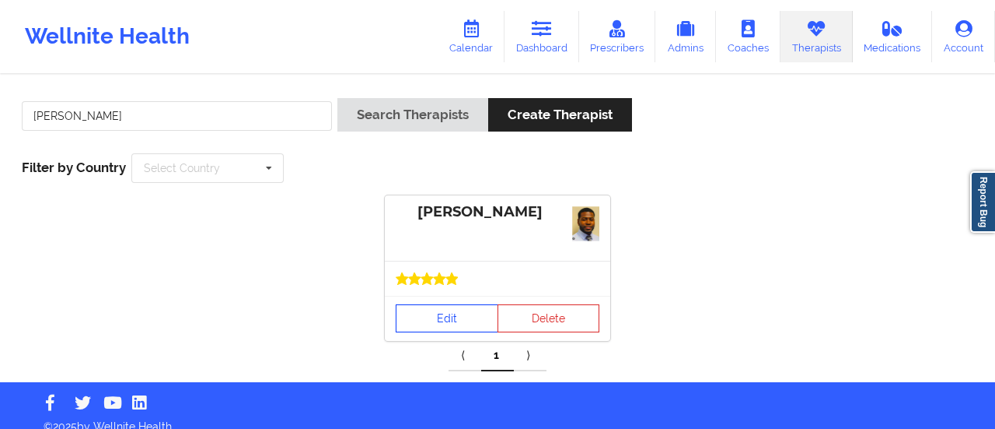
click at [434, 304] on link "Edit" at bounding box center [447, 318] width 103 height 28
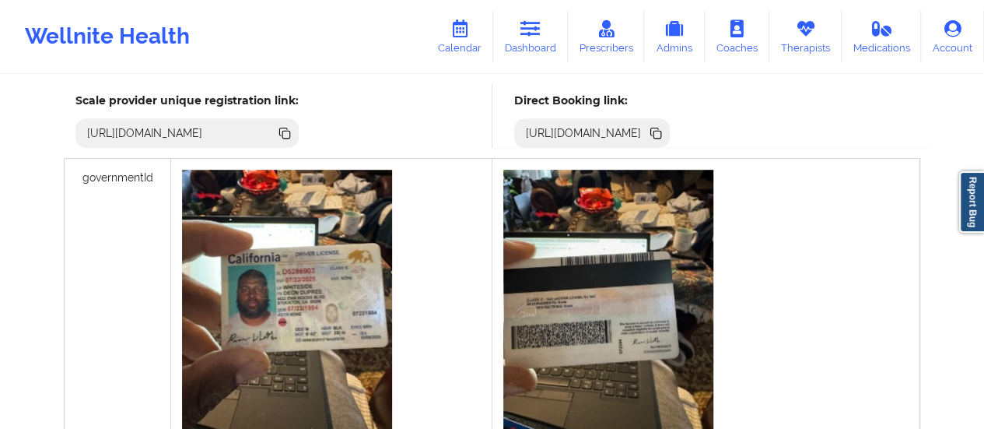
scroll to position [502, 0]
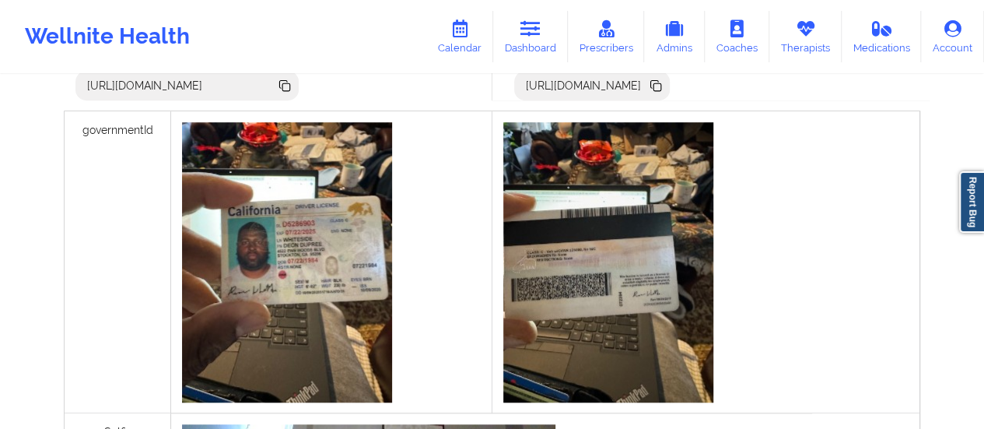
click at [664, 82] on icon at bounding box center [655, 85] width 17 height 17
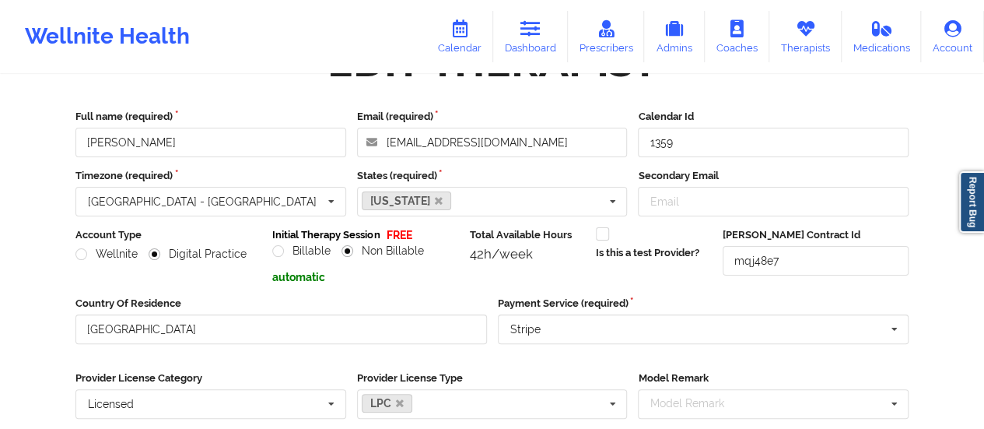
scroll to position [47, 0]
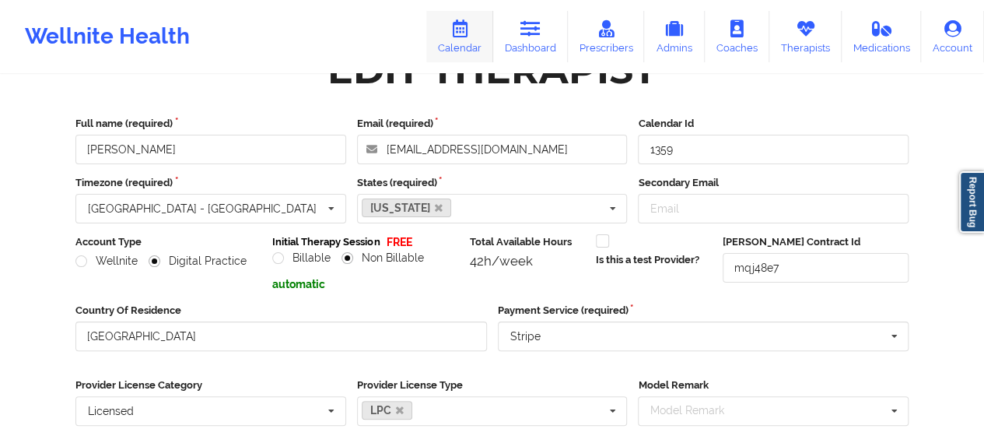
click at [468, 38] on link "Calendar" at bounding box center [459, 36] width 67 height 51
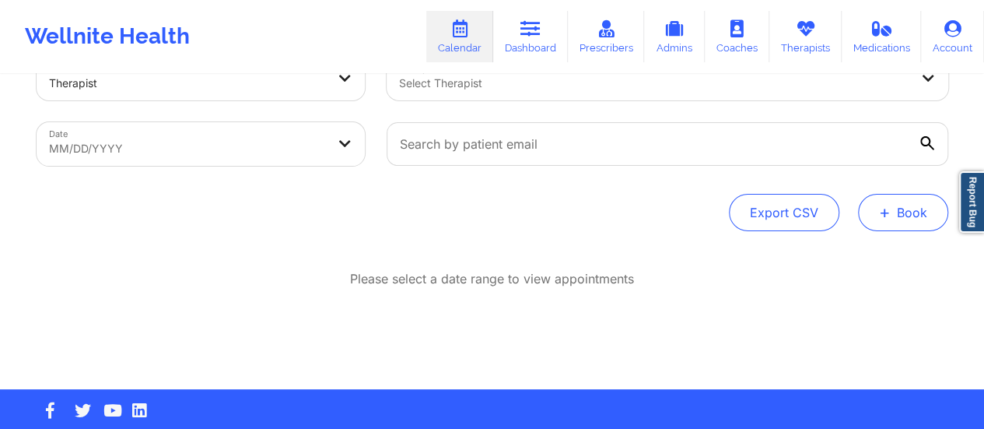
click at [900, 222] on button "+ Book" at bounding box center [903, 212] width 90 height 37
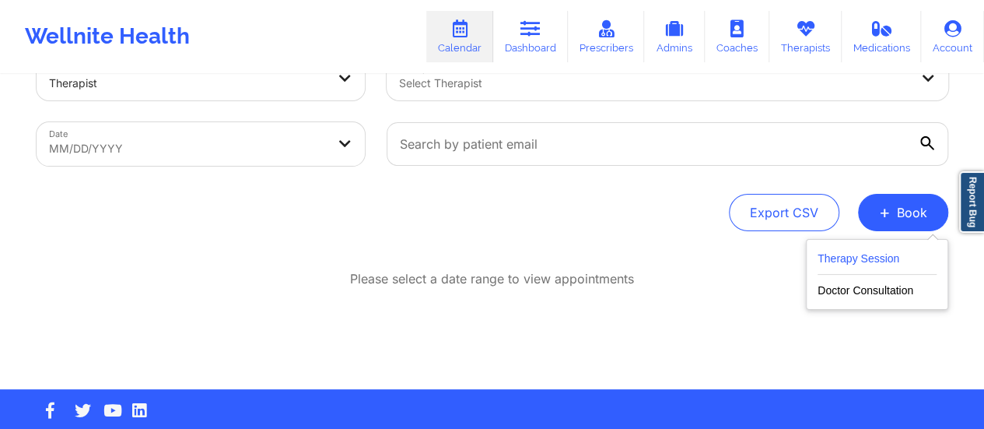
click at [863, 254] on button "Therapy Session" at bounding box center [876, 262] width 119 height 26
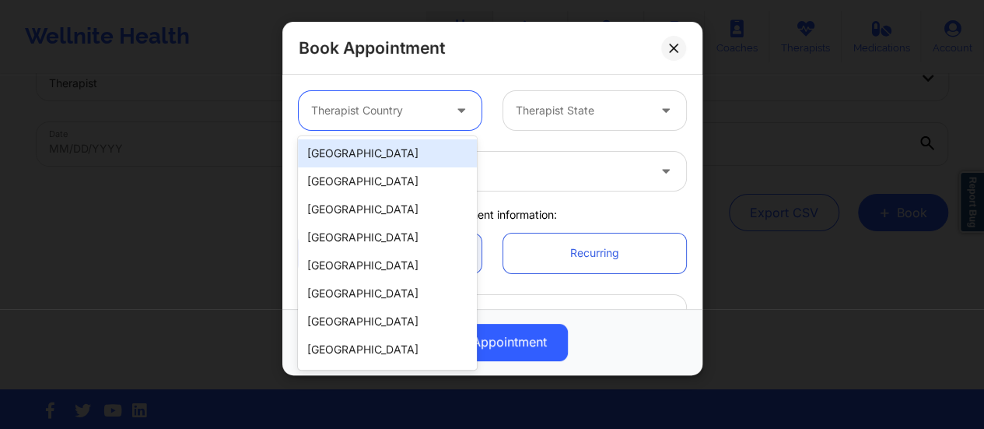
click at [411, 110] on div at bounding box center [376, 110] width 131 height 19
click at [380, 150] on div "[GEOGRAPHIC_DATA]" at bounding box center [387, 153] width 179 height 28
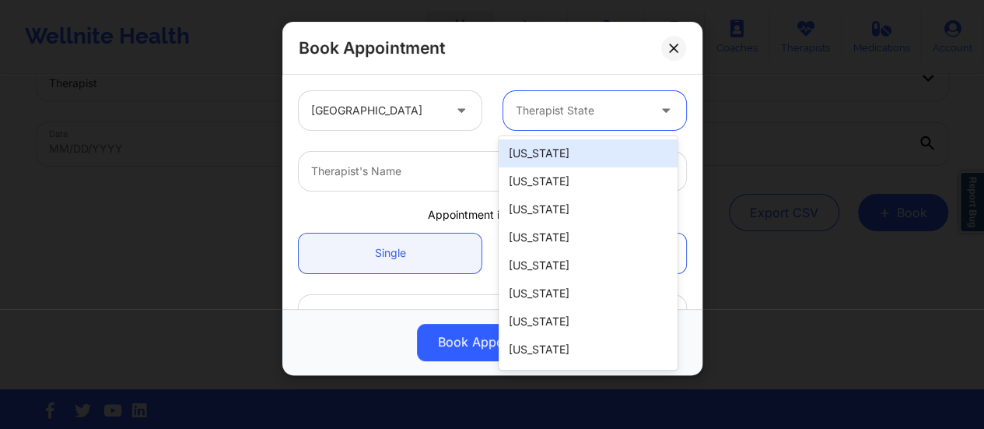
click at [561, 113] on div at bounding box center [581, 110] width 131 height 19
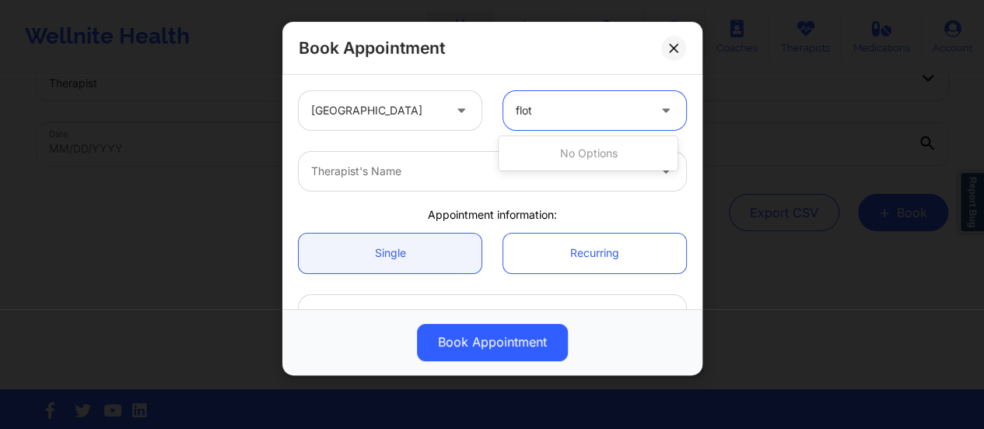
type input "flo"
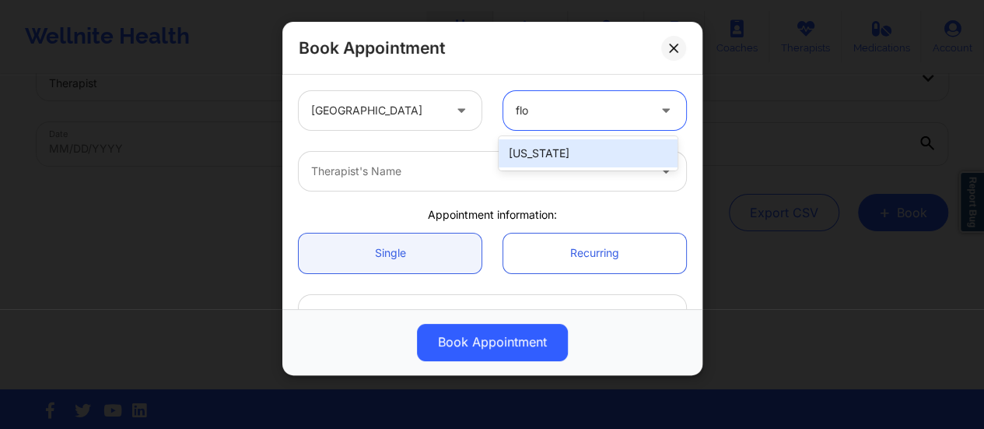
click at [585, 163] on div "[US_STATE]" at bounding box center [587, 153] width 179 height 28
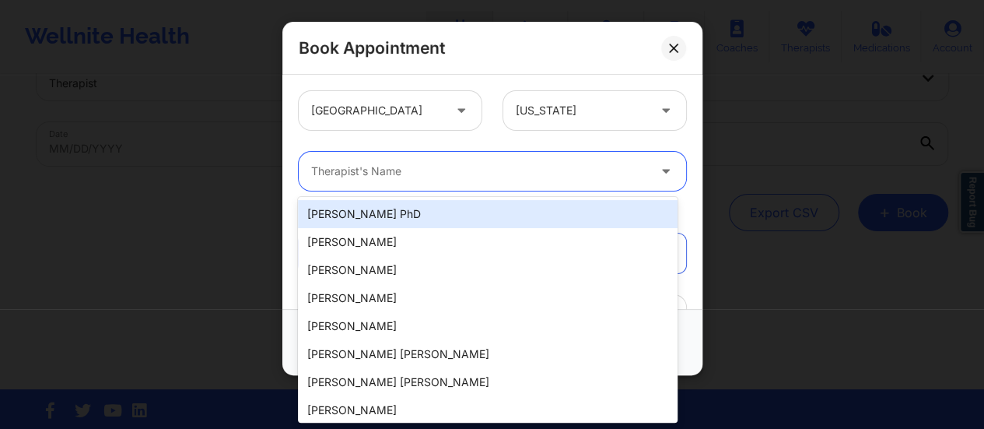
click at [551, 167] on div at bounding box center [479, 171] width 336 height 19
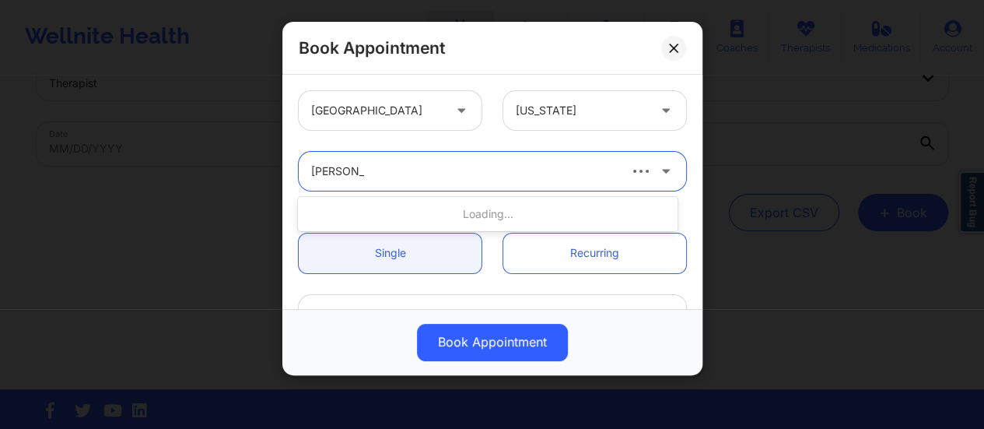
type input "[PERSON_NAME]"
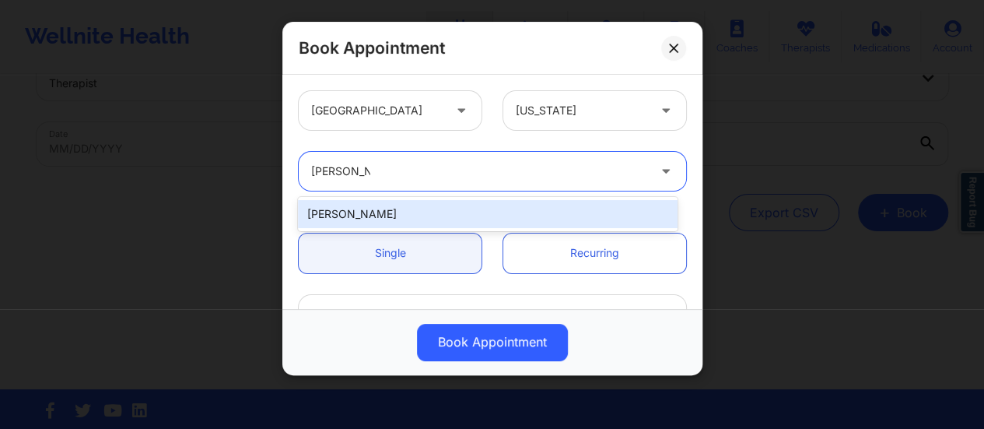
click at [488, 208] on div "[PERSON_NAME]" at bounding box center [488, 214] width 380 height 28
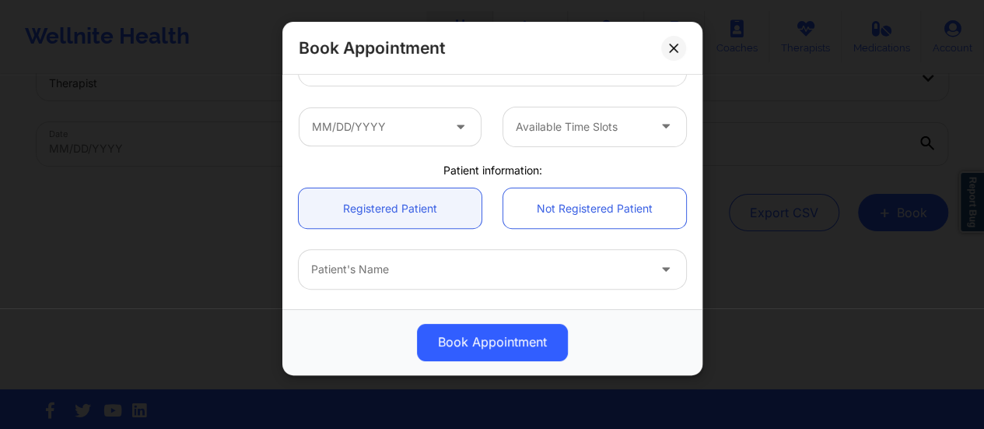
scroll to position [249, 0]
click at [429, 135] on input "text" at bounding box center [390, 126] width 183 height 39
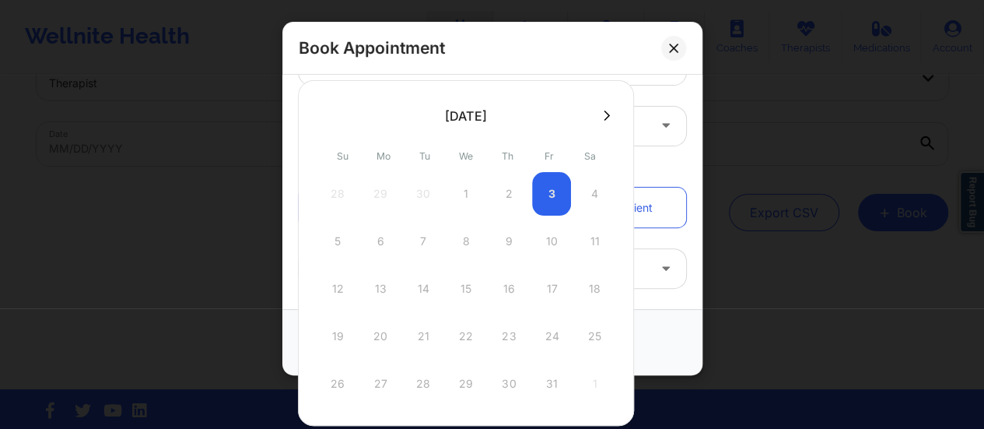
drag, startPoint x: 609, startPoint y: 119, endPoint x: 600, endPoint y: 117, distance: 8.9
click at [600, 117] on div at bounding box center [466, 114] width 336 height 23
click at [604, 117] on icon at bounding box center [607, 115] width 6 height 10
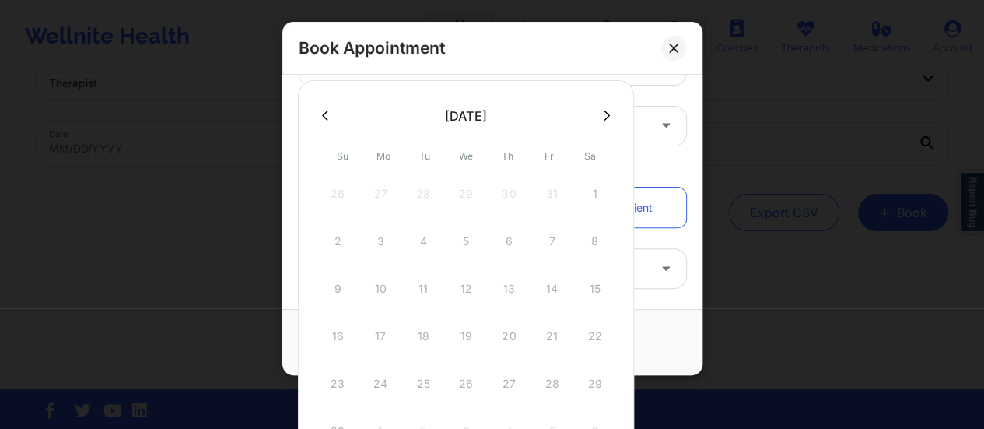
click at [331, 114] on button at bounding box center [325, 115] width 16 height 13
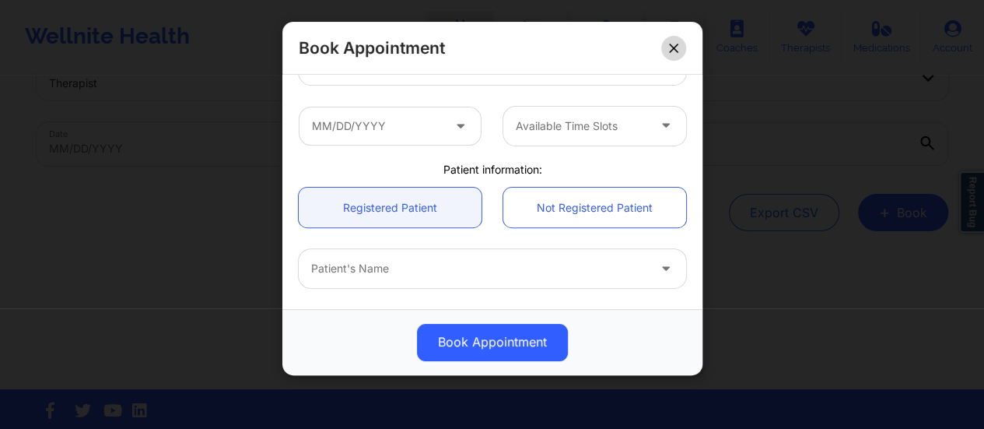
click at [670, 41] on button at bounding box center [673, 48] width 25 height 25
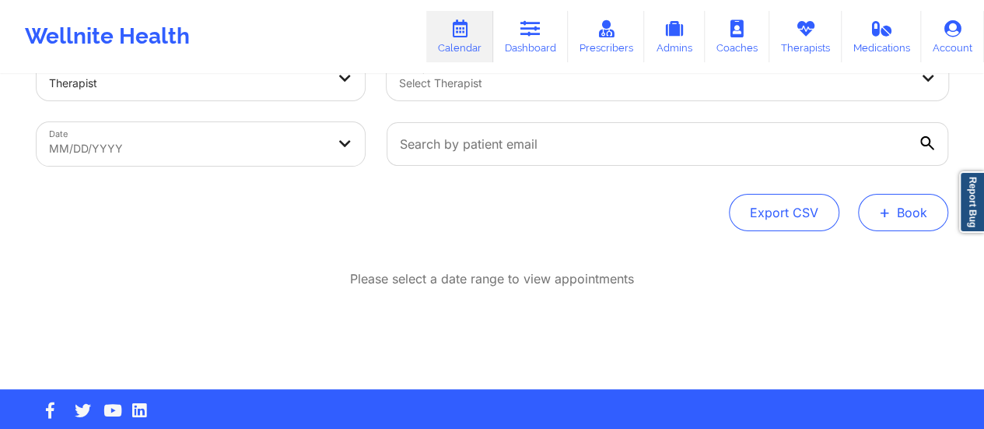
click at [876, 208] on button "+ Book" at bounding box center [903, 212] width 90 height 37
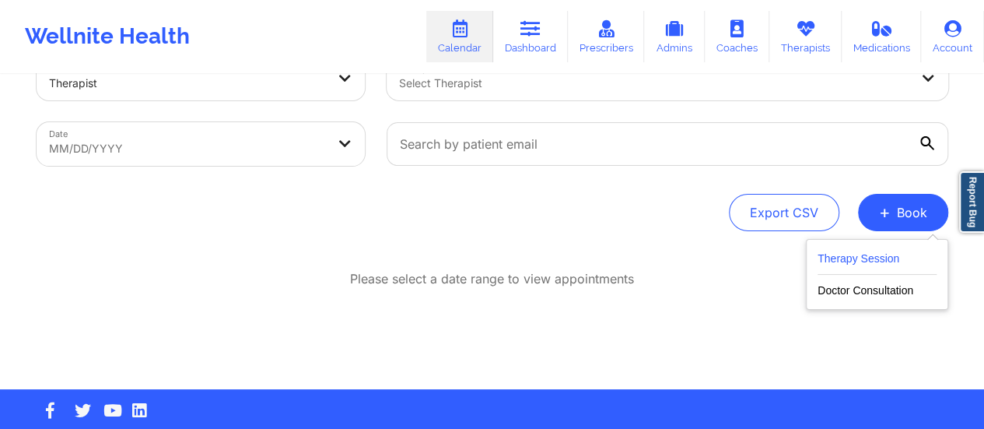
click at [845, 264] on button "Therapy Session" at bounding box center [876, 262] width 119 height 26
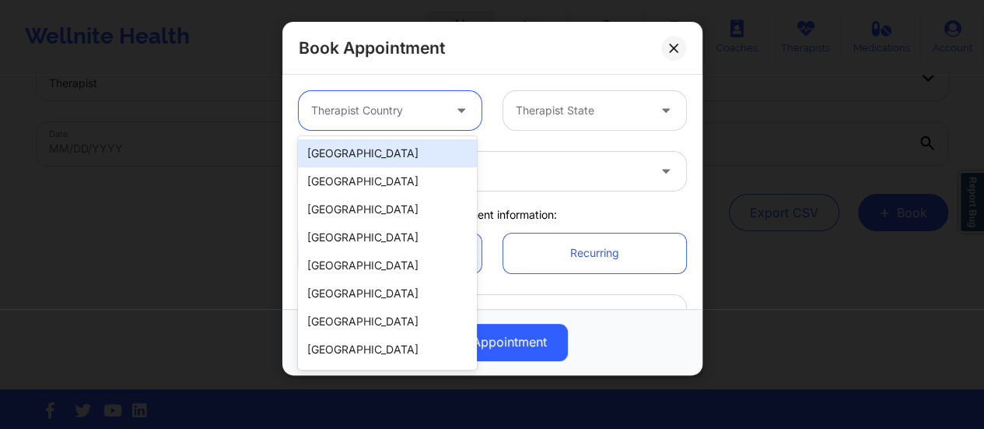
click at [422, 118] on div at bounding box center [376, 110] width 131 height 19
click at [387, 155] on div "[GEOGRAPHIC_DATA]" at bounding box center [387, 153] width 179 height 28
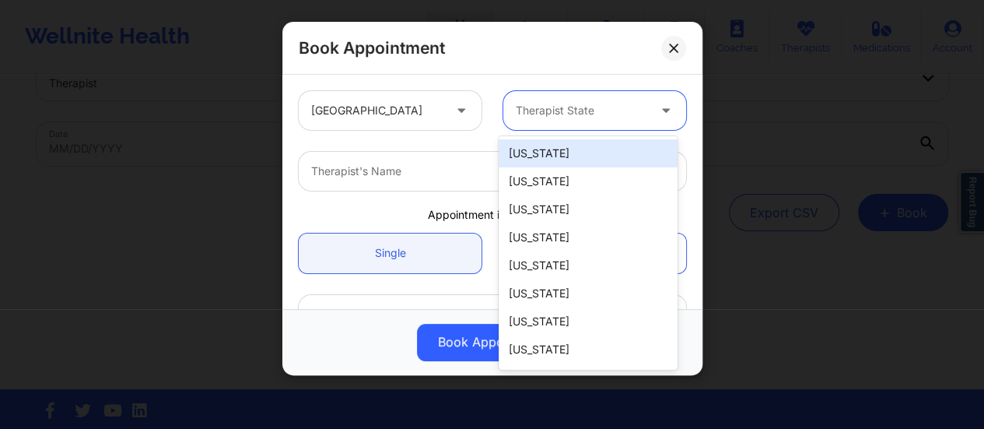
click at [559, 111] on div at bounding box center [581, 110] width 131 height 19
type input "S"
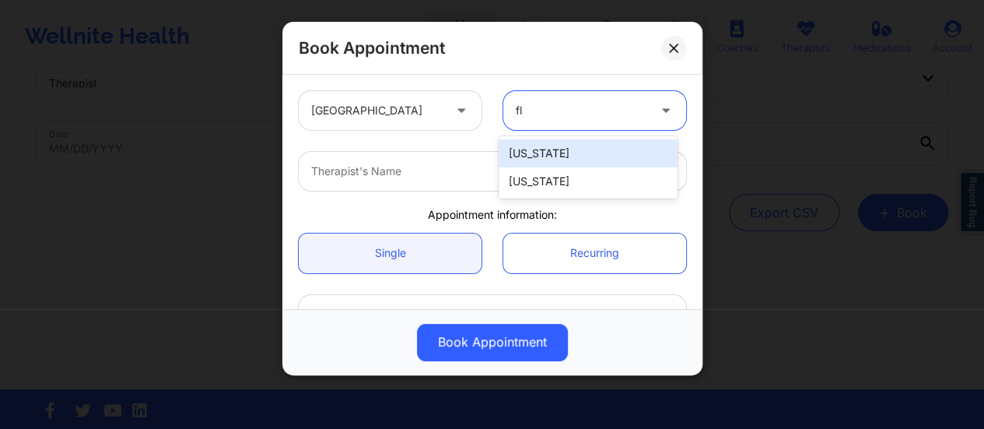
type input "flo"
click at [567, 153] on div "[US_STATE]" at bounding box center [587, 153] width 179 height 28
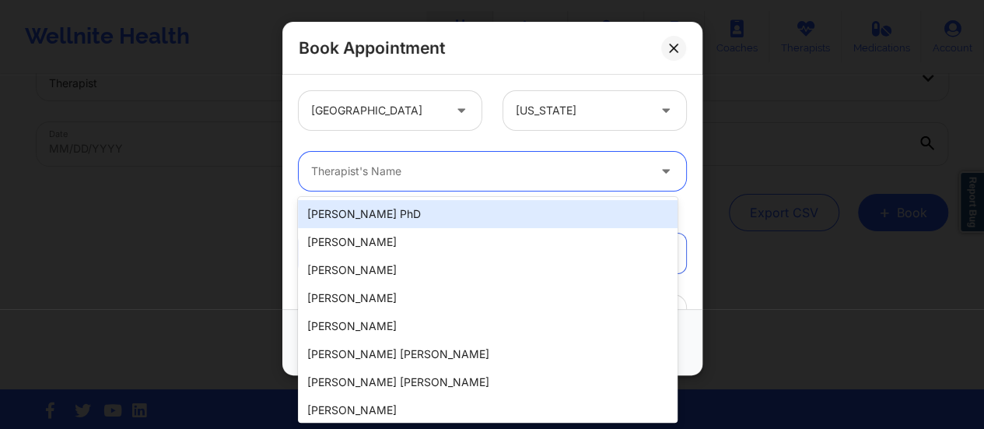
click at [498, 187] on div "Therapist's Name" at bounding box center [474, 171] width 350 height 39
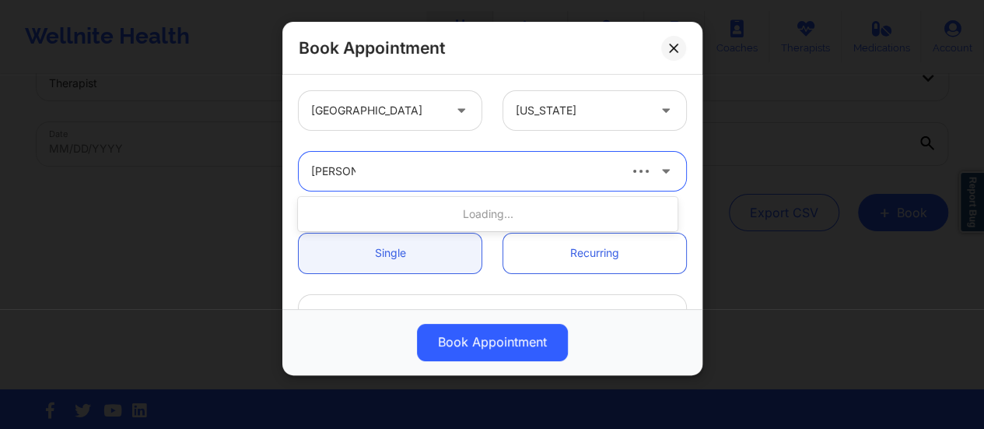
type input "[PERSON_NAME]"
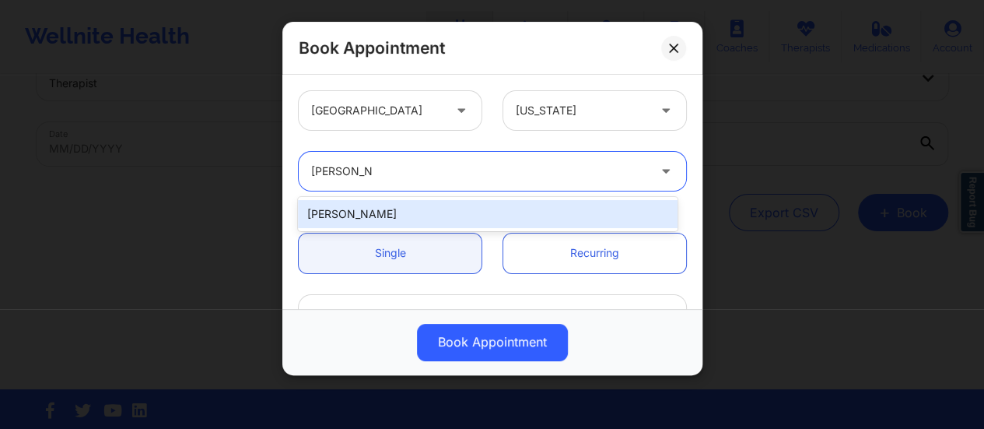
click at [414, 210] on div "[PERSON_NAME]" at bounding box center [488, 214] width 380 height 28
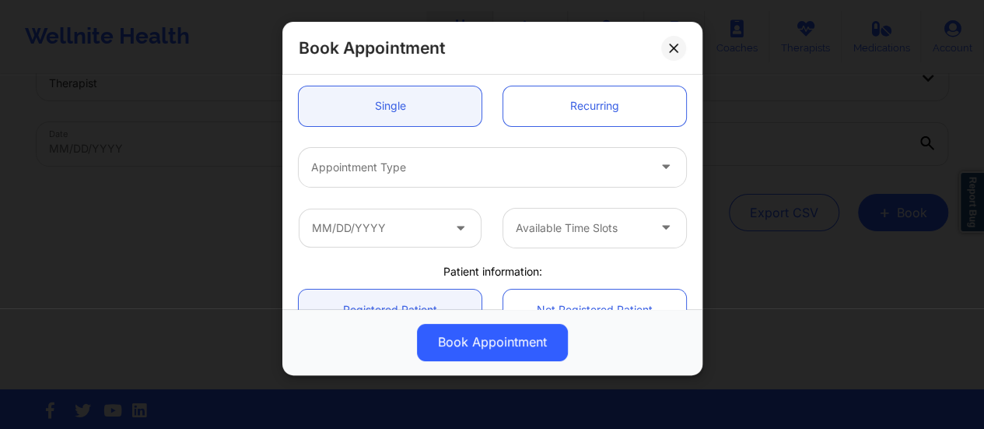
scroll to position [149, 0]
click at [432, 165] on div at bounding box center [479, 165] width 336 height 19
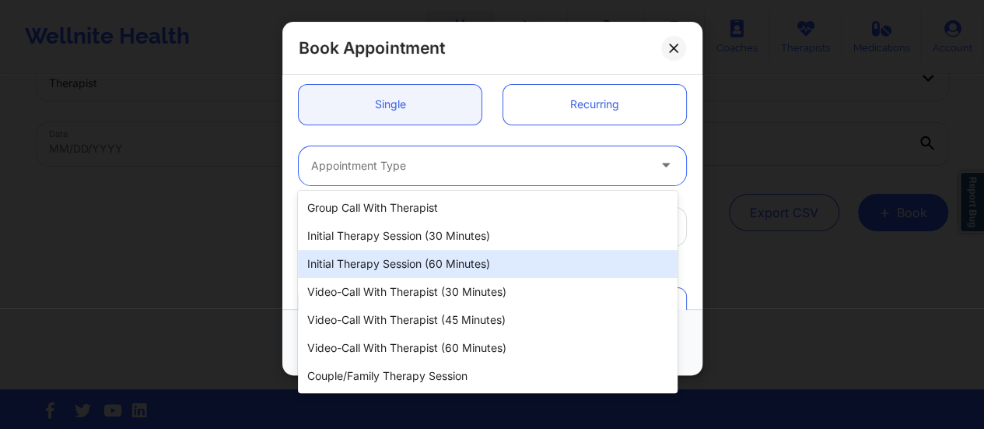
click at [418, 267] on div "Initial Therapy Session (60 minutes)" at bounding box center [488, 264] width 380 height 28
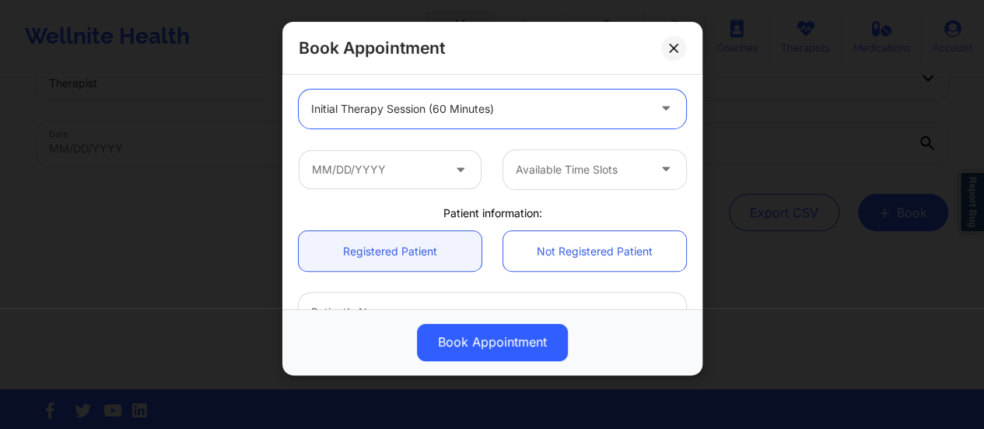
scroll to position [210, 0]
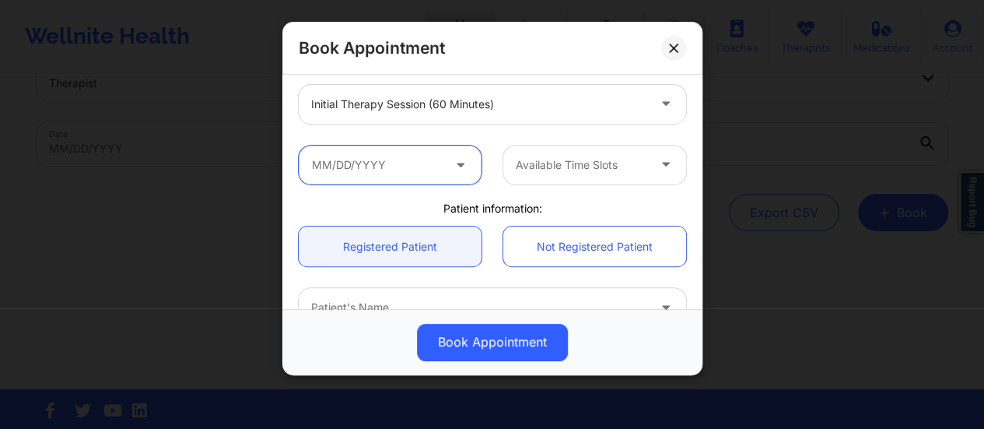
click at [425, 164] on input "text" at bounding box center [390, 164] width 183 height 39
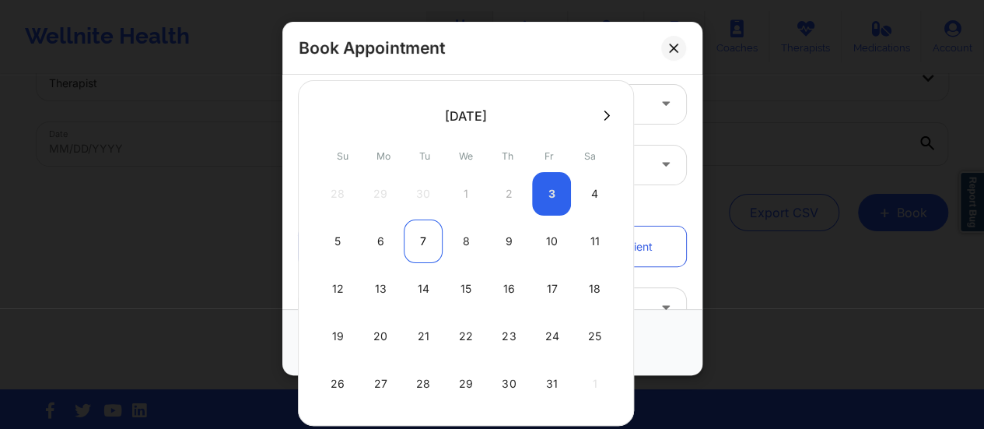
click at [409, 239] on div "7" at bounding box center [423, 241] width 39 height 44
type input "[DATE]"
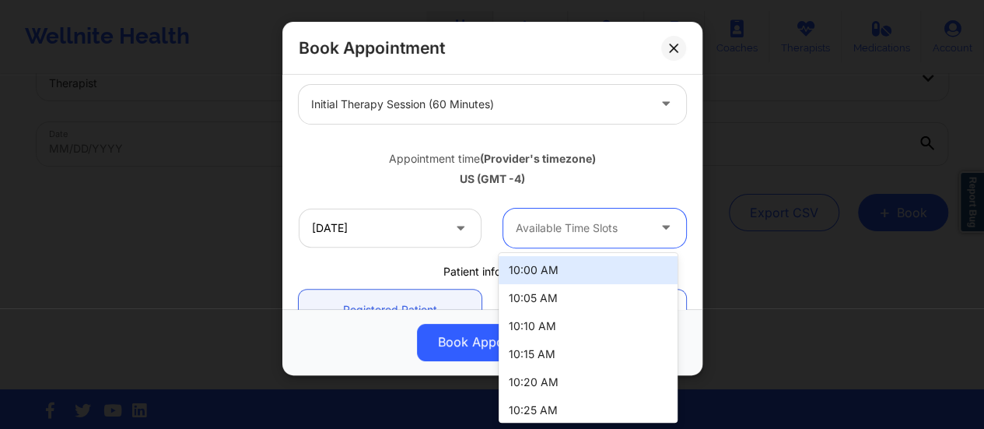
click at [608, 211] on div "Available Time Slots" at bounding box center [575, 227] width 145 height 39
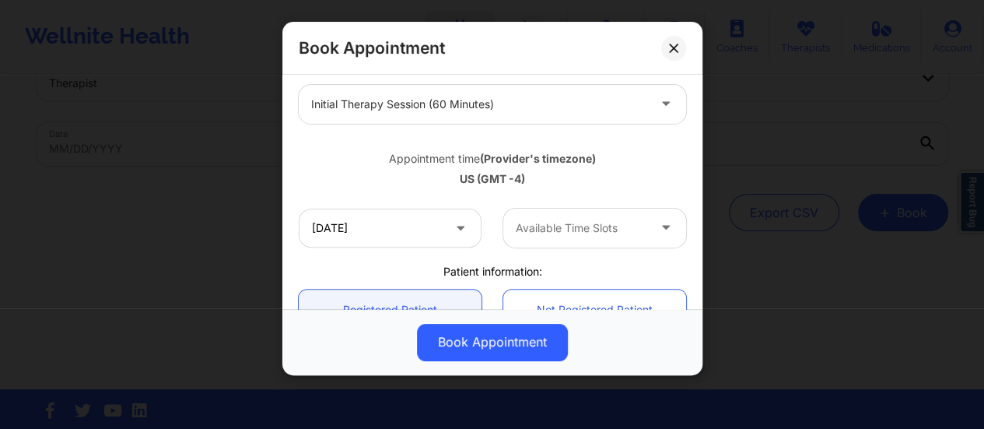
click at [655, 156] on div "Appointment time (Provider's timezone)" at bounding box center [492, 159] width 387 height 16
click at [664, 54] on button at bounding box center [673, 48] width 25 height 25
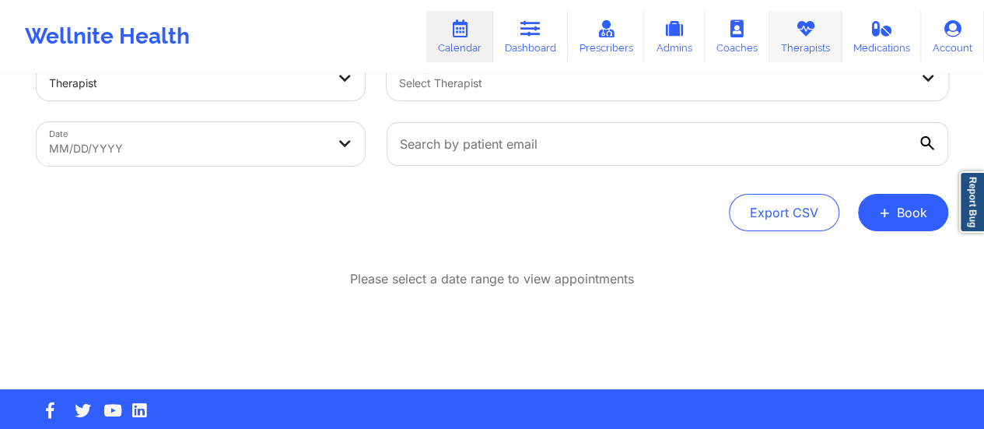
click at [799, 46] on link "Therapists" at bounding box center [805, 36] width 72 height 51
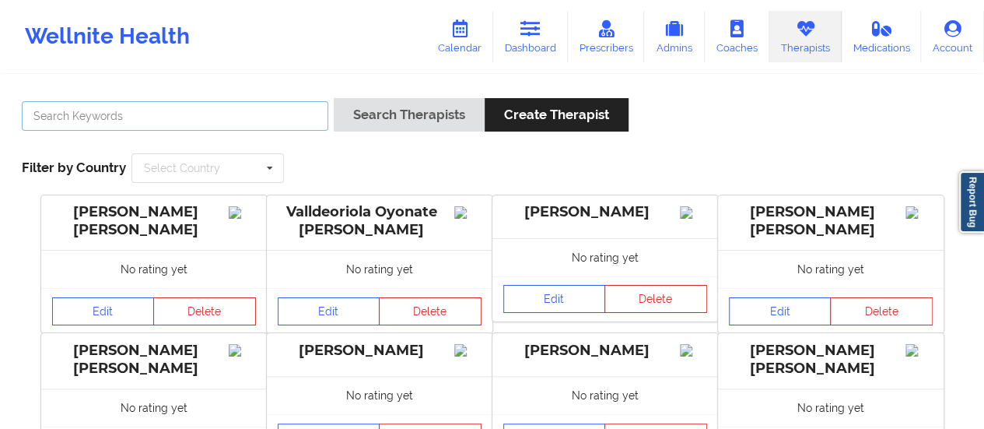
click at [262, 101] on input "text" at bounding box center [175, 116] width 306 height 30
type input "[PERSON_NAME]"
click at [334, 98] on button "Search Therapists" at bounding box center [409, 114] width 151 height 33
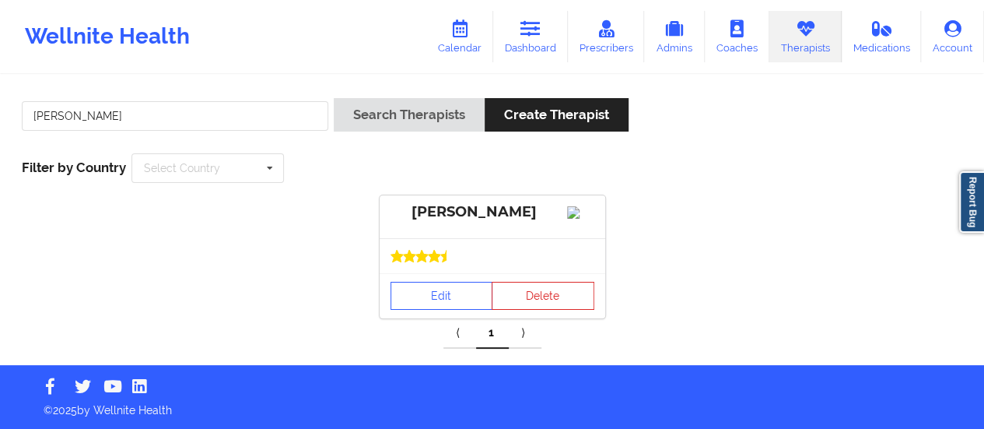
click at [429, 318] on div "Edit Delete" at bounding box center [493, 295] width 226 height 45
click at [425, 310] on link "Edit" at bounding box center [441, 296] width 103 height 28
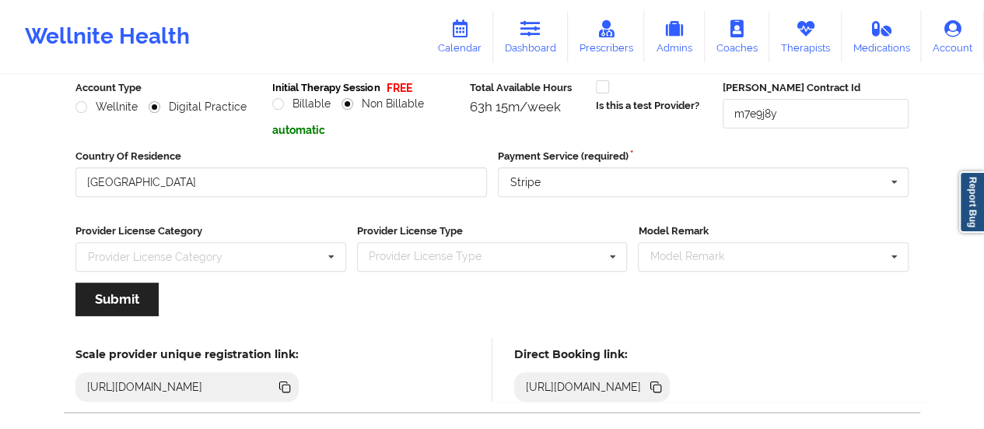
scroll to position [280, 0]
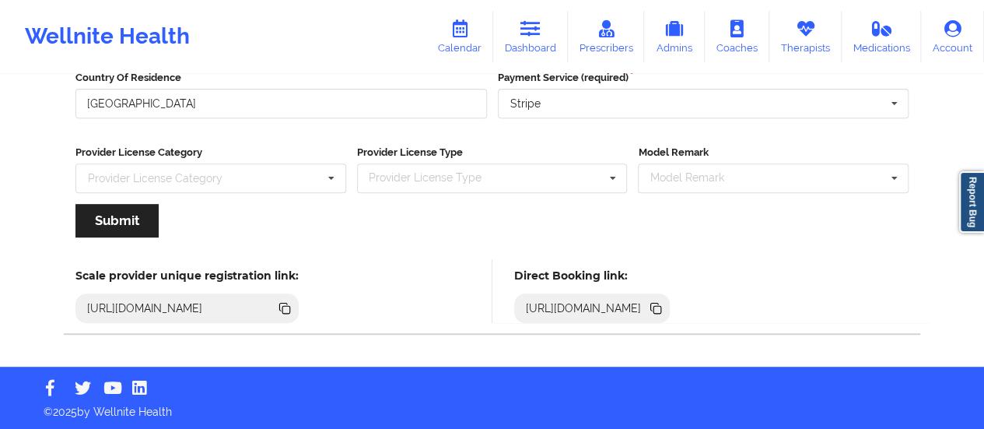
click at [659, 303] on icon at bounding box center [655, 307] width 8 height 8
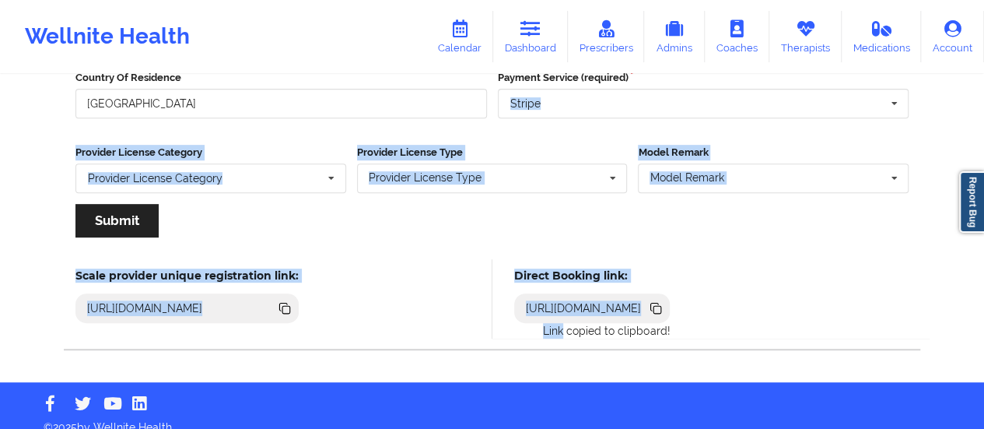
scroll to position [0, 0]
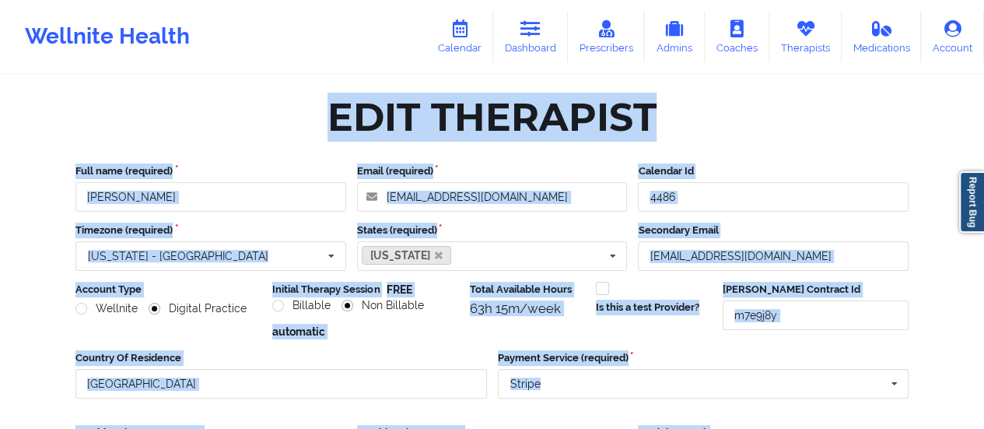
drag, startPoint x: 905, startPoint y: 302, endPoint x: 431, endPoint y: -94, distance: 617.8
click at [431, 0] on html "Wellnite Health Calendar Dashboard Prescribers Admins Coaches Therapists Medica…" at bounding box center [492, 214] width 984 height 429
click at [880, 157] on div "Full name (required) [PERSON_NAME] Email (required) [EMAIL_ADDRESS][DOMAIN_NAME…" at bounding box center [492, 345] width 855 height 387
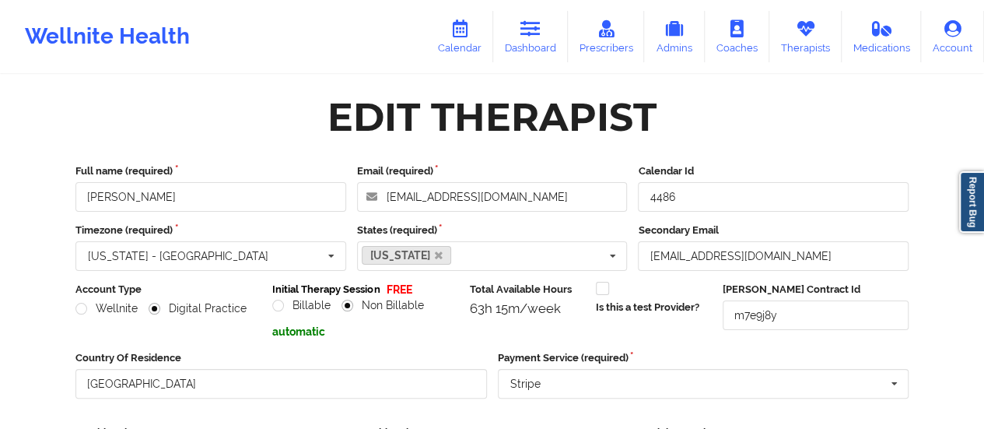
scroll to position [280, 0]
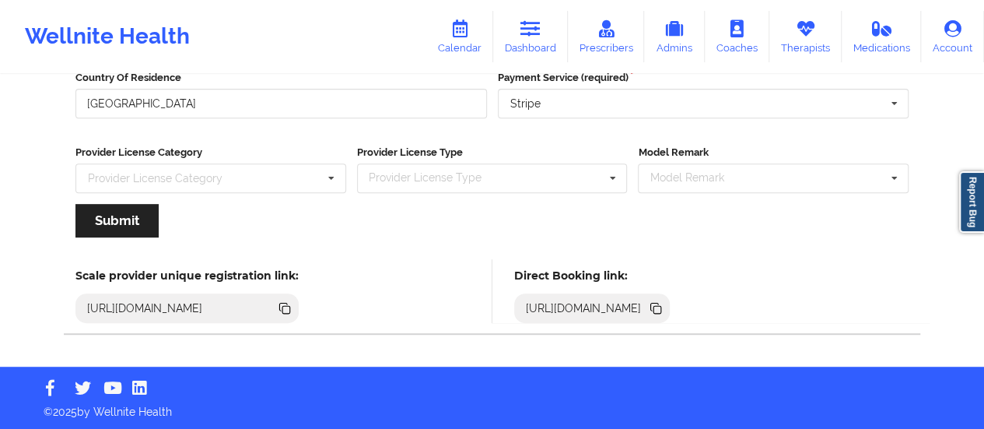
click at [664, 302] on icon at bounding box center [655, 307] width 17 height 17
click at [530, 12] on link "Dashboard" at bounding box center [530, 36] width 75 height 51
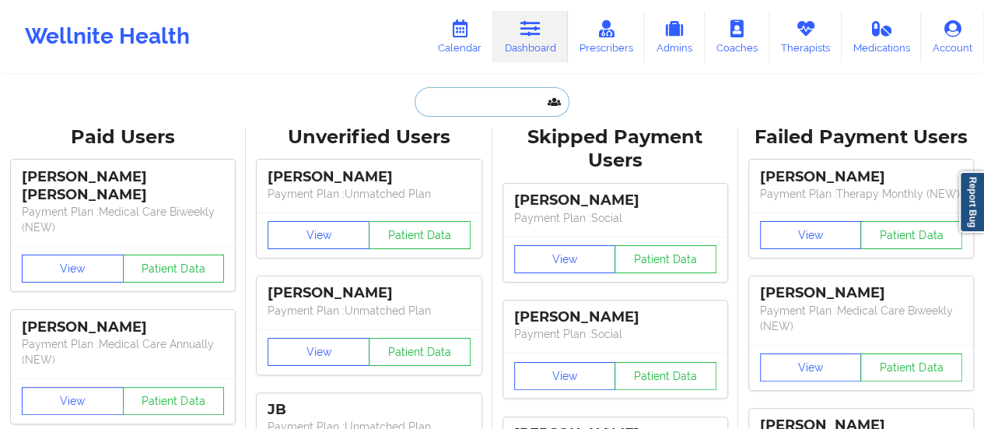
click at [456, 105] on input "text" at bounding box center [492, 102] width 154 height 30
paste input "[EMAIL_ADDRESS][PERSON_NAME][DOMAIN_NAME]"
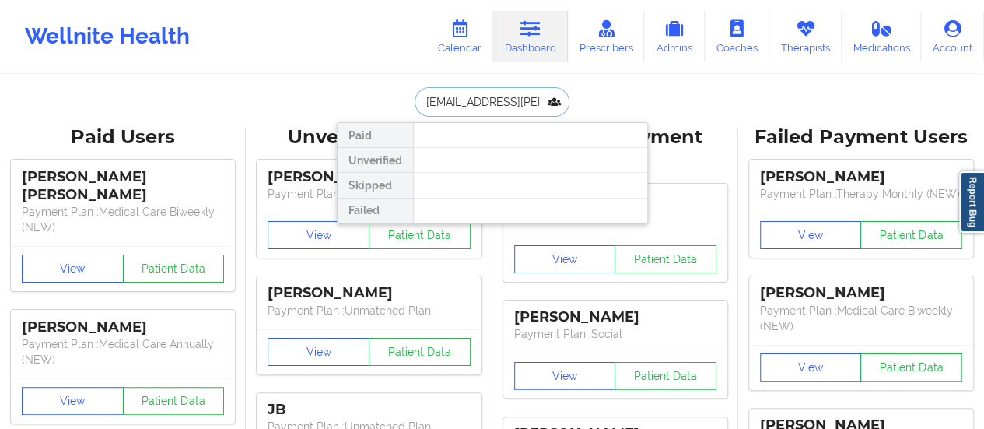
click at [515, 103] on input "[EMAIL_ADDRESS][PERSON_NAME][DOMAIN_NAME]" at bounding box center [492, 102] width 154 height 30
paste input "[EMAIL_ADDRESS][DOMAIN_NAME]"
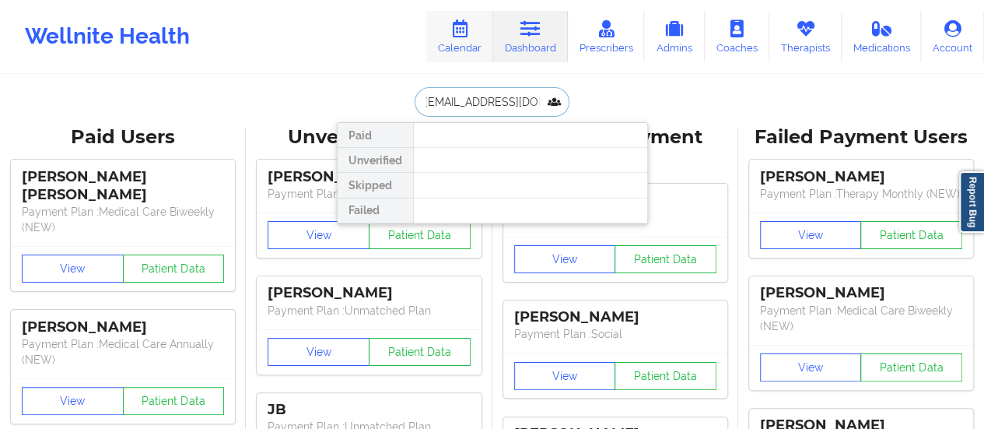
type input "[EMAIL_ADDRESS][DOMAIN_NAME]"
click at [470, 109] on input "[EMAIL_ADDRESS][DOMAIN_NAME]" at bounding box center [492, 102] width 154 height 30
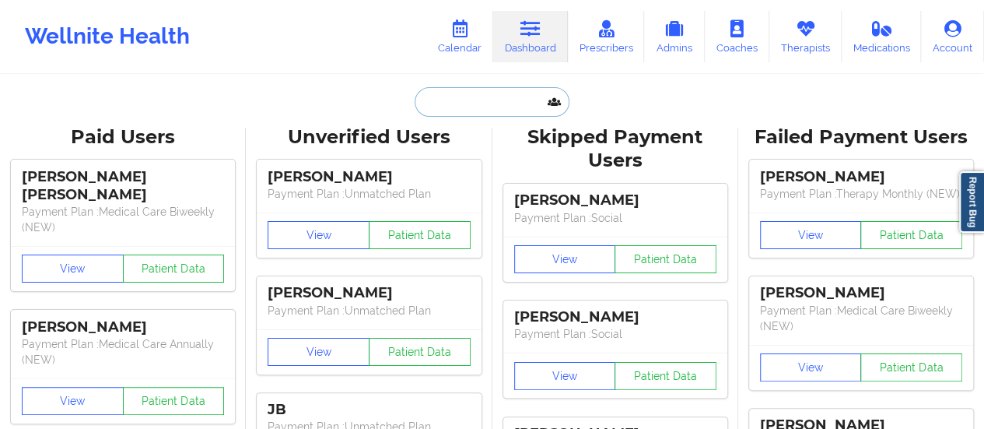
paste input "[EMAIL_ADDRESS][DOMAIN_NAME]"
type input "[EMAIL_ADDRESS][DOMAIN_NAME]"
click at [467, 54] on link "Calendar" at bounding box center [459, 36] width 67 height 51
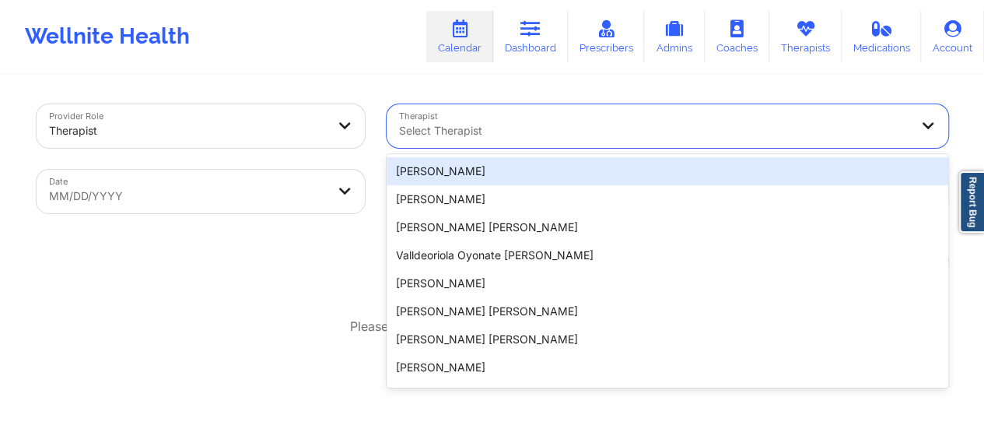
click at [474, 133] on div at bounding box center [654, 130] width 510 height 19
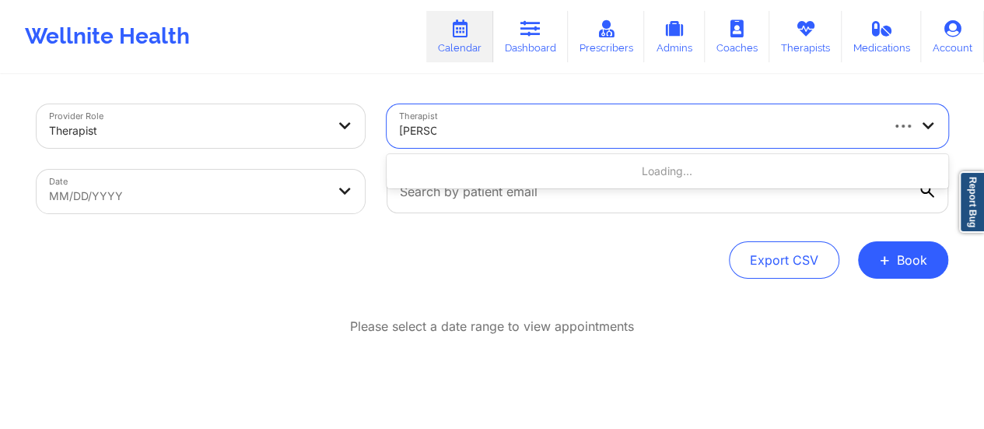
type input "[PERSON_NAME]"
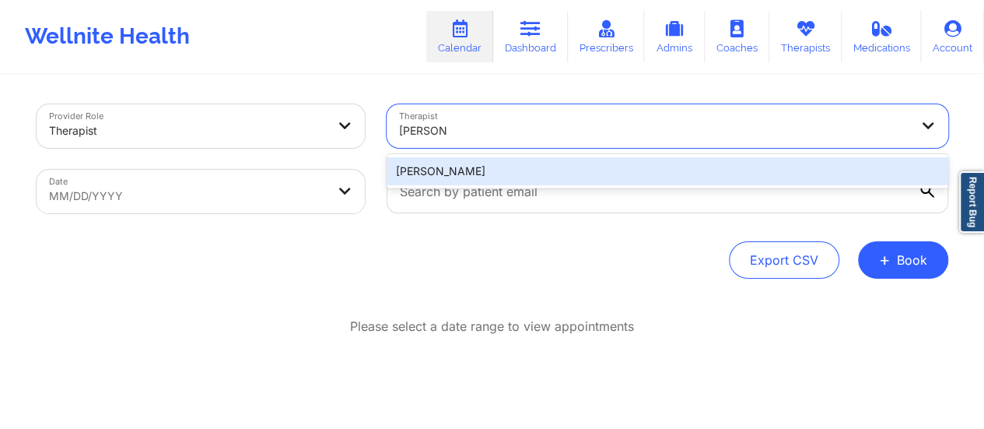
click at [509, 170] on div "[PERSON_NAME]" at bounding box center [667, 171] width 561 height 28
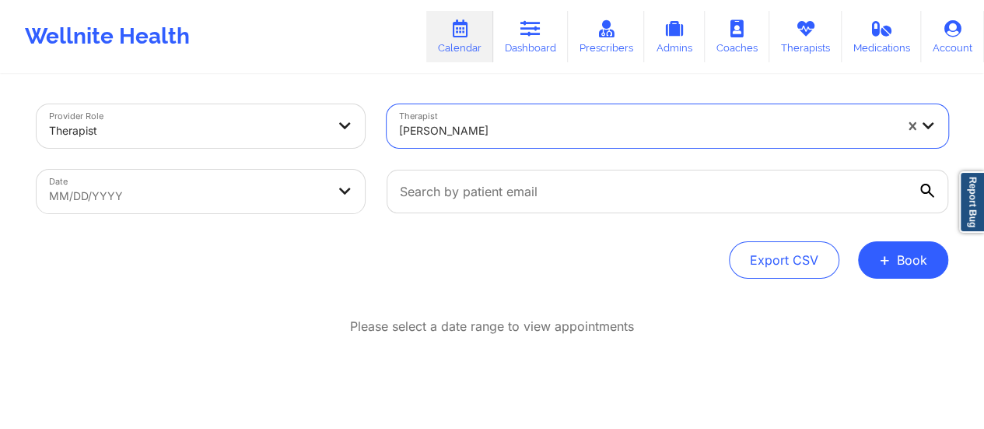
click at [285, 203] on body "Wellnite Health Calendar Dashboard Prescribers Admins Coaches Therapists Medica…" at bounding box center [492, 214] width 984 height 429
select select "2025-8"
select select "2025-9"
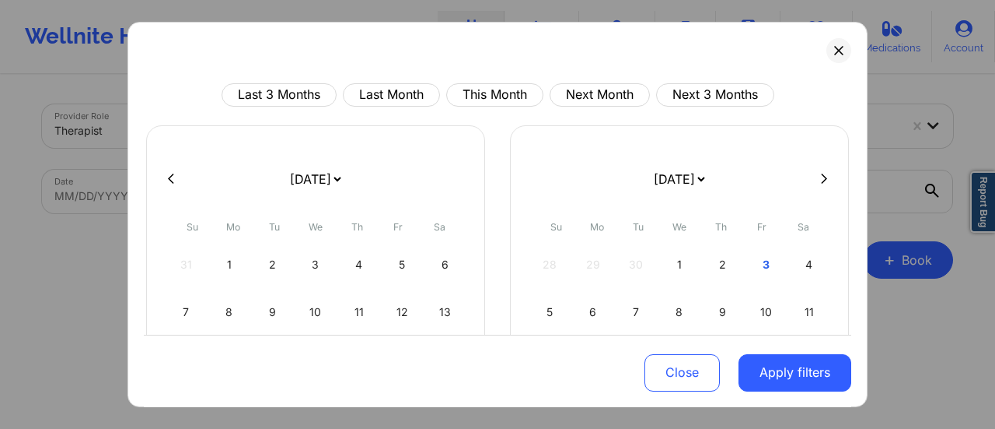
click at [344, 172] on select "[DATE] [DATE] [DATE] [DATE] [DATE] [DATE] [DATE] [DATE] [DATE] [DATE] [DATE] [D…" at bounding box center [315, 179] width 57 height 44
select select "2025-9"
select select "2025-10"
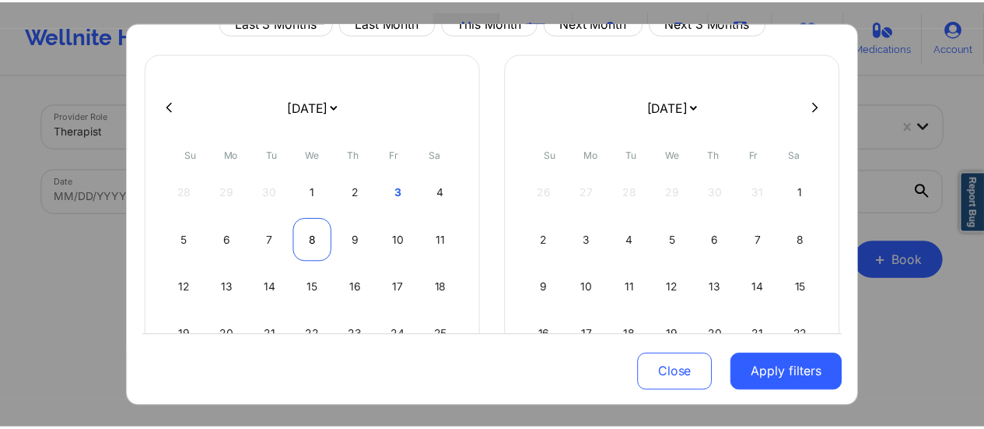
scroll to position [79, 0]
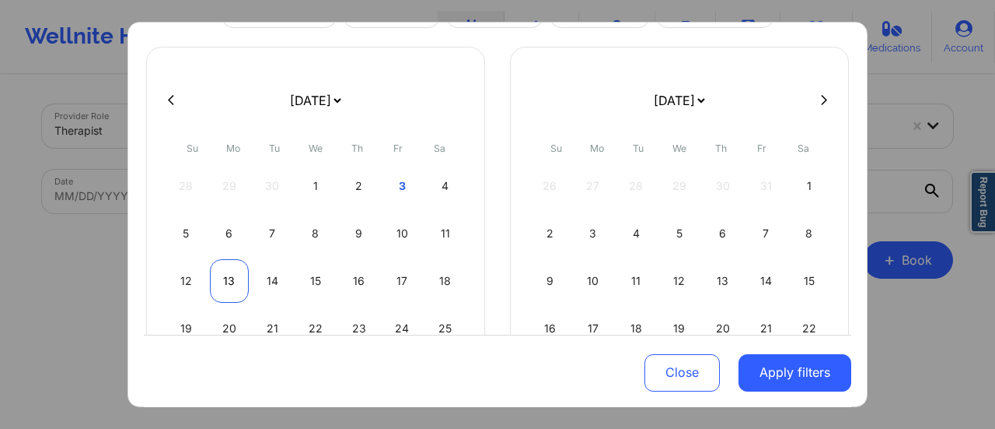
click at [233, 277] on div "13" at bounding box center [230, 281] width 40 height 44
select select "2025-9"
select select "2025-10"
select select "2025-9"
select select "2025-10"
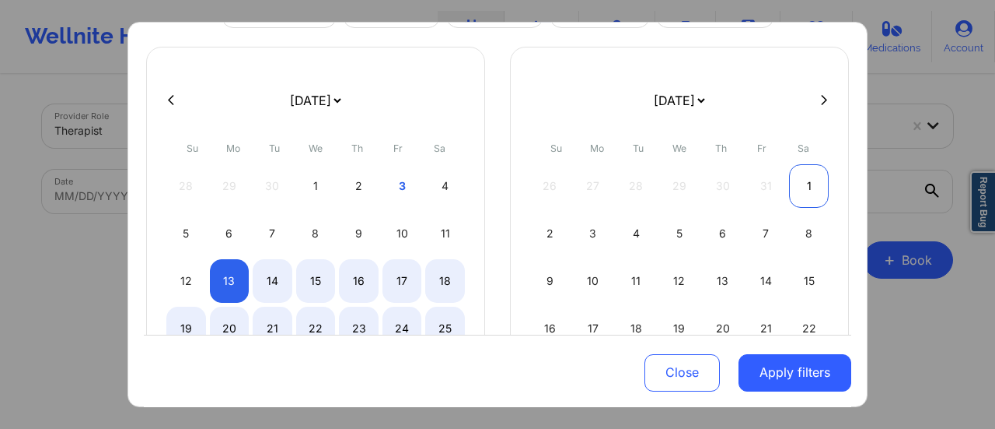
click at [803, 183] on div "1" at bounding box center [809, 186] width 40 height 44
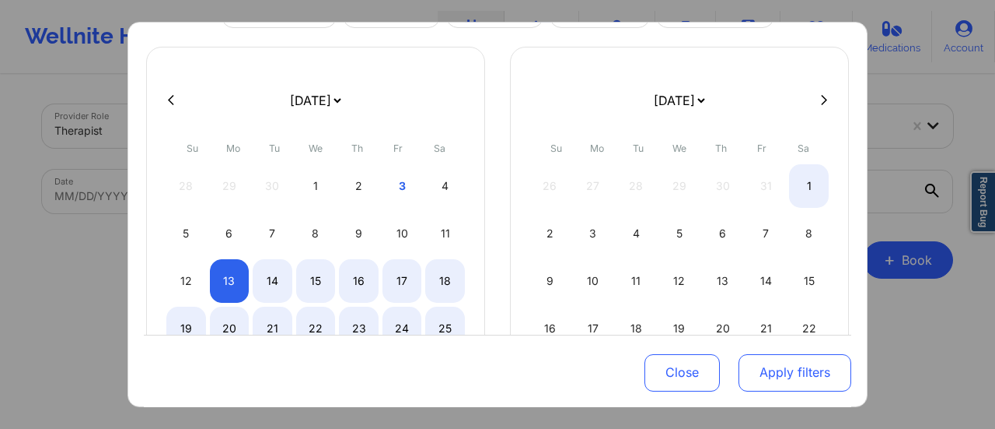
select select "2025-9"
select select "2025-10"
click at [778, 358] on button "Apply filters" at bounding box center [795, 371] width 113 height 37
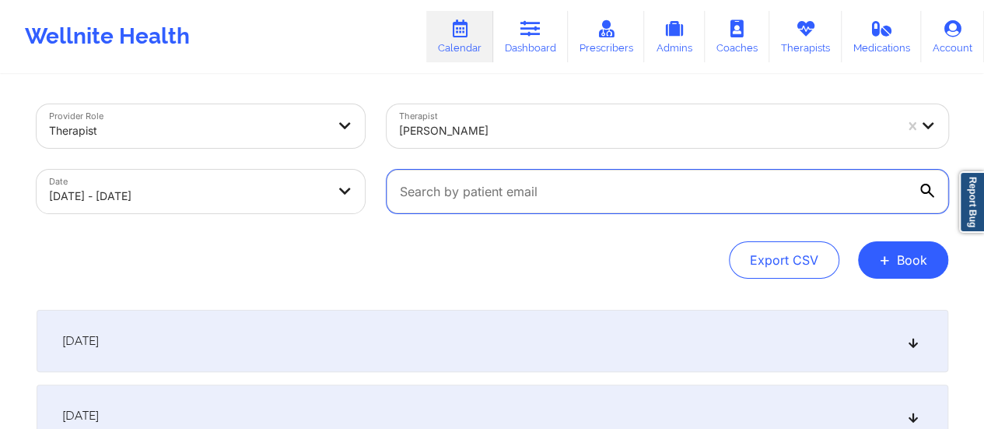
click at [608, 207] on input "text" at bounding box center [667, 192] width 561 height 44
paste input "[EMAIL_ADDRESS][DOMAIN_NAME]"
type input "[EMAIL_ADDRESS][DOMAIN_NAME]"
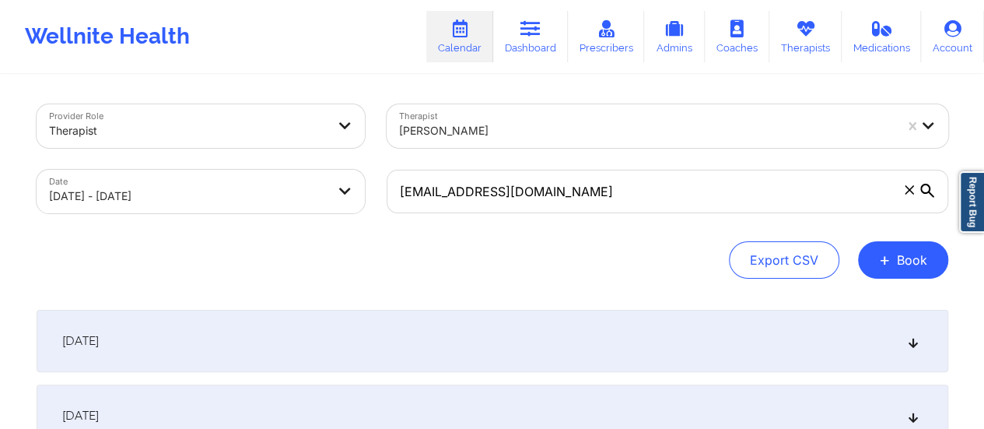
click at [470, 321] on div "[DATE]" at bounding box center [492, 341] width 911 height 62
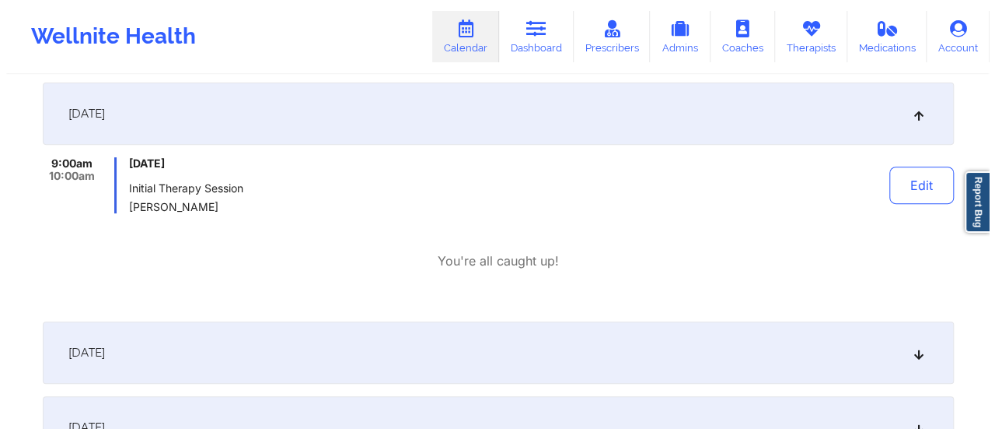
scroll to position [0, 0]
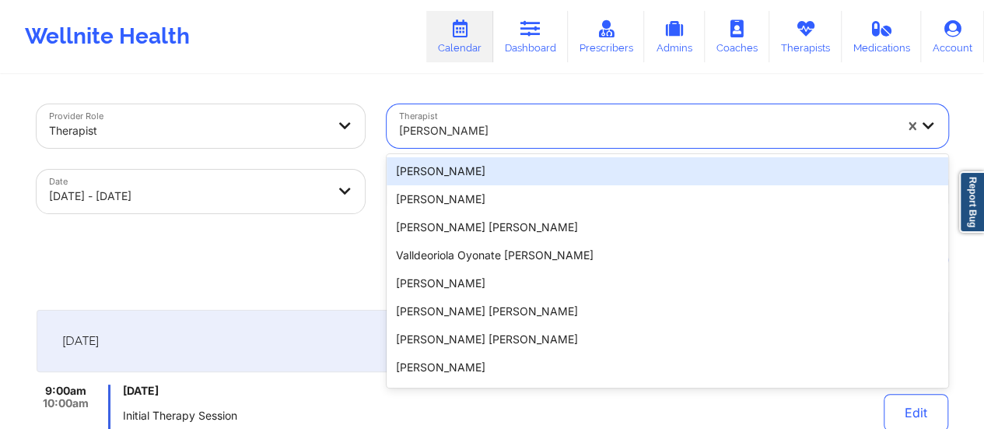
click at [464, 133] on div at bounding box center [646, 130] width 495 height 19
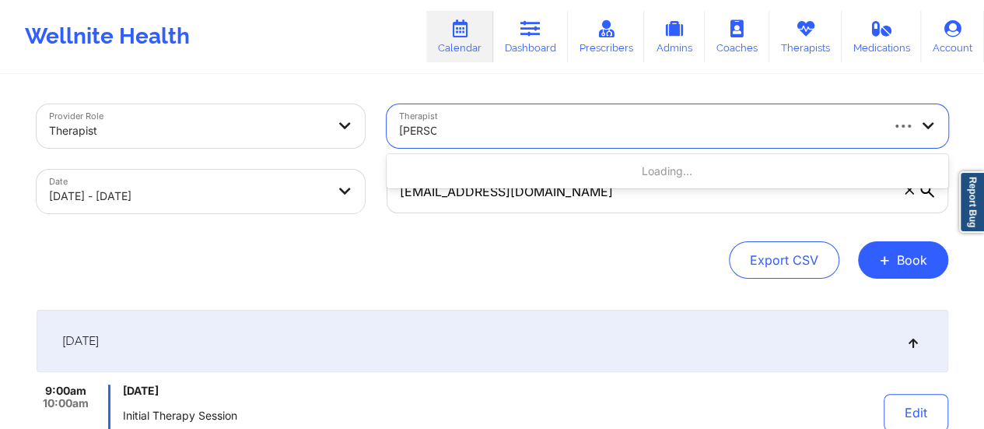
type input "[PERSON_NAME]"
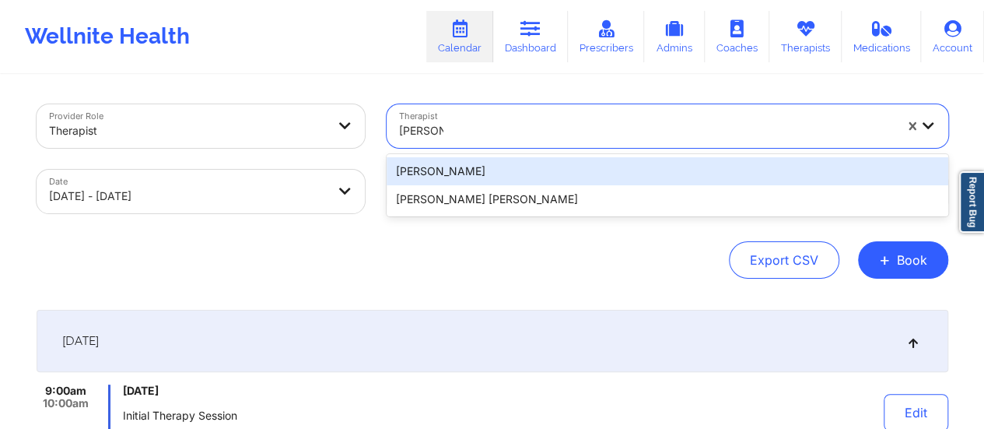
click at [479, 170] on div "[PERSON_NAME]" at bounding box center [667, 171] width 561 height 28
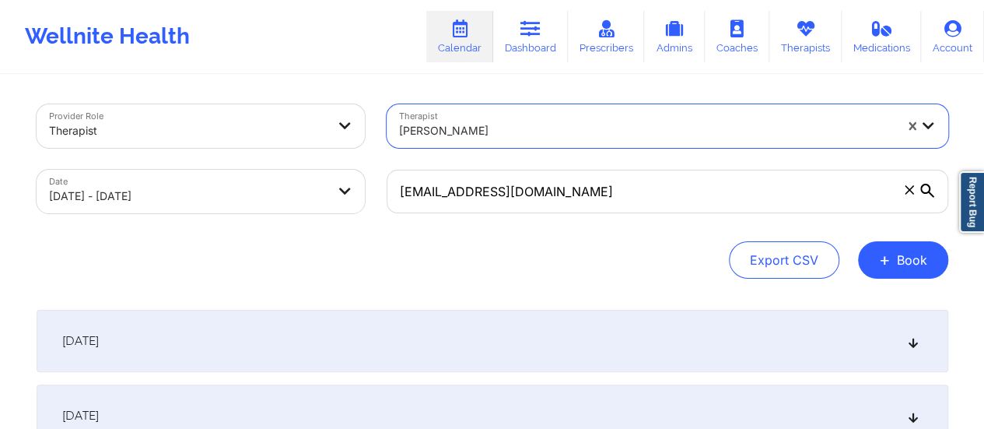
click at [290, 189] on body "Wellnite Health Calendar Dashboard Prescribers Admins Coaches Therapists Medica…" at bounding box center [492, 214] width 984 height 429
select select "2025-9"
select select "2025-10"
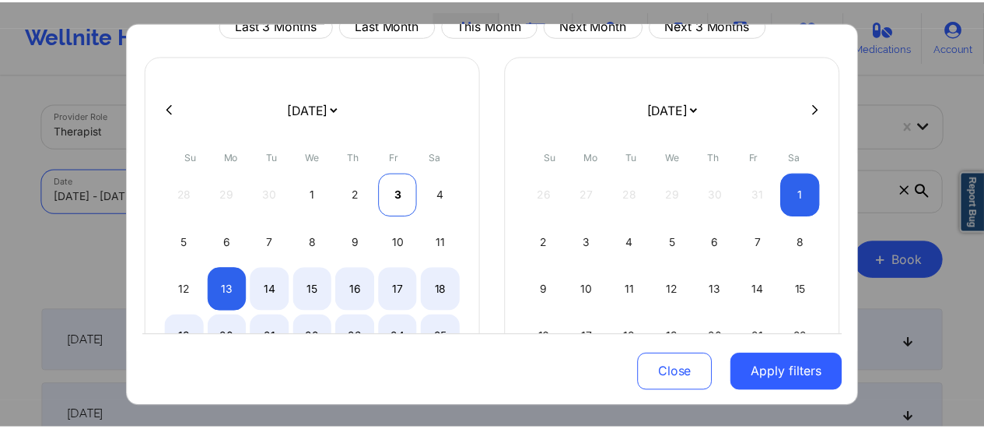
scroll to position [98, 0]
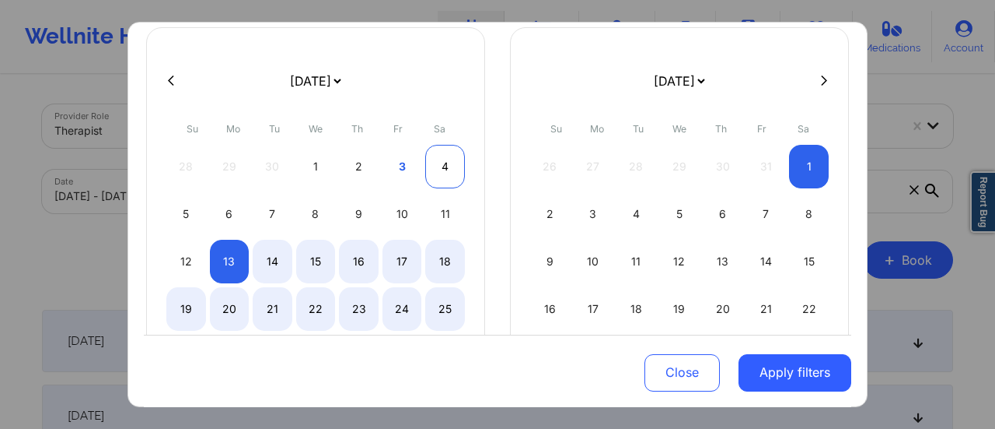
click at [436, 160] on div "4" at bounding box center [445, 167] width 40 height 44
select select "2025-9"
select select "2025-10"
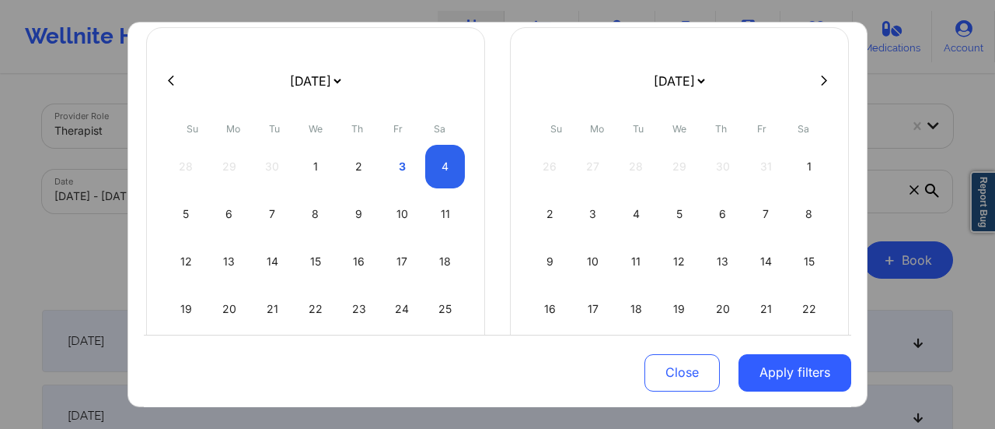
select select "2025-9"
select select "2025-10"
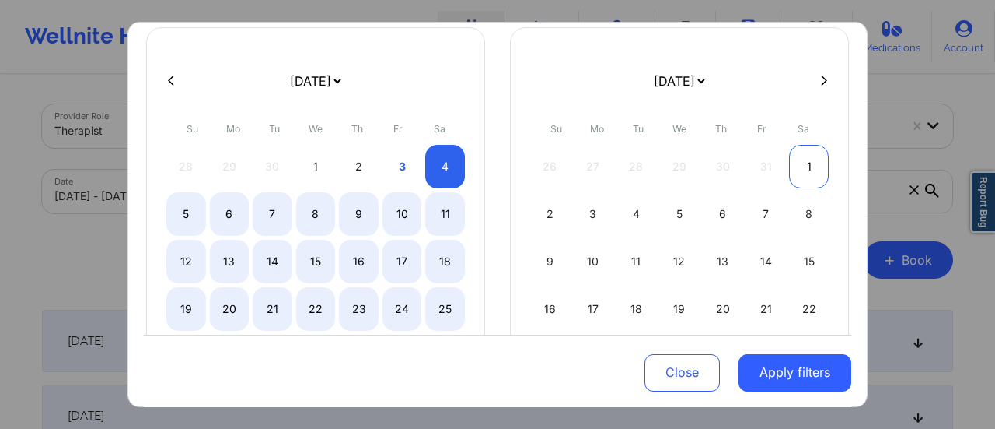
select select "2025-9"
select select "2025-10"
click at [803, 158] on div "1" at bounding box center [809, 167] width 40 height 44
select select "2025-9"
select select "2025-10"
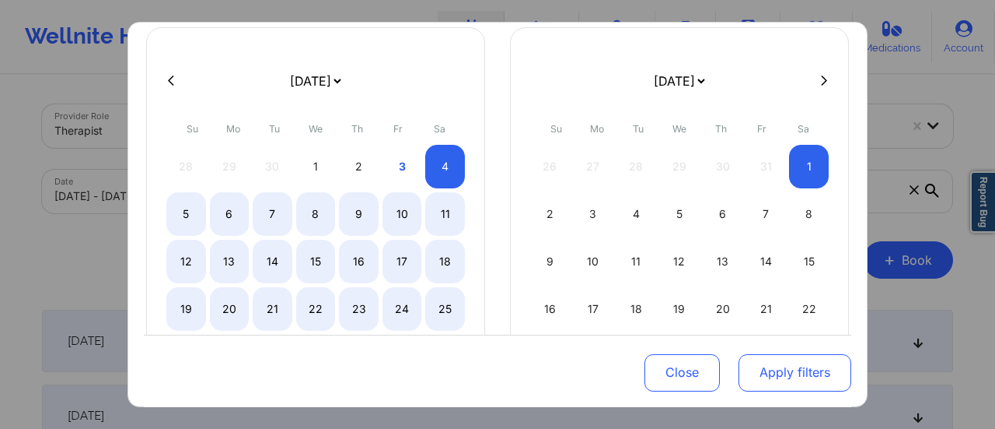
click at [782, 356] on button "Apply filters" at bounding box center [795, 371] width 113 height 37
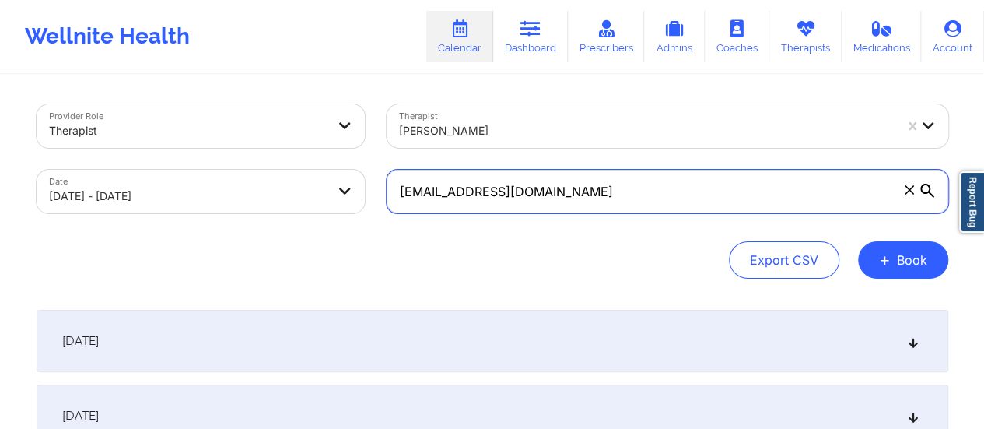
click at [600, 173] on input "[EMAIL_ADDRESS][DOMAIN_NAME]" at bounding box center [667, 192] width 561 height 44
paste input "[EMAIL_ADDRESS][DOMAIN_NAME]"
type input "[EMAIL_ADDRESS][DOMAIN_NAME]"
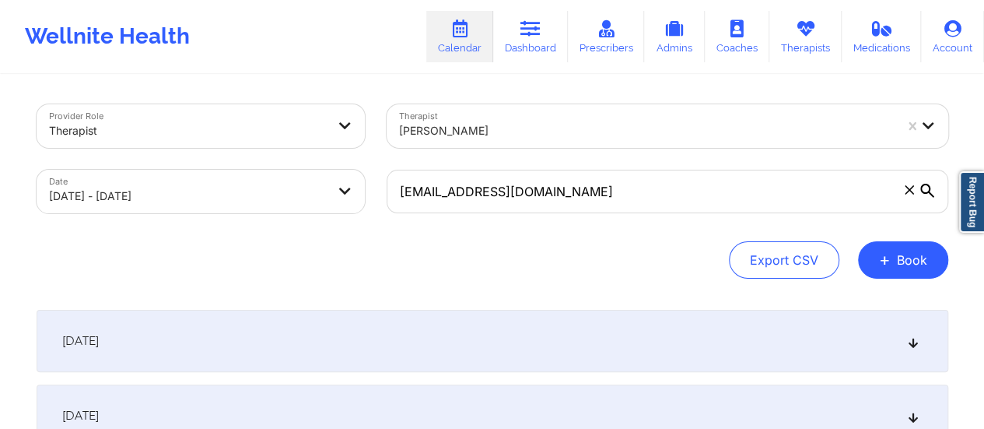
click at [460, 316] on div "[DATE]" at bounding box center [492, 341] width 911 height 62
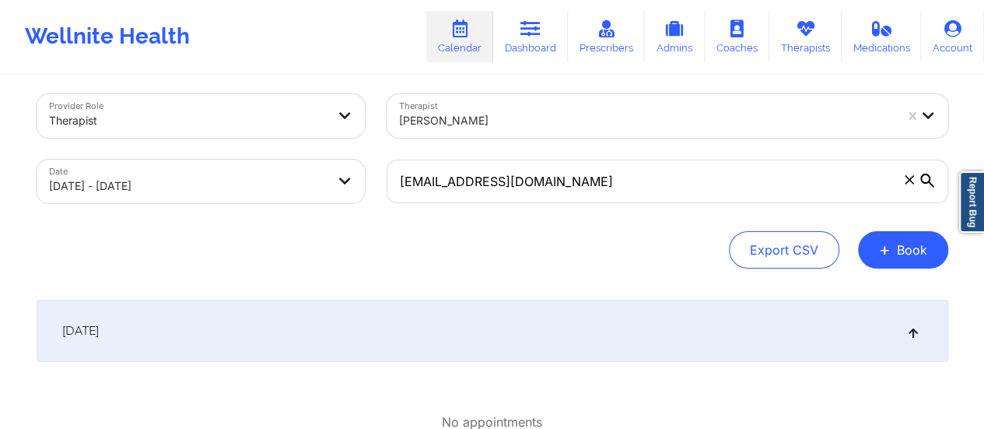
scroll to position [9, 0]
select select "2025-9"
select select "2025-10"
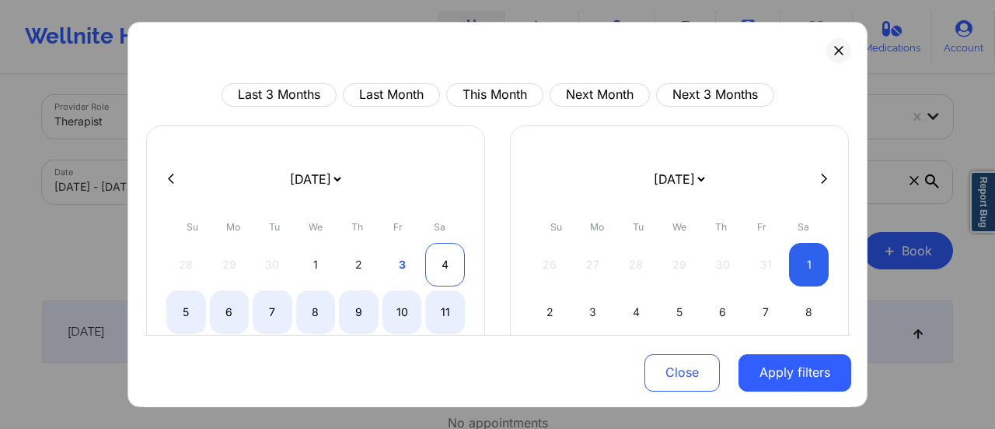
click at [436, 270] on div "4" at bounding box center [445, 265] width 40 height 44
select select "2025-9"
select select "2025-10"
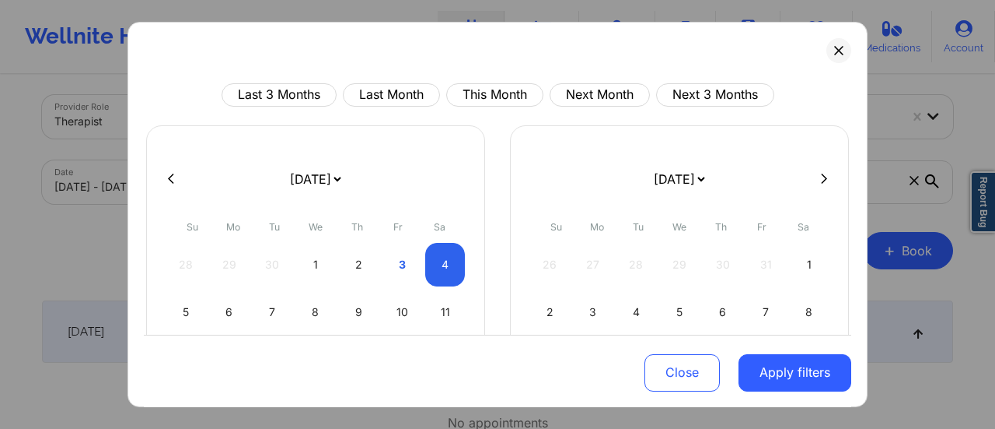
select select "2025-9"
select select "2025-10"
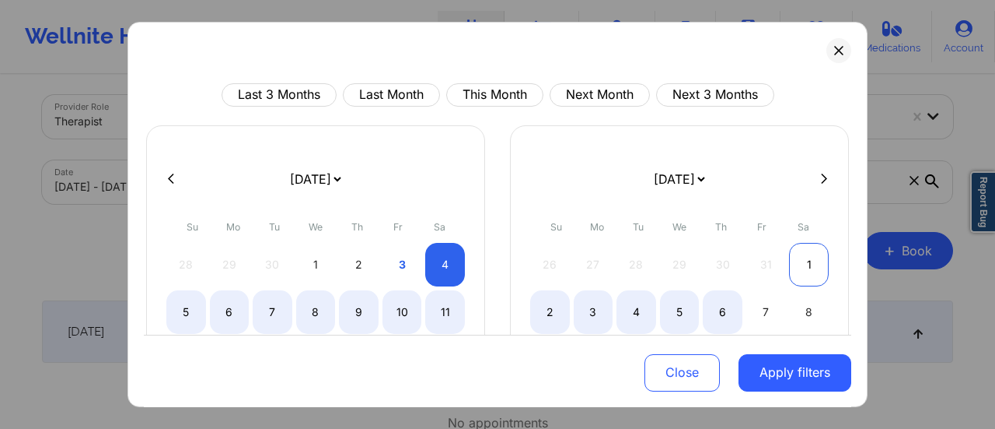
select select "2025-9"
select select "2025-10"
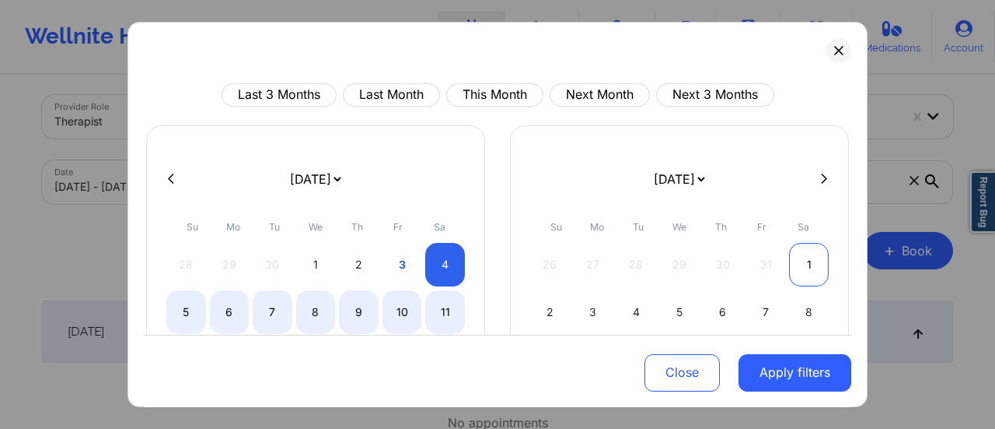
click at [806, 254] on div "1" at bounding box center [809, 265] width 40 height 44
select select "2025-9"
select select "2025-10"
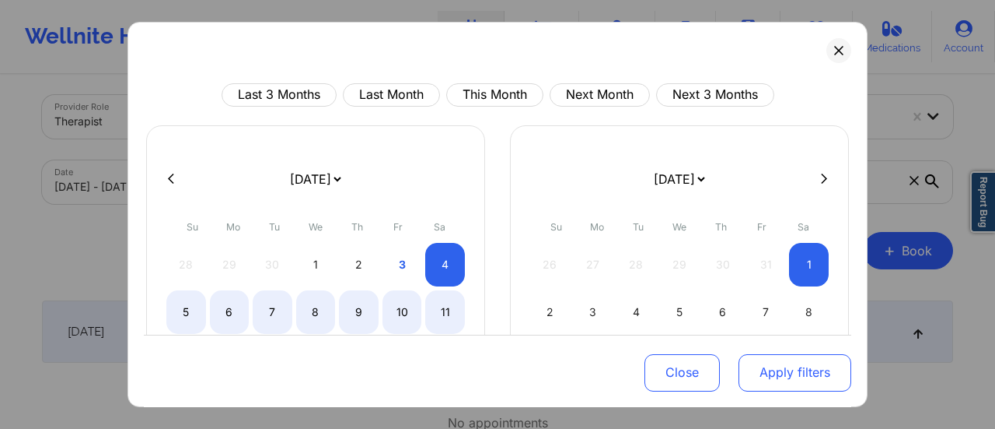
click at [812, 373] on button "Apply filters" at bounding box center [795, 371] width 113 height 37
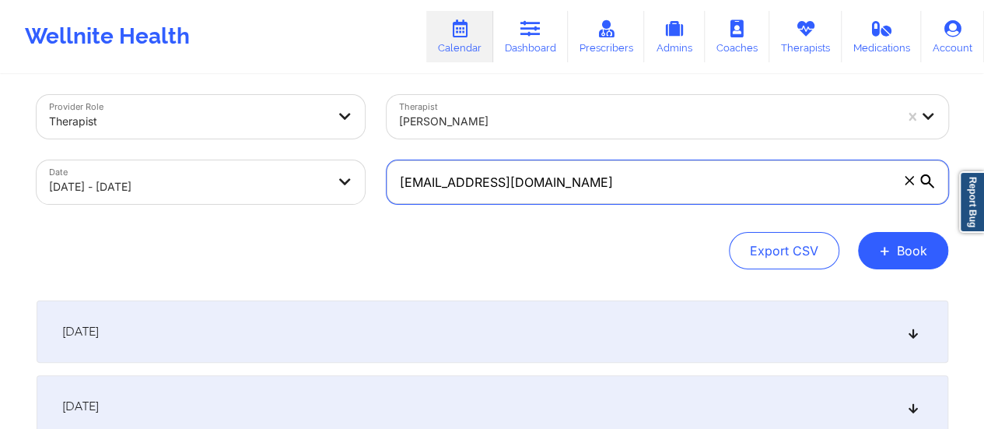
click at [658, 173] on input "[EMAIL_ADDRESS][DOMAIN_NAME]" at bounding box center [667, 182] width 561 height 44
paste input "[EMAIL_ADDRESS][DOMAIN_NAME]"
type input "[EMAIL_ADDRESS][DOMAIN_NAME]"
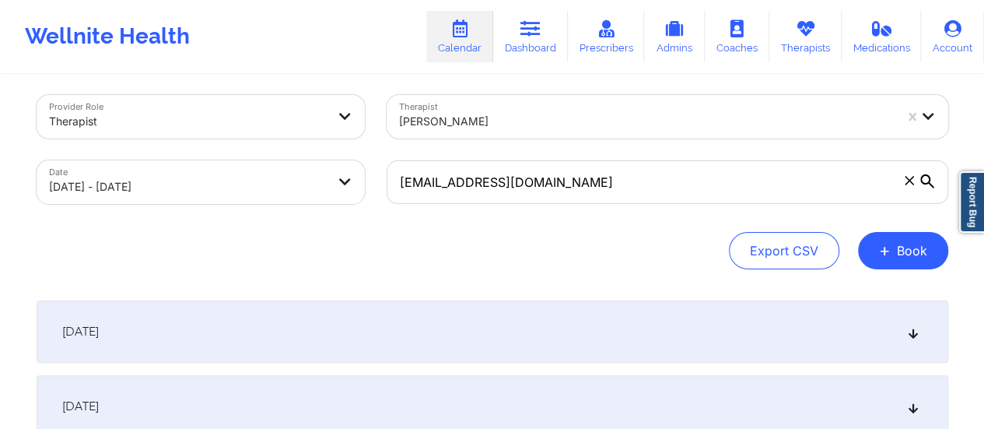
click at [605, 337] on div "[DATE]" at bounding box center [492, 331] width 911 height 62
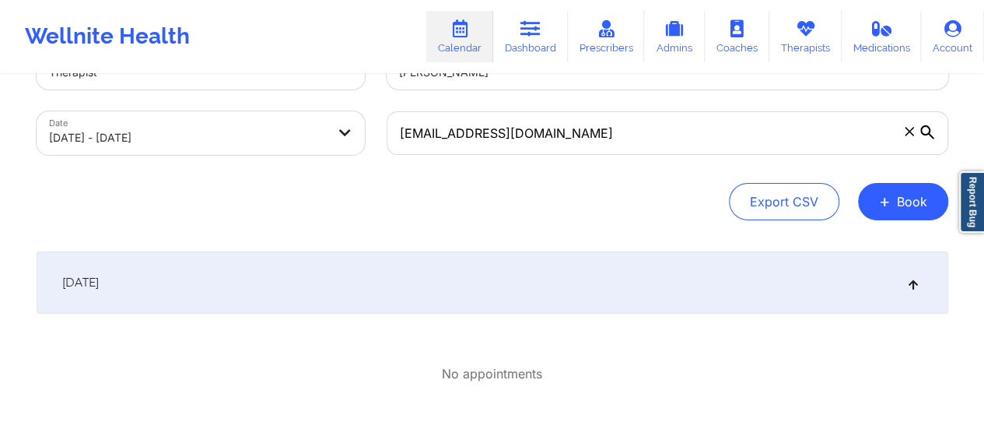
scroll to position [59, 0]
click at [530, 60] on link "Dashboard" at bounding box center [530, 36] width 75 height 51
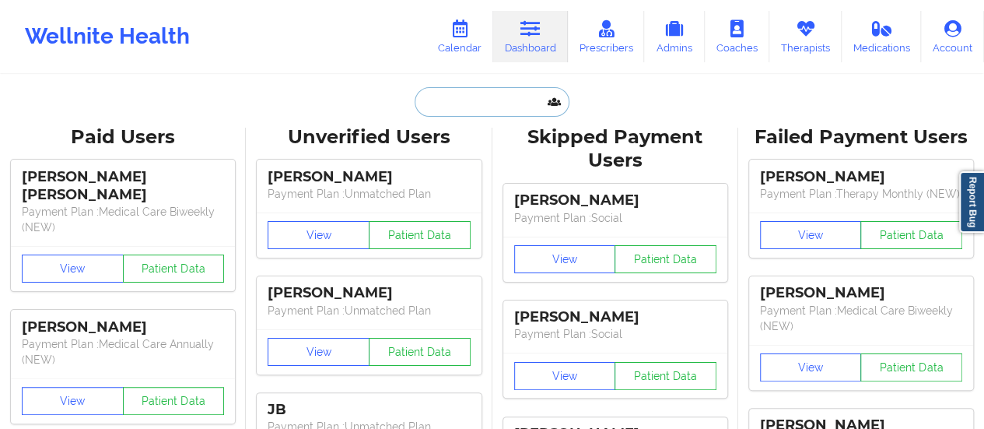
click at [473, 105] on input "text" at bounding box center [492, 102] width 154 height 30
paste input "[EMAIL_ADDRESS][DOMAIN_NAME]"
type input "[EMAIL_ADDRESS][DOMAIN_NAME]"
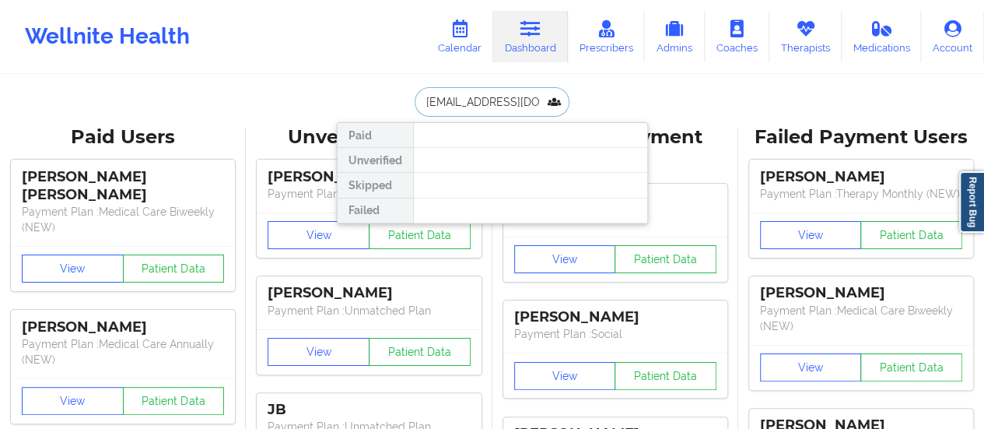
scroll to position [0, 40]
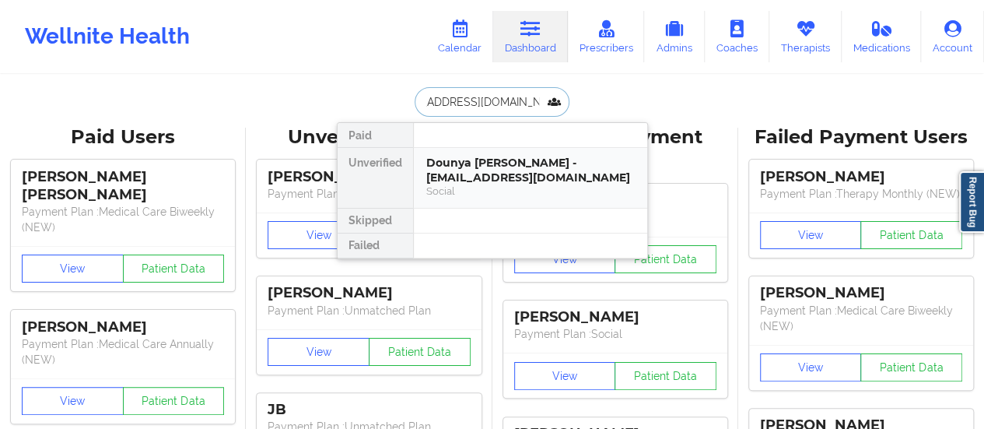
click at [474, 157] on div "Dounya [PERSON_NAME] - [EMAIL_ADDRESS][DOMAIN_NAME]" at bounding box center [530, 170] width 208 height 29
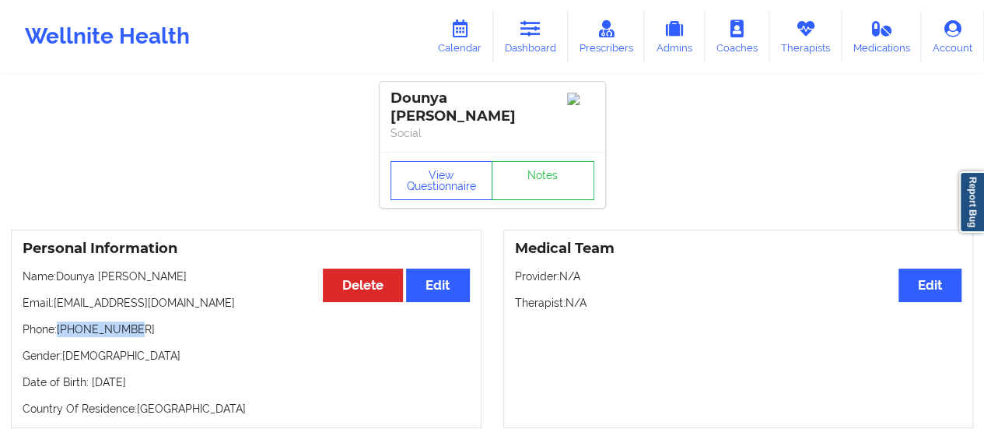
drag, startPoint x: 60, startPoint y: 314, endPoint x: 186, endPoint y: 303, distance: 126.5
click at [186, 303] on div "Personal Information Edit Delete Name: [PERSON_NAME] Email: [EMAIL_ADDRESS][DOM…" at bounding box center [246, 328] width 470 height 198
copy p "[PHONE_NUMBER]"
click at [462, 37] on icon at bounding box center [460, 28] width 20 height 17
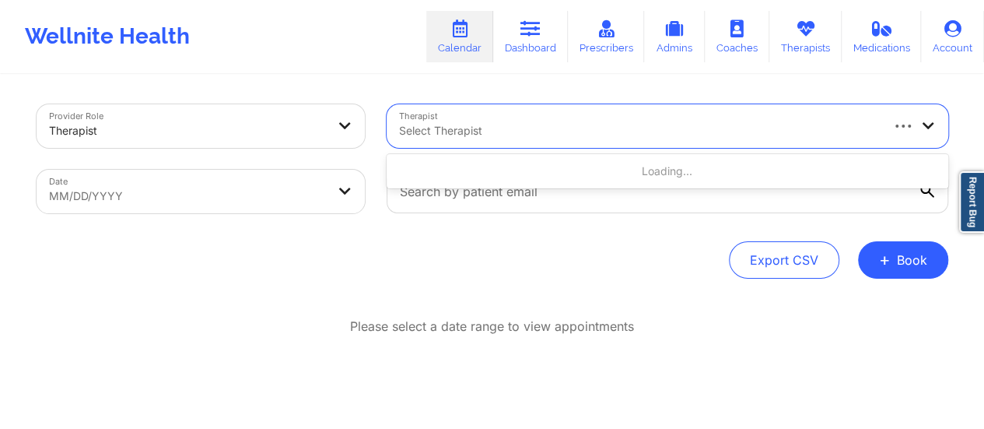
click at [478, 131] on div at bounding box center [638, 130] width 479 height 19
type input "[PERSON_NAME]"
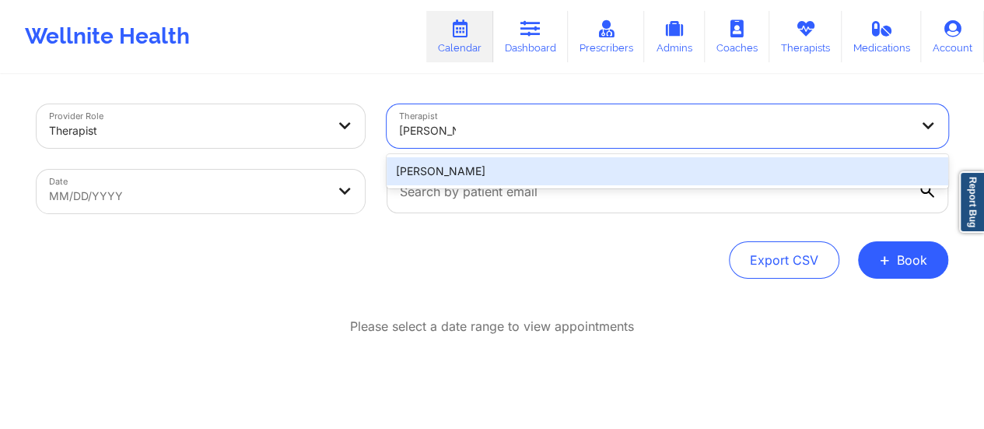
click at [543, 177] on div "[PERSON_NAME]" at bounding box center [667, 171] width 561 height 28
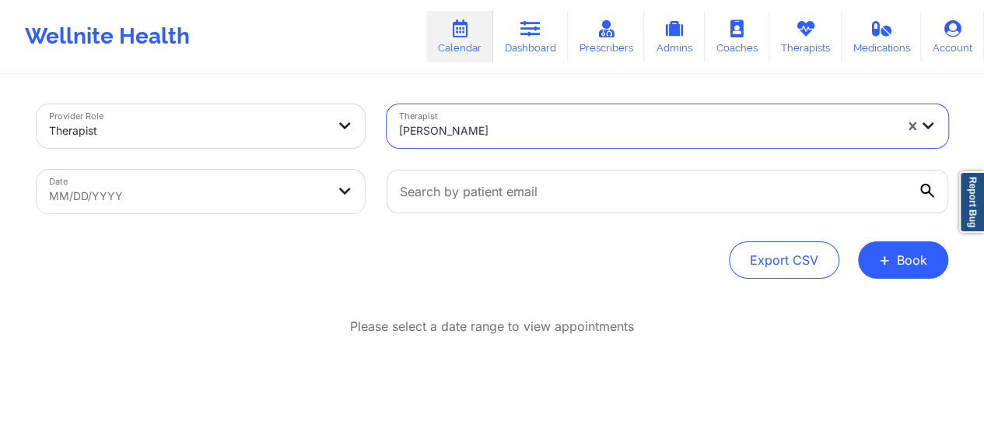
select select "2025-8"
select select "2025-9"
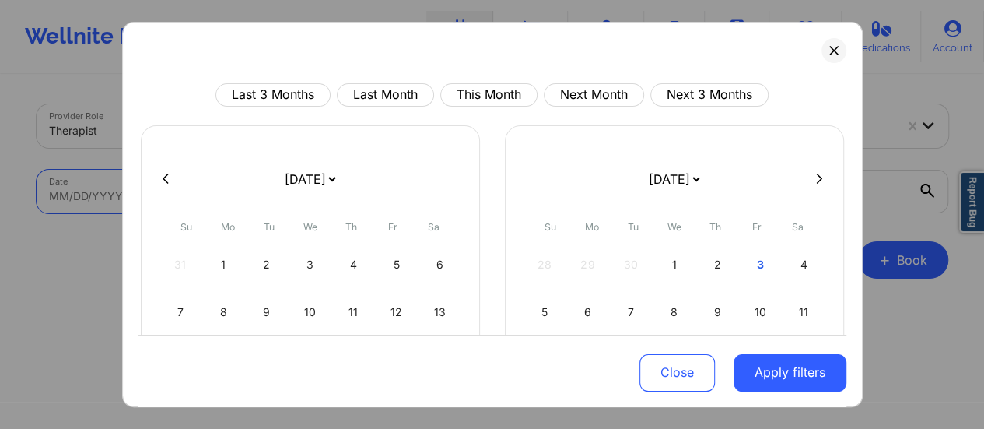
click at [268, 207] on body "Wellnite Health Calendar Dashboard Prescribers Admins Coaches Therapists Medica…" at bounding box center [492, 214] width 984 height 429
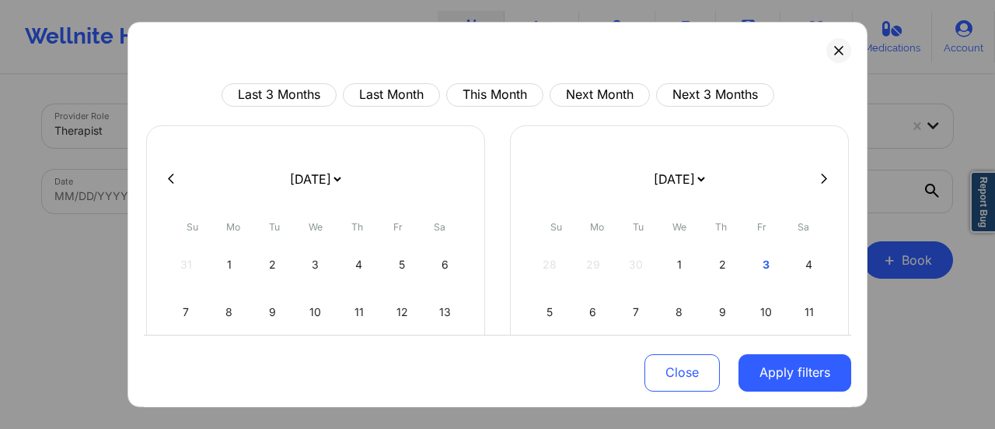
click at [344, 169] on select "[DATE] [DATE] [DATE] [DATE] [DATE] [DATE] [DATE] [DATE] [DATE] [DATE] [DATE] [D…" at bounding box center [315, 179] width 57 height 44
select select "2025-9"
select select "2025-10"
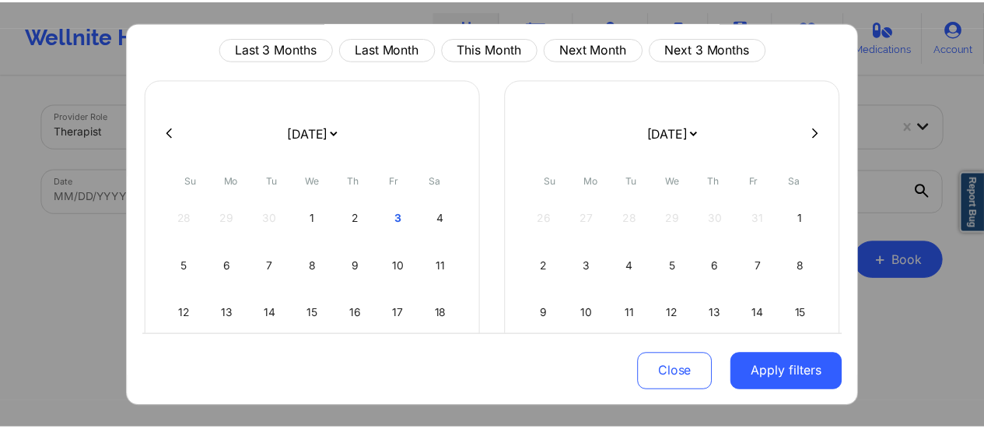
scroll to position [58, 0]
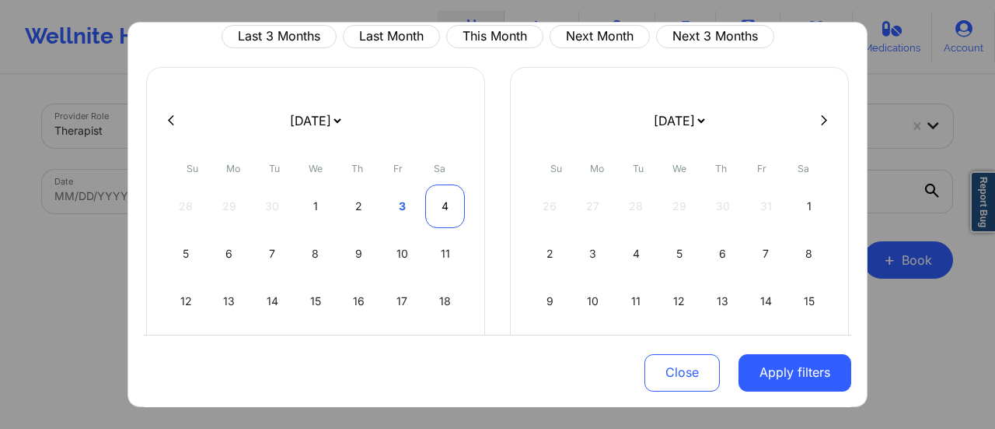
click at [435, 198] on div "4" at bounding box center [445, 206] width 40 height 44
select select "2025-9"
select select "2025-10"
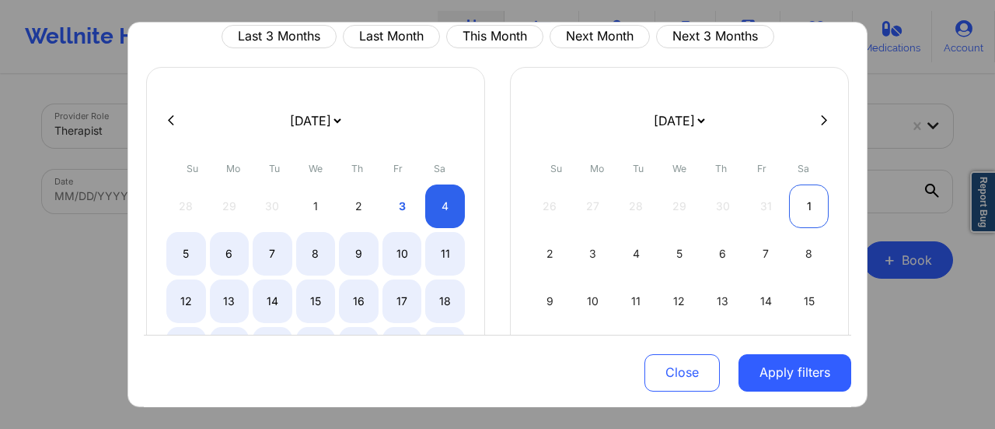
select select "2025-9"
select select "2025-10"
click at [806, 201] on div "1" at bounding box center [809, 206] width 40 height 44
select select "2025-9"
select select "2025-10"
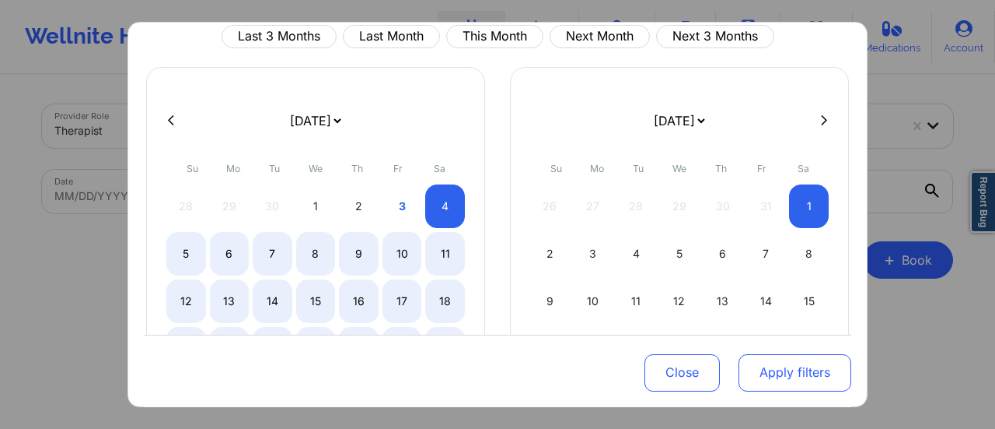
click at [757, 369] on button "Apply filters" at bounding box center [795, 371] width 113 height 37
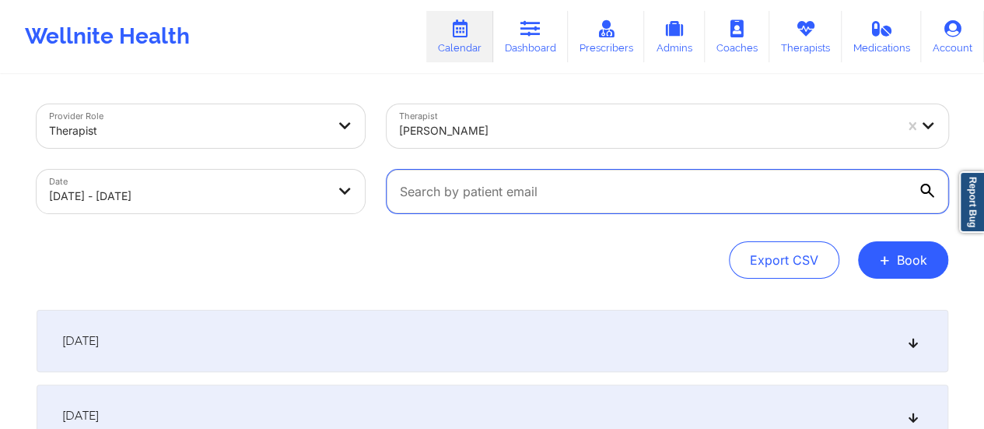
click at [678, 194] on input "text" at bounding box center [667, 192] width 561 height 44
paste input "[EMAIL_ADDRESS][DOMAIN_NAME]"
type input "[EMAIL_ADDRESS][DOMAIN_NAME]"
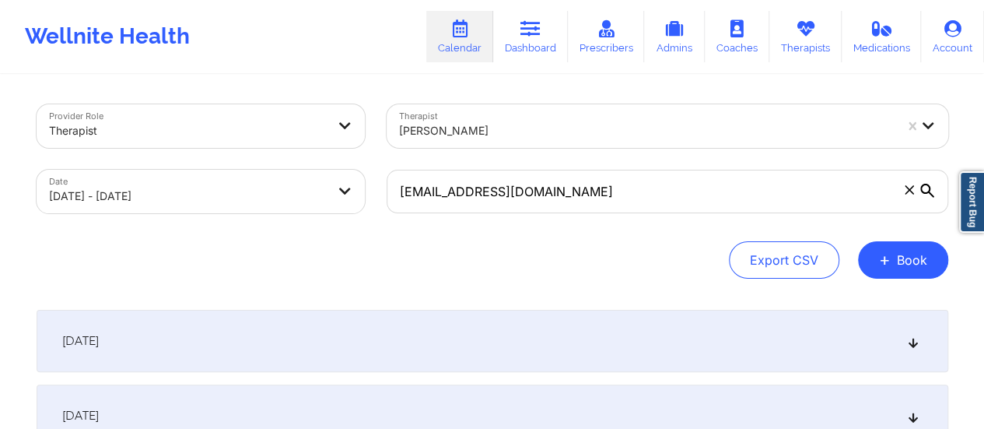
click at [373, 345] on div "[DATE]" at bounding box center [492, 341] width 911 height 62
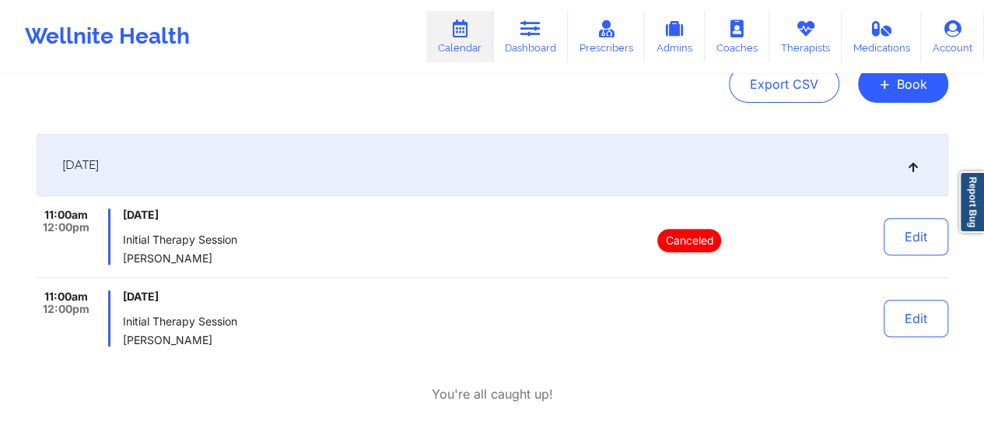
scroll to position [177, 0]
click at [528, 54] on link "Dashboard" at bounding box center [530, 36] width 75 height 51
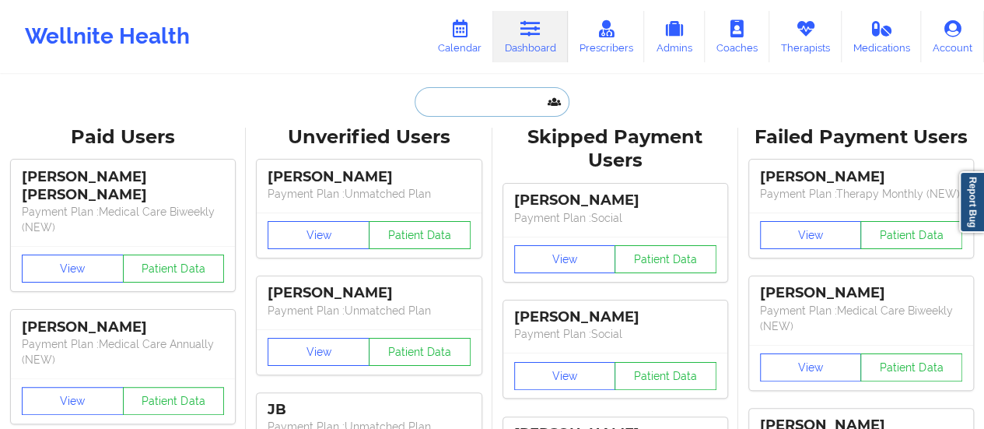
click at [494, 105] on input "text" at bounding box center [492, 102] width 154 height 30
paste input "[EMAIL_ADDRESS][DOMAIN_NAME]"
type input "[EMAIL_ADDRESS][DOMAIN_NAME]"
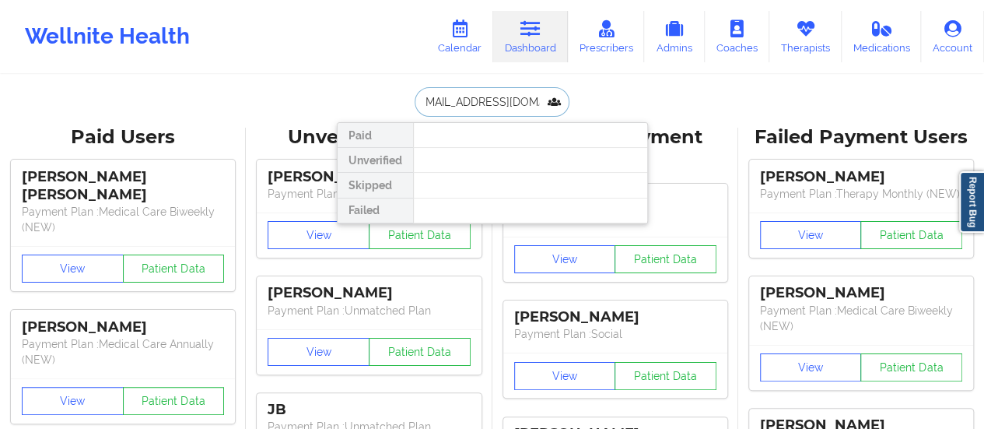
click at [481, 108] on input "[EMAIL_ADDRESS][DOMAIN_NAME]" at bounding box center [492, 102] width 154 height 30
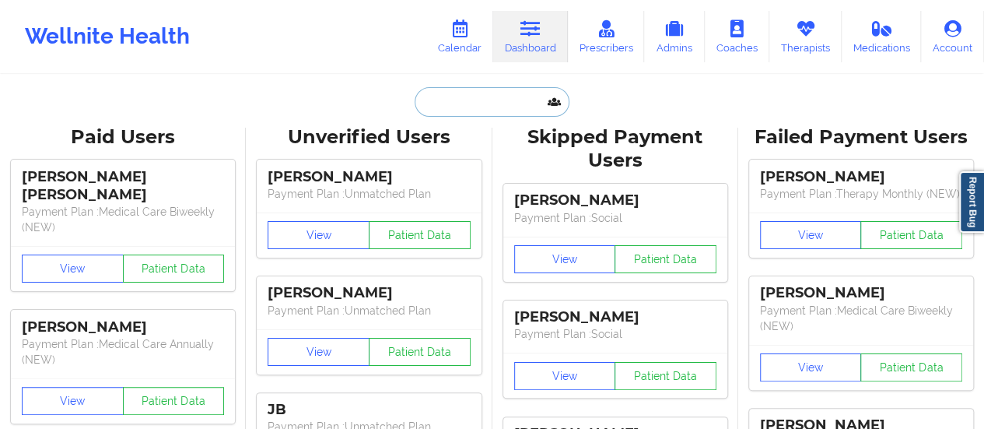
paste input "[PERSON_NAME]"
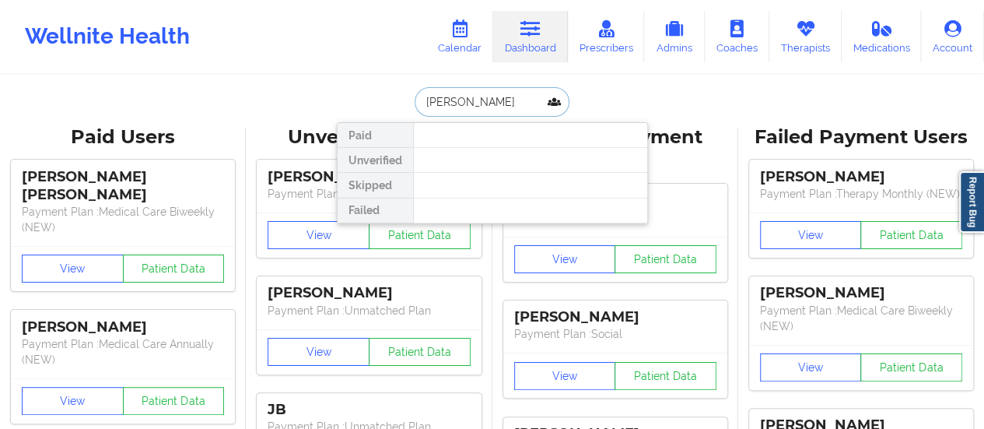
type input "[PERSON_NAME]"
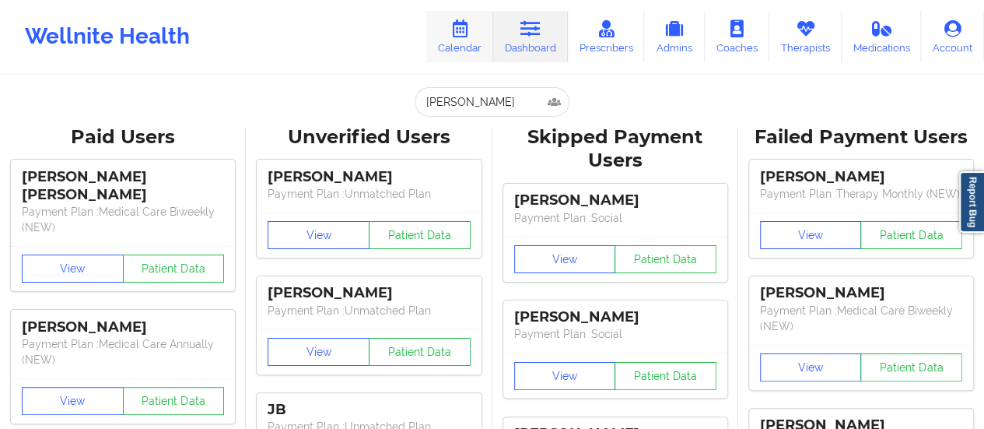
click at [456, 44] on link "Calendar" at bounding box center [459, 36] width 67 height 51
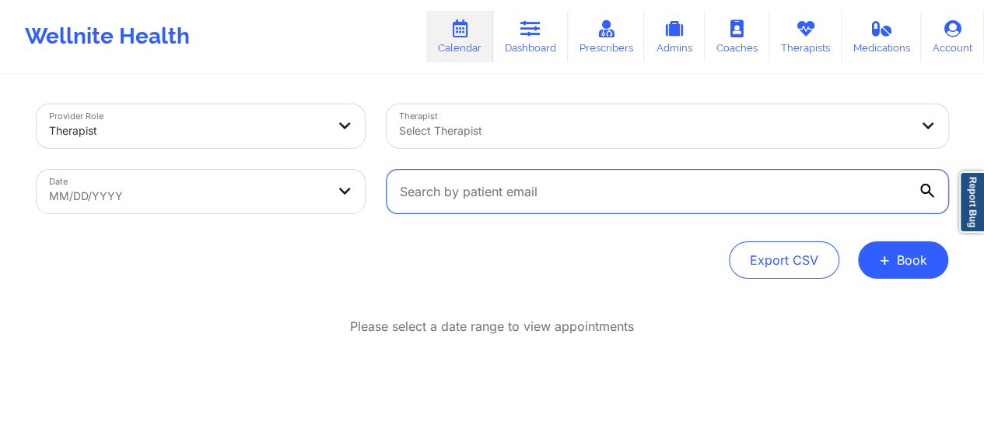
click at [552, 194] on input "text" at bounding box center [667, 192] width 561 height 44
paste input "[PERSON_NAME]"
type input "[PERSON_NAME]"
paste input "[EMAIL_ADDRESS][DOMAIN_NAME]"
type input "[EMAIL_ADDRESS][DOMAIN_NAME]"
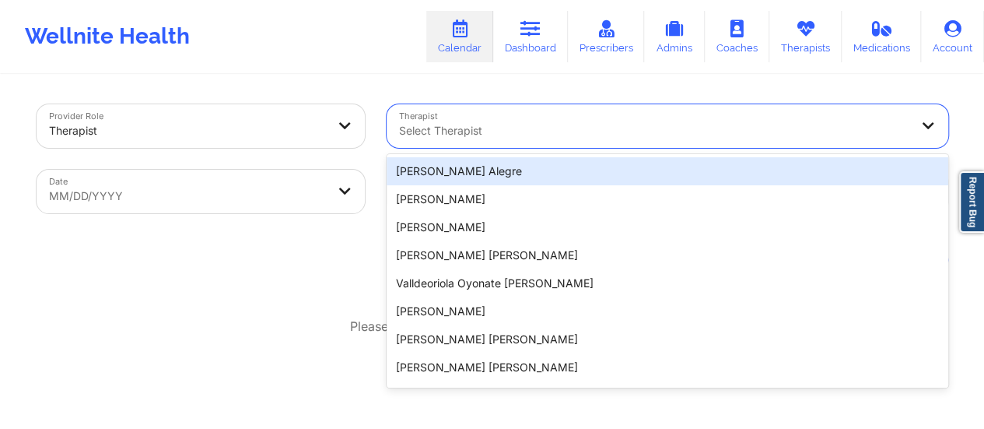
click at [527, 113] on div "Select Therapist" at bounding box center [649, 126] width 524 height 44
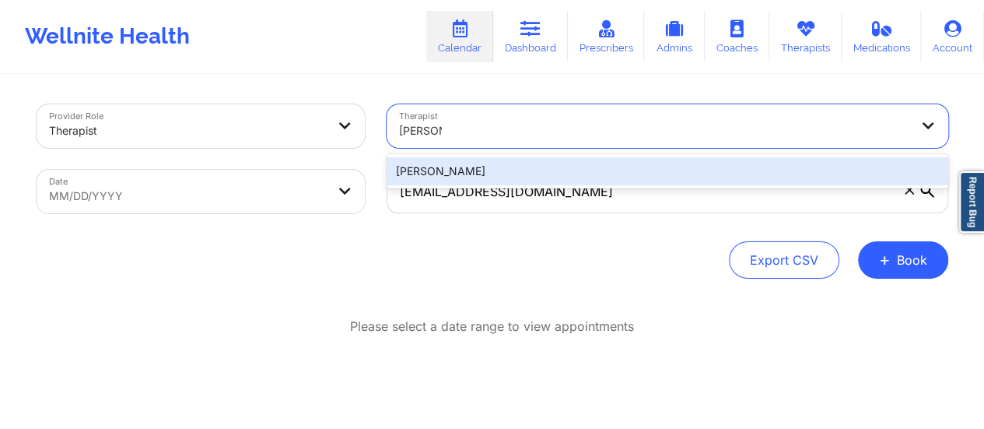
click at [481, 173] on div "[PERSON_NAME]" at bounding box center [667, 171] width 561 height 28
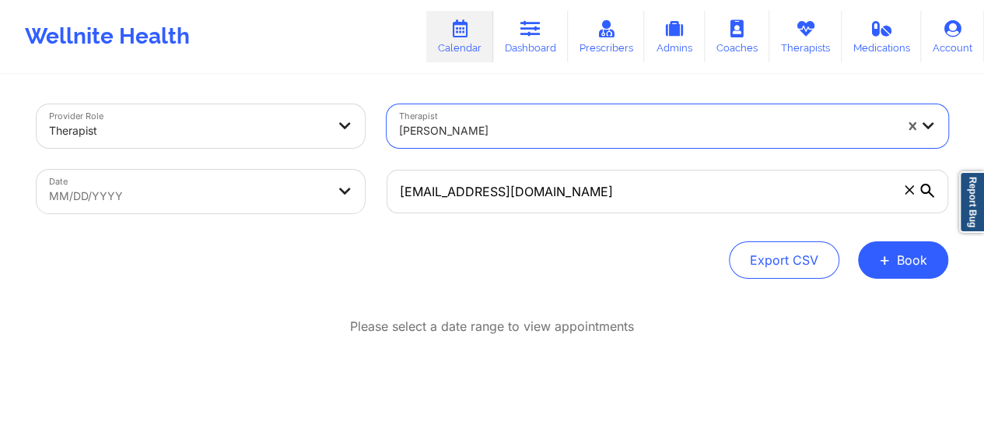
click at [291, 196] on body "Wellnite Health Calendar Dashboard Prescribers Admins Coaches Therapists Medica…" at bounding box center [492, 214] width 984 height 429
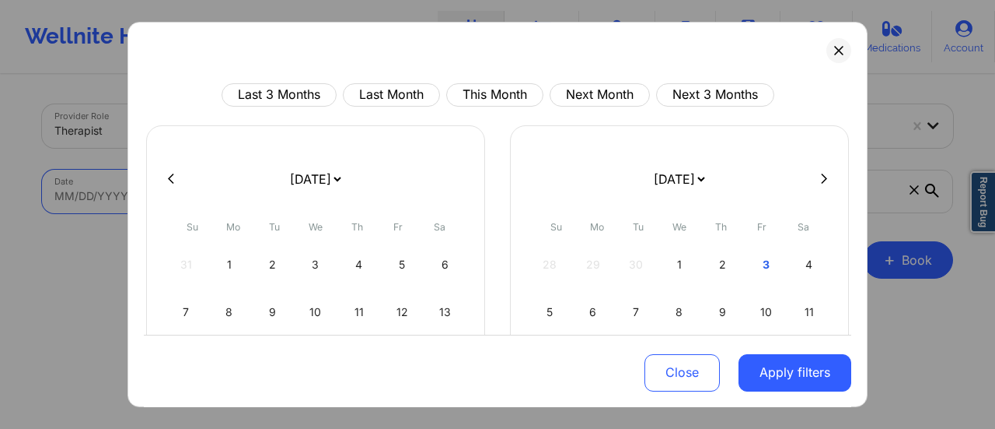
click at [344, 166] on select "[DATE] [DATE] [DATE] [DATE] [DATE] [DATE] [DATE] [DATE] [DATE] [DATE] [DATE] [D…" at bounding box center [315, 179] width 57 height 44
click at [443, 261] on div "4" at bounding box center [445, 265] width 40 height 44
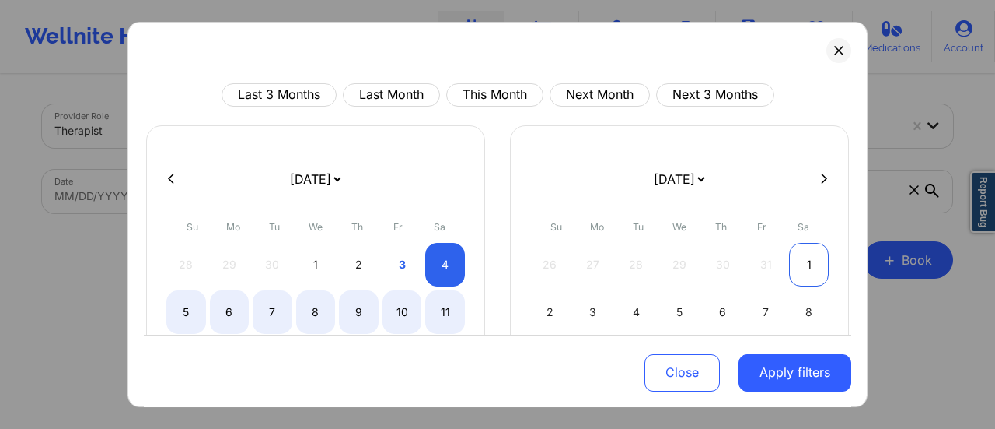
click at [809, 265] on div "1" at bounding box center [809, 265] width 40 height 44
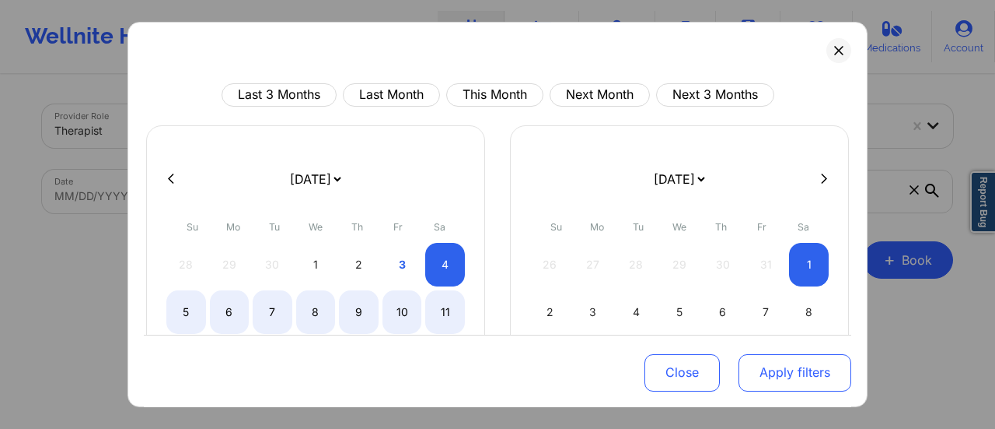
click at [764, 365] on button "Apply filters" at bounding box center [795, 371] width 113 height 37
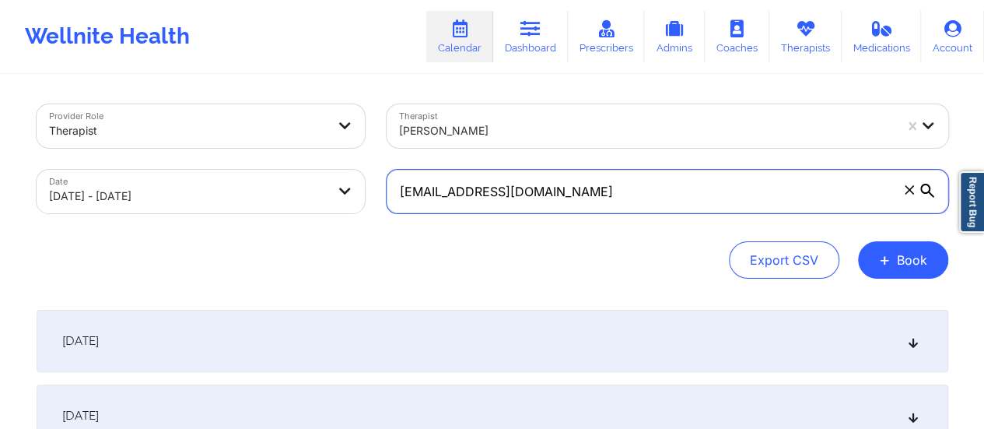
click at [719, 184] on input "[EMAIL_ADDRESS][DOMAIN_NAME]" at bounding box center [667, 192] width 561 height 44
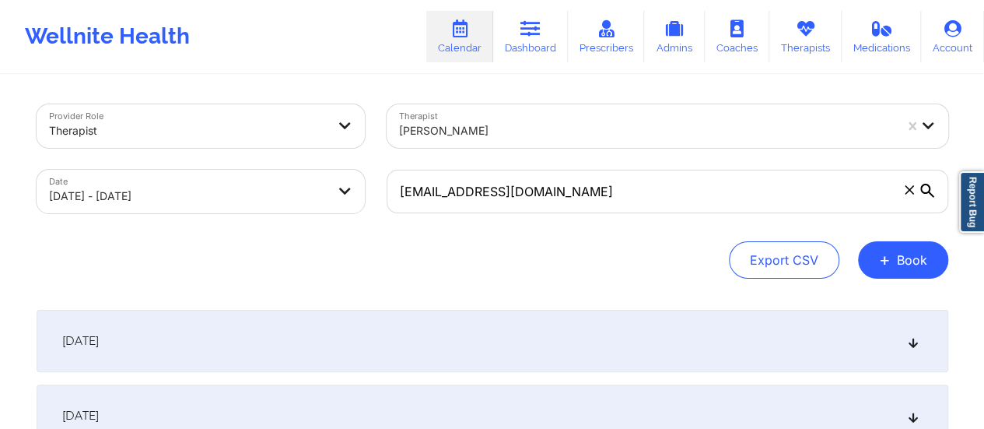
click at [417, 345] on div "[DATE]" at bounding box center [492, 341] width 911 height 62
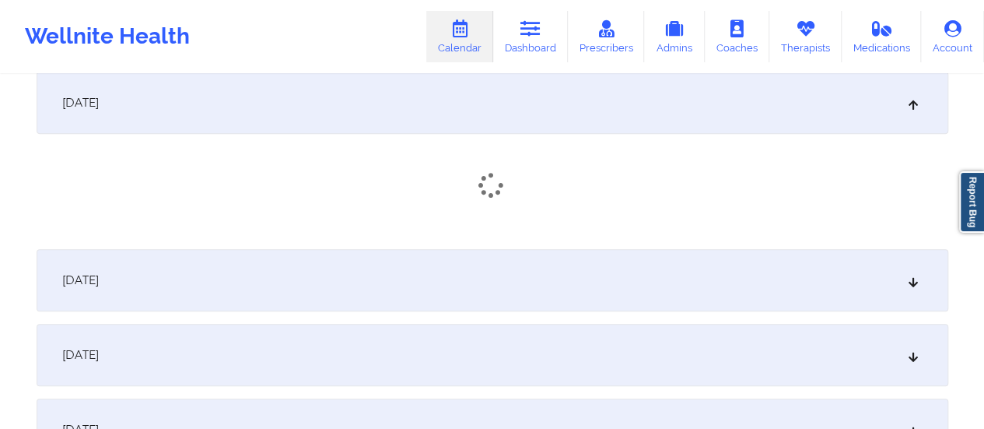
scroll to position [243, 0]
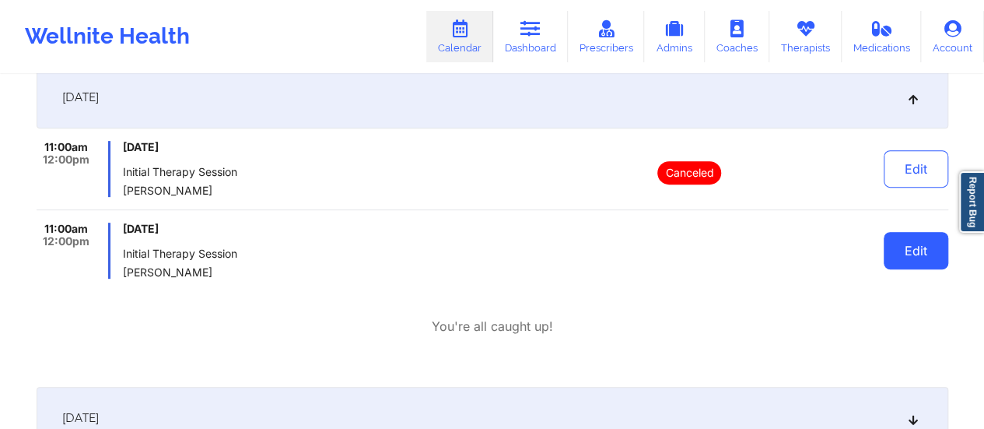
click at [945, 256] on button "Edit" at bounding box center [915, 250] width 65 height 37
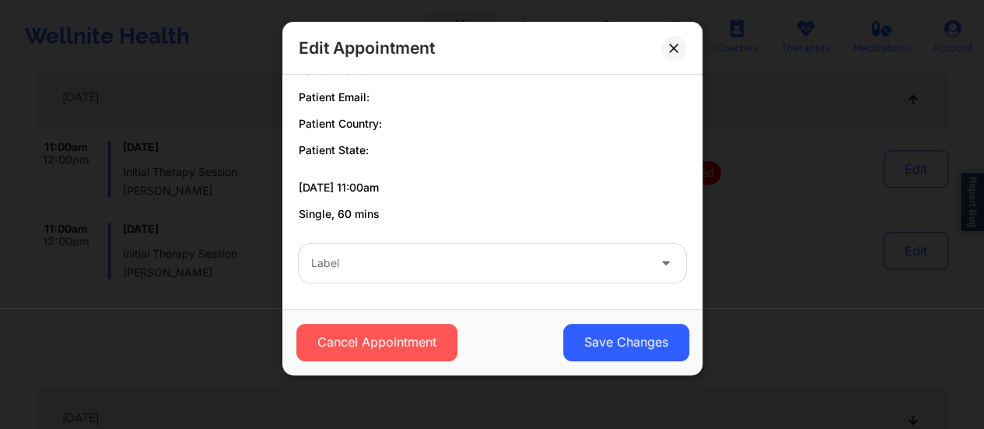
scroll to position [0, 0]
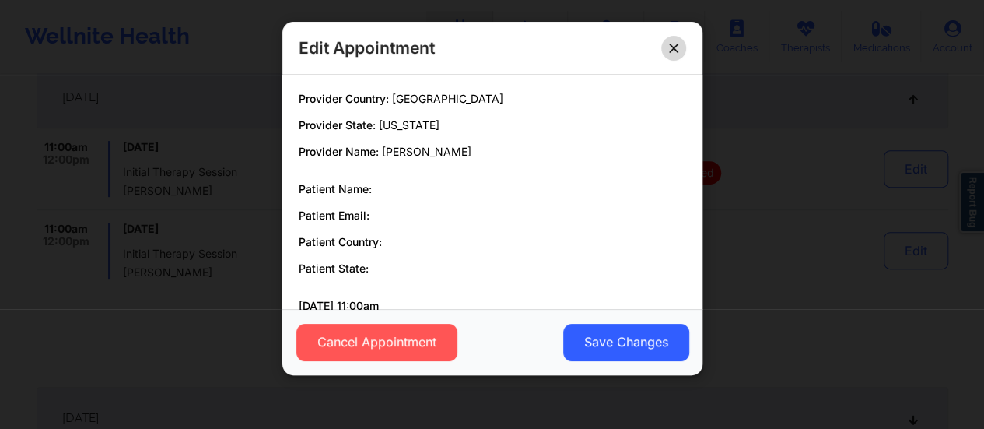
click at [679, 55] on button at bounding box center [673, 48] width 25 height 25
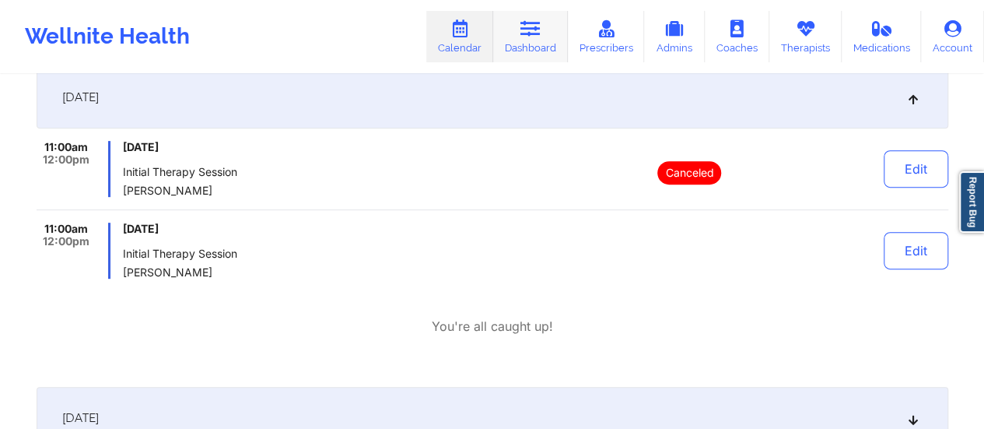
click at [512, 38] on link "Dashboard" at bounding box center [530, 36] width 75 height 51
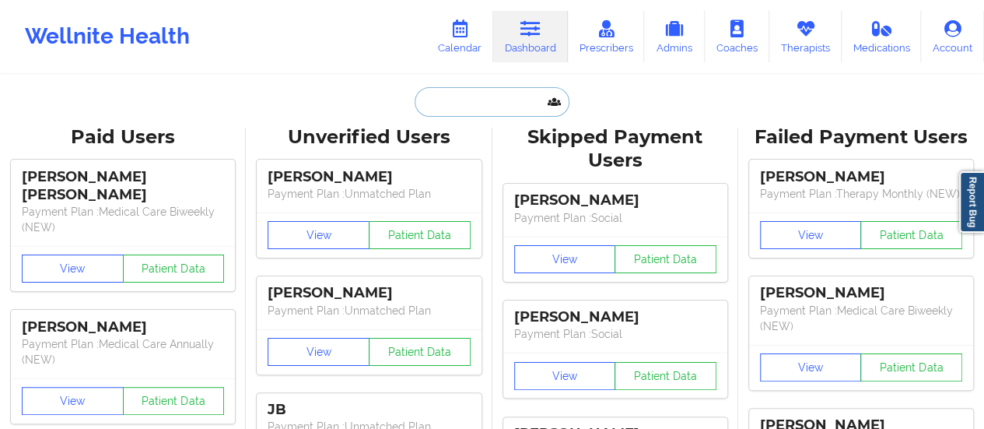
click at [471, 94] on input "text" at bounding box center [492, 102] width 154 height 30
paste input "[EMAIL_ADDRESS][DOMAIN_NAME]"
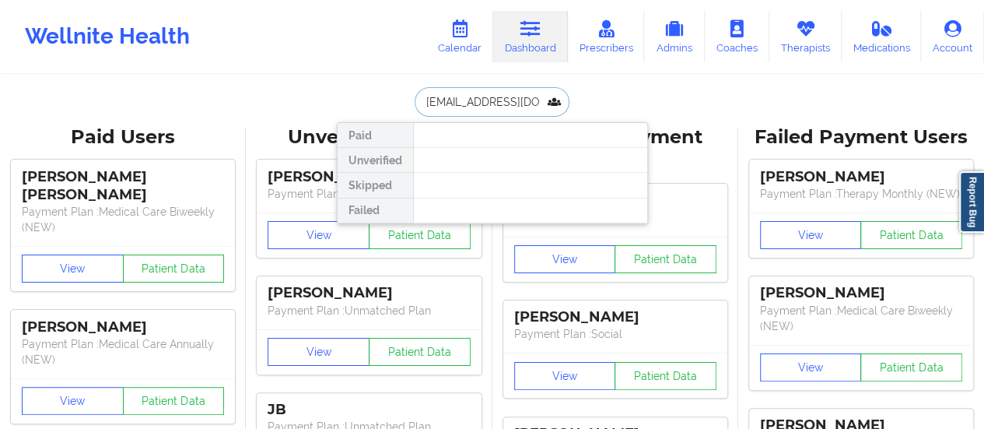
click at [499, 102] on input "[EMAIL_ADDRESS][DOMAIN_NAME]" at bounding box center [492, 102] width 154 height 30
paste input "[EMAIL_ADDRESS][DOMAIN_NAME]"
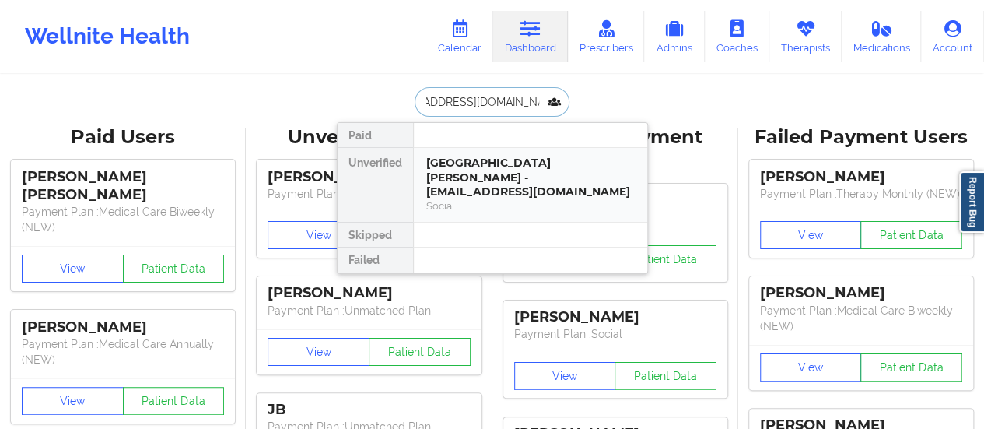
click at [472, 170] on div "[GEOGRAPHIC_DATA][PERSON_NAME] - [EMAIL_ADDRESS][DOMAIN_NAME]" at bounding box center [530, 178] width 208 height 44
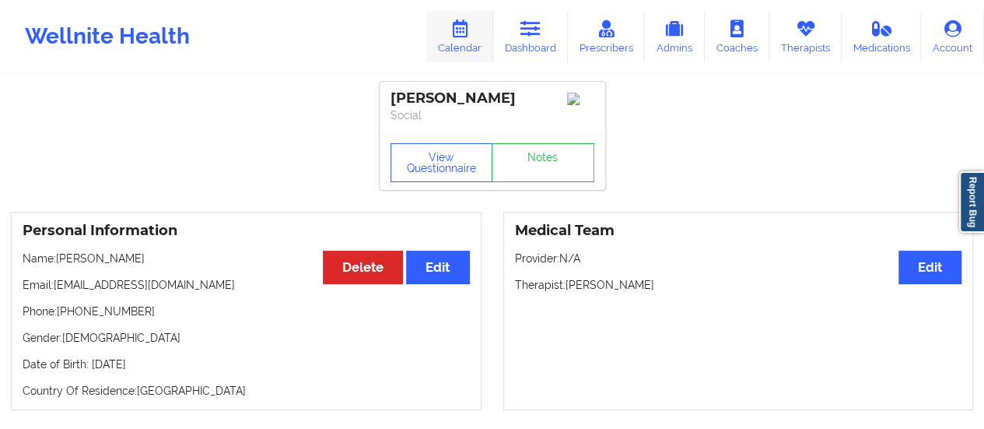
click at [463, 51] on link "Calendar" at bounding box center [459, 36] width 67 height 51
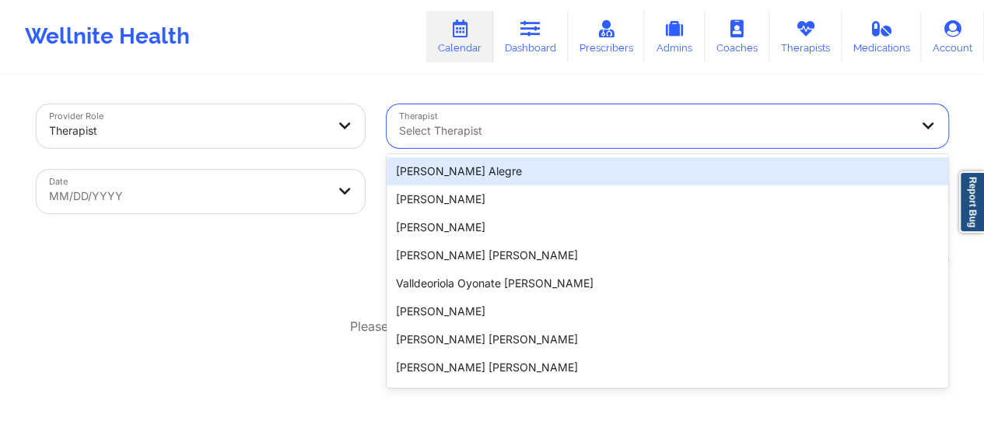
click at [642, 131] on div at bounding box center [654, 130] width 510 height 19
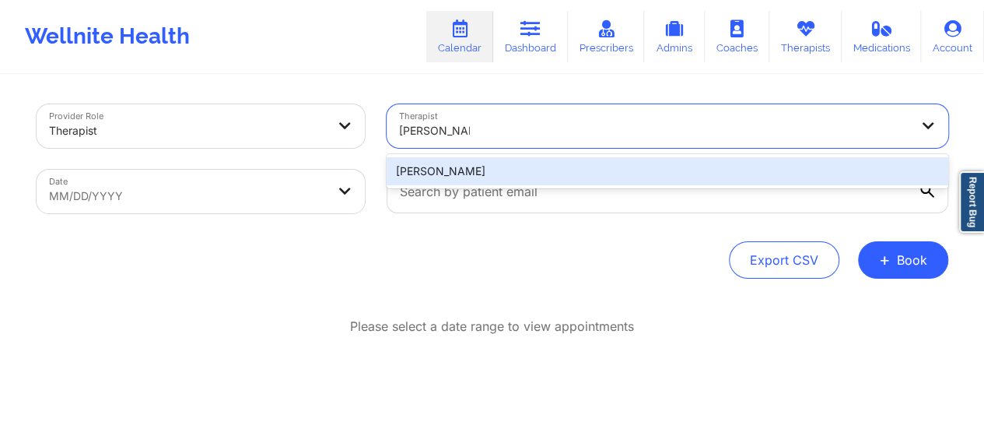
click at [545, 164] on div "[PERSON_NAME]" at bounding box center [667, 171] width 561 height 28
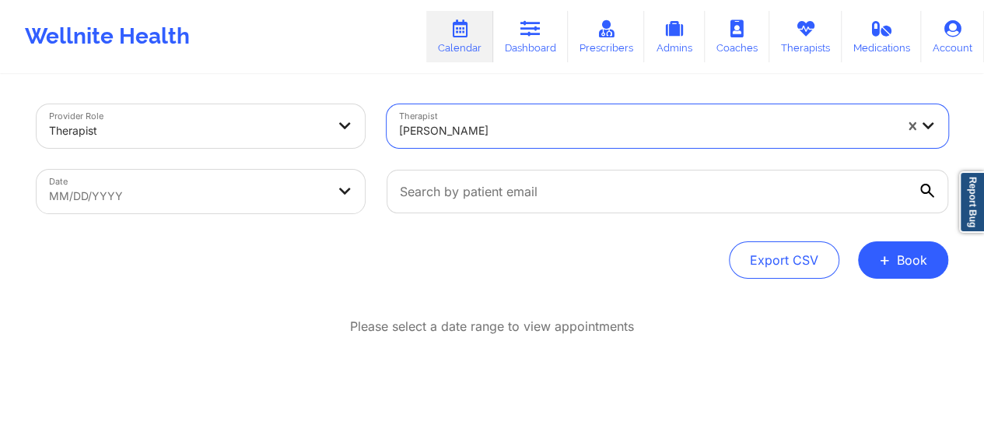
click at [305, 206] on body "Wellnite Health Calendar Dashboard Prescribers Admins Coaches Therapists Medica…" at bounding box center [492, 214] width 984 height 429
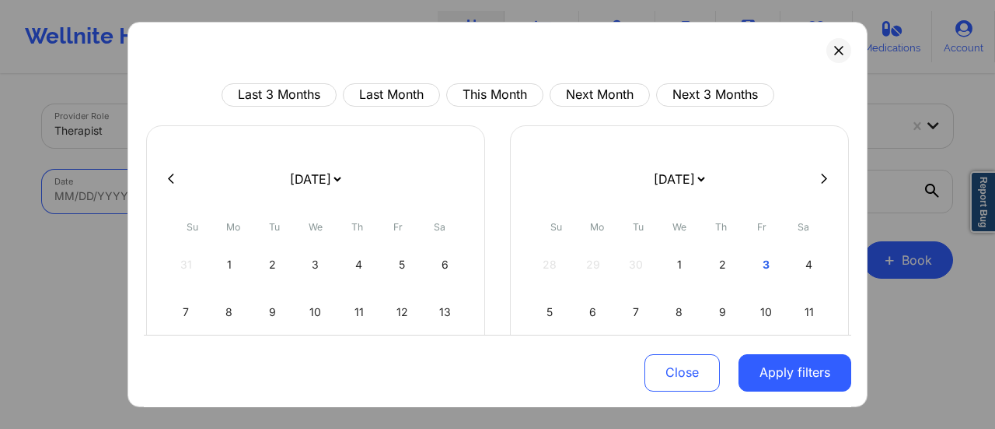
click at [344, 176] on select "[DATE] [DATE] [DATE] [DATE] [DATE] [DATE] [DATE] [DATE] [DATE] [DATE] [DATE] [D…" at bounding box center [315, 179] width 57 height 44
click at [437, 262] on div "4" at bounding box center [445, 265] width 40 height 44
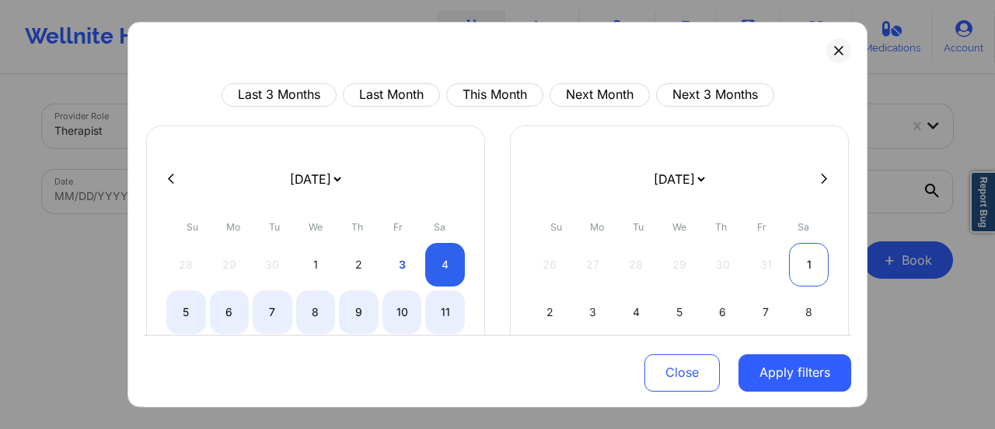
click at [798, 275] on div "1" at bounding box center [809, 265] width 40 height 44
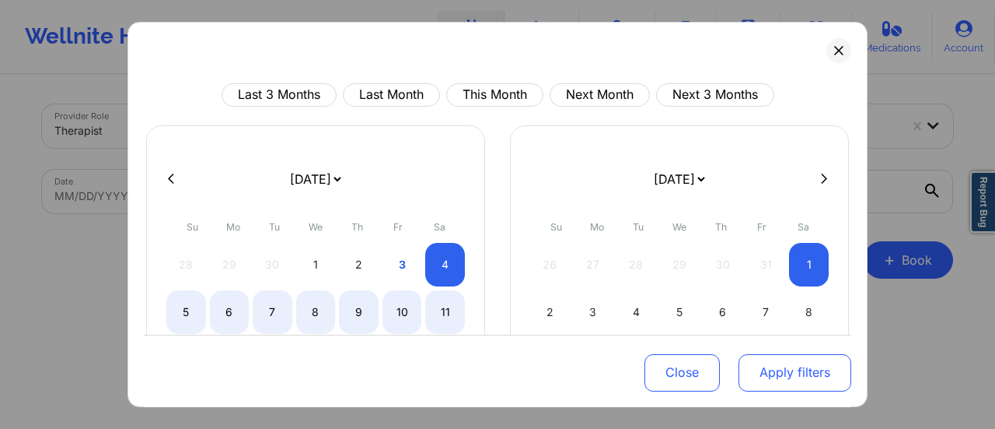
click at [785, 364] on button "Apply filters" at bounding box center [795, 371] width 113 height 37
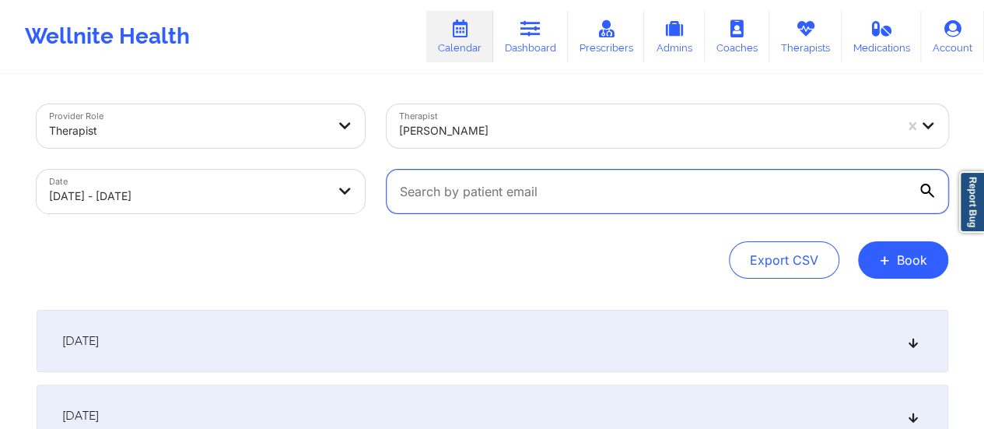
click at [547, 195] on input "text" at bounding box center [667, 192] width 561 height 44
paste input "[PERSON_NAME][EMAIL_ADDRESS][DOMAIN_NAME]"
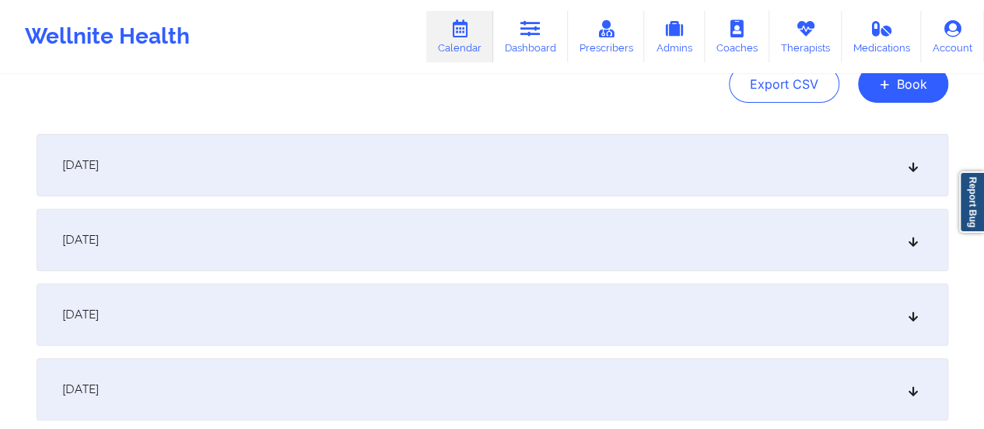
scroll to position [183, 0]
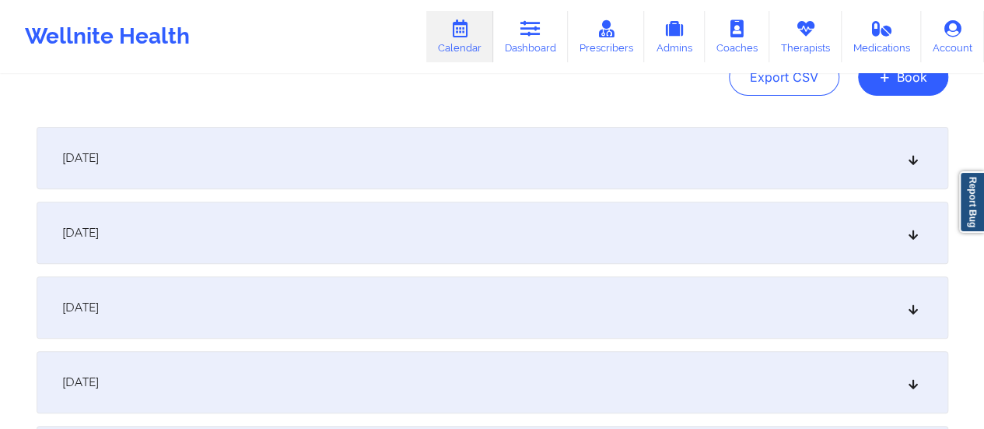
click at [482, 131] on div "[DATE]" at bounding box center [492, 158] width 911 height 62
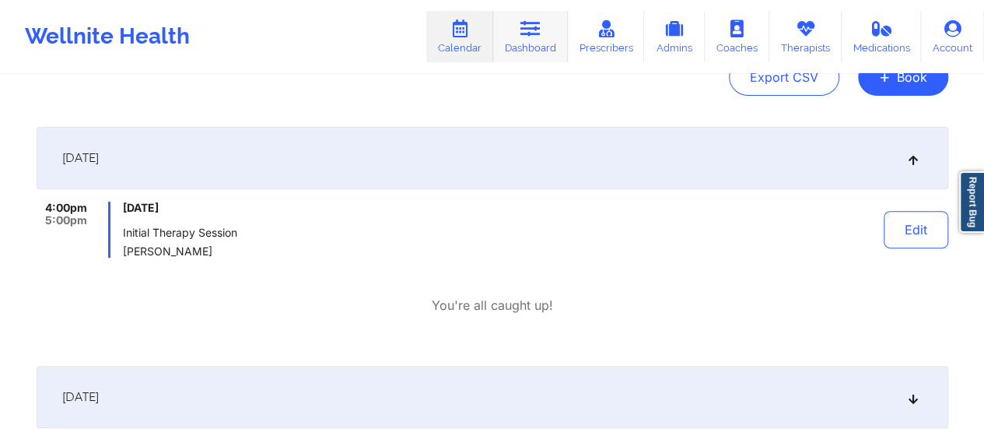
click at [548, 44] on link "Dashboard" at bounding box center [530, 36] width 75 height 51
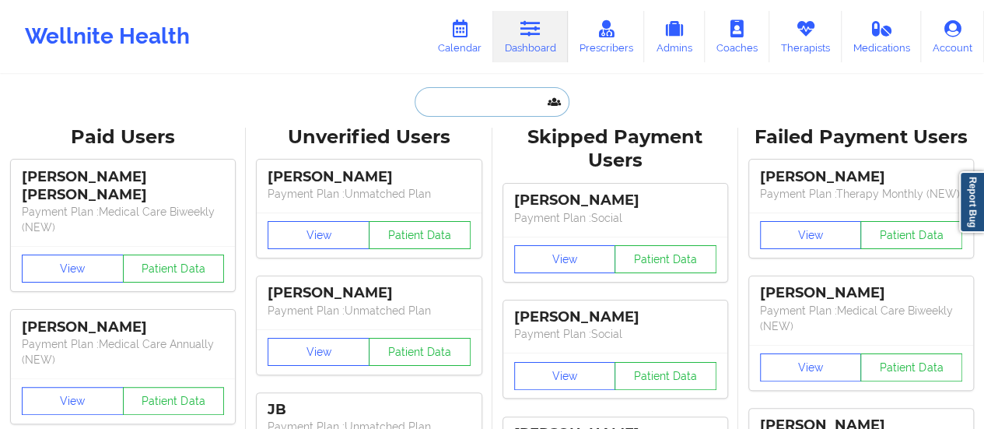
click at [484, 104] on input "text" at bounding box center [492, 102] width 154 height 30
paste input "[PERSON_NAME][EMAIL_ADDRESS][DOMAIN_NAME]"
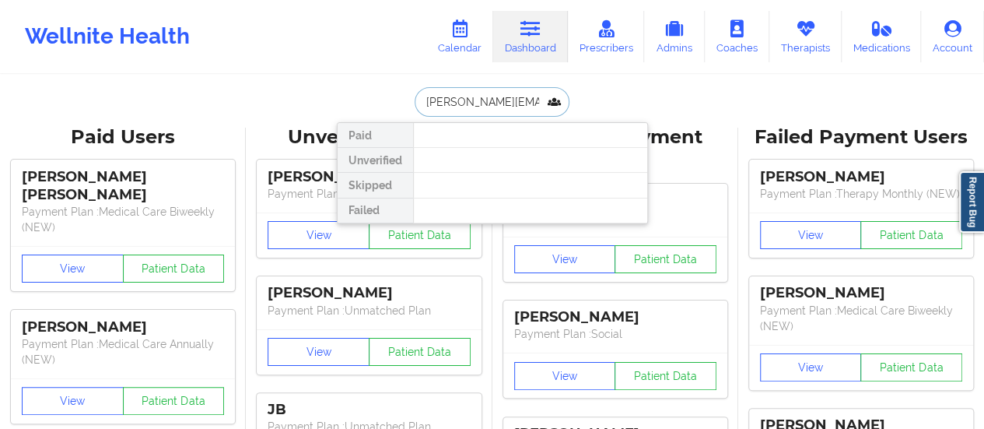
click at [420, 101] on input "[PERSON_NAME][EMAIL_ADDRESS][DOMAIN_NAME]" at bounding box center [492, 102] width 154 height 30
click at [455, 99] on input "[PERSON_NAME][EMAIL_ADDRESS][DOMAIN_NAME]" at bounding box center [492, 102] width 154 height 30
paste input "[PERSON_NAME]"
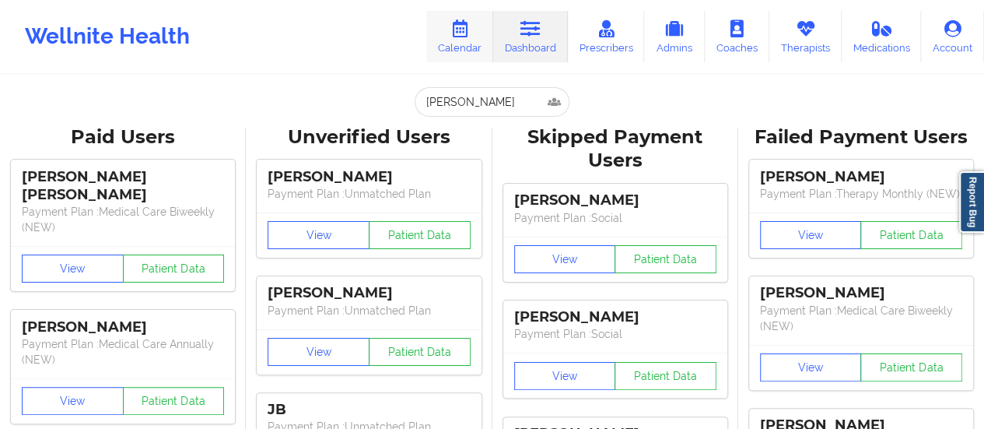
click at [455, 51] on link "Calendar" at bounding box center [459, 36] width 67 height 51
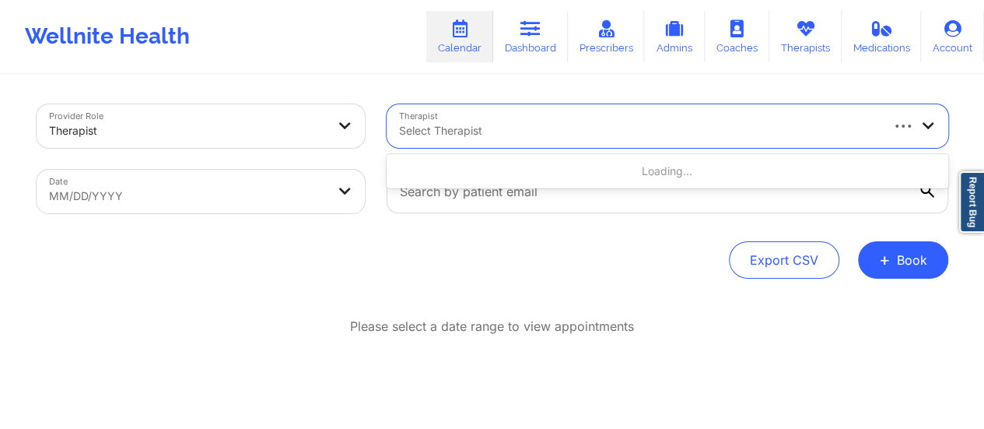
click at [493, 135] on div at bounding box center [638, 130] width 479 height 19
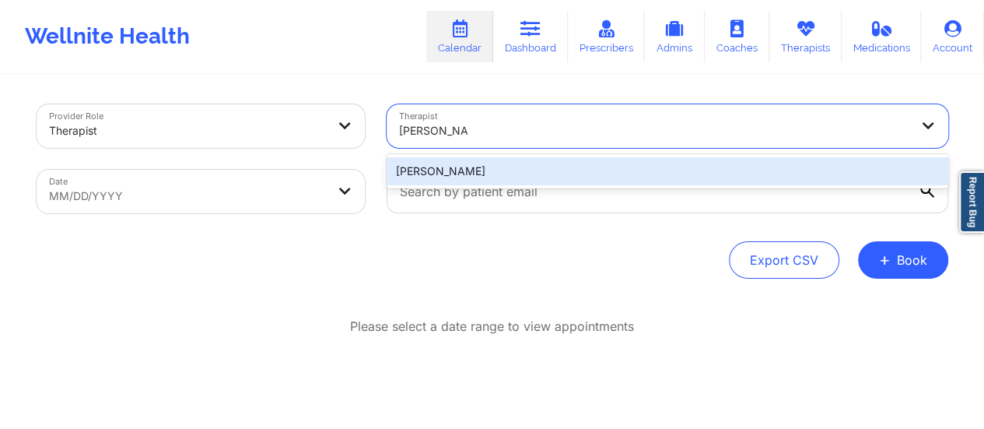
click at [470, 169] on div "[PERSON_NAME]" at bounding box center [667, 171] width 561 height 28
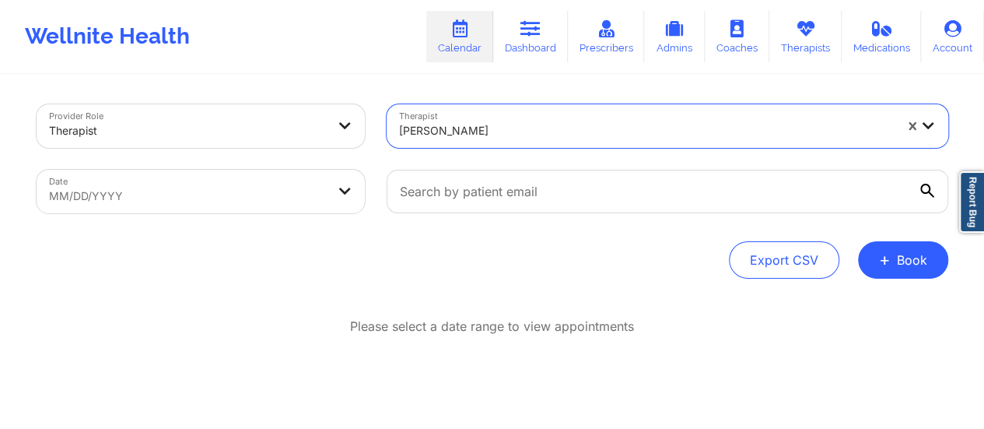
click at [254, 198] on body "Wellnite Health Calendar Dashboard Prescribers Admins Coaches Therapists Medica…" at bounding box center [492, 214] width 984 height 429
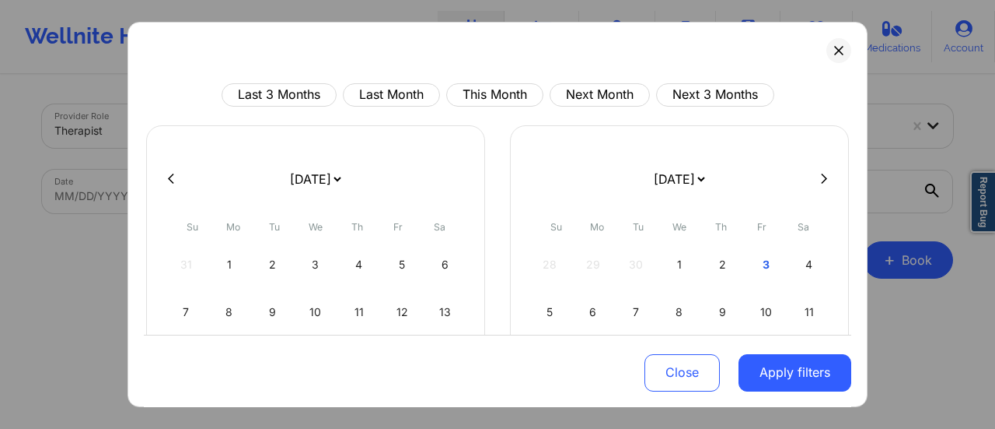
click at [344, 183] on select "[DATE] [DATE] [DATE] [DATE] [DATE] [DATE] [DATE] [DATE] [DATE] [DATE] [DATE] [D…" at bounding box center [315, 179] width 57 height 44
click at [228, 309] on div "6" at bounding box center [230, 312] width 40 height 44
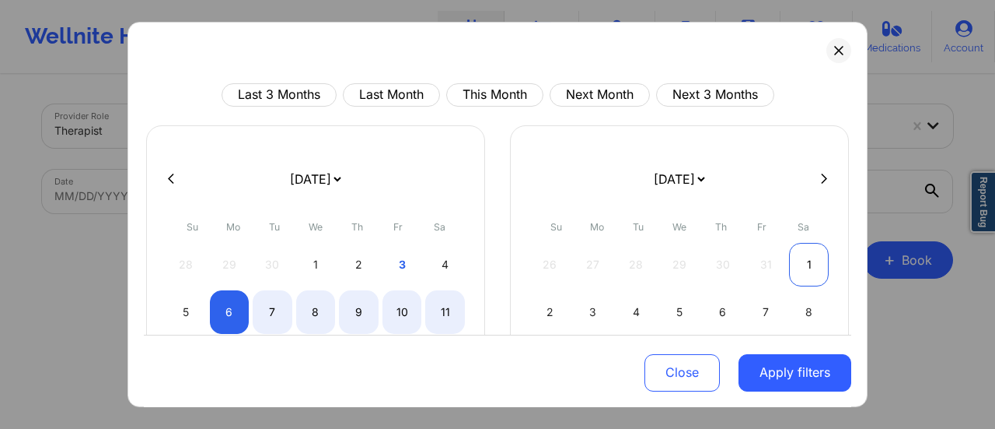
click at [803, 258] on div "1" at bounding box center [809, 265] width 40 height 44
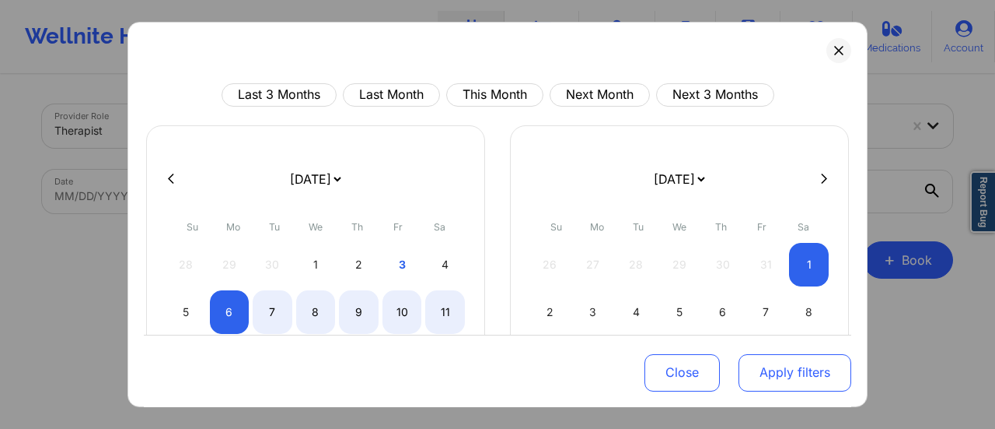
click at [800, 376] on button "Apply filters" at bounding box center [795, 371] width 113 height 37
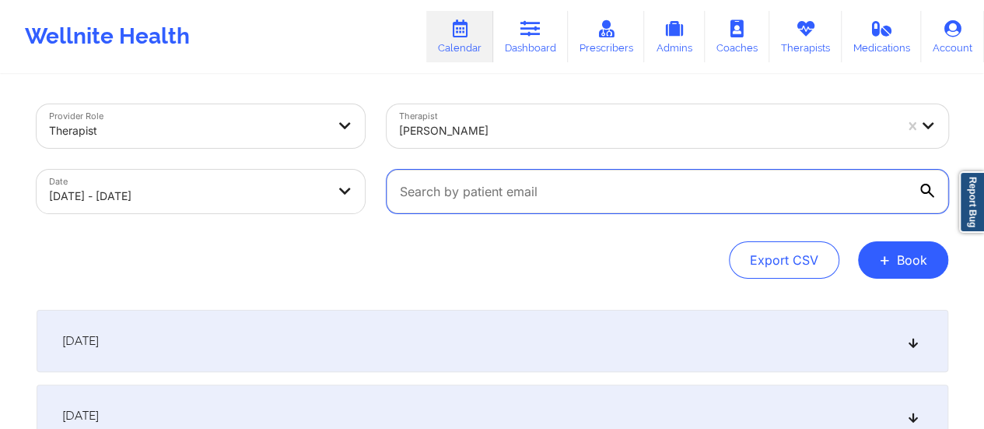
click at [558, 197] on input "text" at bounding box center [667, 192] width 561 height 44
paste input "[EMAIL_ADDRESS][DOMAIN_NAME]"
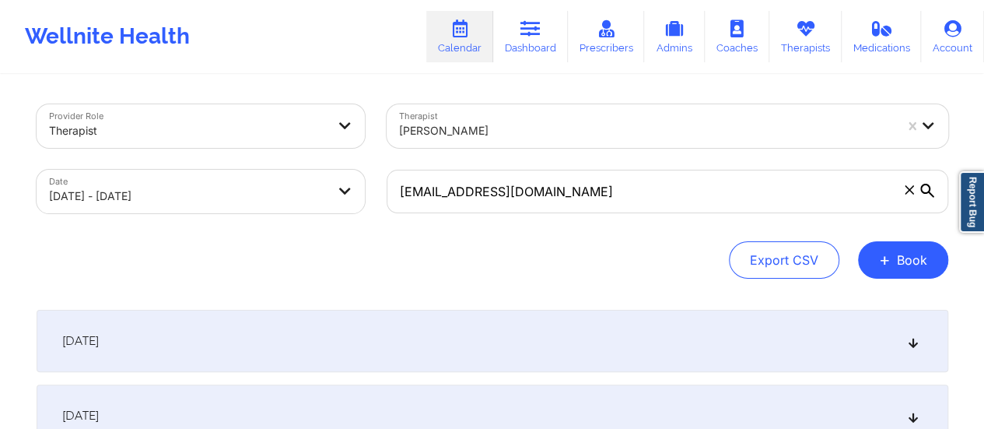
click at [265, 324] on div "[DATE]" at bounding box center [492, 341] width 911 height 62
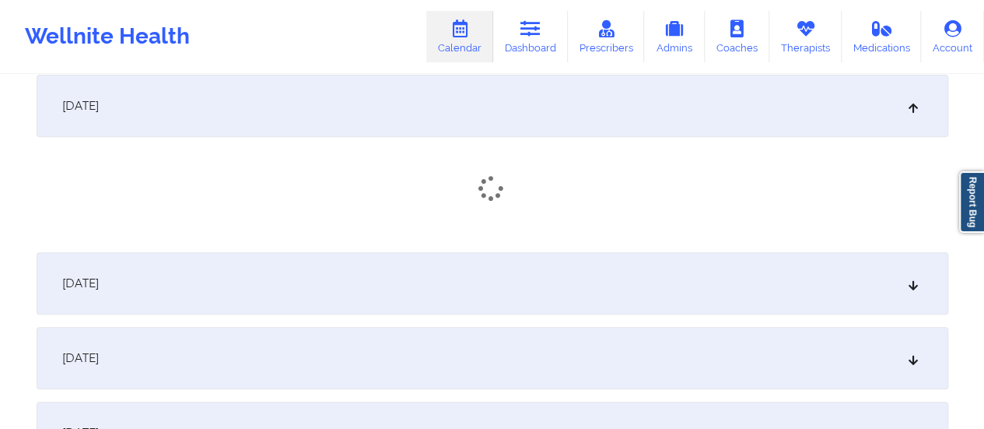
scroll to position [238, 0]
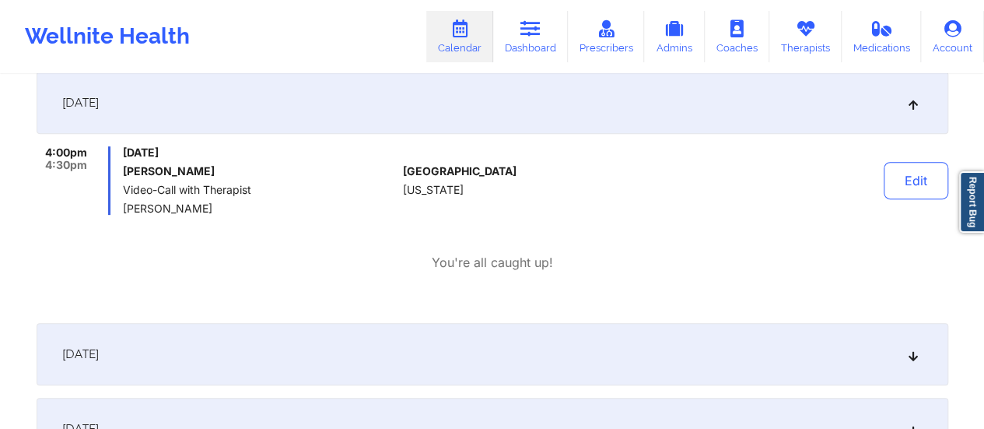
drag, startPoint x: 265, startPoint y: 324, endPoint x: 268, endPoint y: 316, distance: 8.1
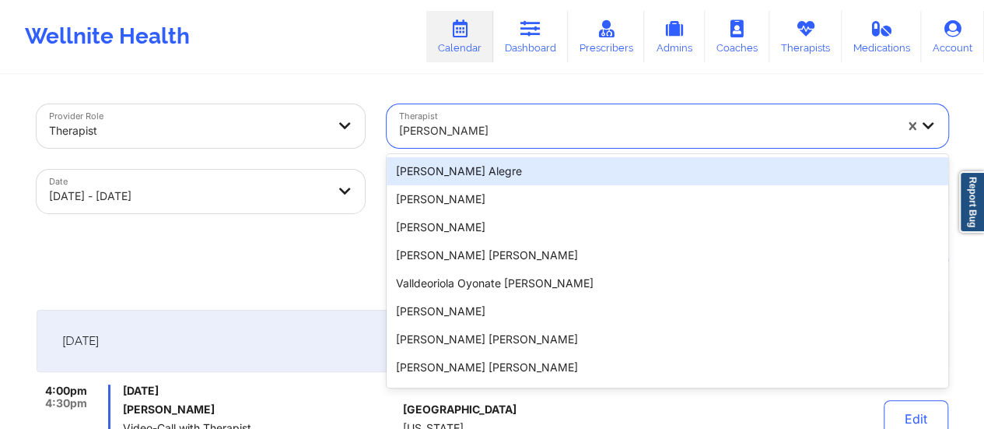
click at [539, 128] on div at bounding box center [646, 130] width 495 height 19
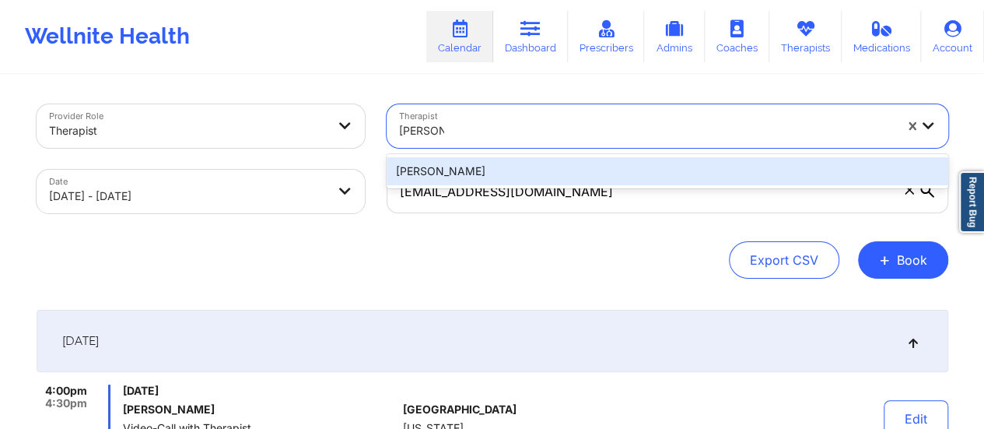
click at [509, 157] on div "[PERSON_NAME]" at bounding box center [667, 171] width 561 height 28
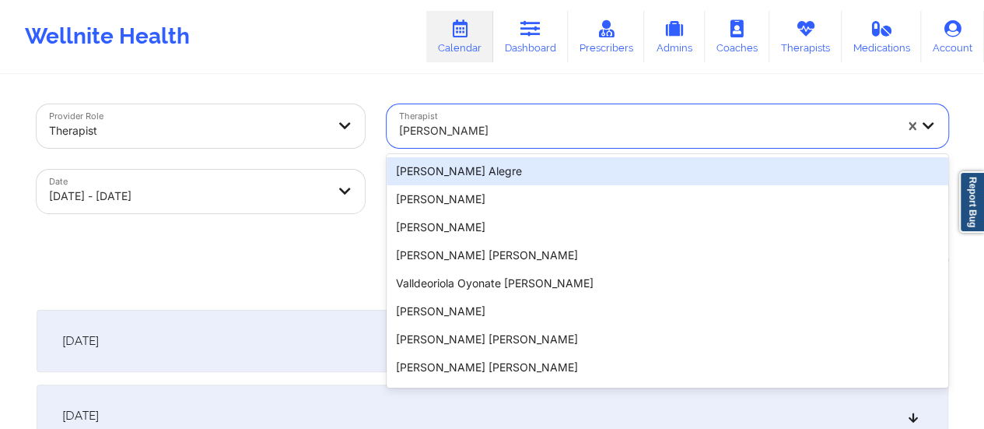
click at [482, 128] on div at bounding box center [646, 130] width 495 height 19
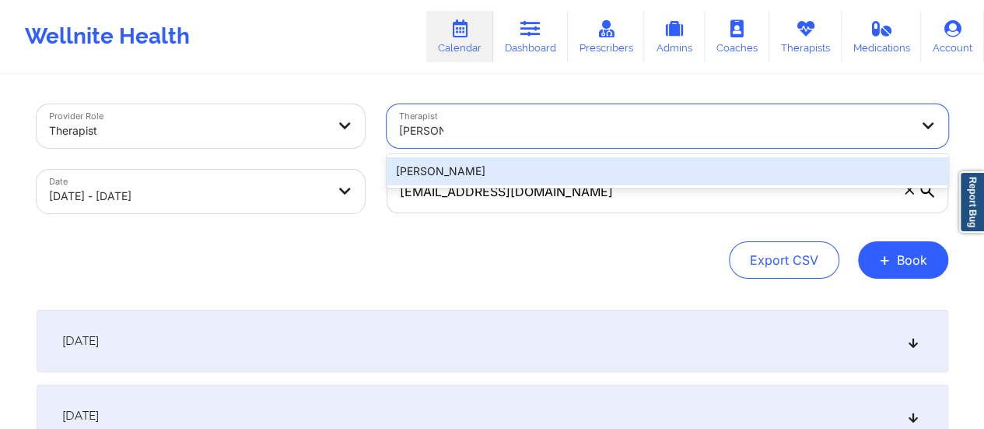
click at [465, 176] on div "[PERSON_NAME]" at bounding box center [667, 171] width 561 height 28
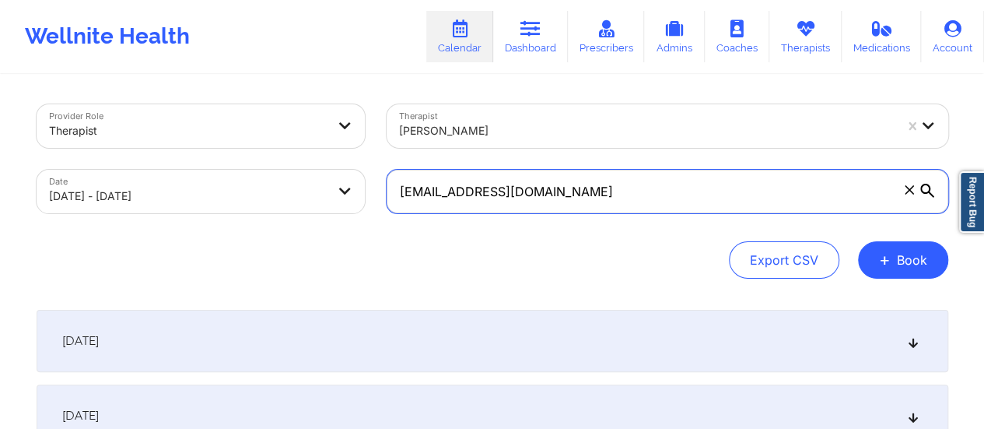
click at [525, 198] on input "[EMAIL_ADDRESS][DOMAIN_NAME]" at bounding box center [667, 192] width 561 height 44
paste input "[EMAIL_ADDRESS][DOMAIN_NAME]"
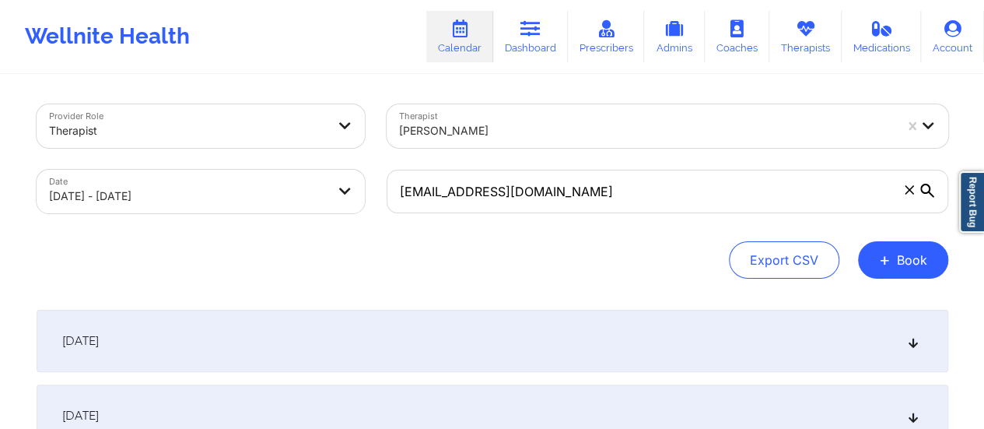
click at [222, 209] on body "Wellnite Health Calendar Dashboard Prescribers Admins Coaches Therapists Medica…" at bounding box center [492, 214] width 984 height 429
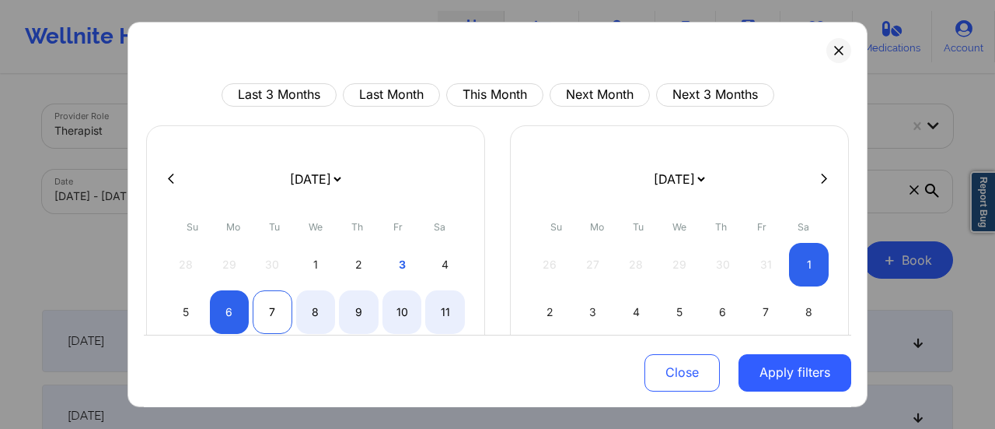
click at [268, 303] on div "7" at bounding box center [273, 312] width 40 height 44
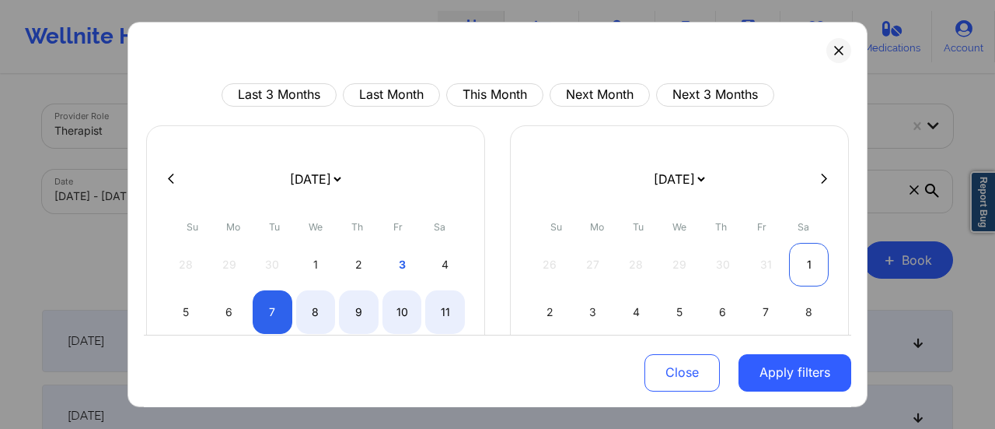
click at [810, 262] on div "1" at bounding box center [809, 265] width 40 height 44
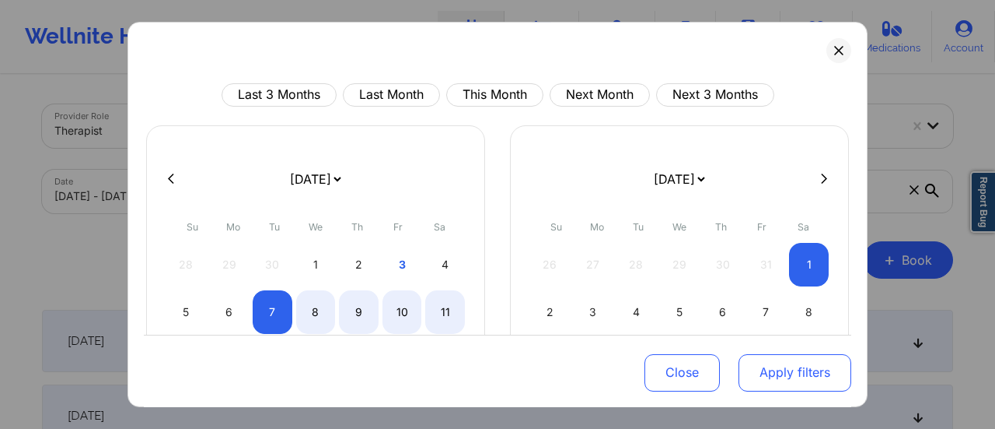
click at [784, 369] on button "Apply filters" at bounding box center [795, 371] width 113 height 37
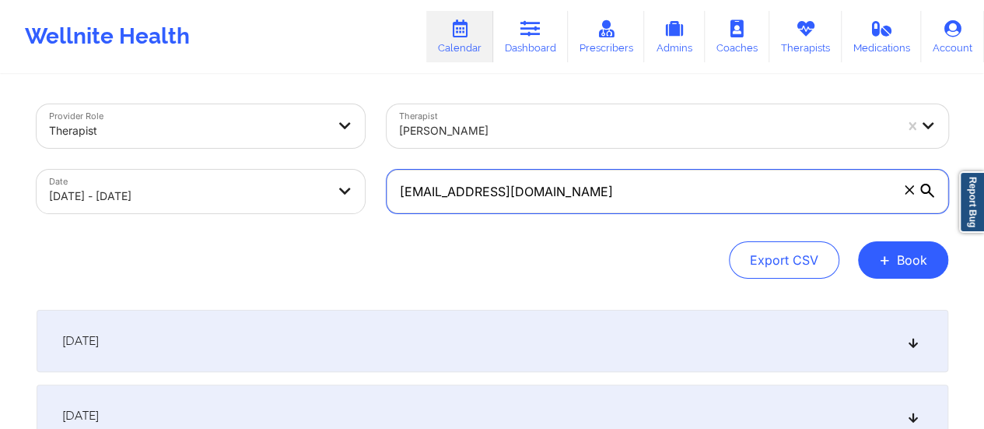
click at [678, 194] on input "[EMAIL_ADDRESS][DOMAIN_NAME]" at bounding box center [667, 192] width 561 height 44
click at [616, 189] on input "[EMAIL_ADDRESS][DOMAIN_NAME]" at bounding box center [667, 192] width 561 height 44
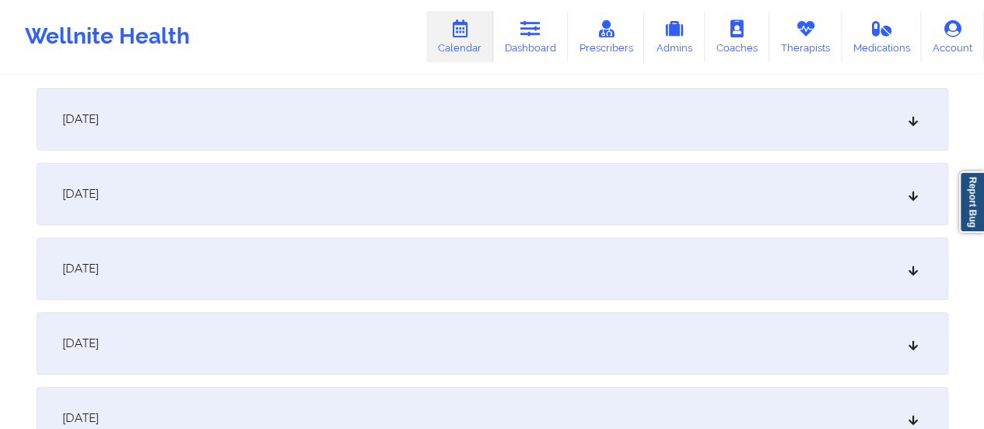
scroll to position [222, 0]
click at [330, 107] on div "[DATE]" at bounding box center [492, 118] width 911 height 62
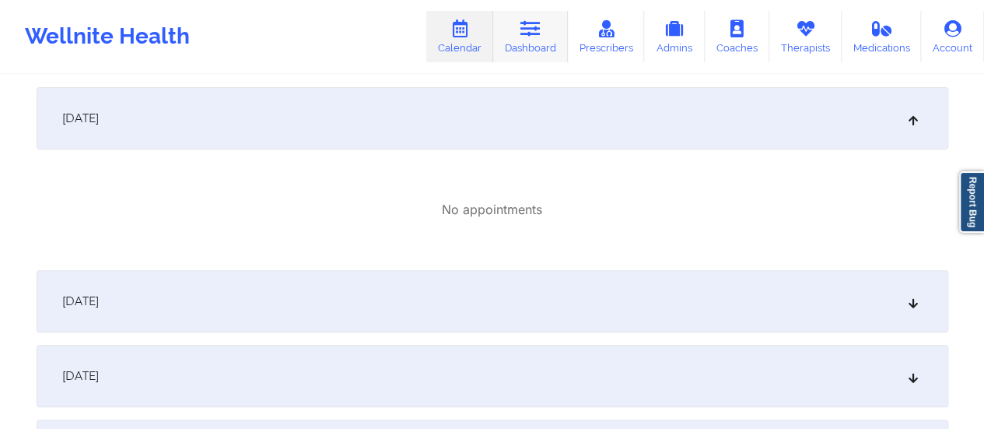
click at [527, 37] on icon at bounding box center [530, 28] width 20 height 17
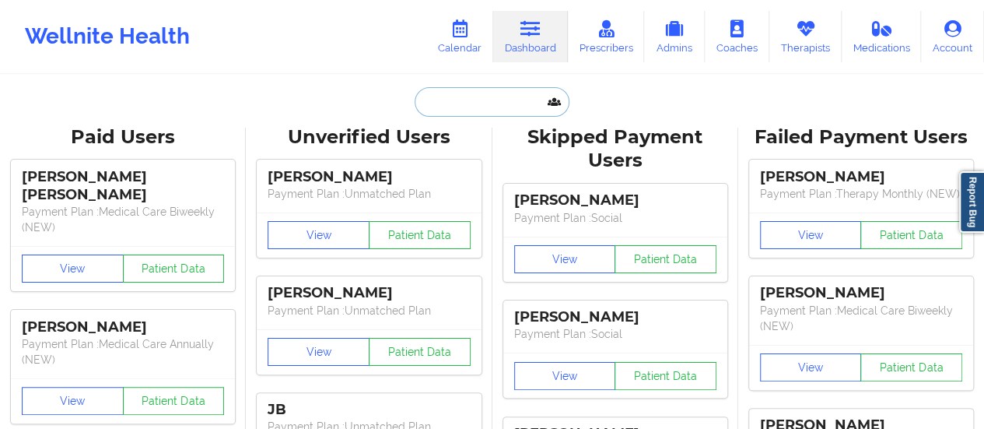
click at [476, 95] on input "text" at bounding box center [492, 102] width 154 height 30
paste input "[EMAIL_ADDRESS][DOMAIN_NAME]"
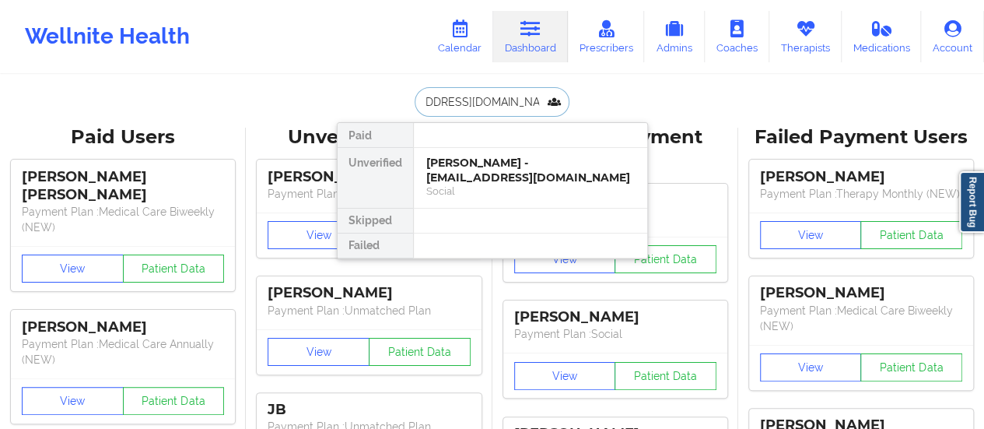
click at [493, 173] on div "[PERSON_NAME] - [EMAIL_ADDRESS][DOMAIN_NAME]" at bounding box center [530, 170] width 208 height 29
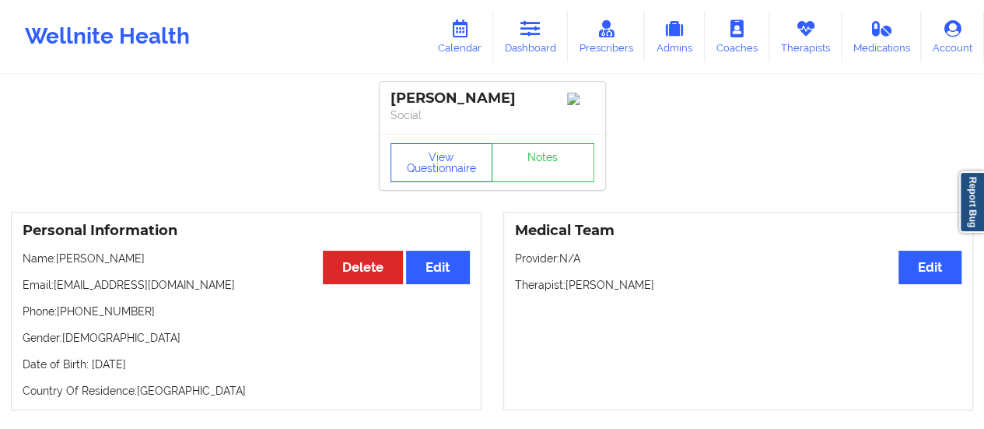
scroll to position [1, 0]
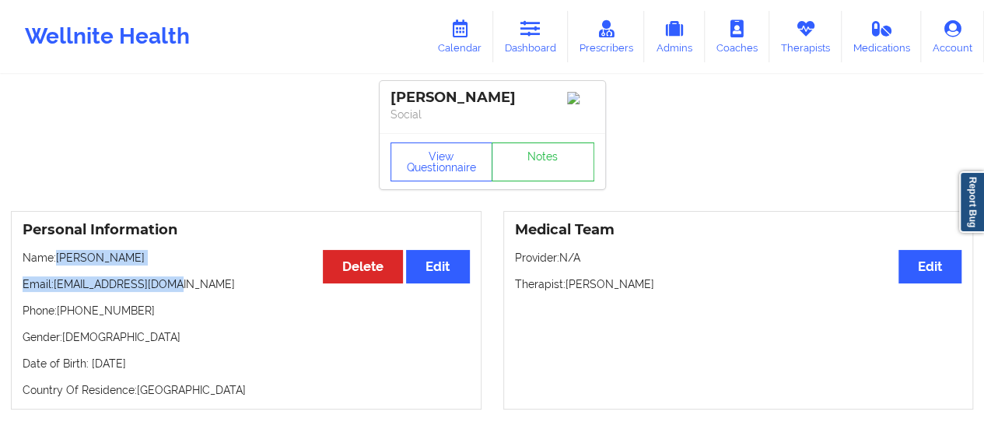
drag, startPoint x: 59, startPoint y: 264, endPoint x: 162, endPoint y: 271, distance: 102.9
click at [162, 271] on div "Personal Information Edit Delete Name: [PERSON_NAME] Email: [EMAIL_ADDRESS][DOM…" at bounding box center [246, 310] width 470 height 198
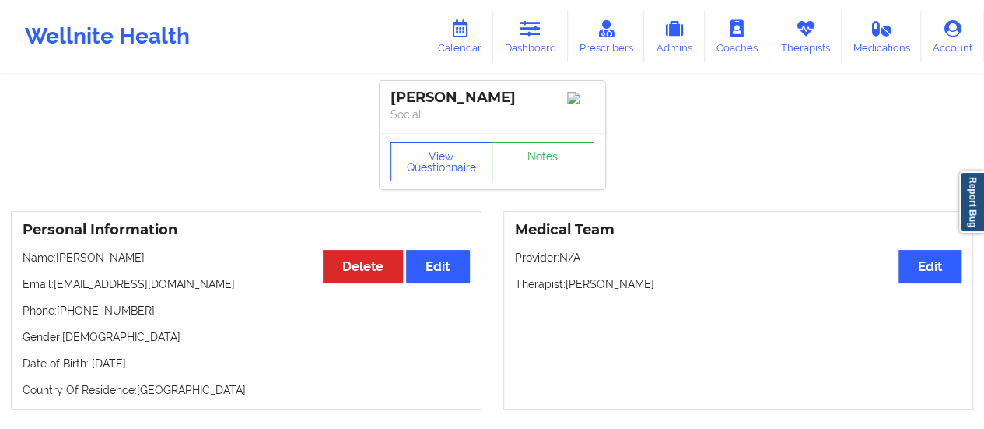
drag, startPoint x: 153, startPoint y: 265, endPoint x: 59, endPoint y: 262, distance: 94.2
click at [59, 262] on p "Name: [PERSON_NAME]" at bounding box center [246, 258] width 447 height 16
copy p "[PERSON_NAME]"
click at [449, 49] on link "Calendar" at bounding box center [459, 36] width 67 height 51
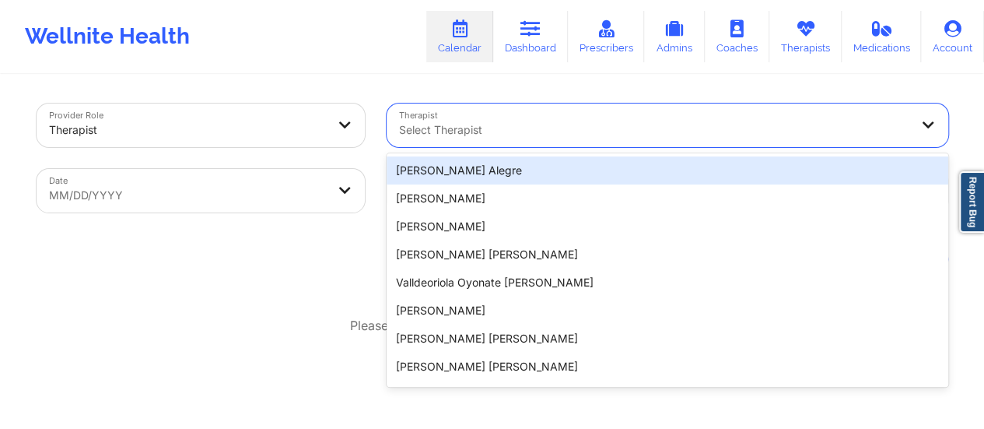
click at [480, 136] on div at bounding box center [654, 130] width 510 height 19
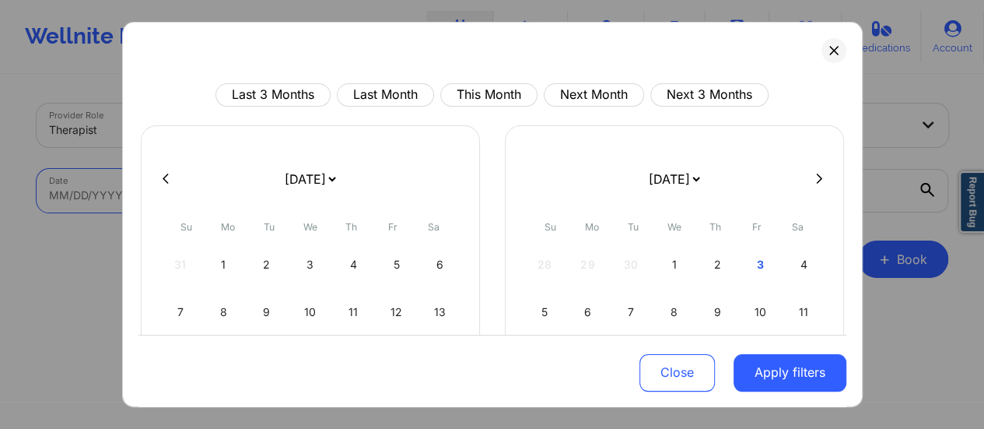
click at [326, 205] on body "Wellnite Health Calendar Dashboard Prescribers Admins Coaches Therapists Medica…" at bounding box center [492, 213] width 984 height 429
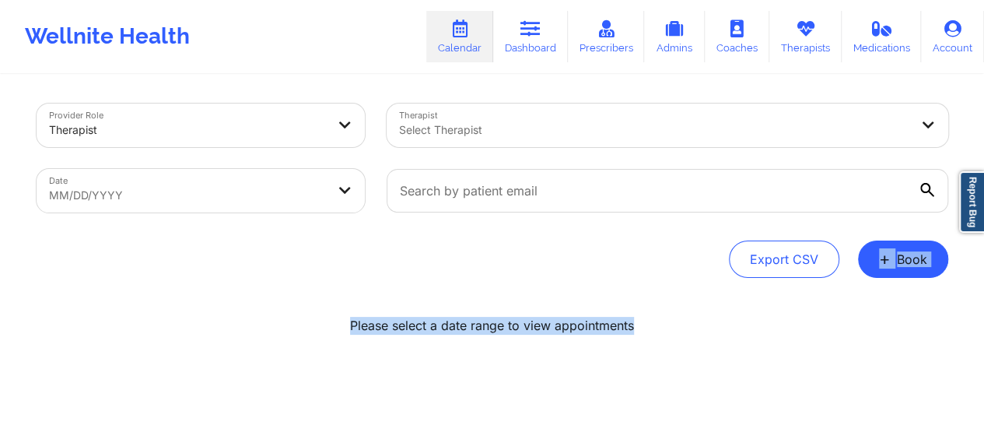
drag, startPoint x: 932, startPoint y: 337, endPoint x: 877, endPoint y: 236, distance: 114.8
click at [883, 254] on span "+" at bounding box center [885, 258] width 12 height 9
click at [837, 311] on button "Therapy Session" at bounding box center [876, 309] width 119 height 26
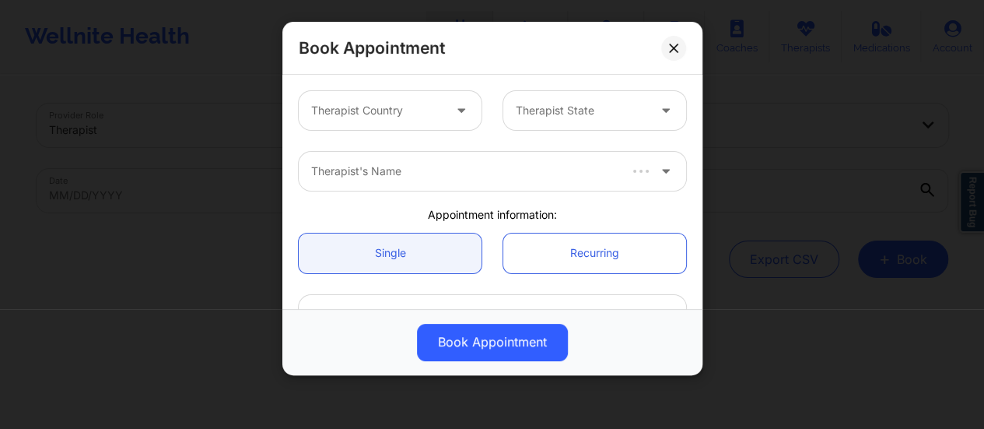
click at [447, 104] on div at bounding box center [462, 110] width 37 height 39
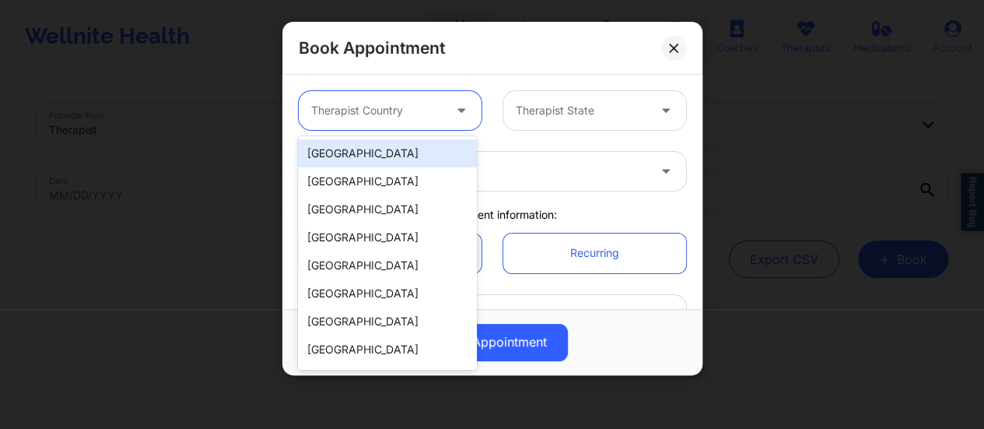
click at [388, 141] on div "[GEOGRAPHIC_DATA]" at bounding box center [387, 153] width 179 height 28
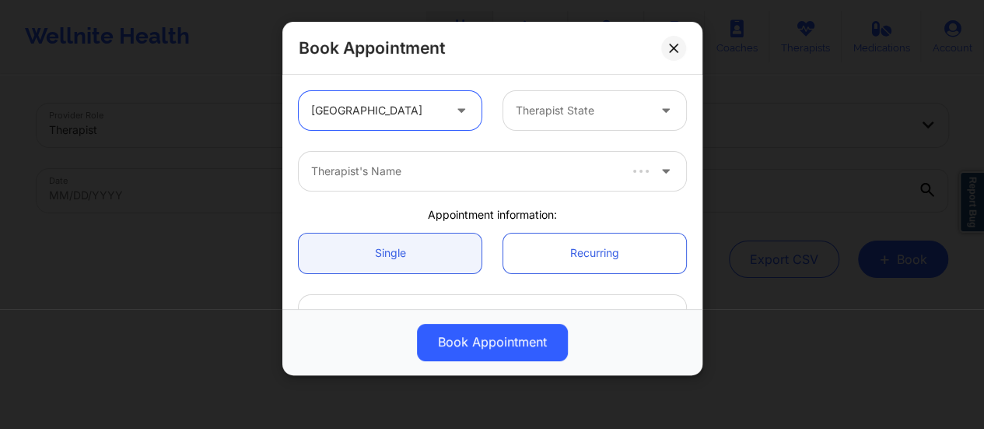
click at [555, 113] on div at bounding box center [581, 110] width 131 height 19
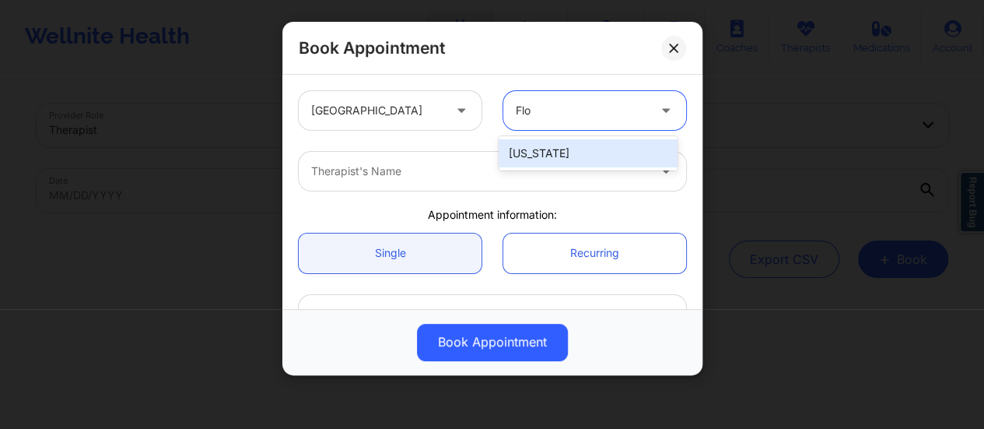
click at [586, 139] on div "[US_STATE]" at bounding box center [587, 153] width 179 height 28
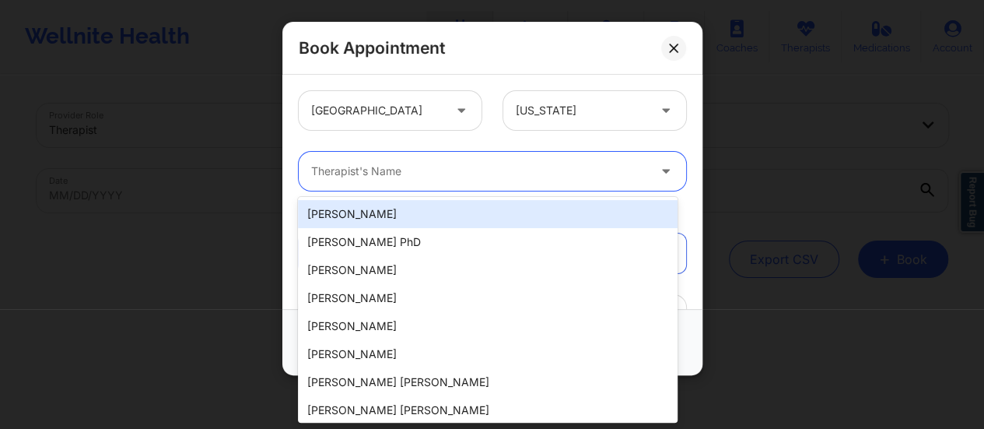
click at [542, 156] on div "Therapist's Name" at bounding box center [474, 171] width 350 height 39
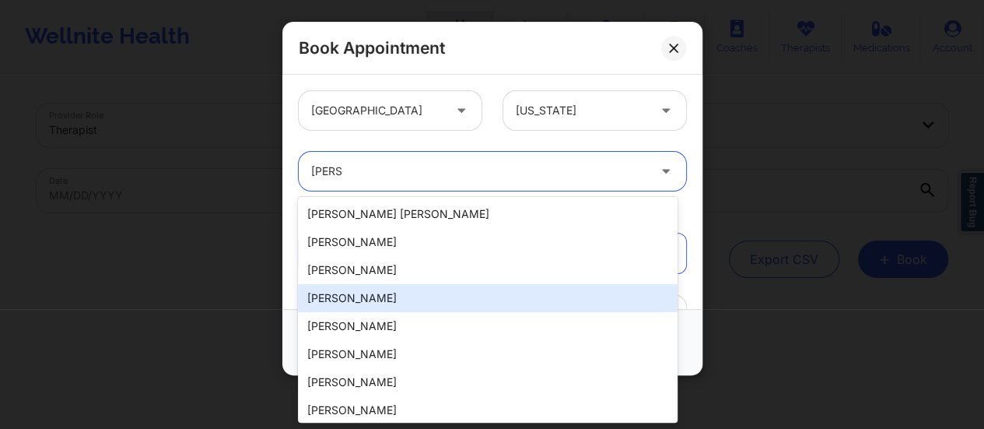
click at [453, 292] on div "[PERSON_NAME]" at bounding box center [488, 298] width 380 height 28
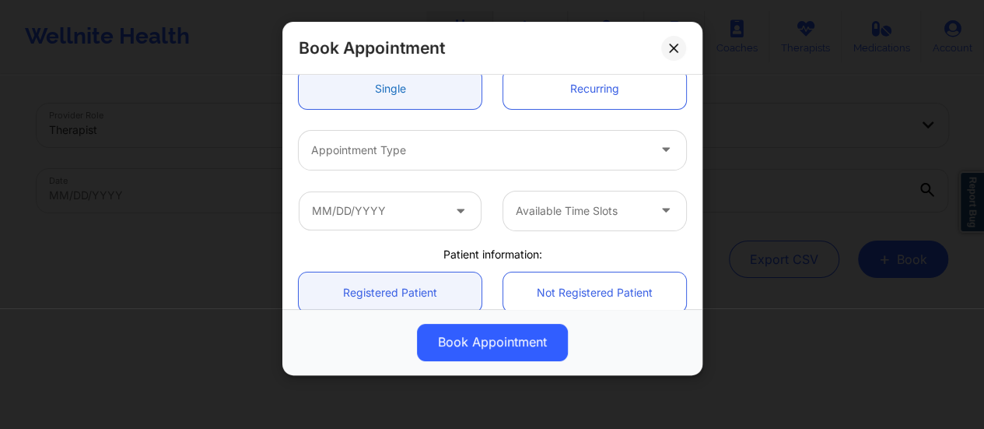
scroll to position [170, 0]
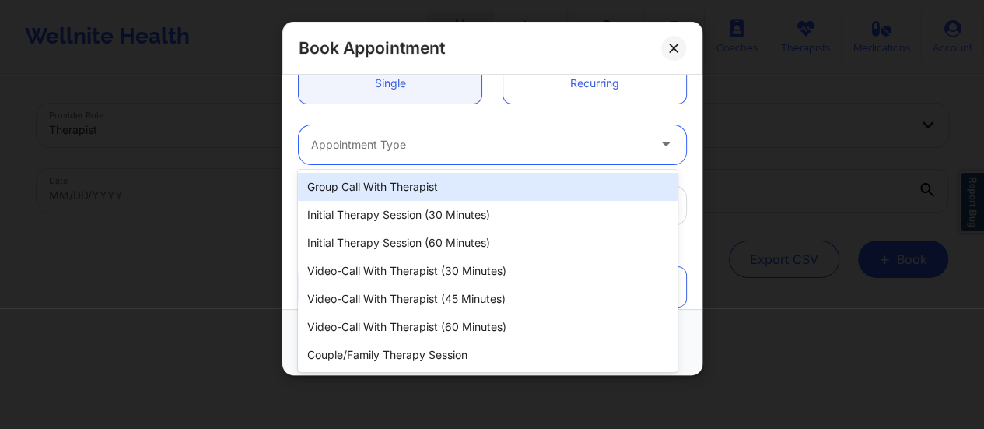
click at [420, 155] on div "Appointment Type" at bounding box center [474, 144] width 350 height 39
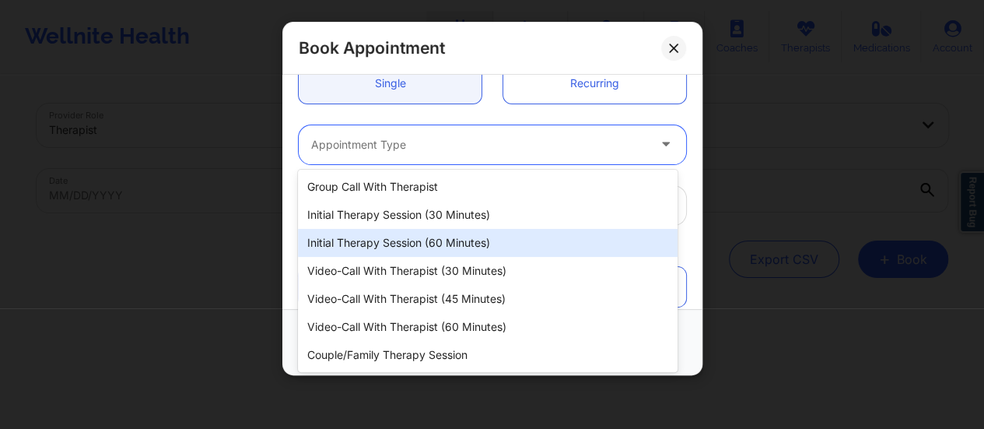
click at [446, 250] on div "Initial Therapy Session (60 minutes)" at bounding box center [488, 243] width 380 height 28
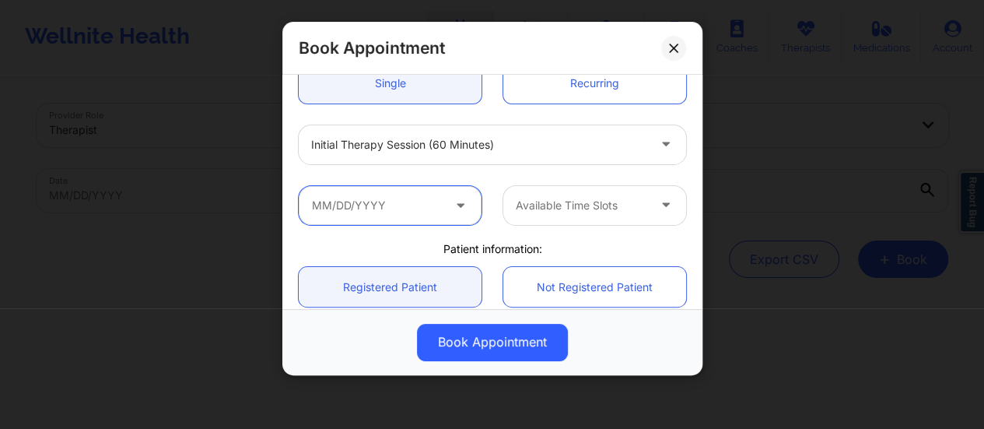
click at [414, 222] on input "text" at bounding box center [390, 205] width 183 height 39
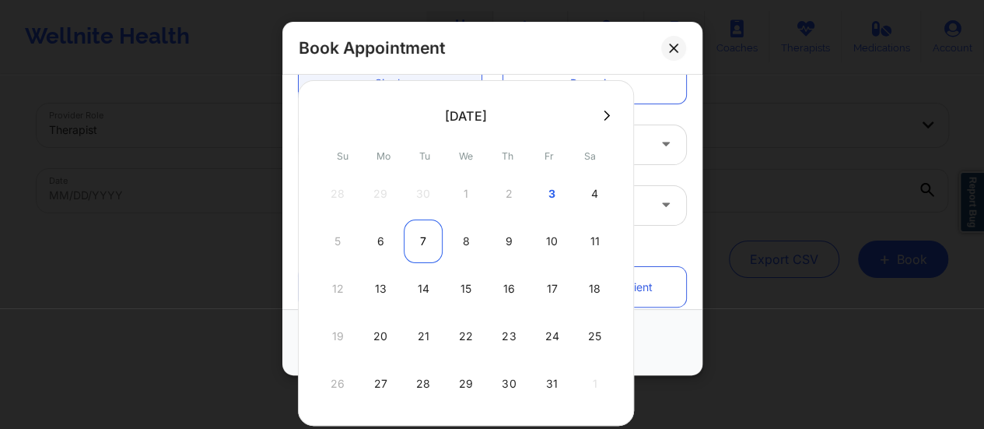
click at [419, 239] on div "7" at bounding box center [423, 241] width 39 height 44
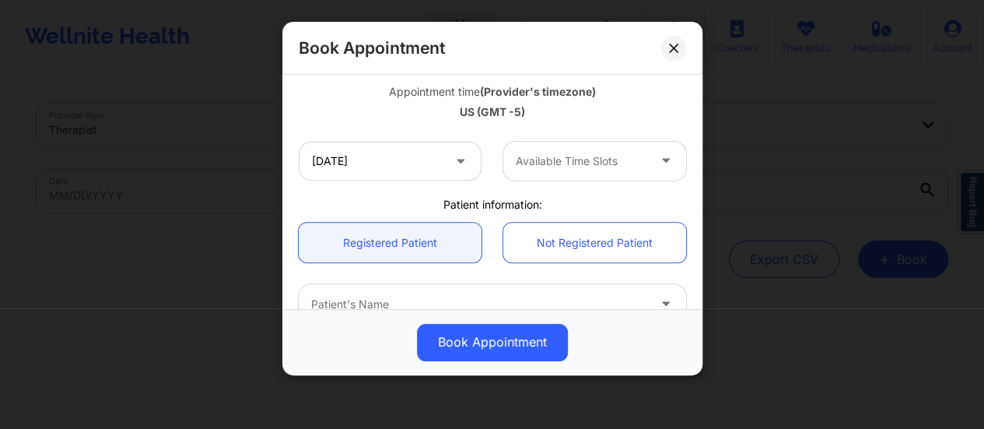
scroll to position [282, 0]
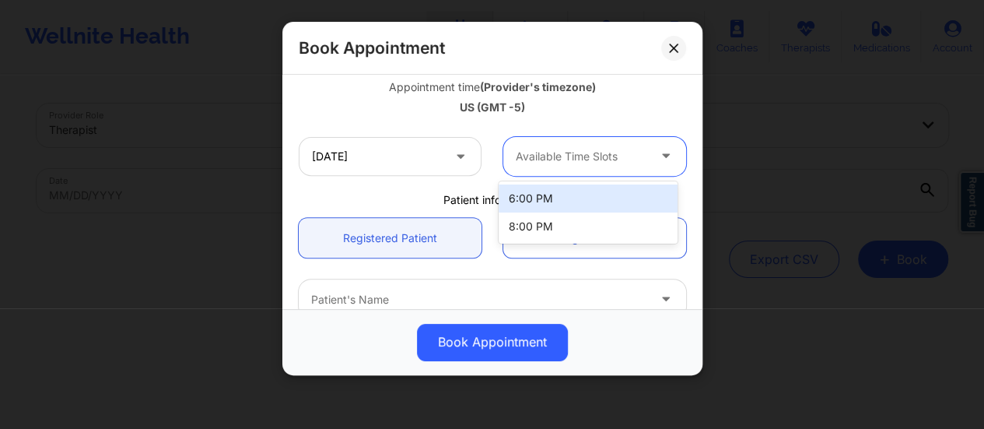
click at [573, 156] on div at bounding box center [581, 156] width 131 height 19
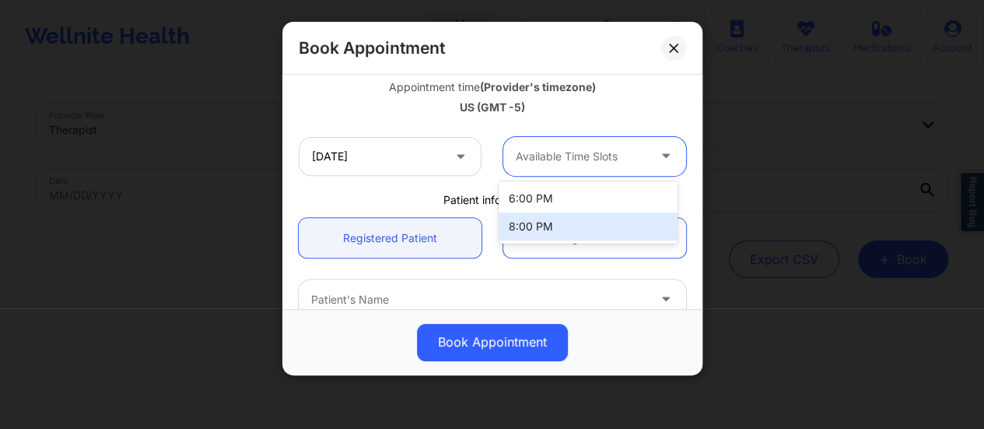
click at [550, 224] on div "8:00 PM" at bounding box center [587, 226] width 179 height 28
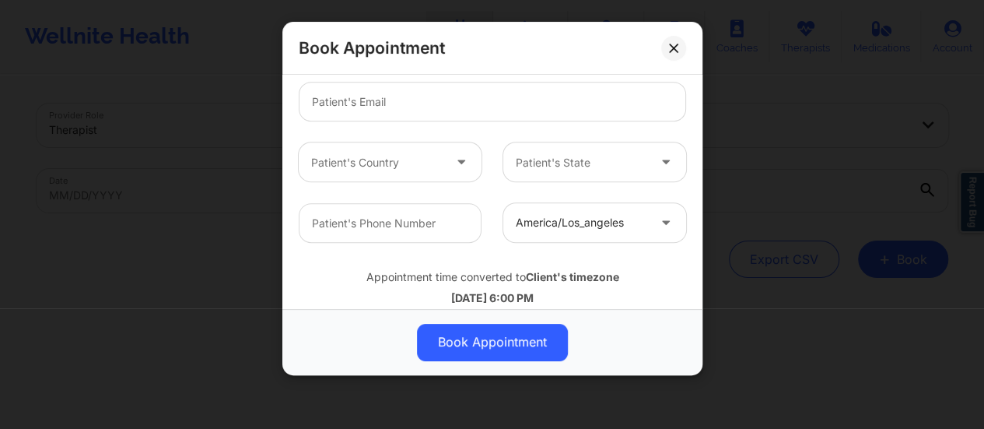
scroll to position [572, 0]
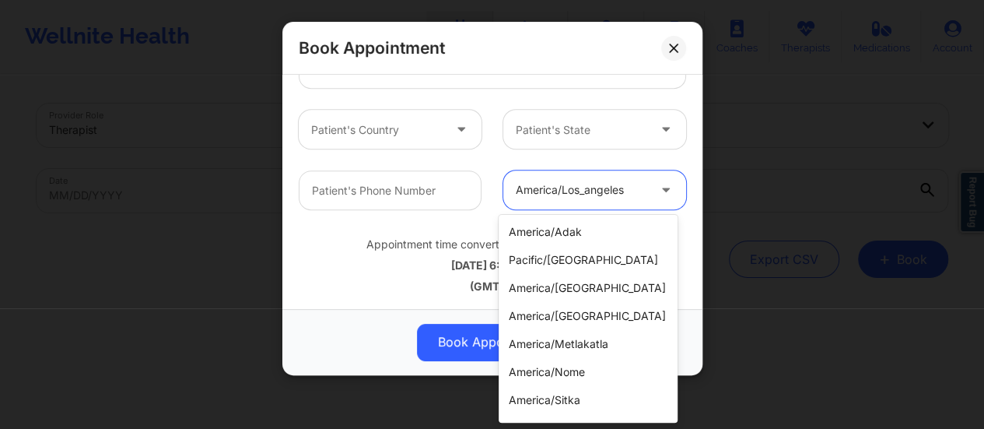
click at [566, 188] on div at bounding box center [581, 190] width 131 height 19
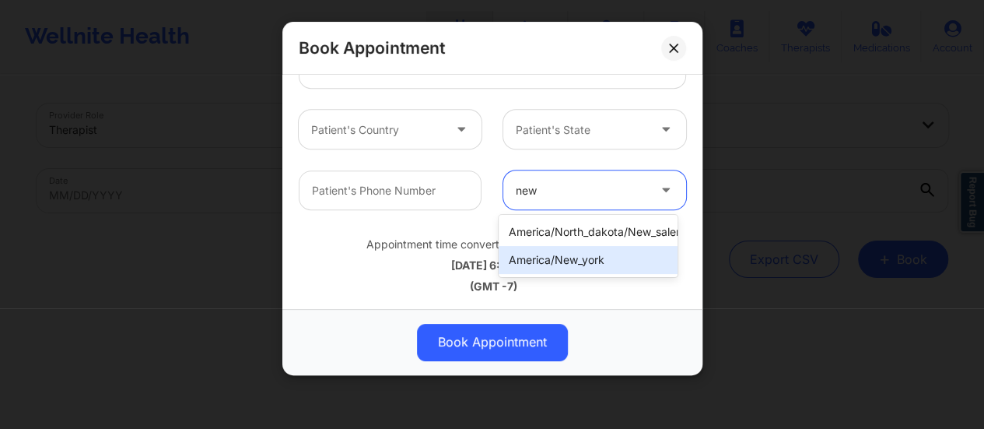
click at [582, 247] on div "america/new_york" at bounding box center [587, 260] width 179 height 28
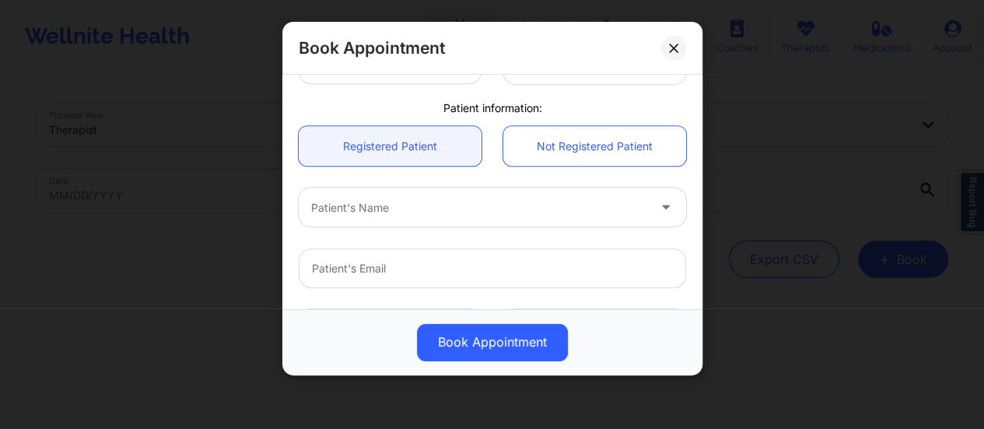
scroll to position [369, 0]
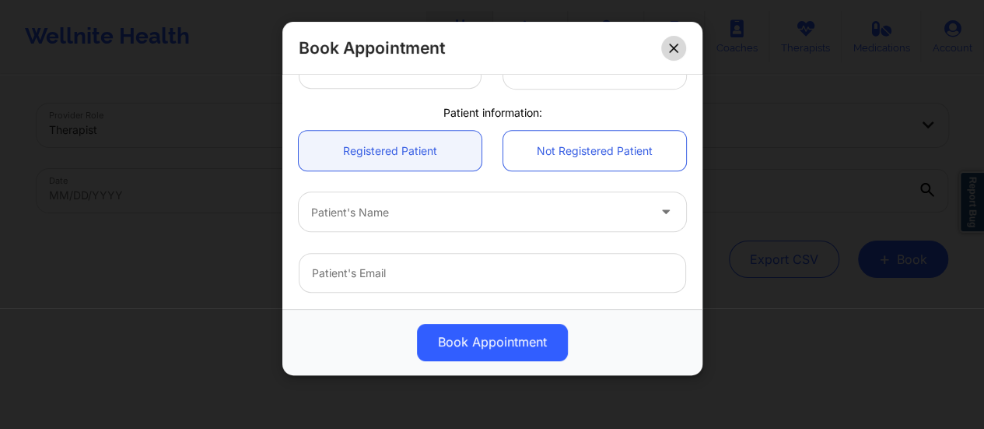
click at [669, 49] on icon at bounding box center [673, 48] width 9 height 9
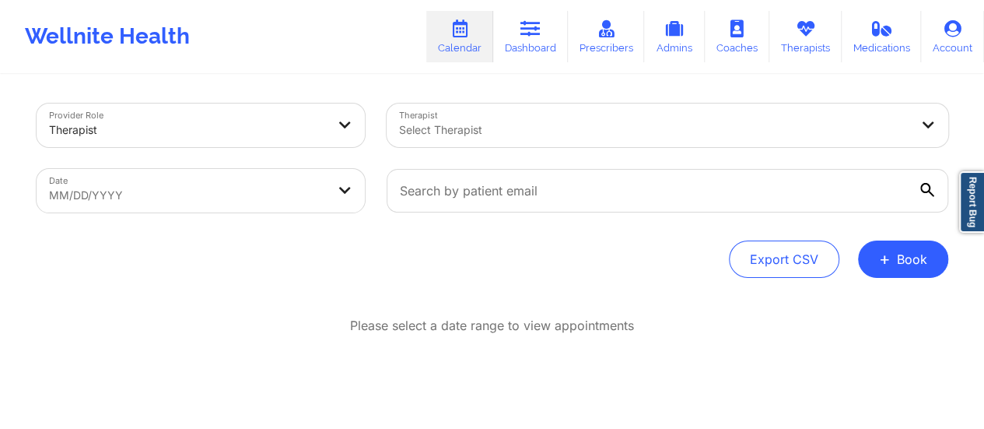
scroll to position [0, 0]
click at [526, 51] on link "Dashboard" at bounding box center [530, 36] width 75 height 51
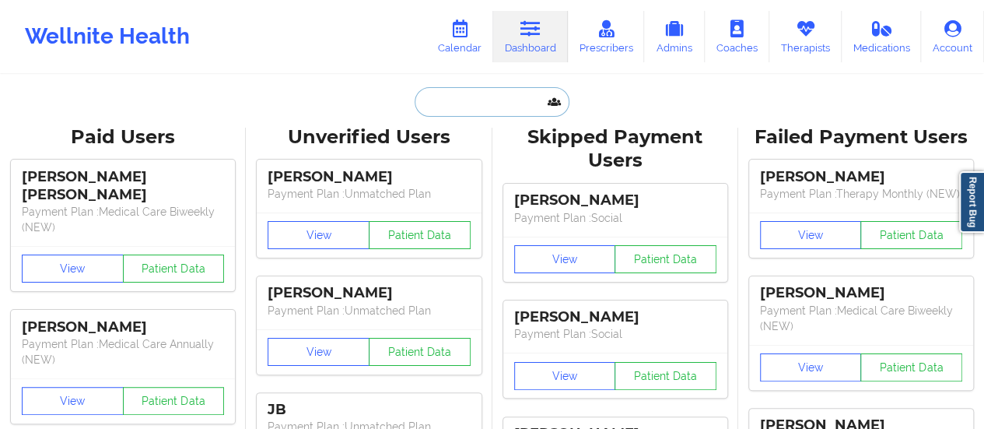
click at [537, 110] on input "text" at bounding box center [492, 102] width 154 height 30
paste input "[EMAIL_ADDRESS][PERSON_NAME][DOMAIN_NAME]"
click at [464, 42] on link "Calendar" at bounding box center [459, 36] width 67 height 51
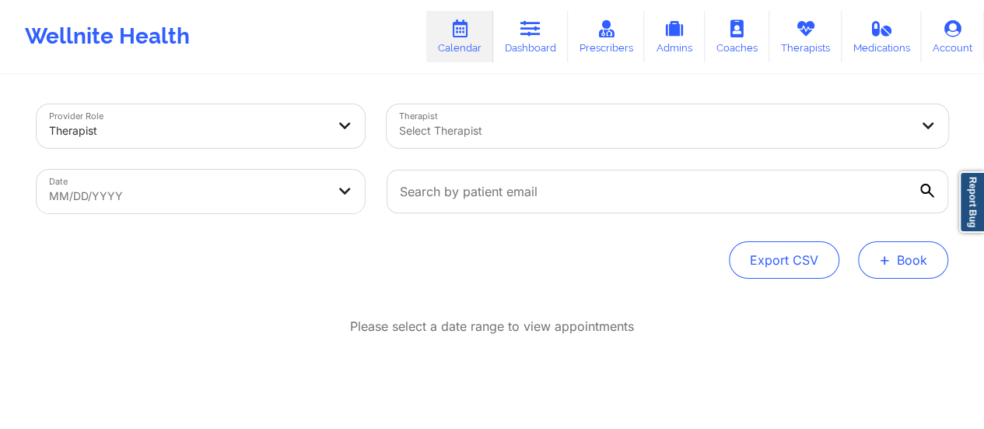
click at [892, 267] on button "+ Book" at bounding box center [903, 259] width 90 height 37
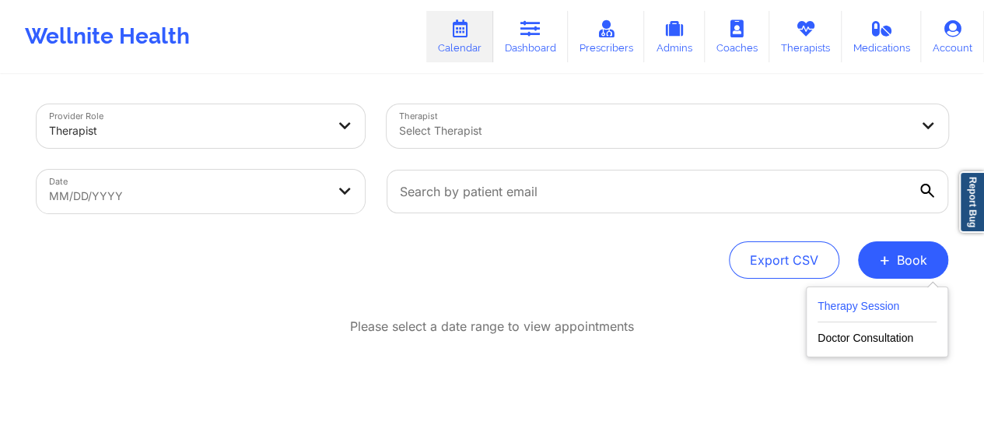
click at [834, 303] on button "Therapy Session" at bounding box center [876, 309] width 119 height 26
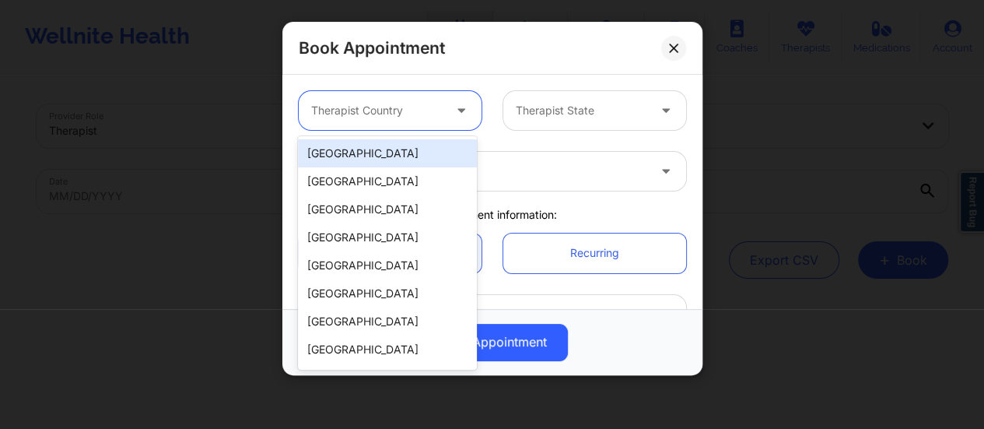
click at [436, 103] on div at bounding box center [376, 110] width 131 height 19
click at [386, 163] on div "[GEOGRAPHIC_DATA]" at bounding box center [387, 153] width 179 height 28
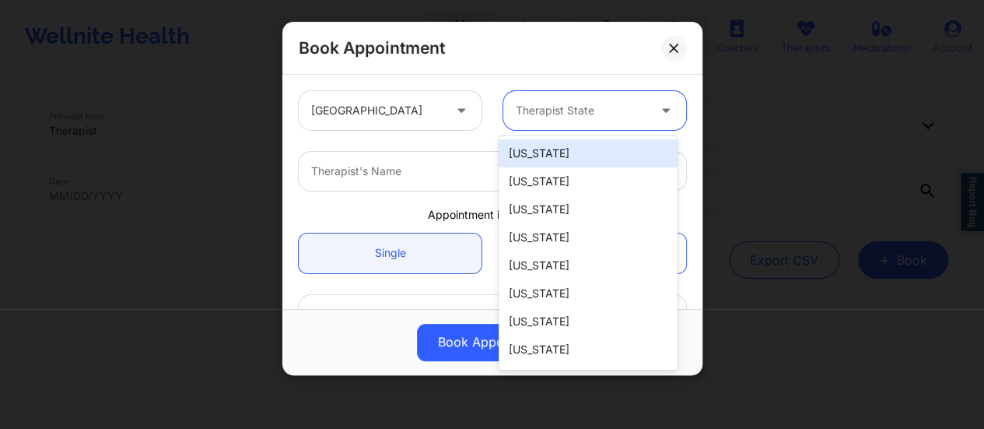
click at [555, 102] on div at bounding box center [581, 110] width 131 height 19
click at [583, 114] on div at bounding box center [581, 110] width 131 height 19
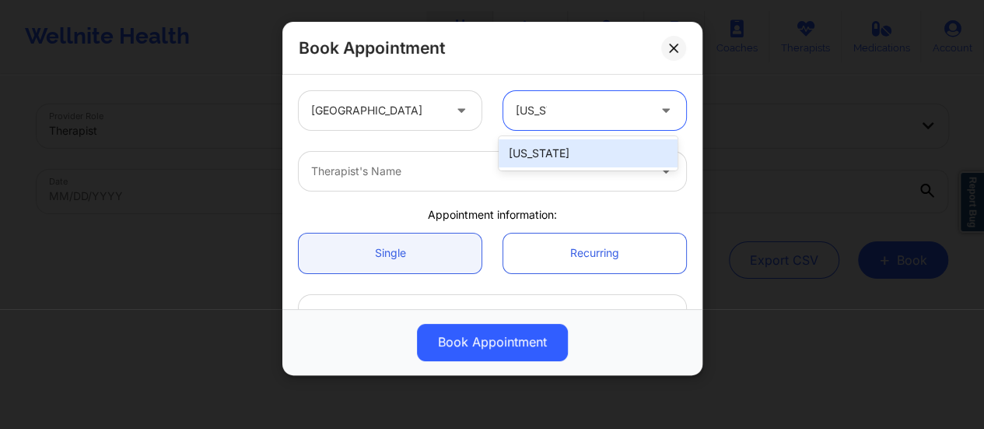
click at [591, 140] on div "[US_STATE]" at bounding box center [587, 153] width 179 height 28
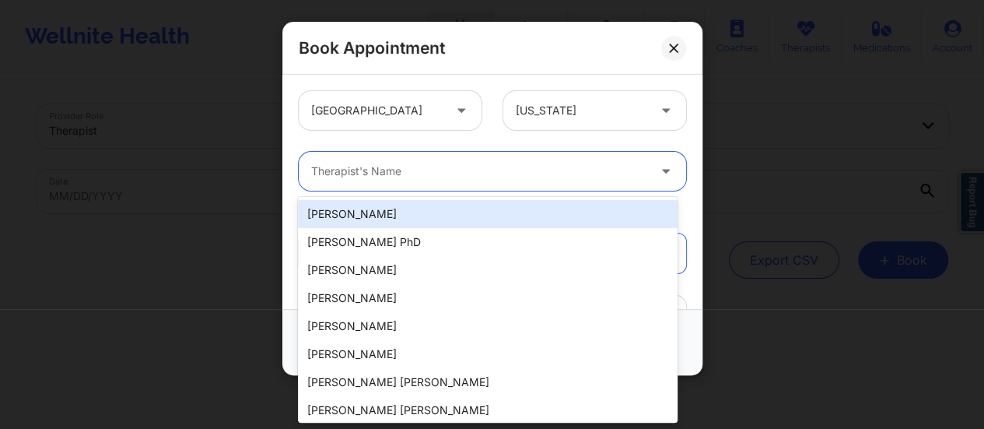
click at [522, 172] on div at bounding box center [479, 171] width 336 height 19
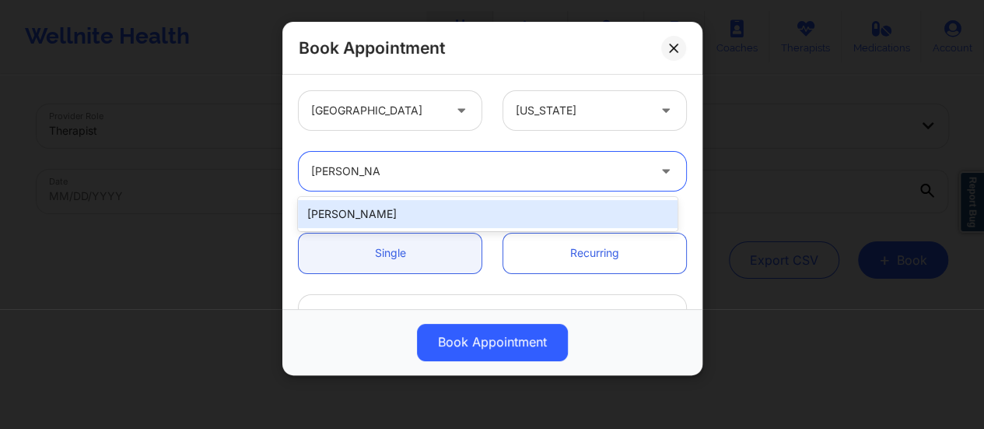
click at [485, 215] on div "[PERSON_NAME]" at bounding box center [488, 214] width 380 height 28
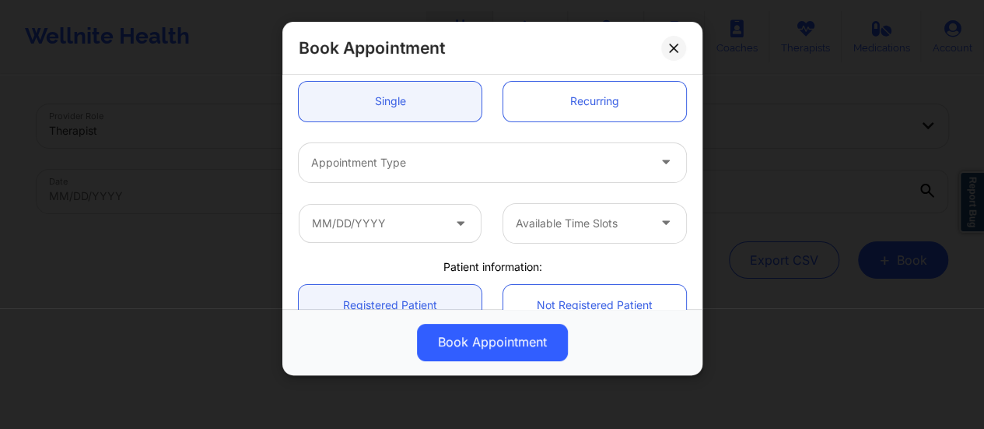
scroll to position [156, 0]
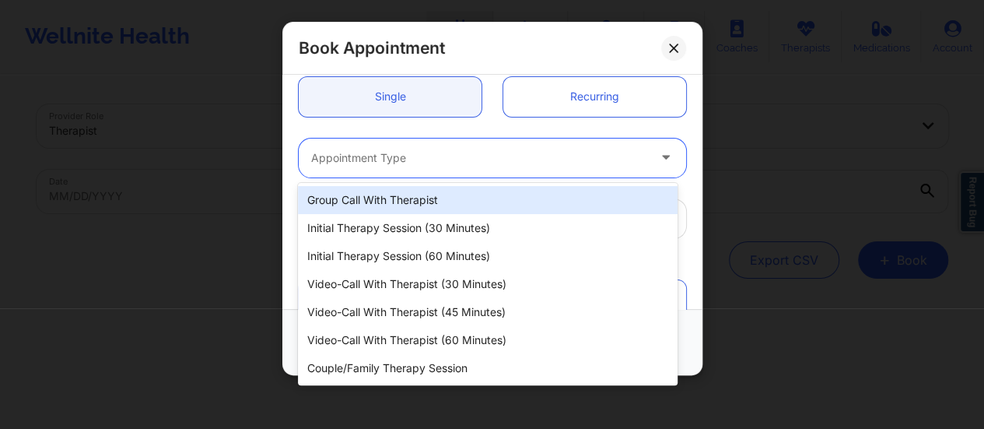
click at [436, 150] on div at bounding box center [479, 158] width 336 height 19
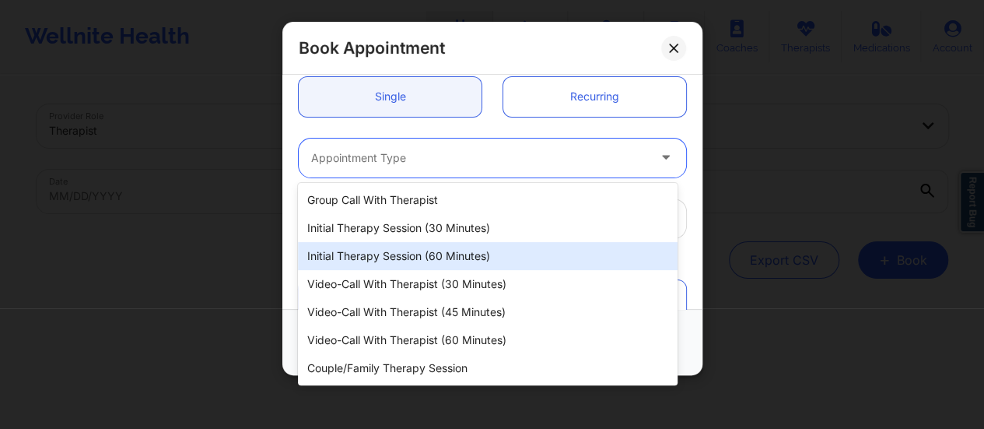
click at [477, 252] on div "Initial Therapy Session (60 minutes)" at bounding box center [488, 256] width 380 height 28
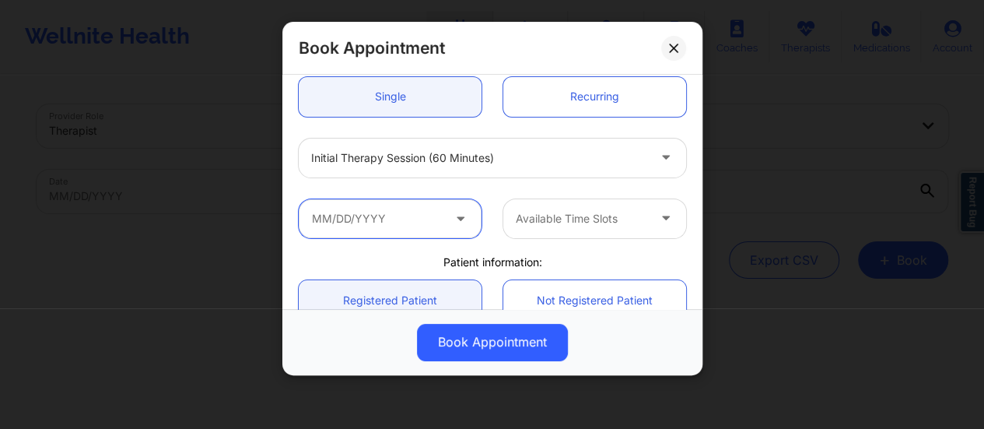
click at [408, 206] on input "text" at bounding box center [390, 218] width 183 height 39
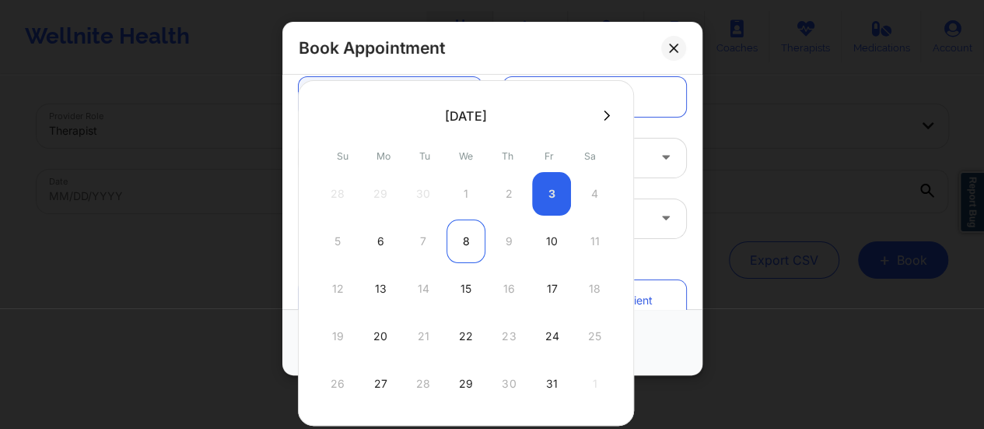
click at [462, 232] on div "8" at bounding box center [465, 241] width 39 height 44
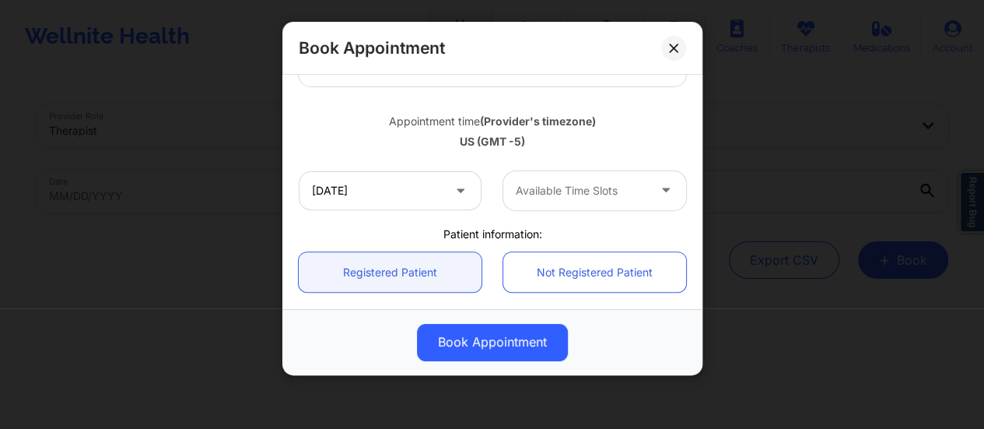
scroll to position [253, 0]
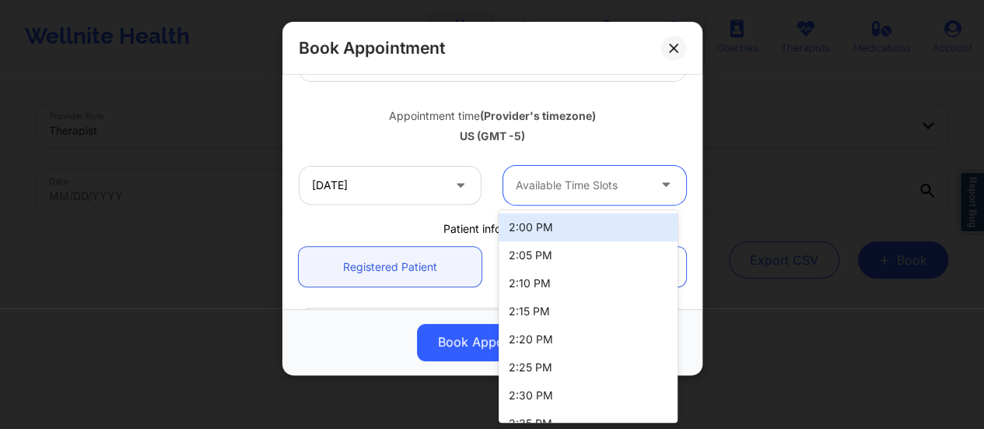
click at [568, 183] on div at bounding box center [581, 185] width 131 height 19
click at [540, 222] on div "2:00 PM" at bounding box center [587, 227] width 179 height 28
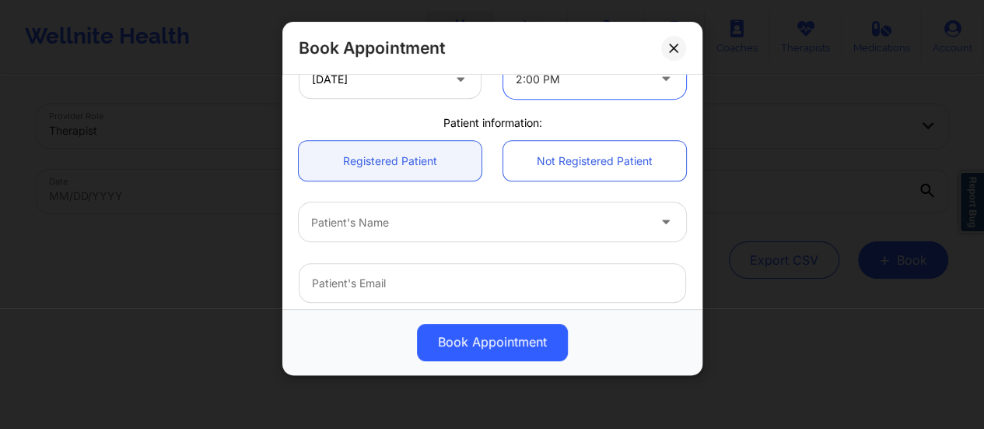
scroll to position [362, 0]
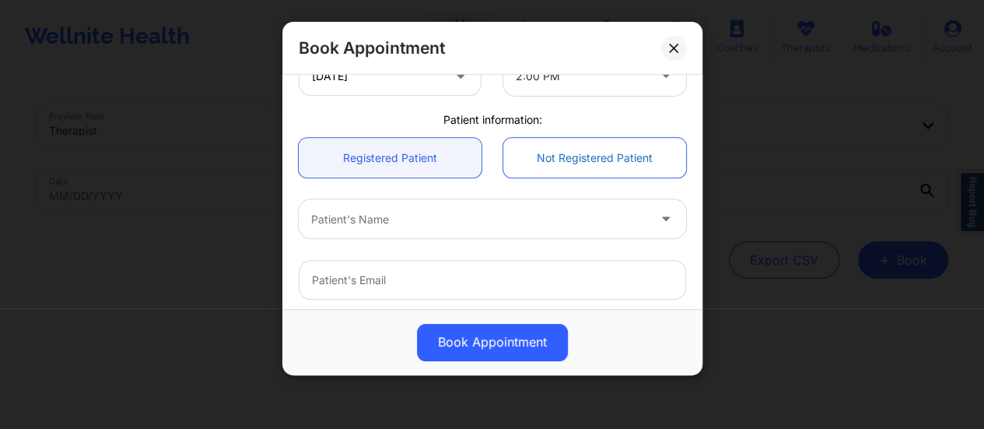
click at [555, 173] on link "Not Registered Patient" at bounding box center [594, 158] width 183 height 40
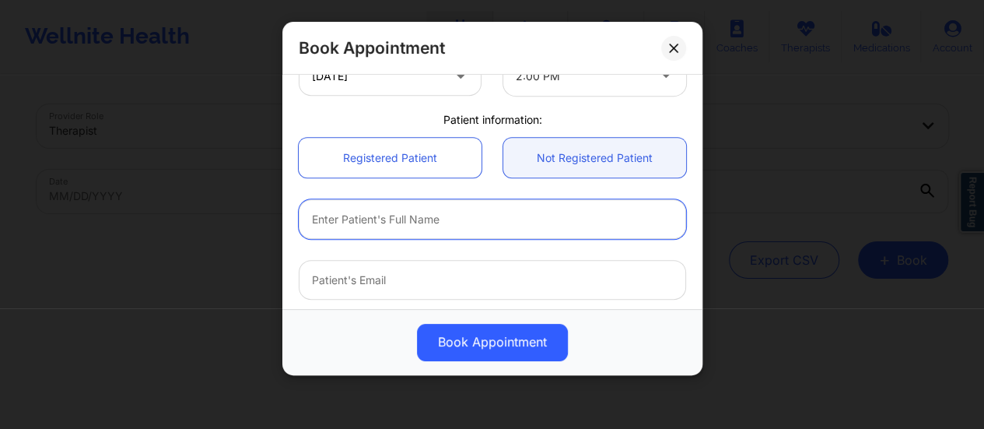
click at [457, 229] on input "text" at bounding box center [492, 219] width 387 height 40
paste input "[PERSON_NAME]"
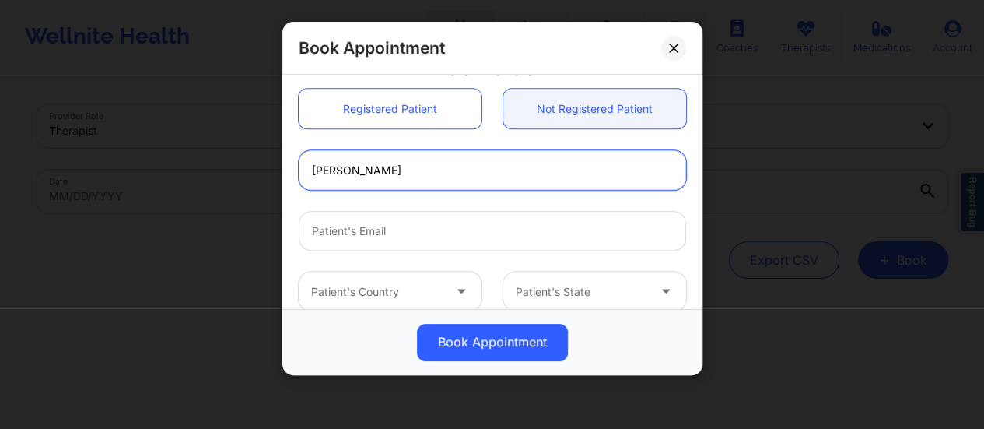
scroll to position [413, 0]
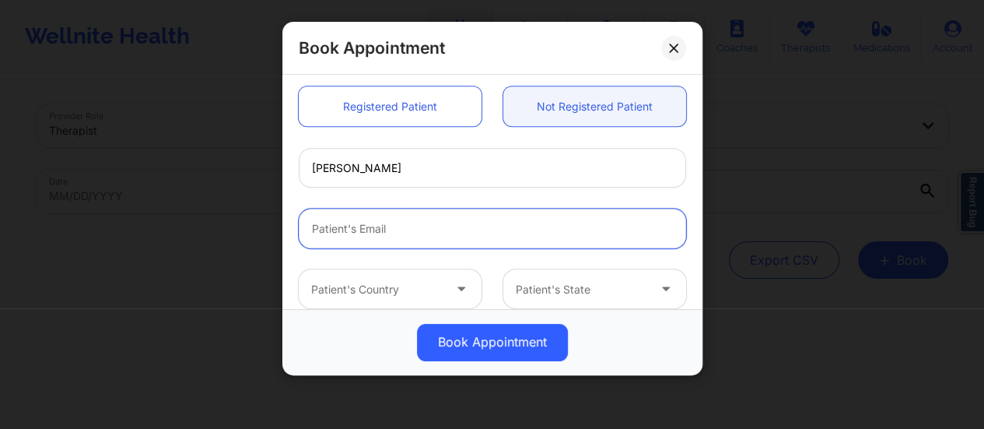
click at [467, 228] on input "email" at bounding box center [492, 228] width 387 height 40
paste input "[EMAIL_ADDRESS][PERSON_NAME][DOMAIN_NAME]"
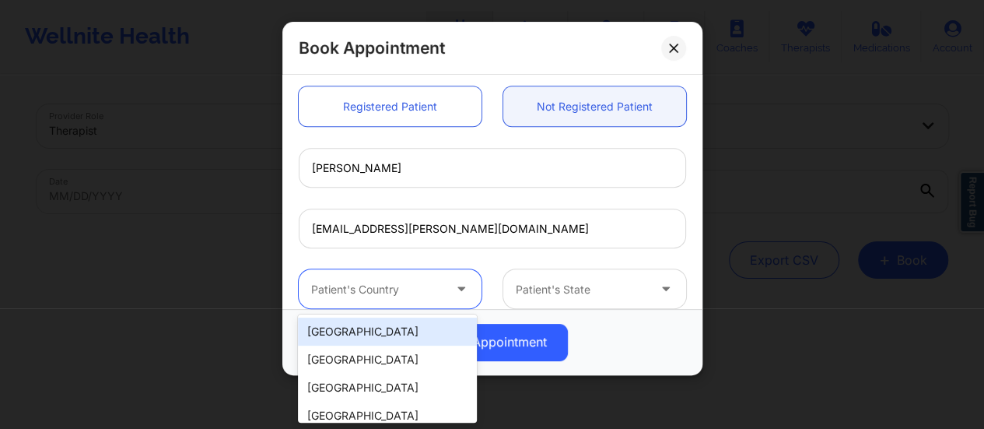
click at [428, 292] on div at bounding box center [376, 289] width 131 height 19
click at [386, 320] on div "[GEOGRAPHIC_DATA]" at bounding box center [387, 331] width 179 height 28
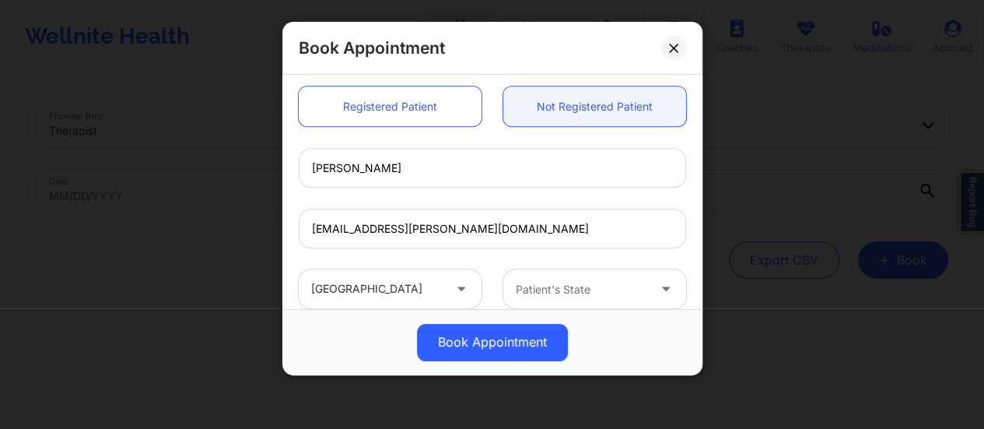
click at [569, 264] on div "United States Patient's State" at bounding box center [492, 288] width 409 height 61
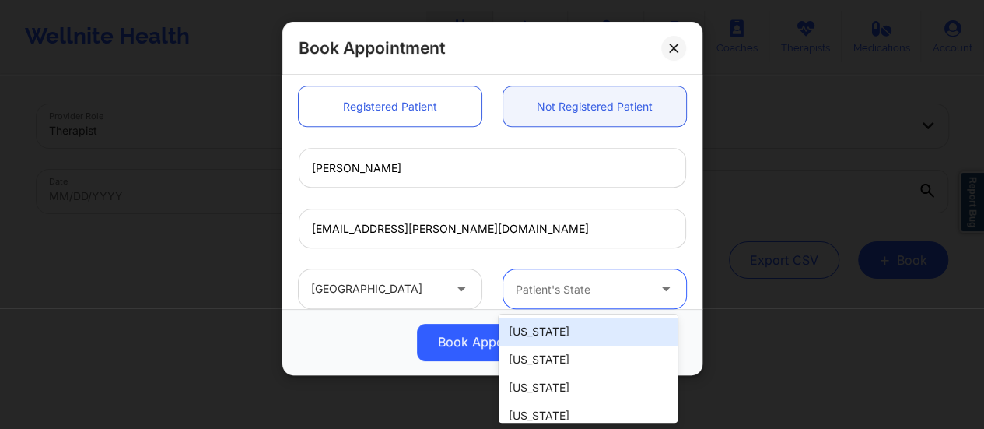
click at [582, 275] on div "Patient's State" at bounding box center [575, 288] width 145 height 39
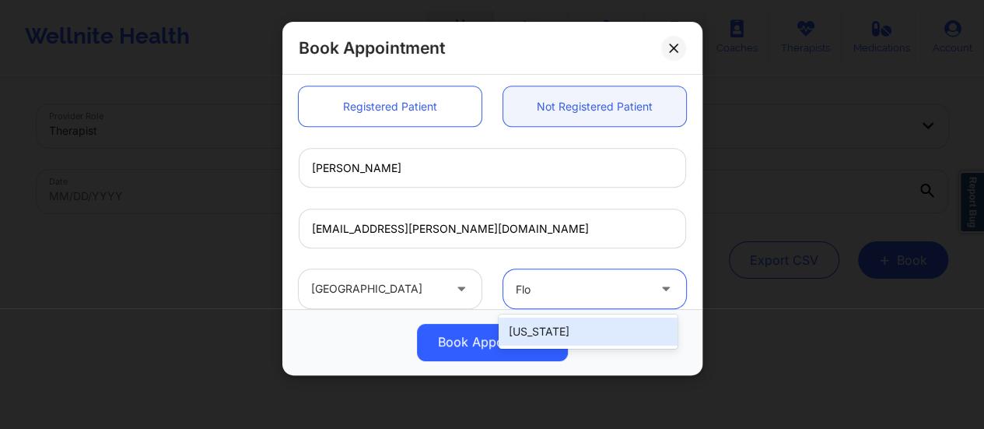
click at [588, 331] on div "[US_STATE]" at bounding box center [587, 331] width 179 height 28
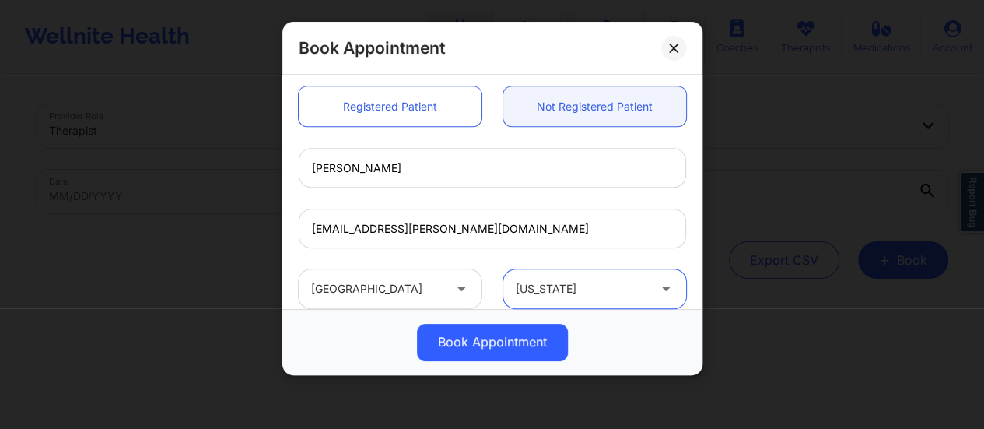
scroll to position [489, 0]
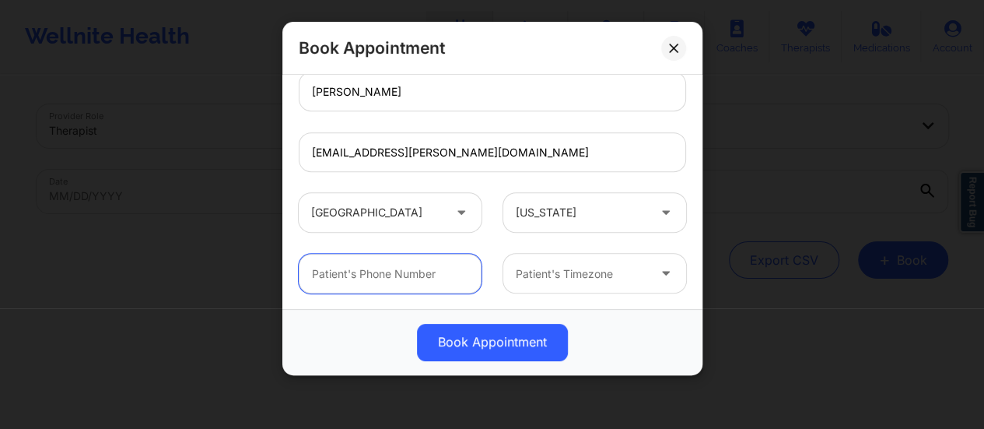
click at [383, 279] on input "text" at bounding box center [390, 274] width 183 height 40
paste input "[PHONE_NUMBER]"
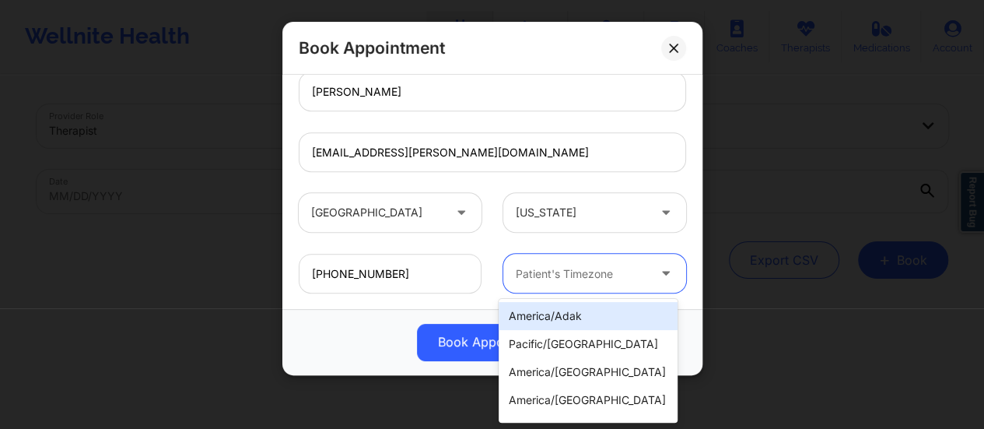
click at [590, 276] on div at bounding box center [581, 273] width 131 height 19
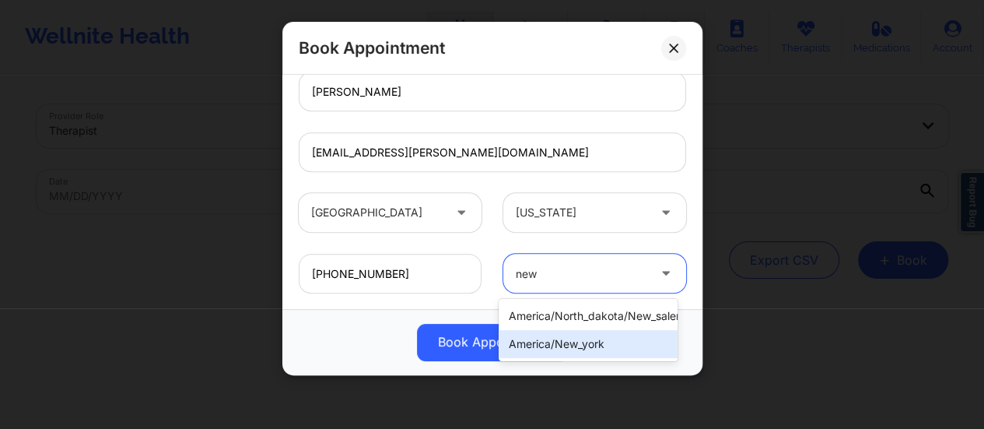
click at [614, 348] on div "america/new_york" at bounding box center [587, 344] width 179 height 28
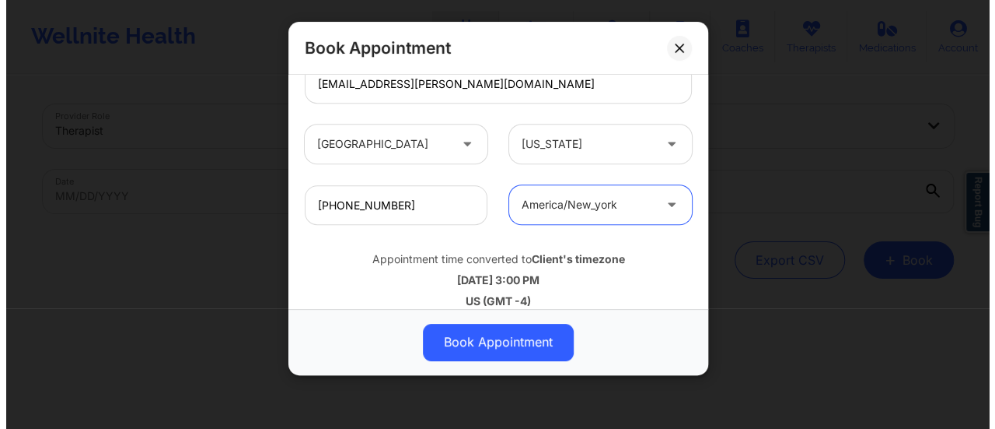
scroll to position [572, 0]
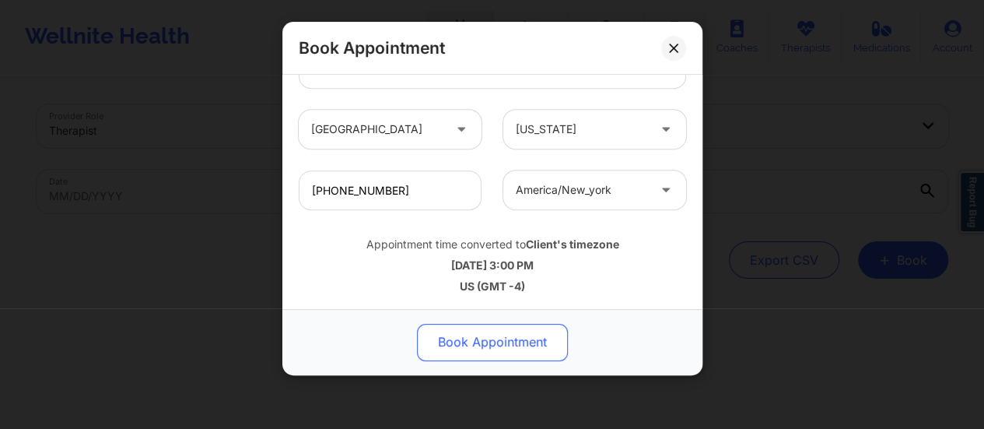
click at [489, 336] on button "Book Appointment" at bounding box center [492, 342] width 151 height 37
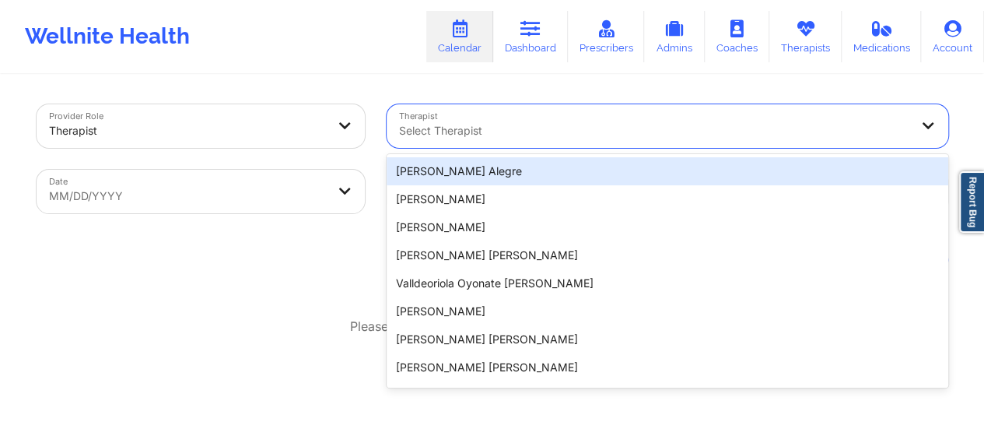
click at [488, 122] on div at bounding box center [654, 130] width 510 height 19
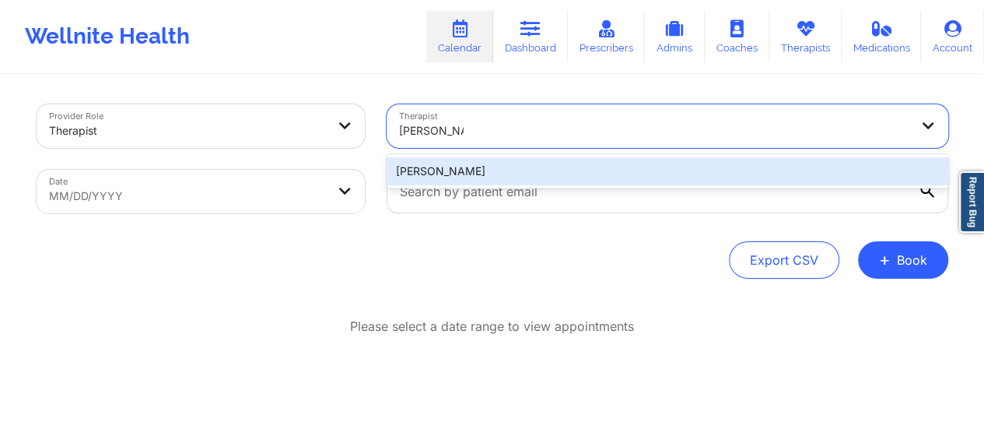
click at [467, 167] on div "[PERSON_NAME]" at bounding box center [667, 171] width 561 height 28
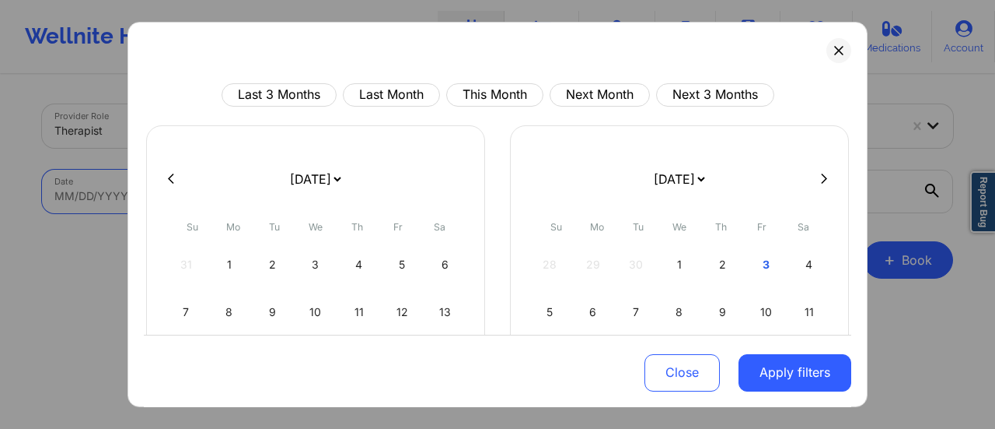
click at [302, 194] on body "Wellnite Health Calendar Dashboard Prescribers Admins Coaches Therapists Medica…" at bounding box center [497, 214] width 995 height 429
click at [344, 173] on select "[DATE] [DATE] [DATE] [DATE] [DATE] [DATE] [DATE] [DATE] [DATE] [DATE] [DATE] [D…" at bounding box center [315, 179] width 57 height 44
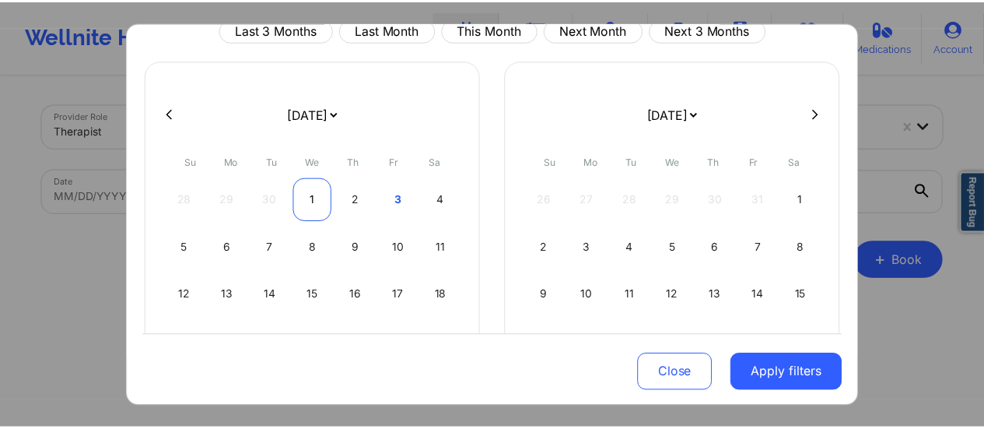
scroll to position [71, 0]
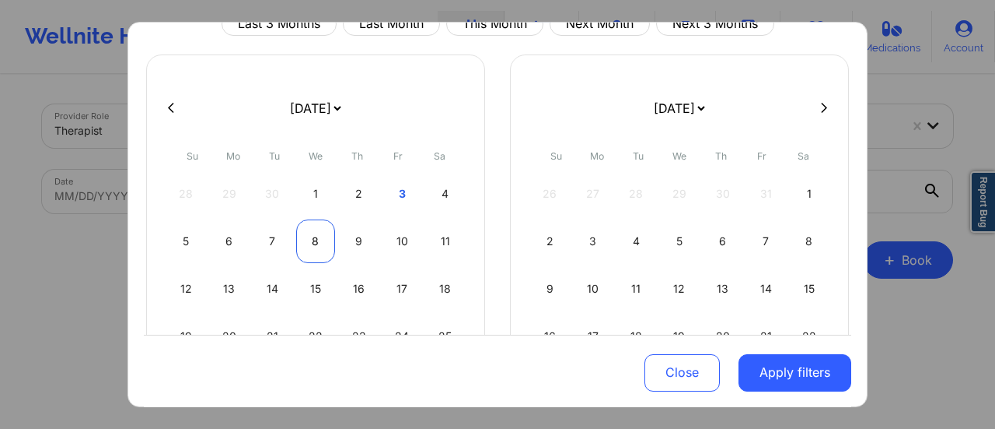
click at [302, 242] on div "8" at bounding box center [316, 241] width 40 height 44
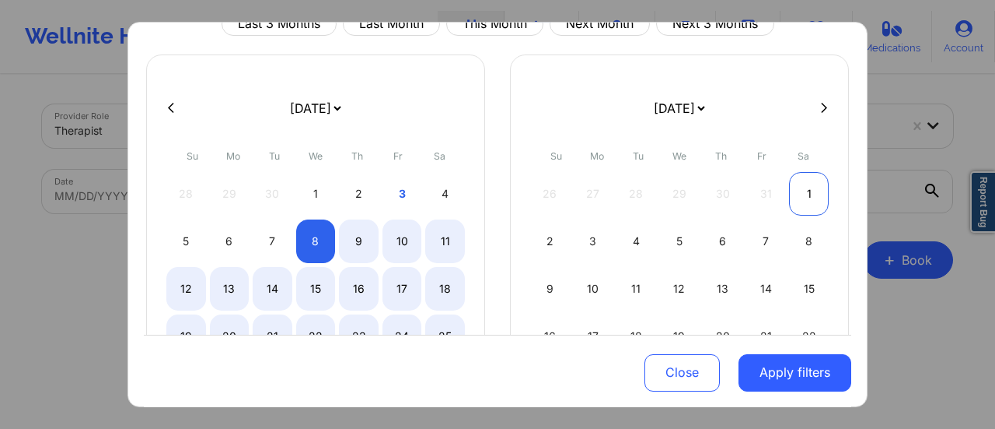
click at [796, 194] on div "1" at bounding box center [809, 194] width 40 height 44
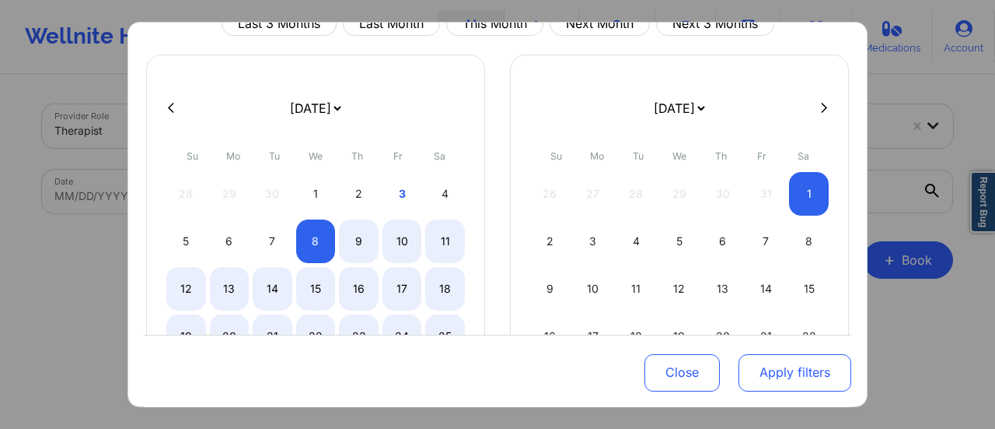
click at [786, 379] on button "Apply filters" at bounding box center [795, 371] width 113 height 37
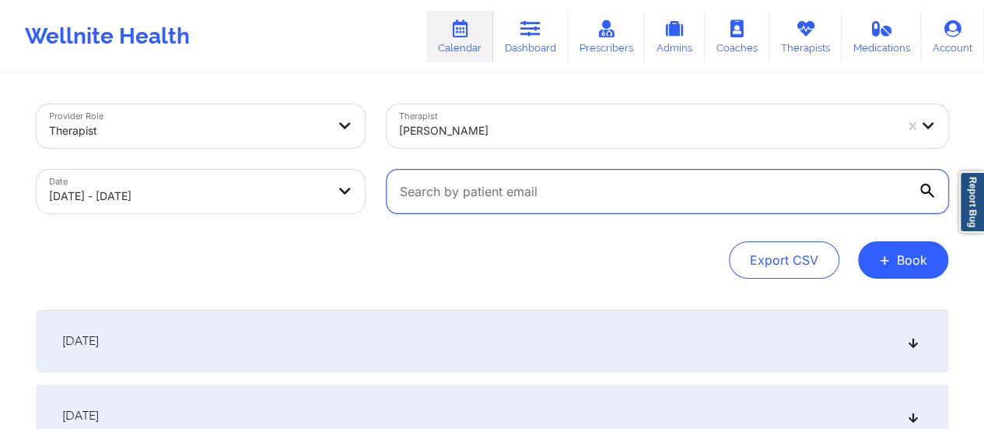
click at [661, 178] on input "text" at bounding box center [667, 192] width 561 height 44
paste input "[EMAIL_ADDRESS][PERSON_NAME][DOMAIN_NAME]"
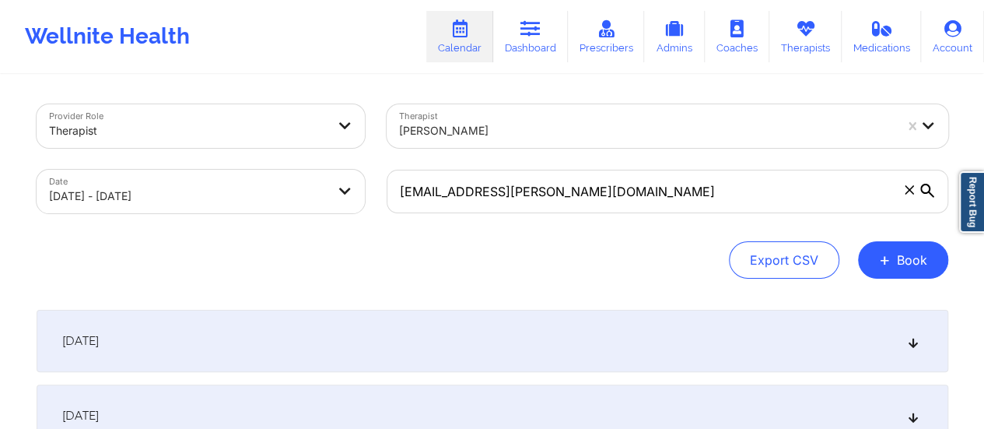
click at [453, 348] on div "[DATE]" at bounding box center [492, 341] width 911 height 62
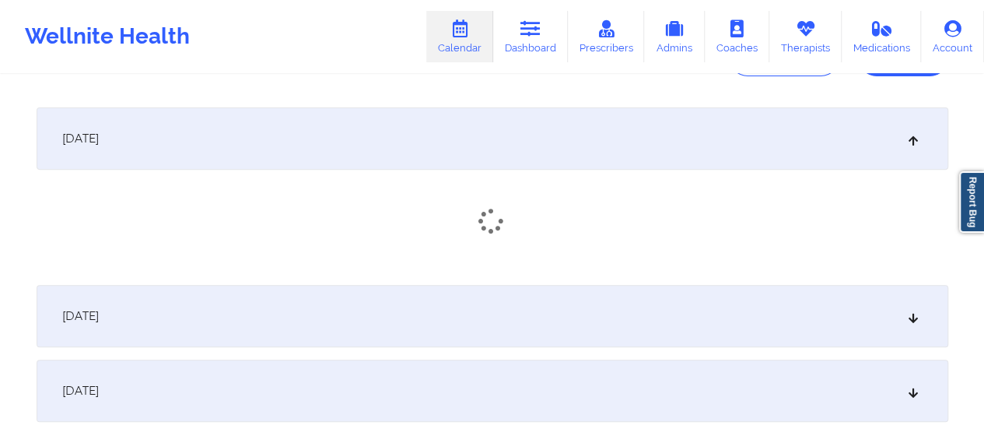
scroll to position [204, 0]
